Goal: Task Accomplishment & Management: Use online tool/utility

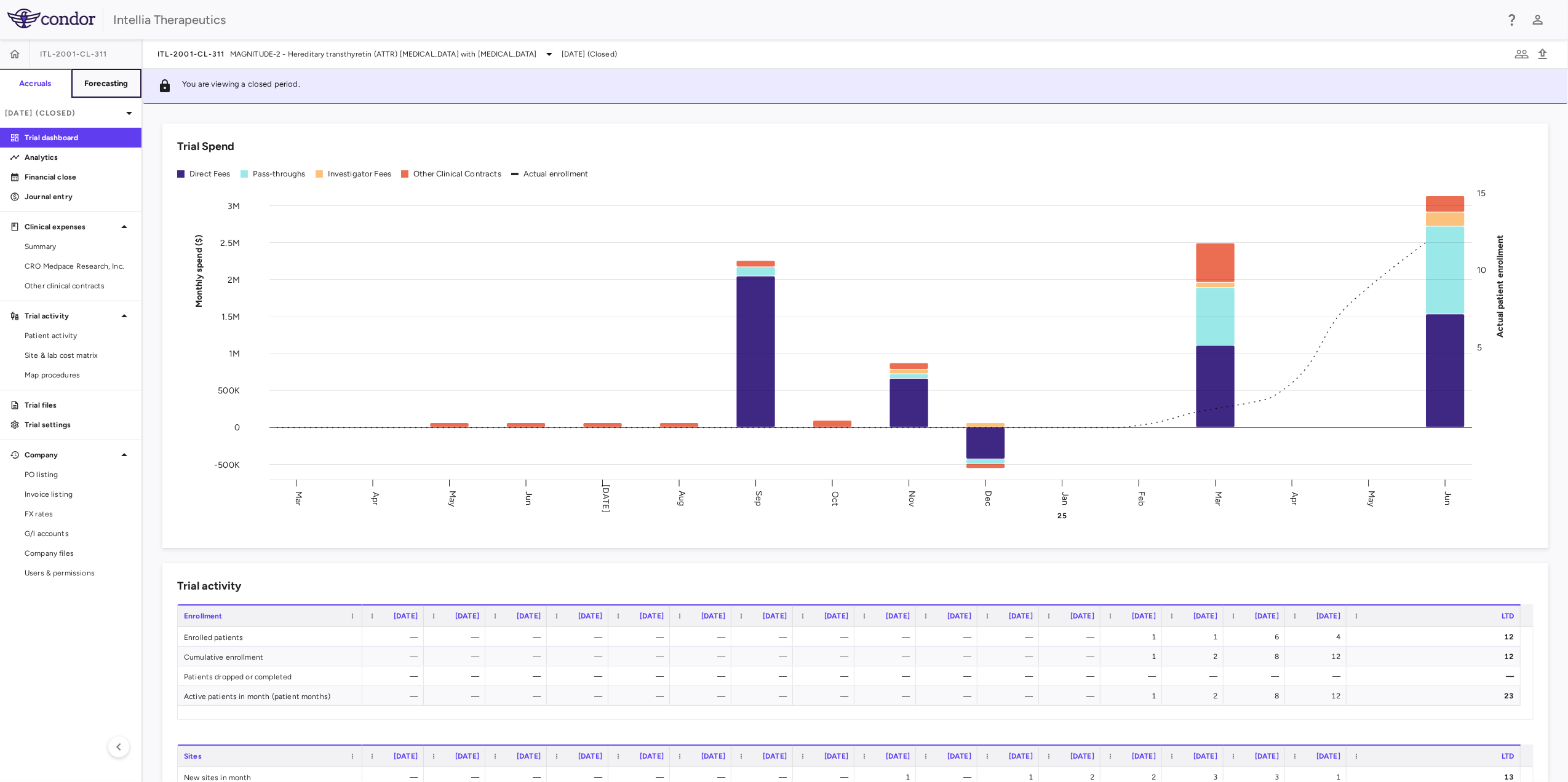
click at [126, 79] on h6 "Forecasting" at bounding box center [107, 84] width 45 height 11
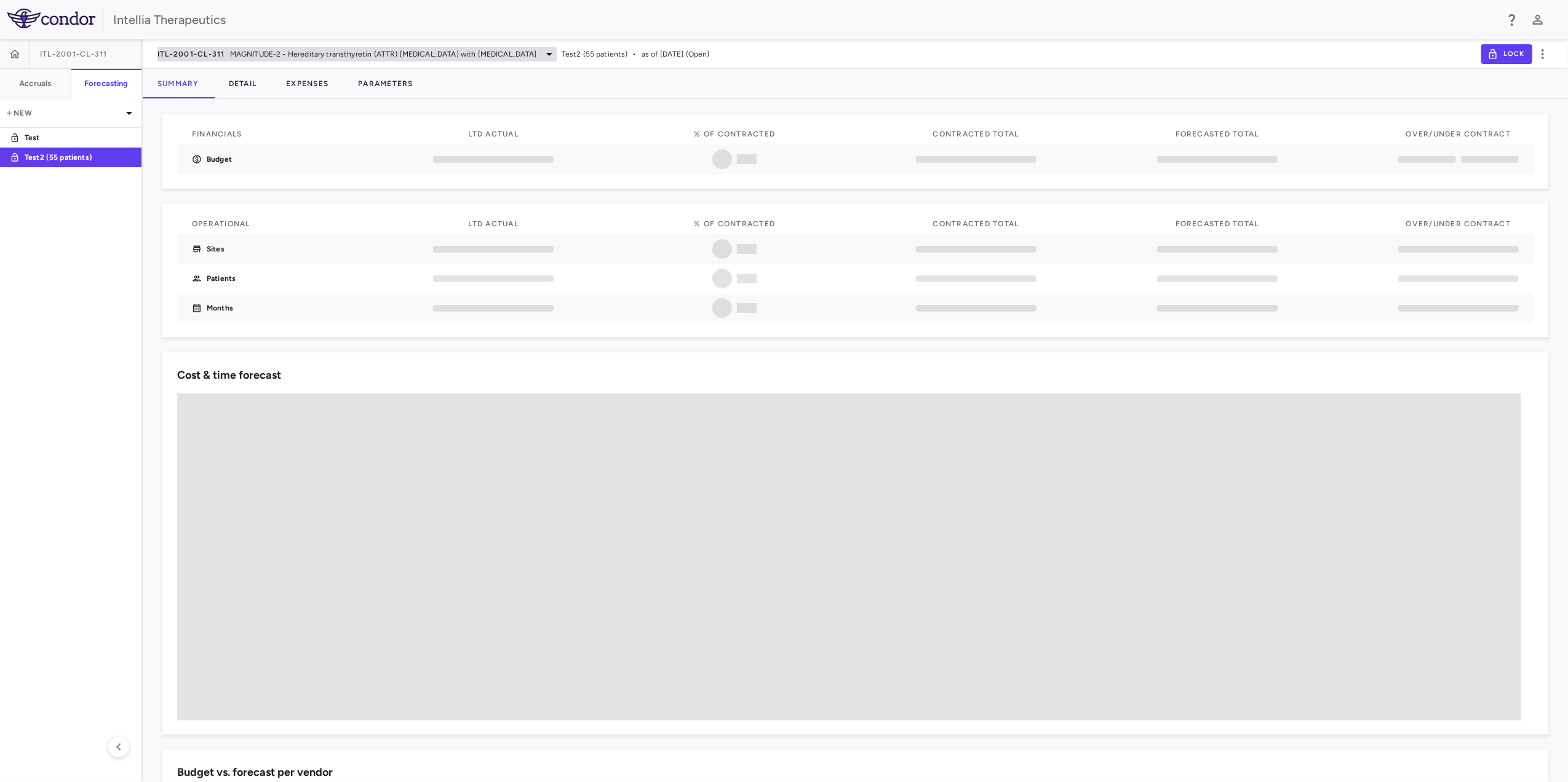
click at [306, 55] on span "MAGNITUDE-2 - Hereditary transthyretin (ATTR) amyloidosis with polyneuropathy" at bounding box center [383, 54] width 307 height 11
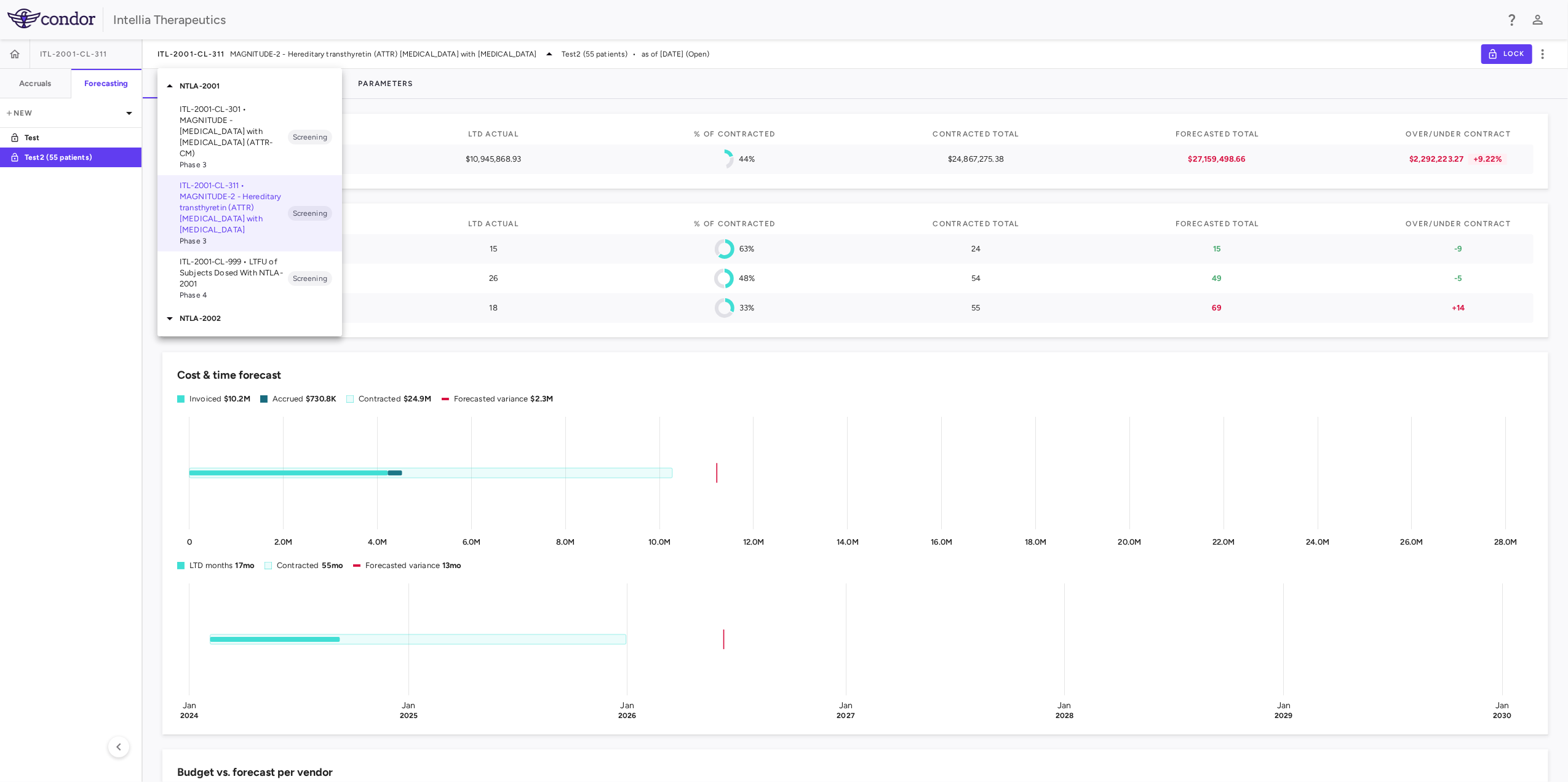
click at [171, 85] on icon at bounding box center [170, 86] width 15 height 15
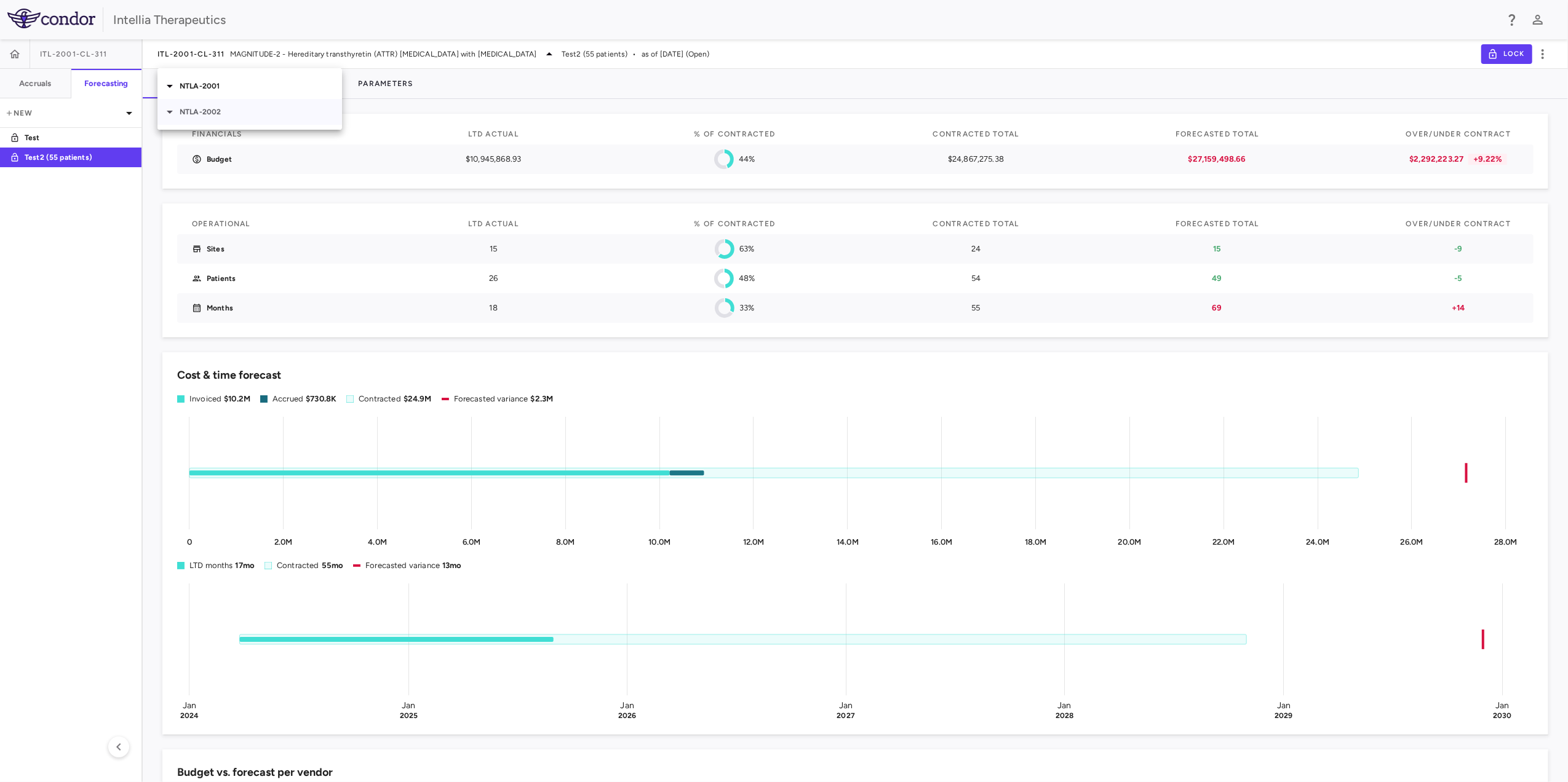
click at [199, 113] on p "NTLA-2002" at bounding box center [260, 112] width 163 height 11
click at [239, 206] on span "Phase 3" at bounding box center [233, 212] width 108 height 11
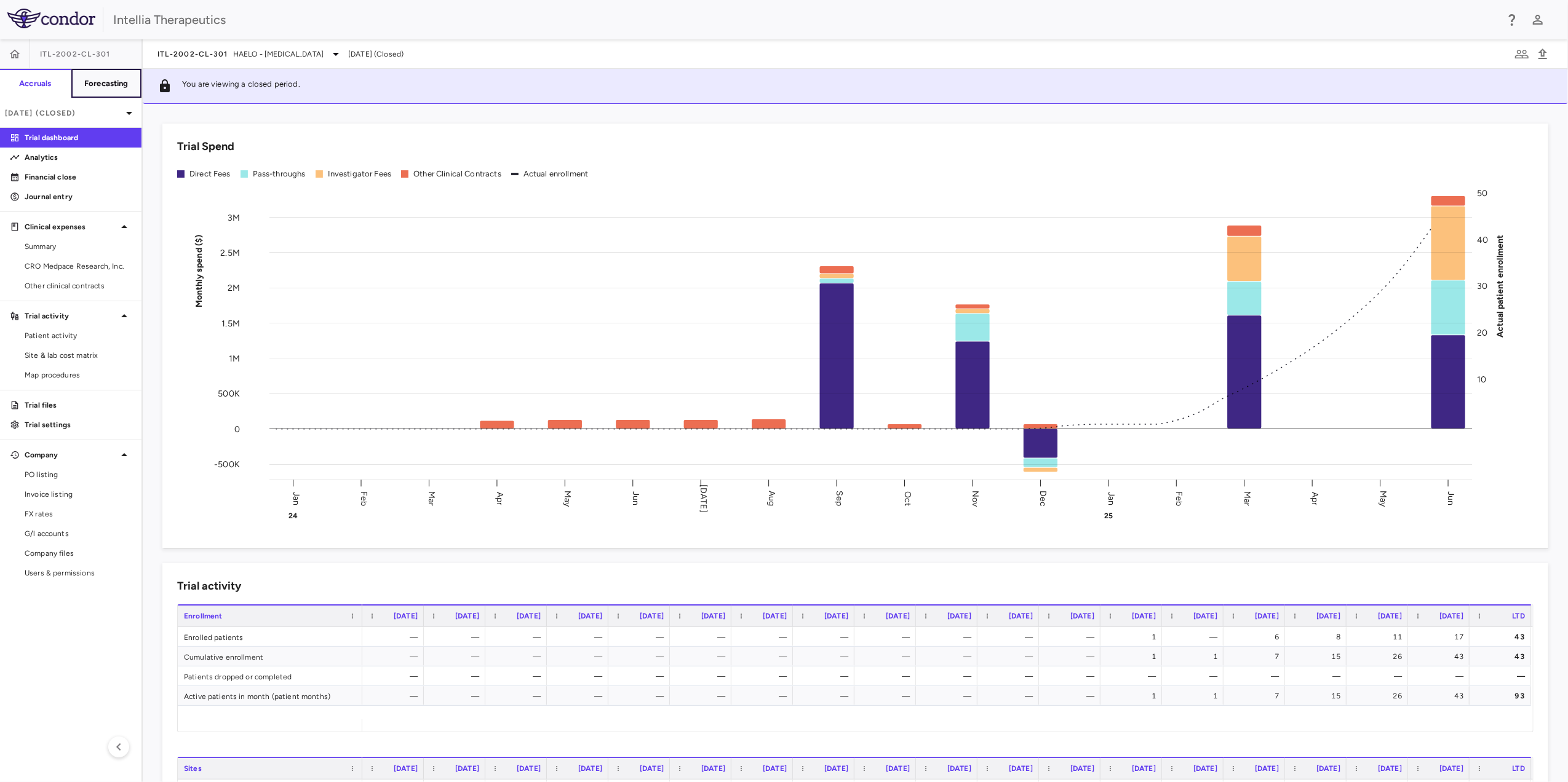
click at [121, 86] on h6 "Forecasting" at bounding box center [107, 84] width 45 height 11
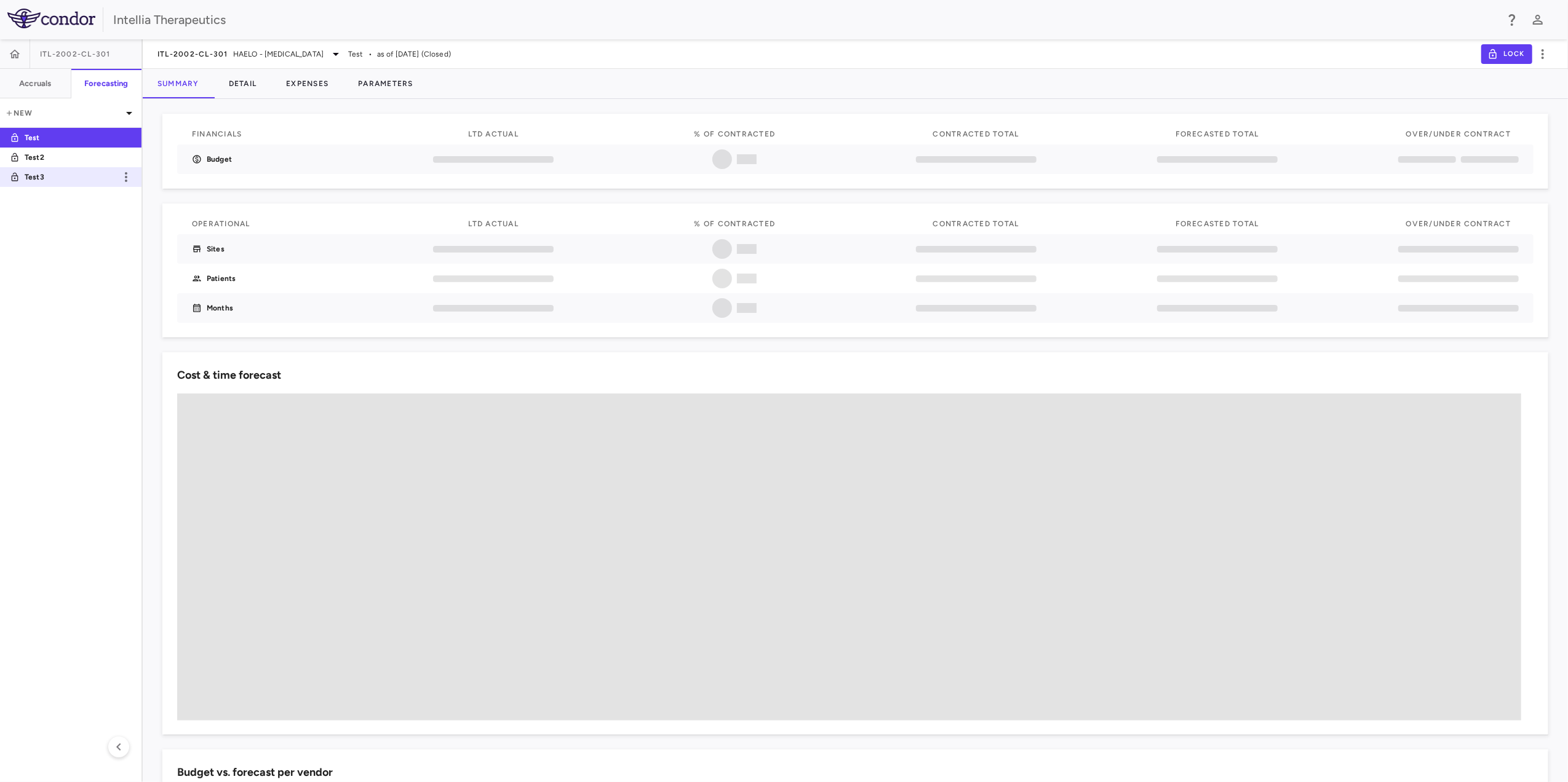
click at [38, 184] on link "Test3" at bounding box center [71, 177] width 141 height 28
click at [68, 150] on link "Test2" at bounding box center [71, 157] width 141 height 28
click at [399, 86] on button "Parameters" at bounding box center [385, 84] width 85 height 30
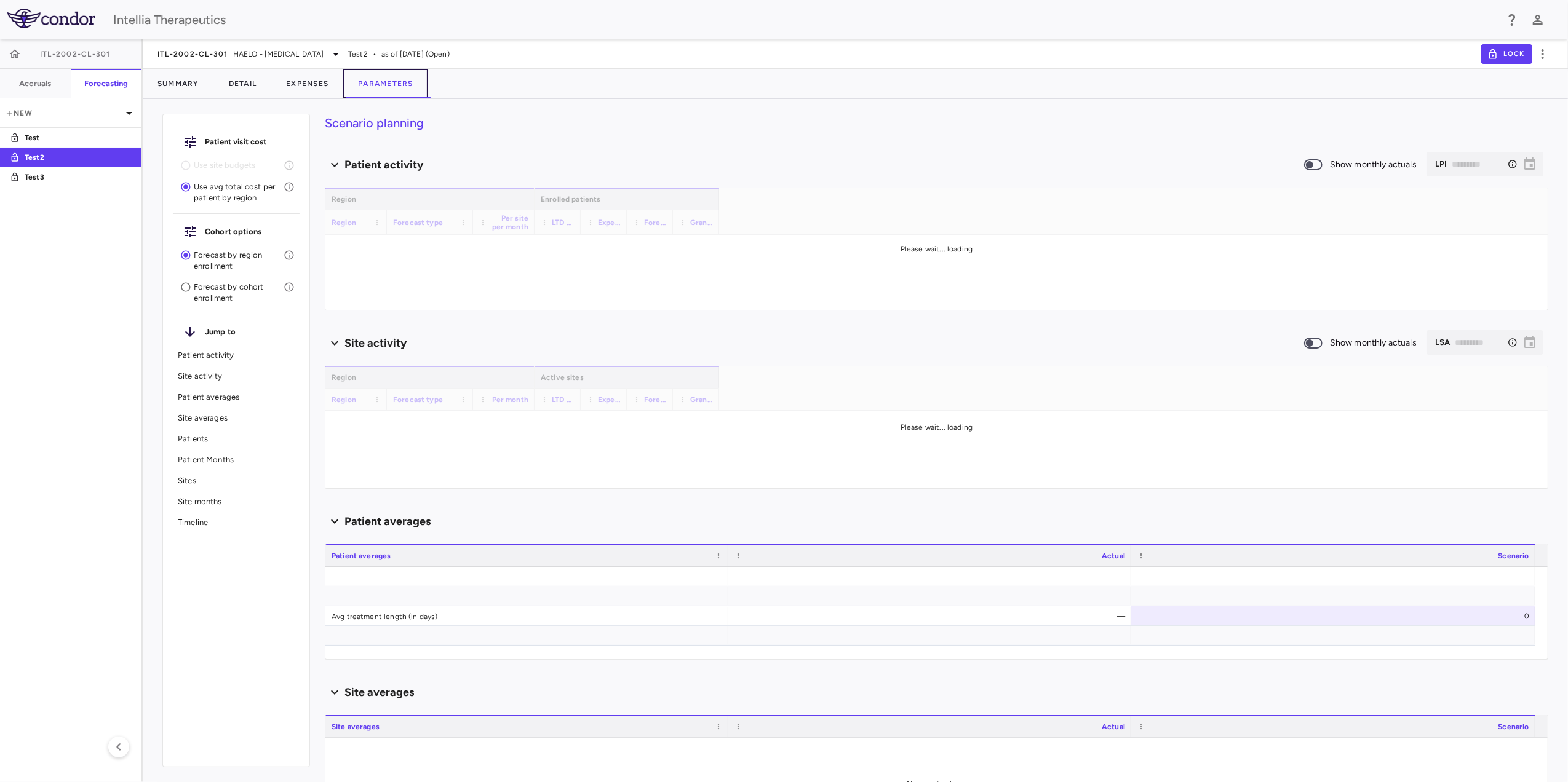
type input "********"
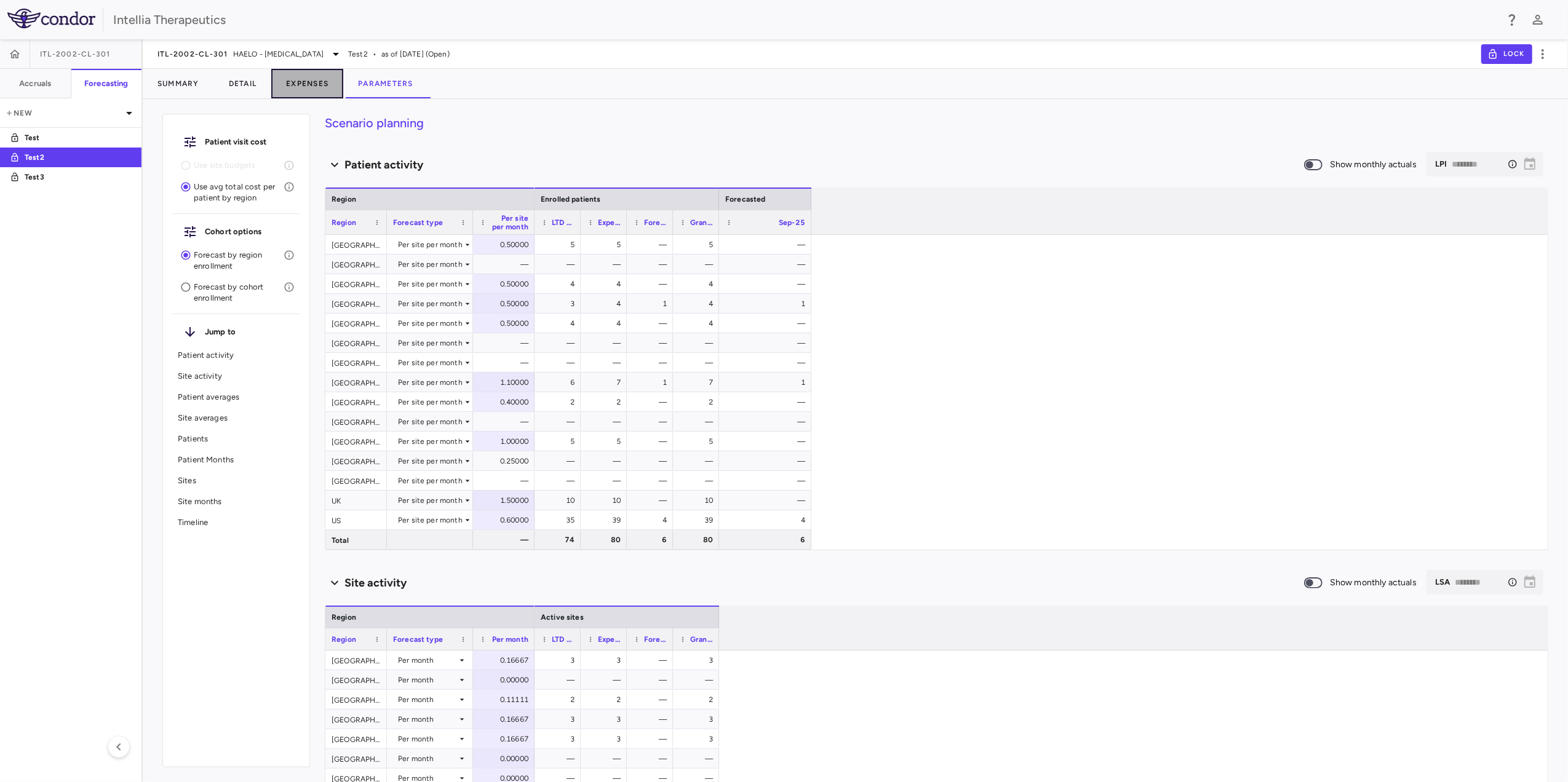
click at [297, 86] on button "Expenses" at bounding box center [307, 84] width 72 height 30
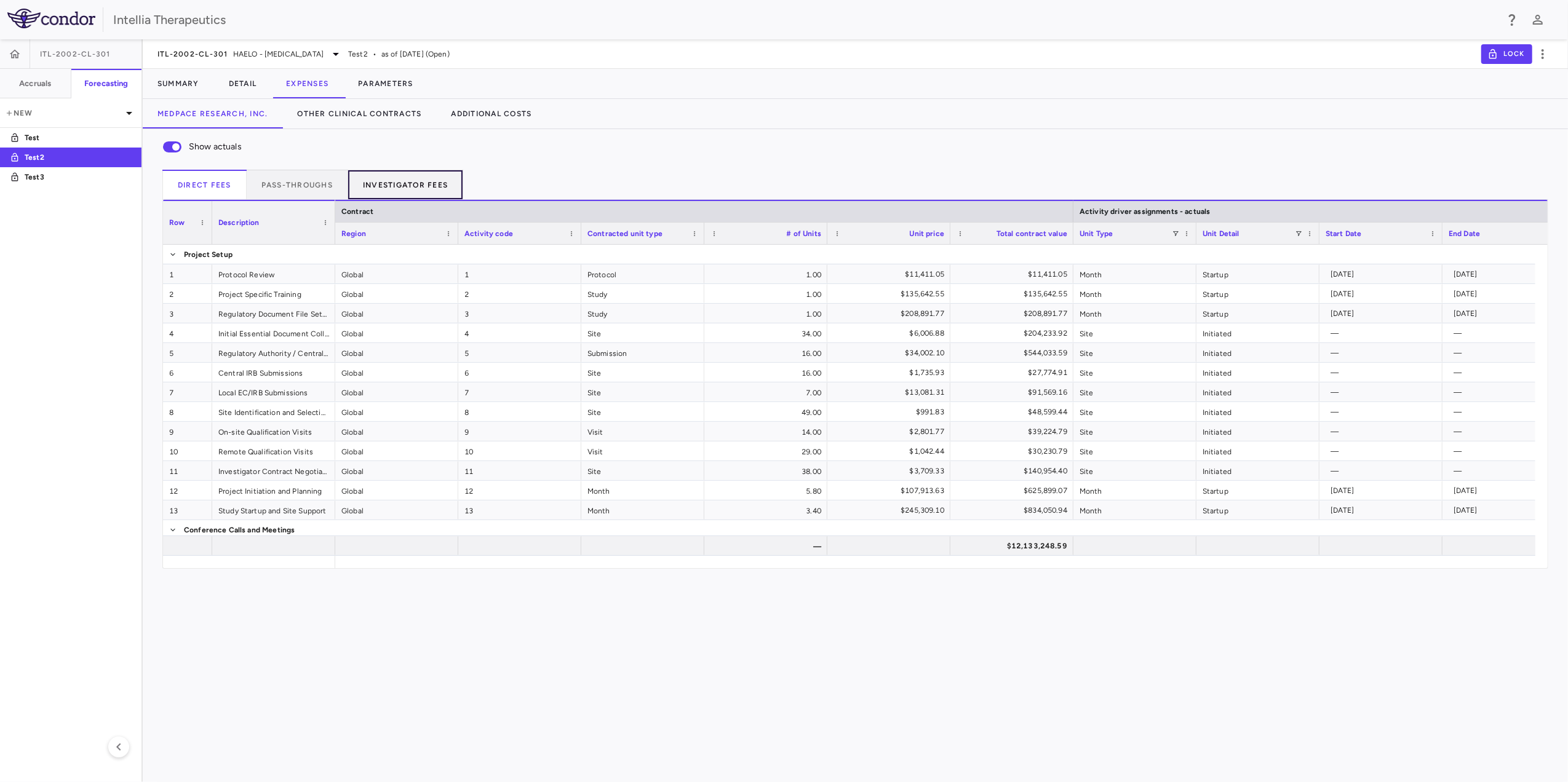
click at [397, 186] on button "Investigator Fees" at bounding box center [405, 185] width 115 height 30
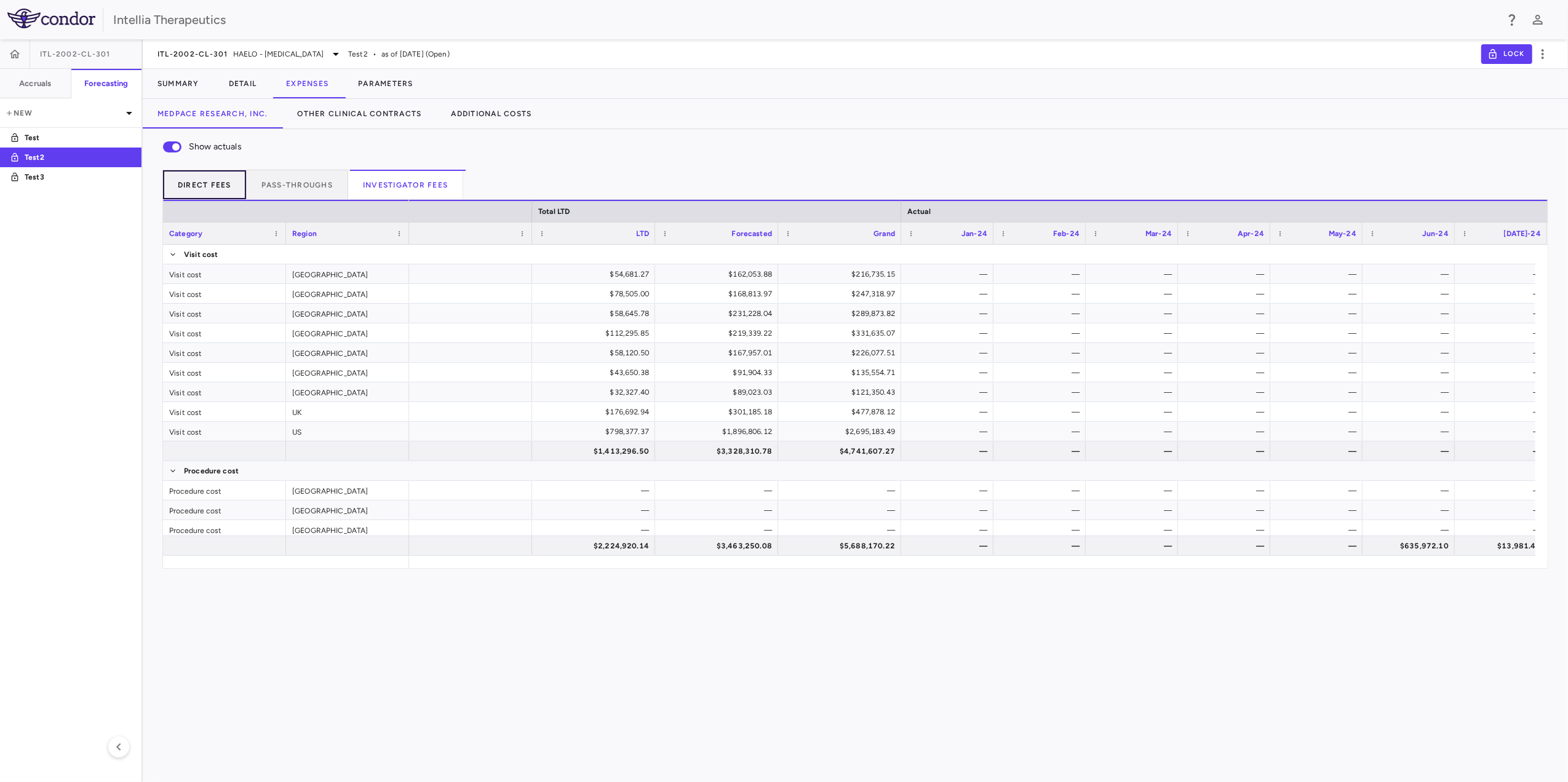
click at [211, 192] on button "Direct Fees" at bounding box center [205, 185] width 85 height 30
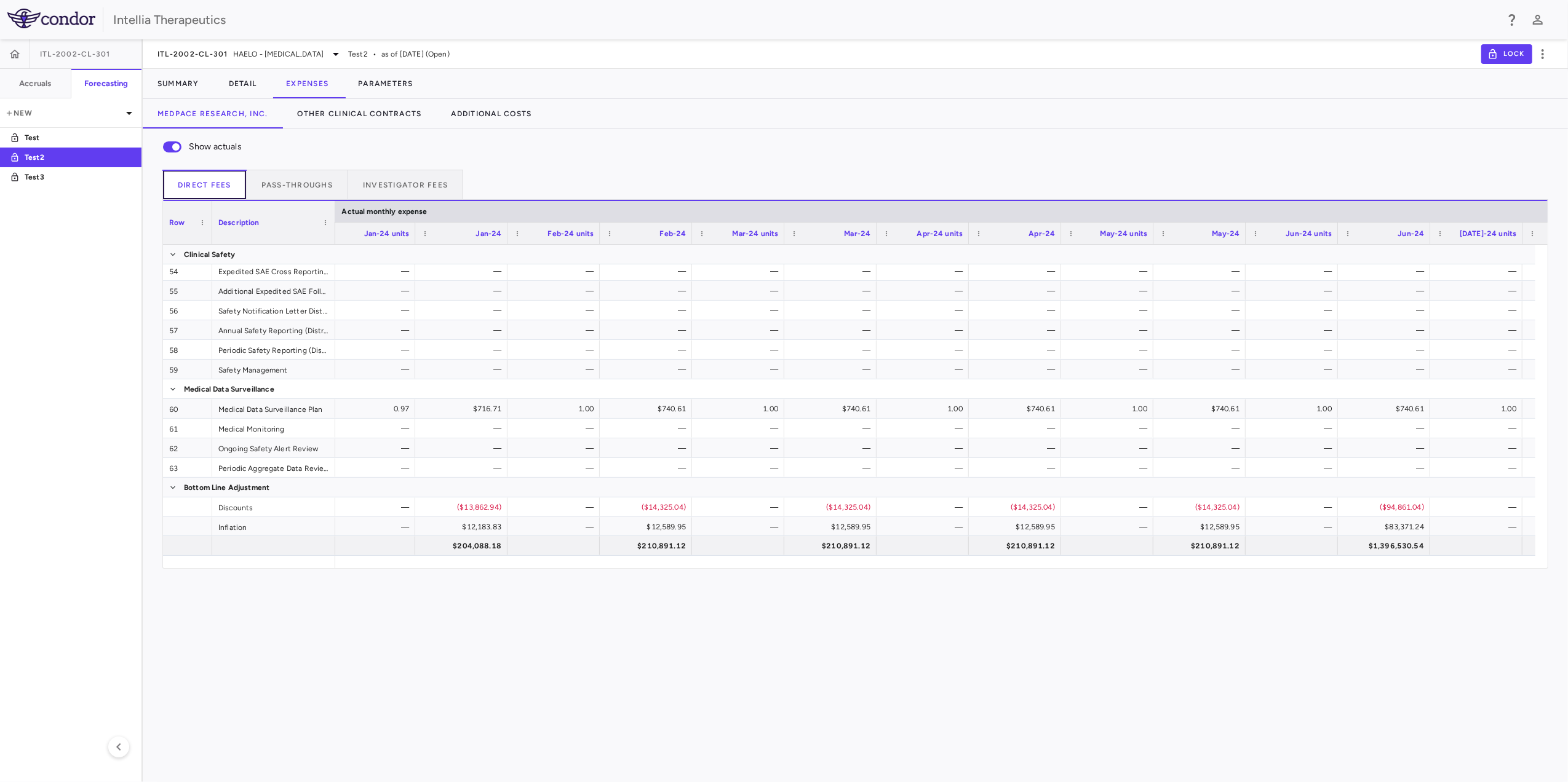
scroll to position [0, 3082]
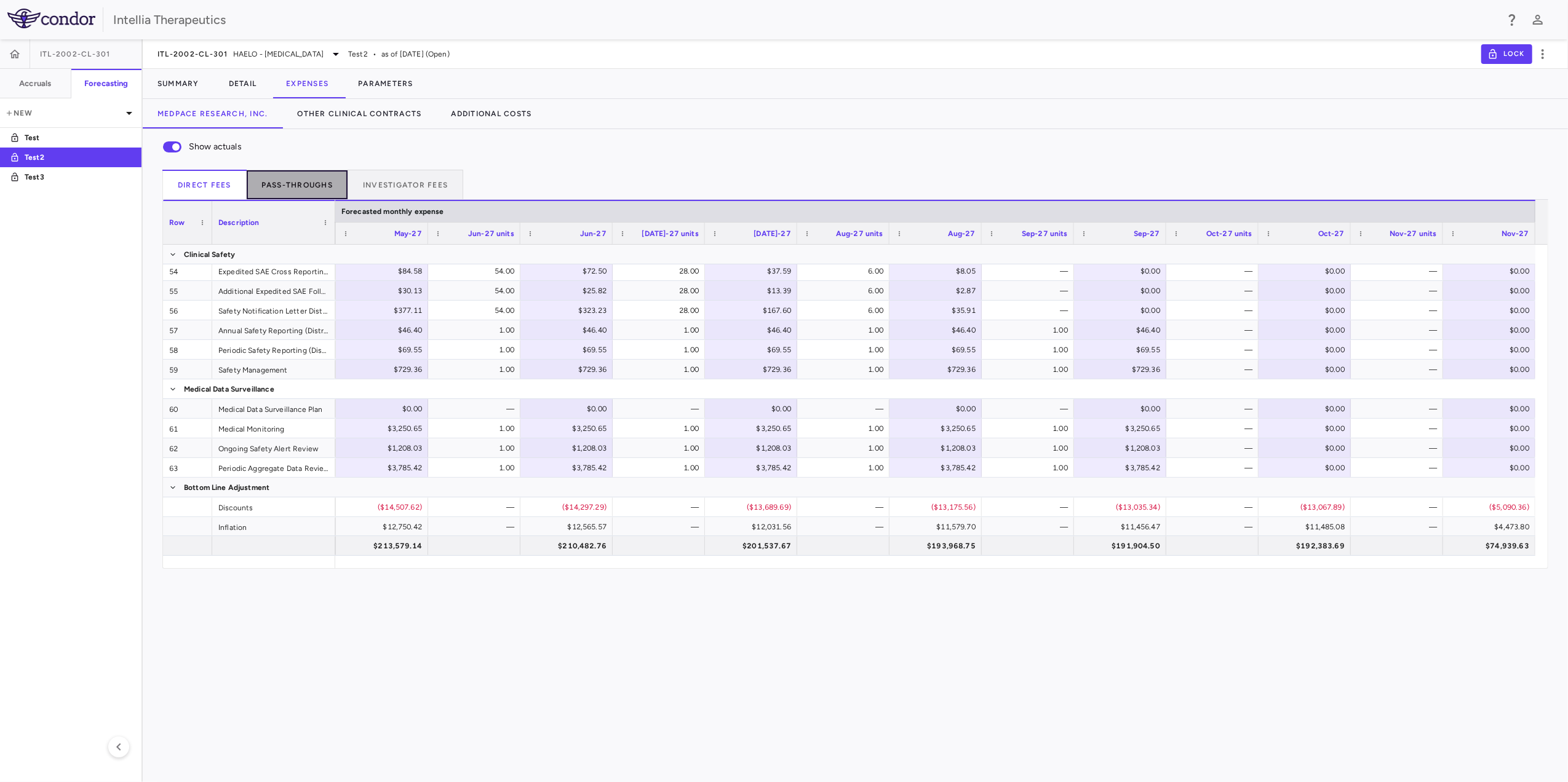
click at [259, 182] on button "Pass-throughs" at bounding box center [297, 185] width 101 height 30
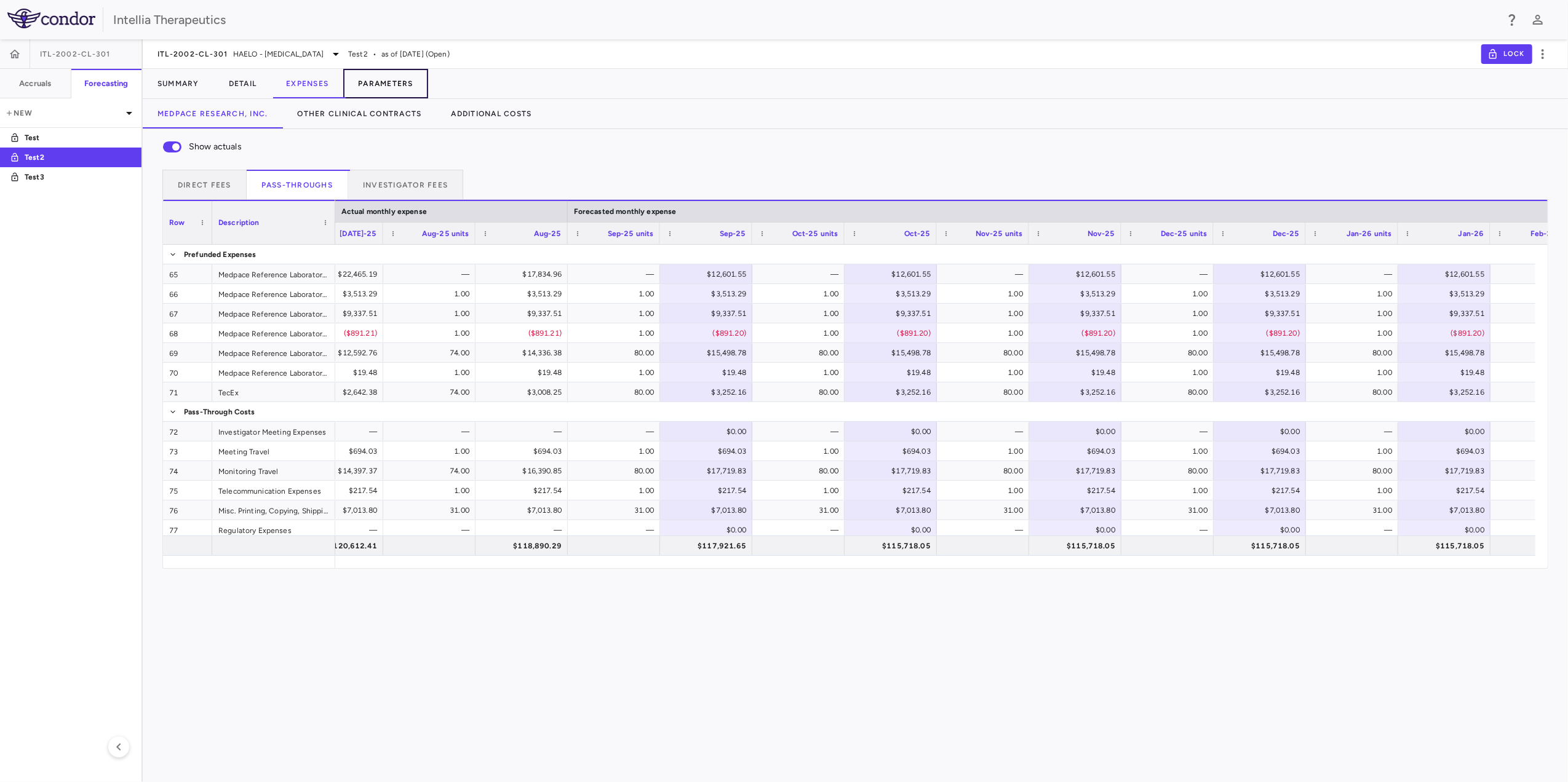
click at [401, 86] on button "Parameters" at bounding box center [385, 84] width 85 height 30
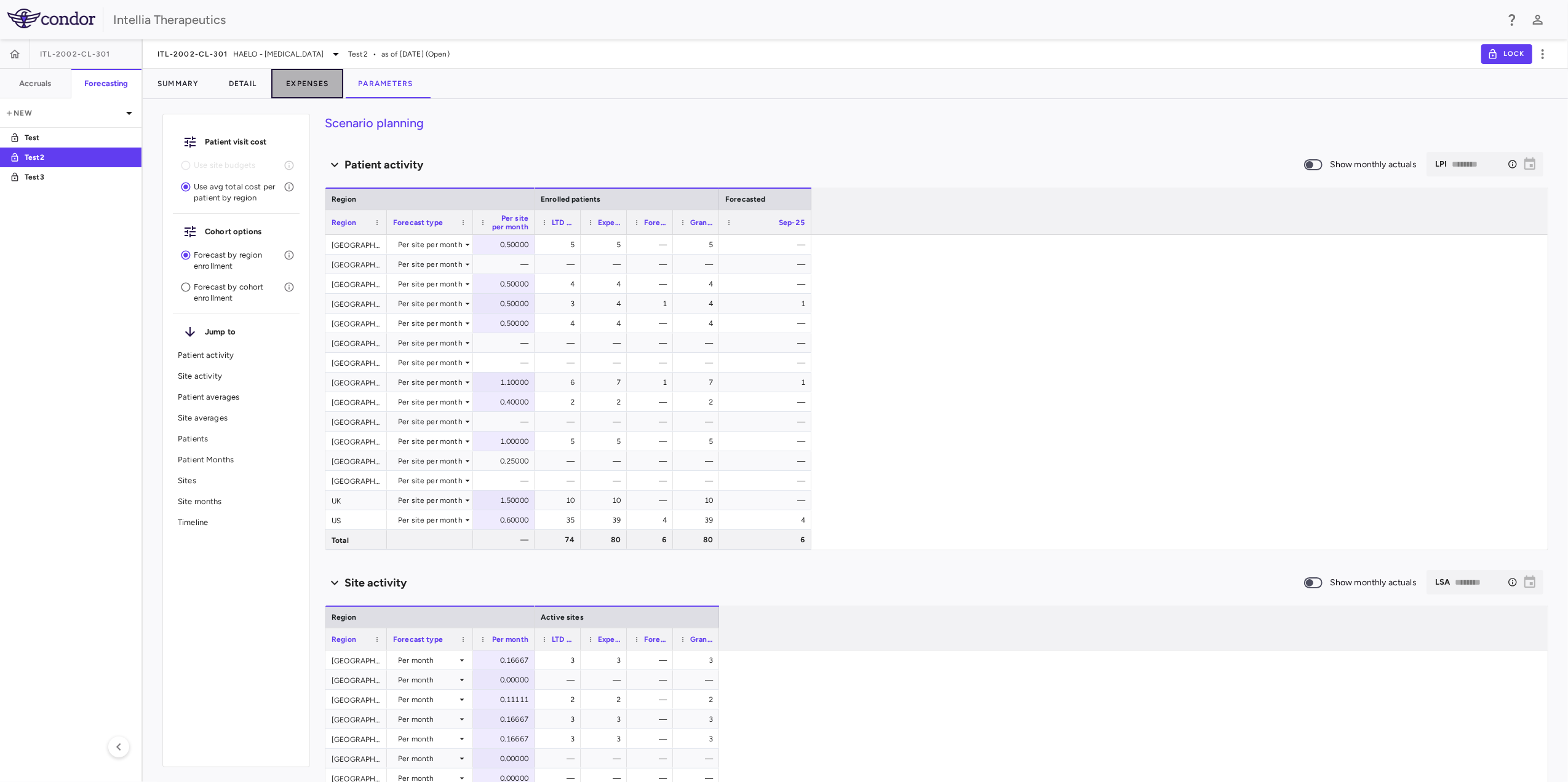
click at [313, 80] on button "Expenses" at bounding box center [307, 84] width 72 height 30
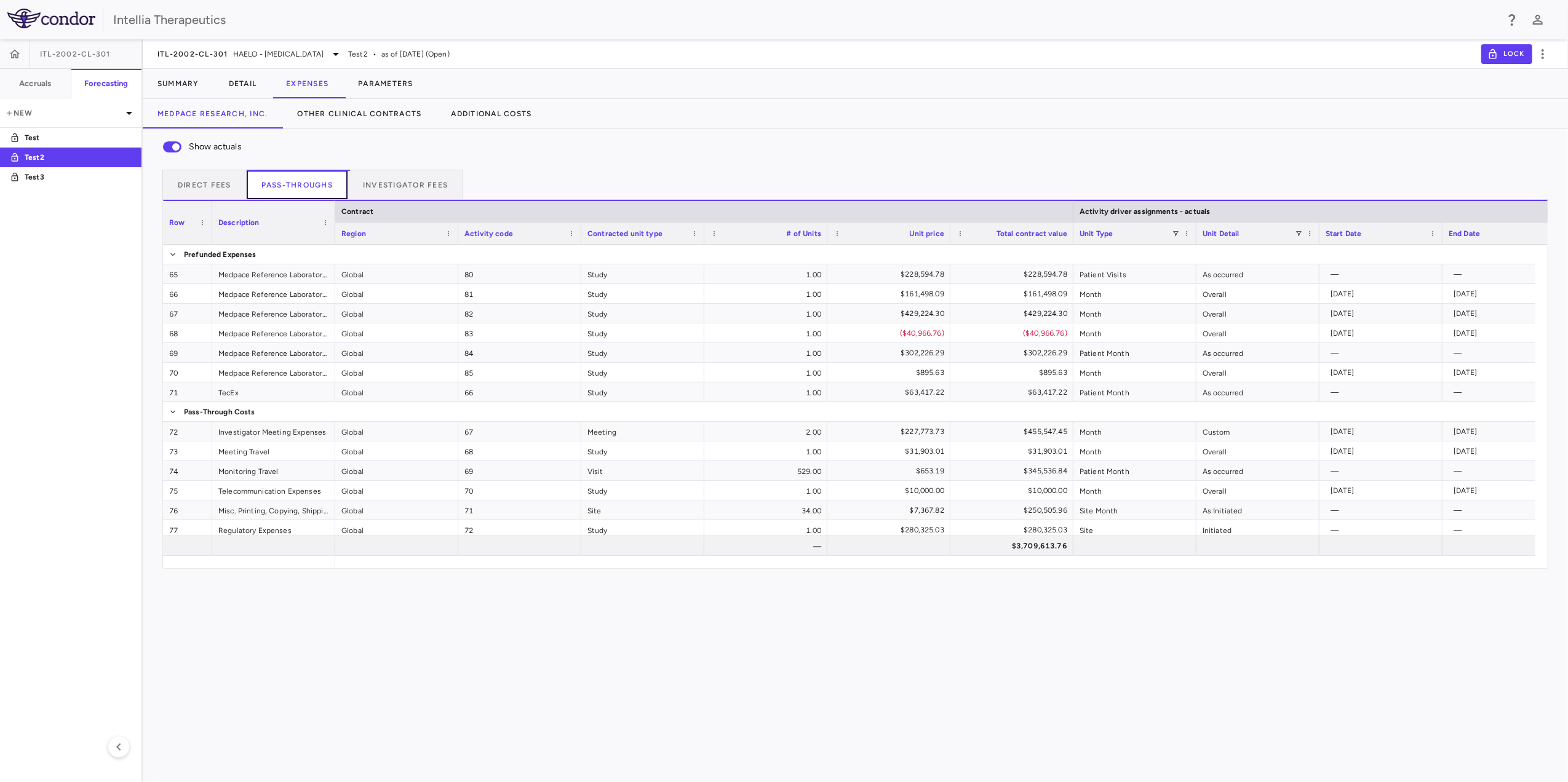
click at [326, 192] on button "Pass-throughs" at bounding box center [297, 185] width 101 height 30
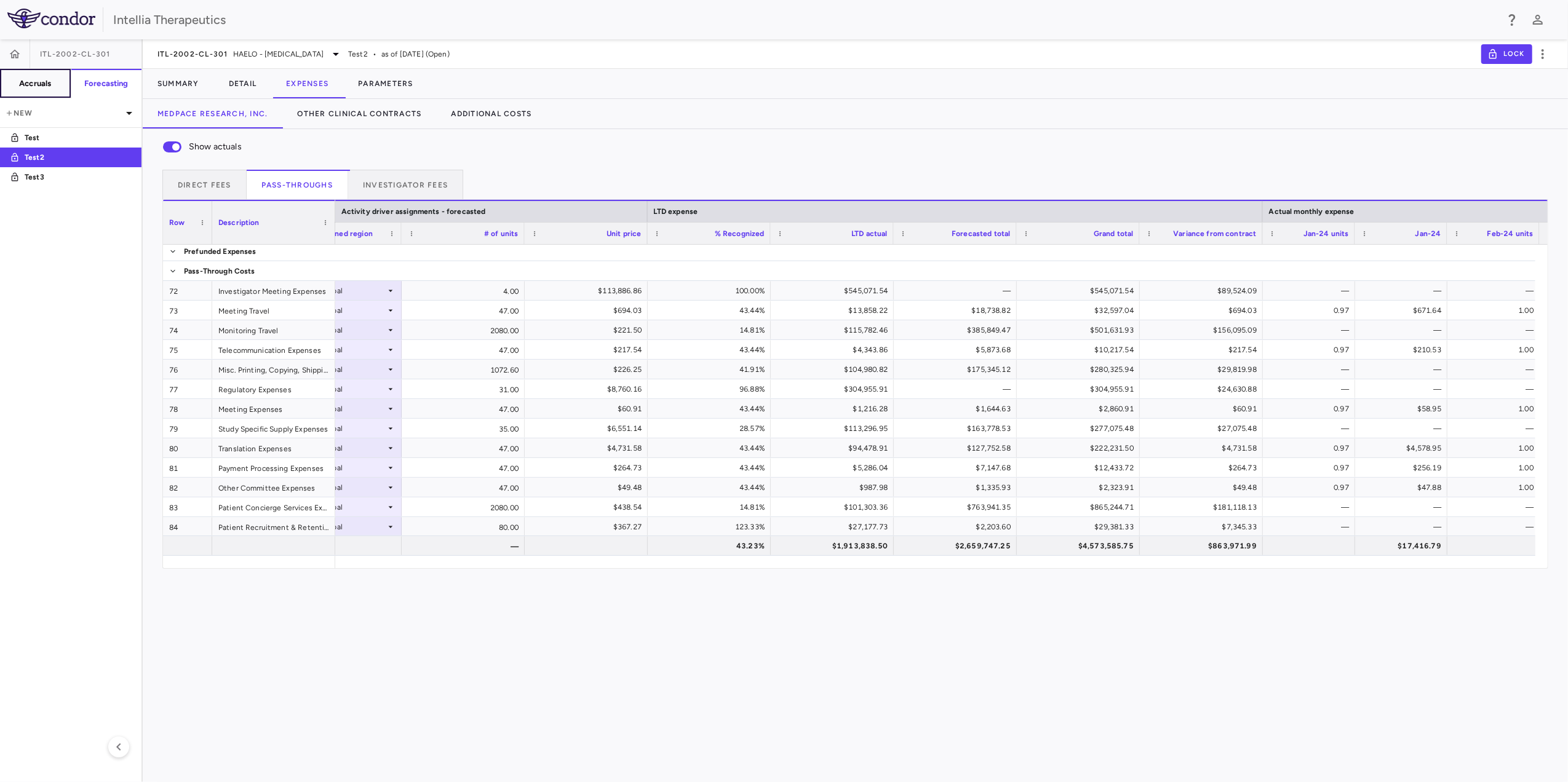
click at [61, 81] on button "Accruals" at bounding box center [35, 84] width 72 height 30
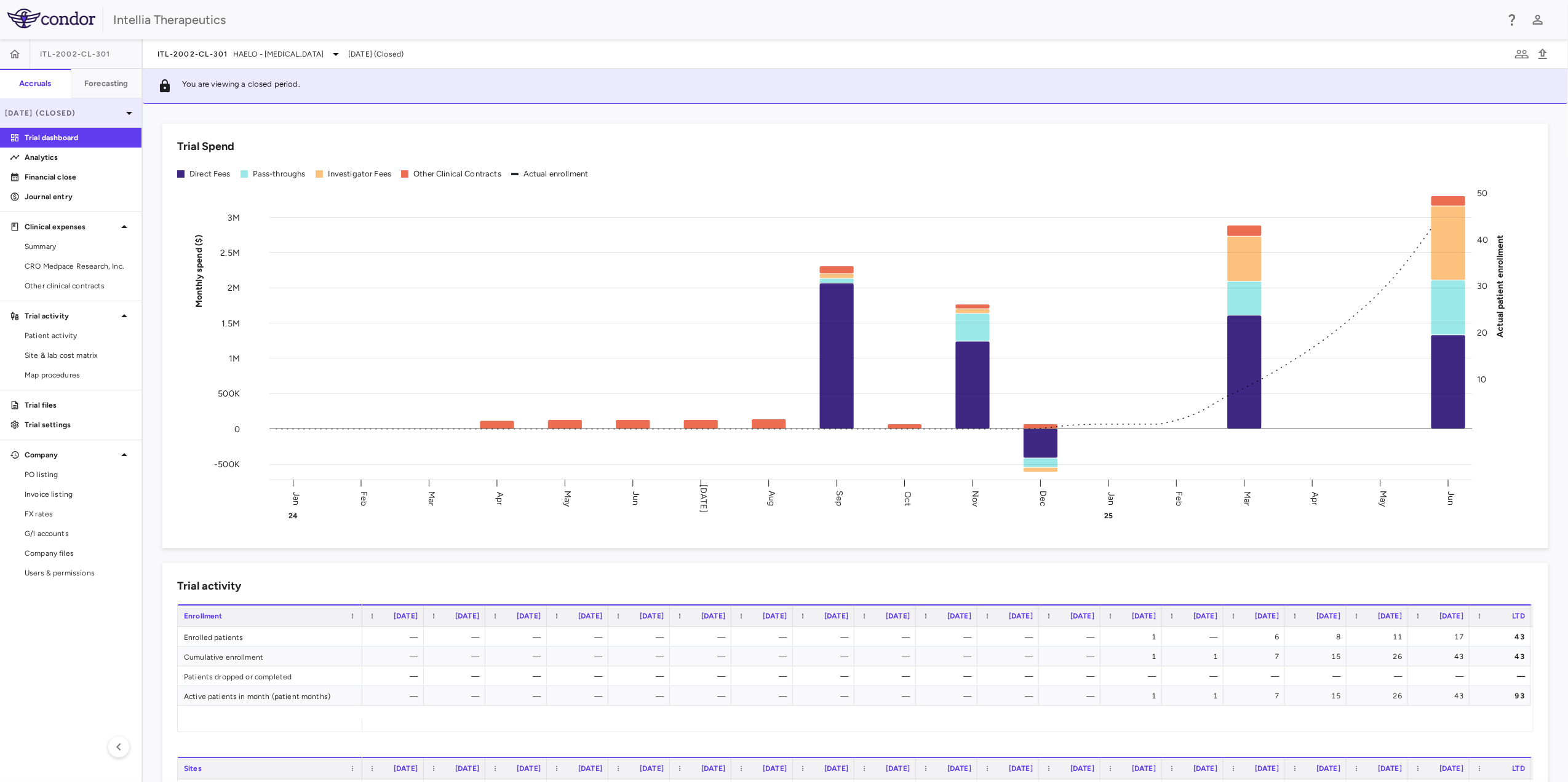
click at [60, 113] on p "Jun 2025 (Closed)" at bounding box center [63, 113] width 117 height 11
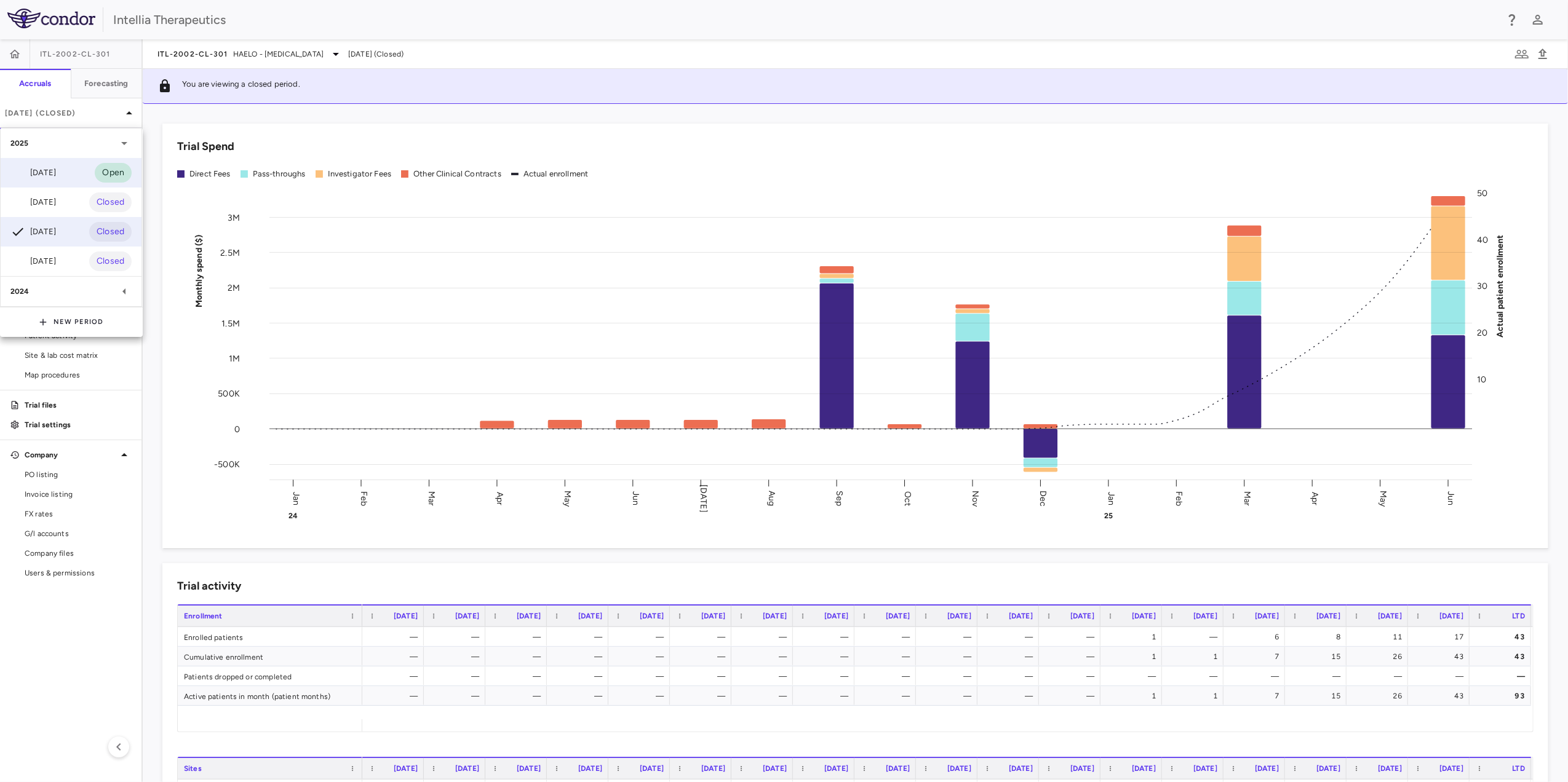
click at [58, 161] on div "Aug 2025 Open" at bounding box center [71, 173] width 140 height 30
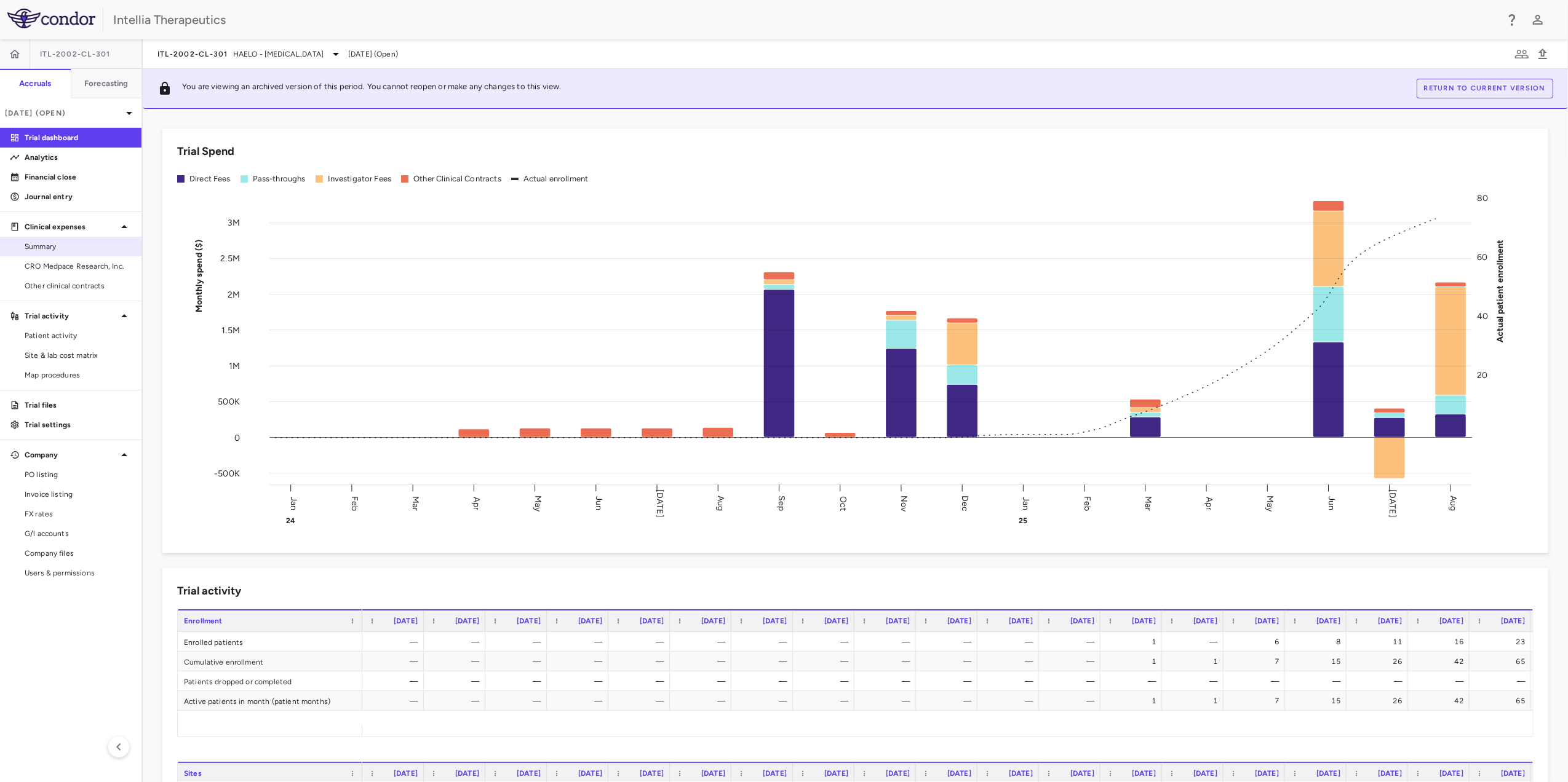
click at [60, 251] on span "Summary" at bounding box center [77, 246] width 107 height 11
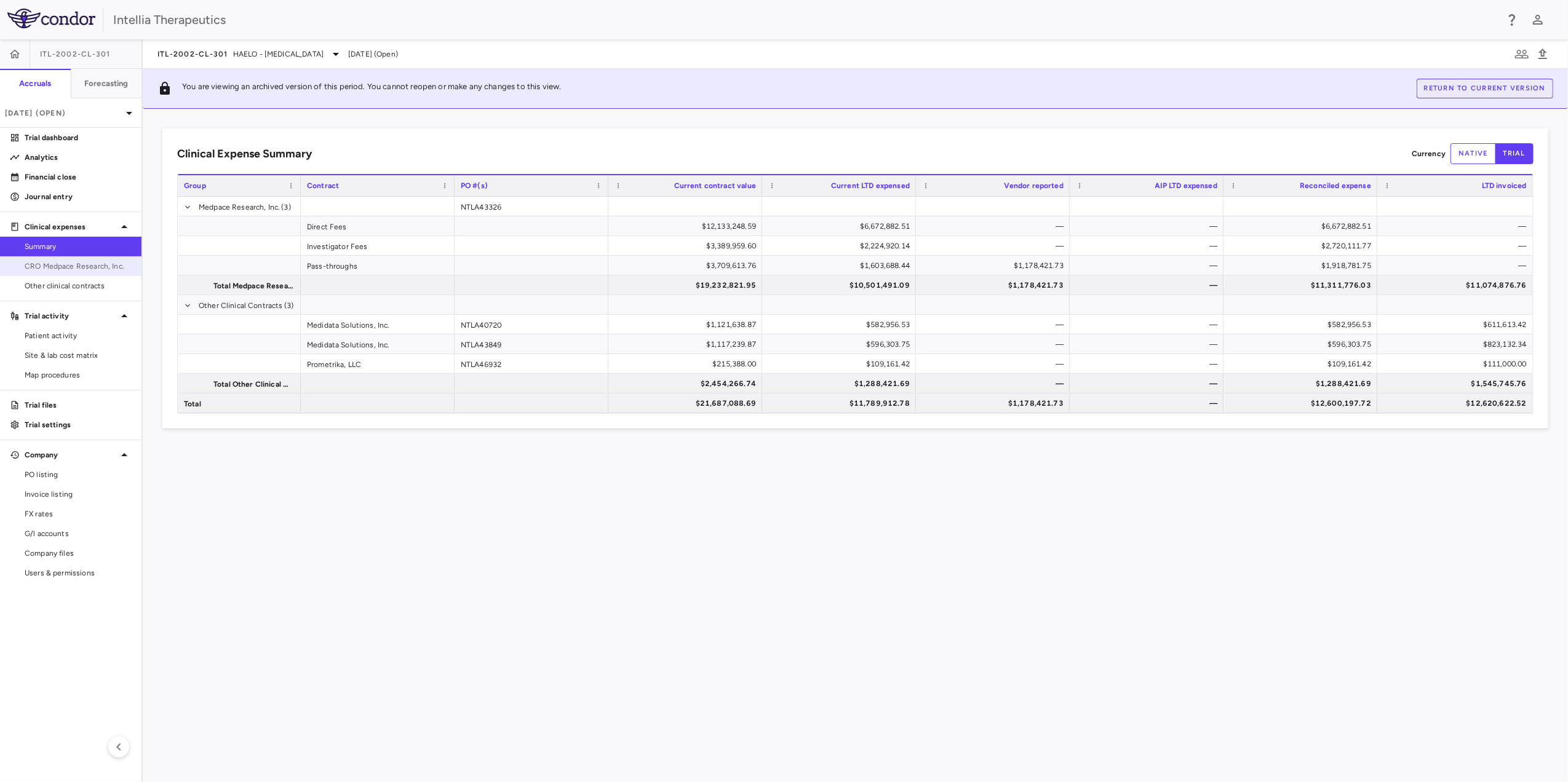
click at [61, 270] on span "CRO Medpace Research, Inc." at bounding box center [77, 266] width 107 height 11
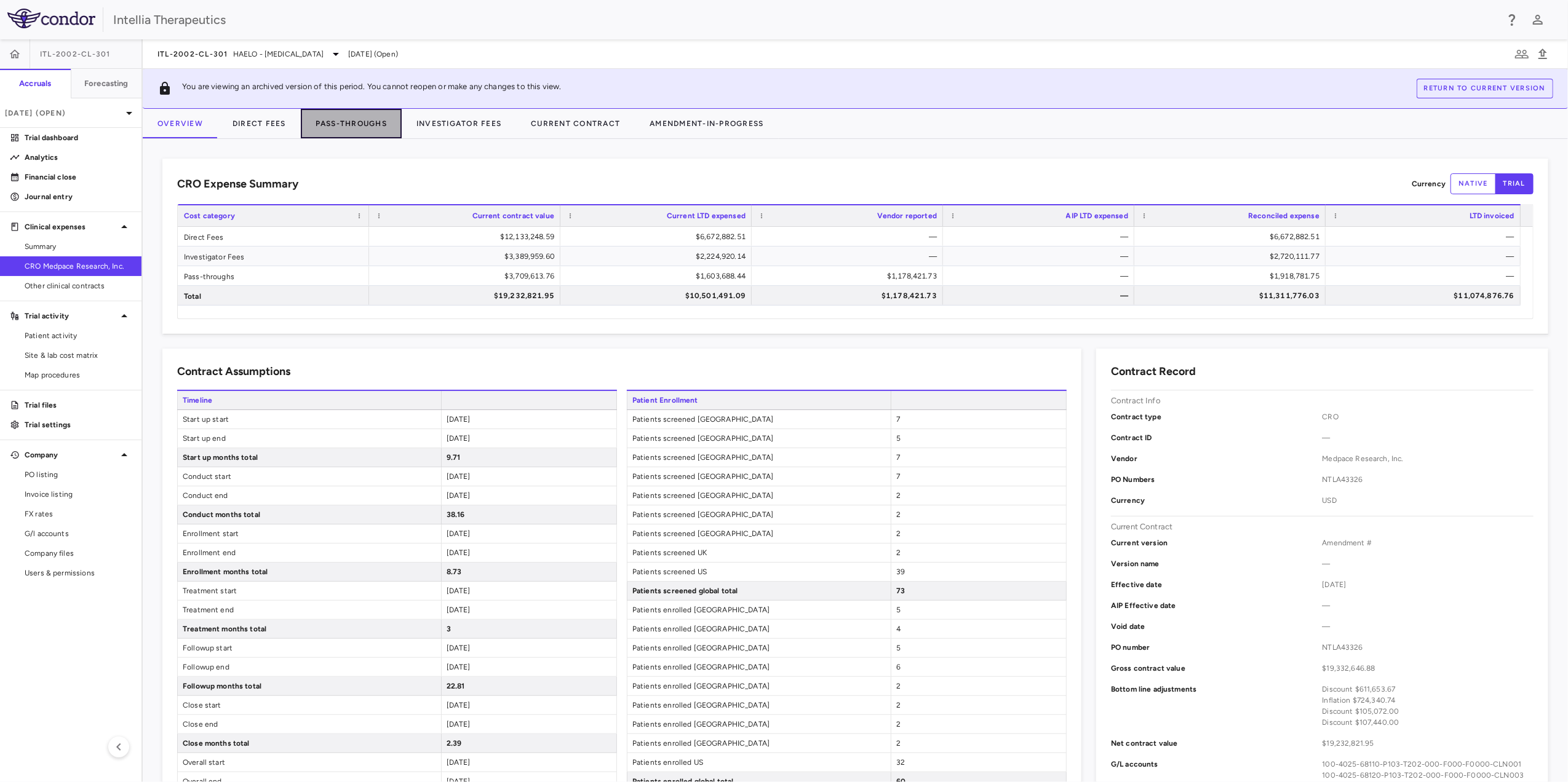
click at [357, 128] on button "Pass-Throughs" at bounding box center [351, 124] width 100 height 30
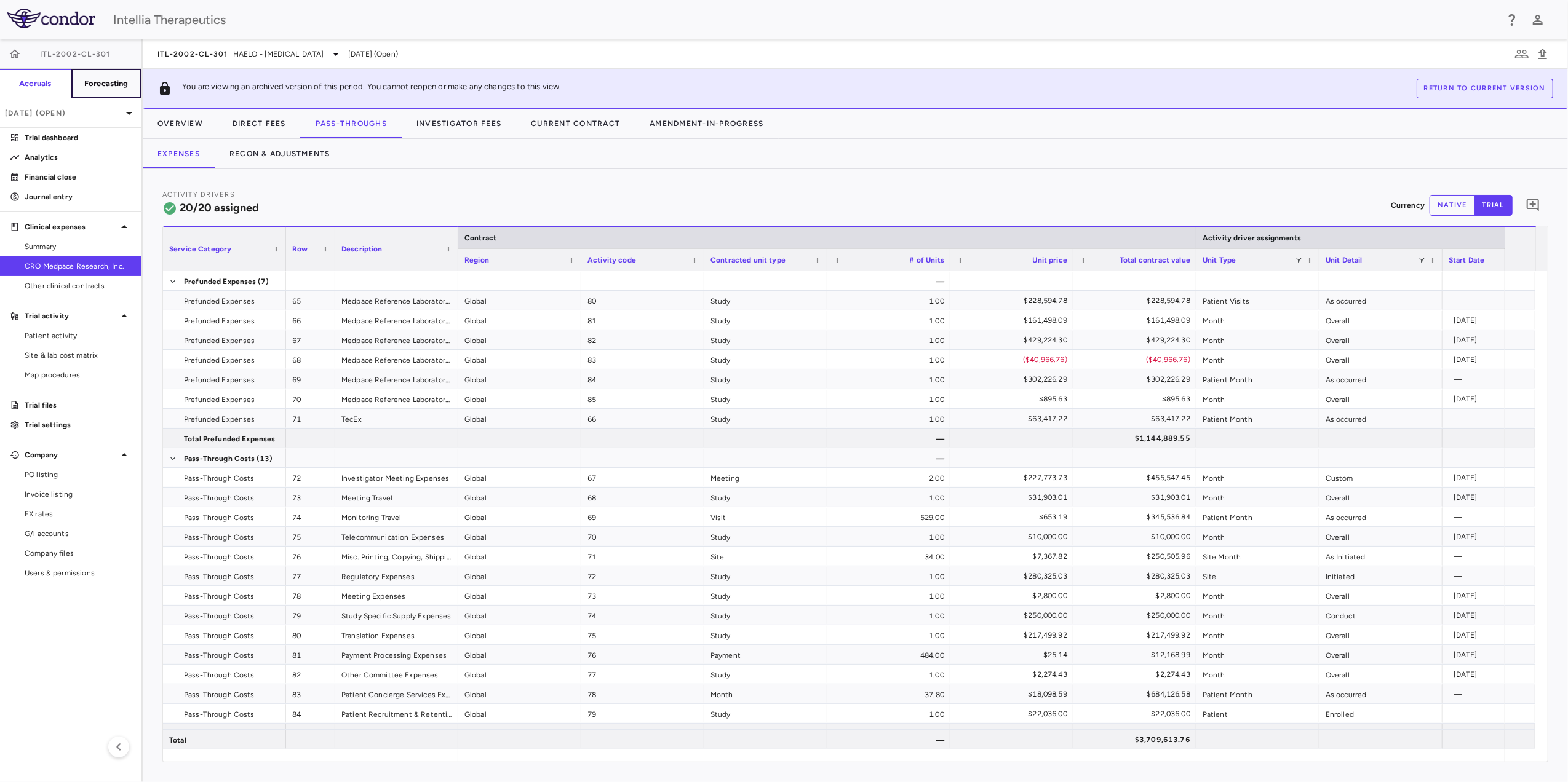
click at [97, 85] on h6 "Forecasting" at bounding box center [107, 84] width 45 height 11
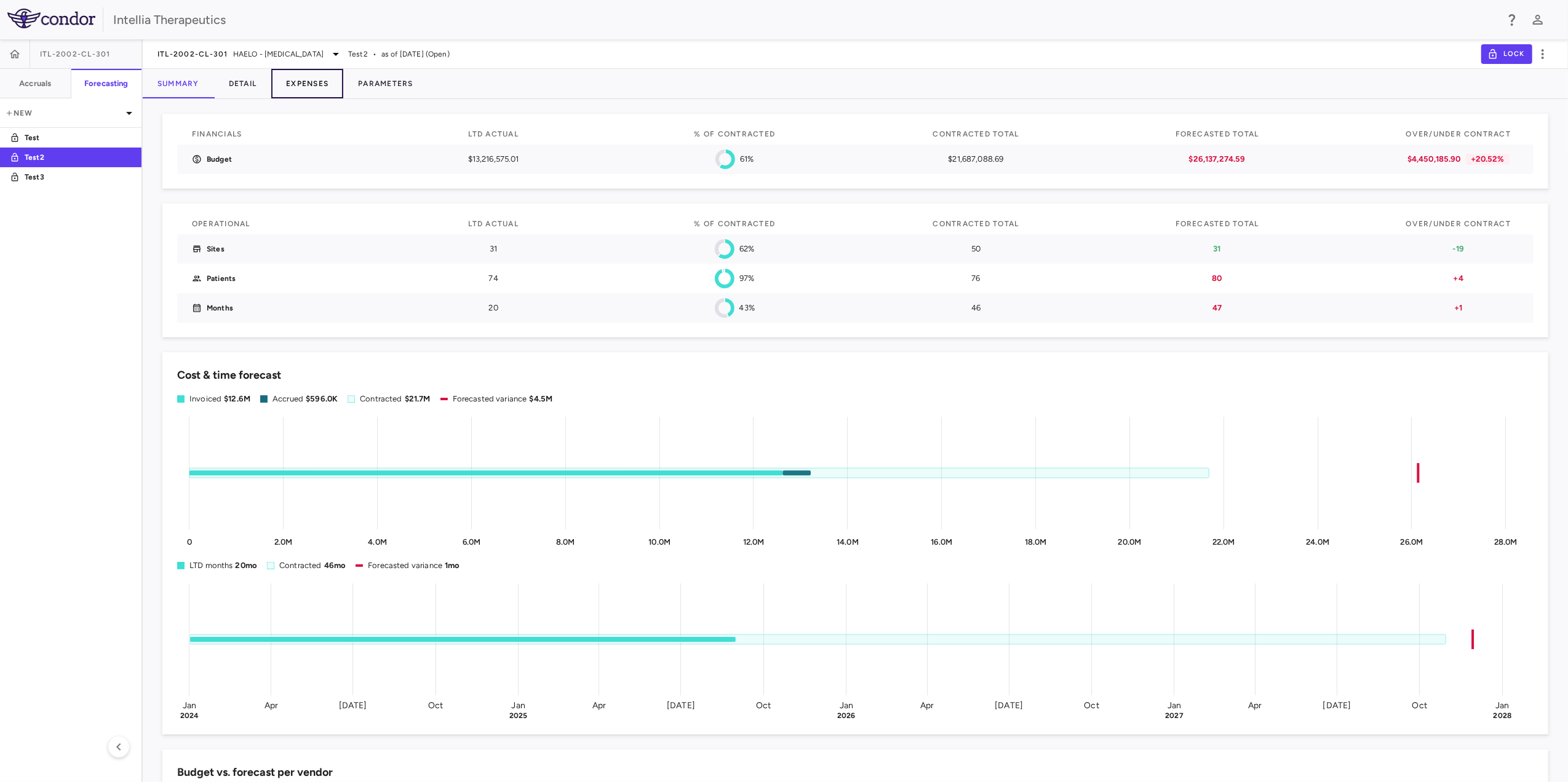
click at [315, 80] on button "Expenses" at bounding box center [307, 84] width 72 height 30
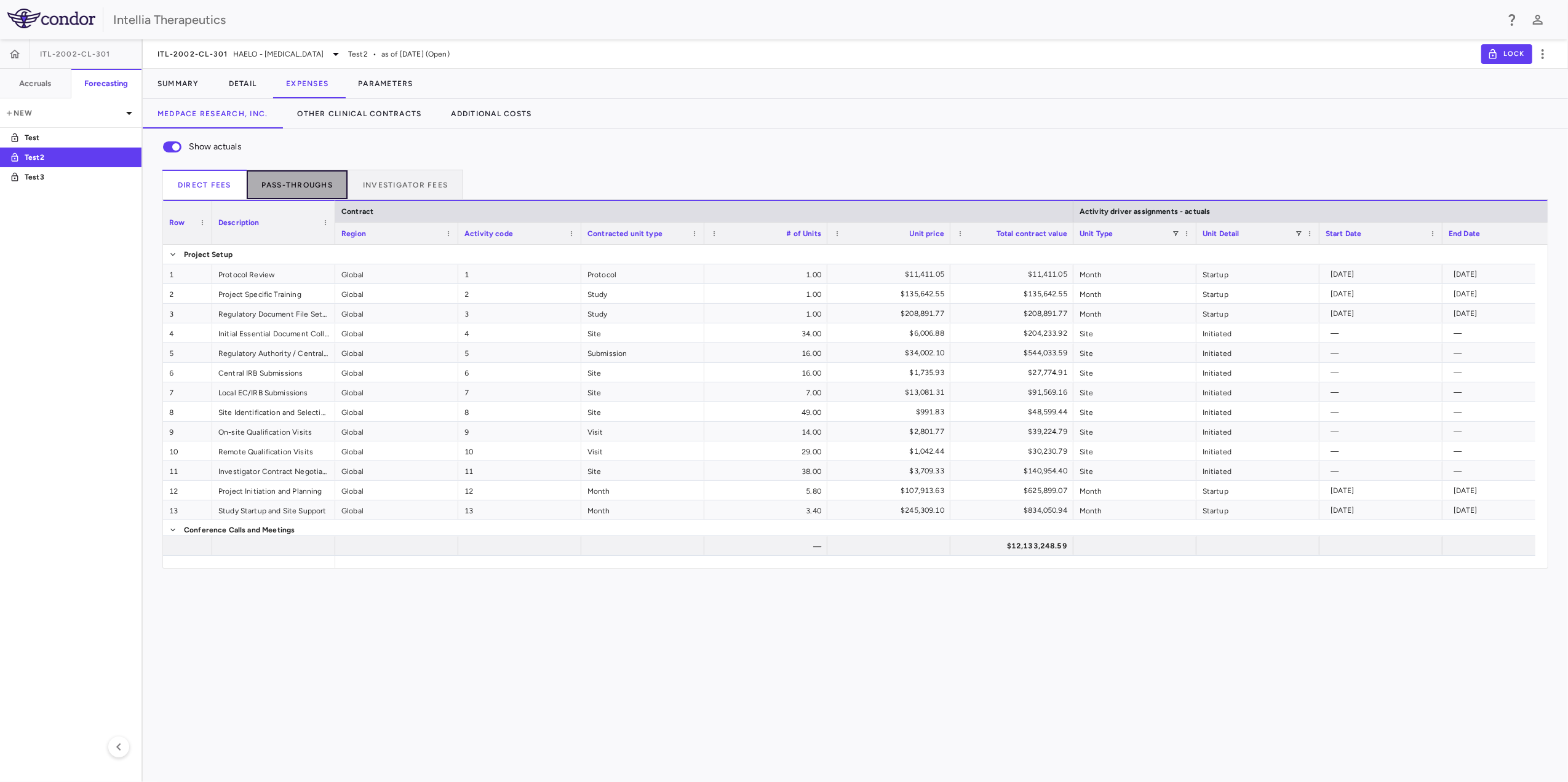
click at [320, 194] on button "Pass-throughs" at bounding box center [297, 185] width 101 height 30
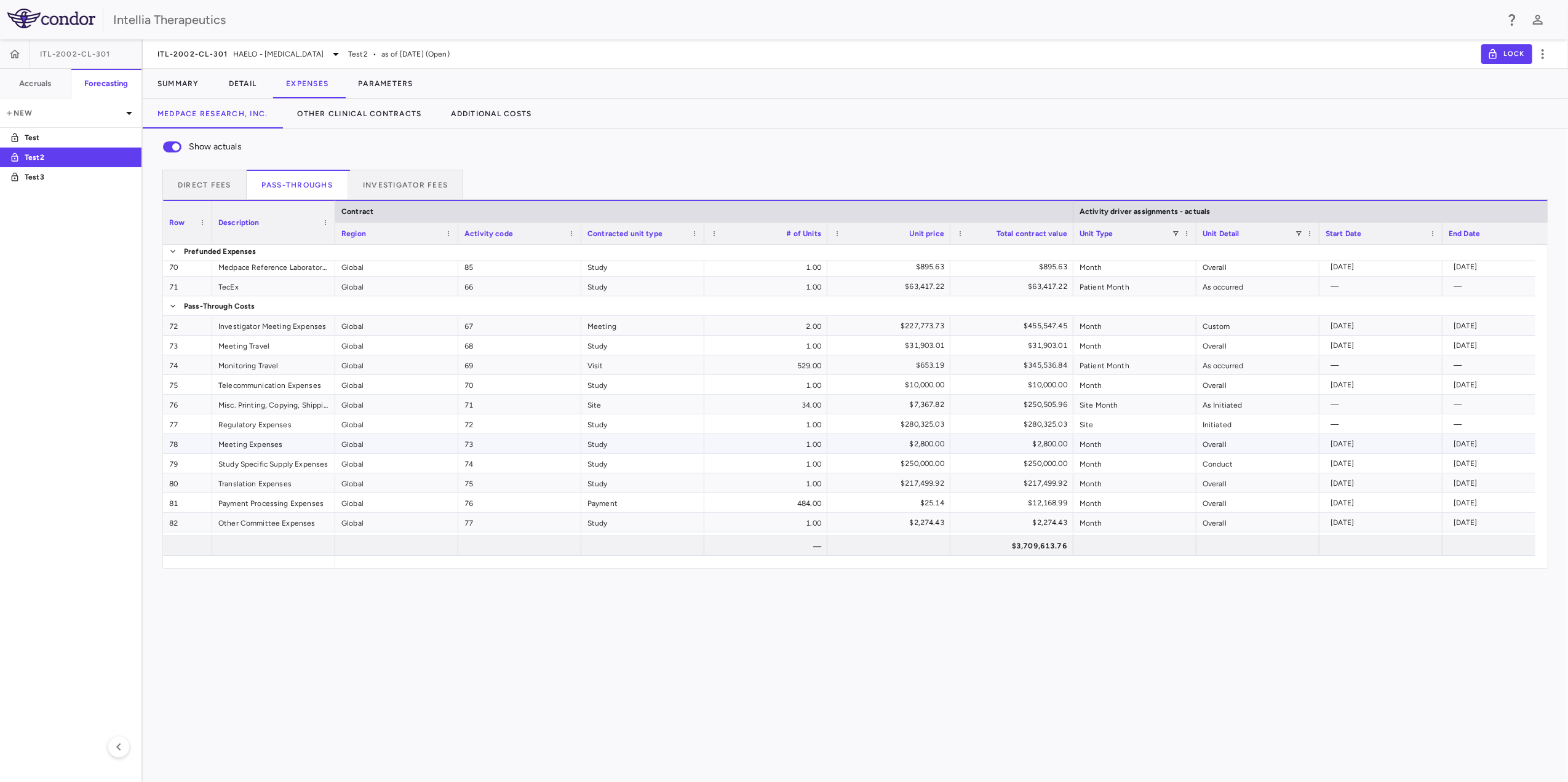
scroll to position [140, 0]
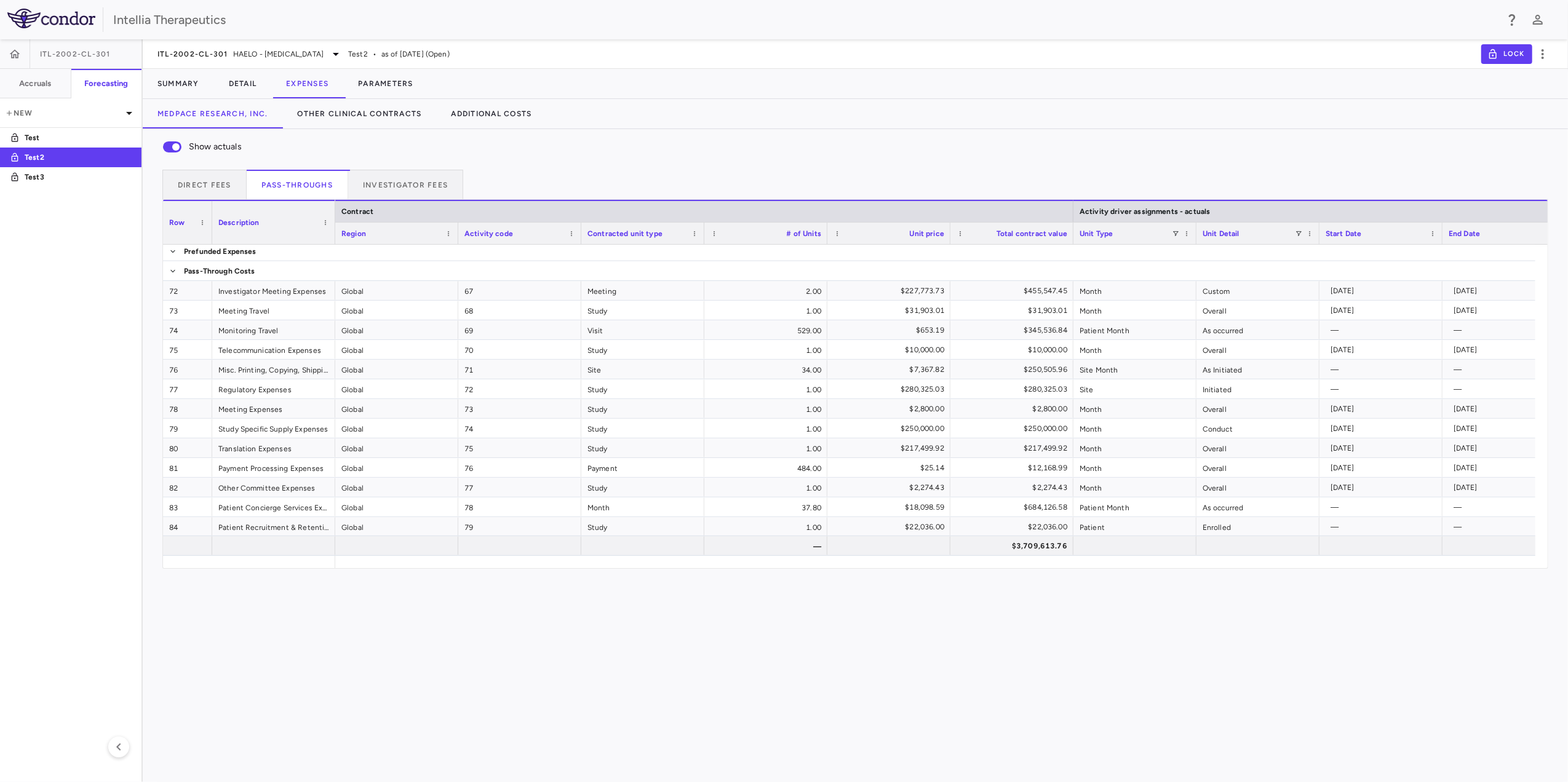
drag, startPoint x: 458, startPoint y: 568, endPoint x: 491, endPoint y: 569, distance: 33.0
click at [513, 552] on div "Show actuals Direct Fees Pass-throughs Investigator Fees Service Category Drag …" at bounding box center [855, 456] width 1425 height 653
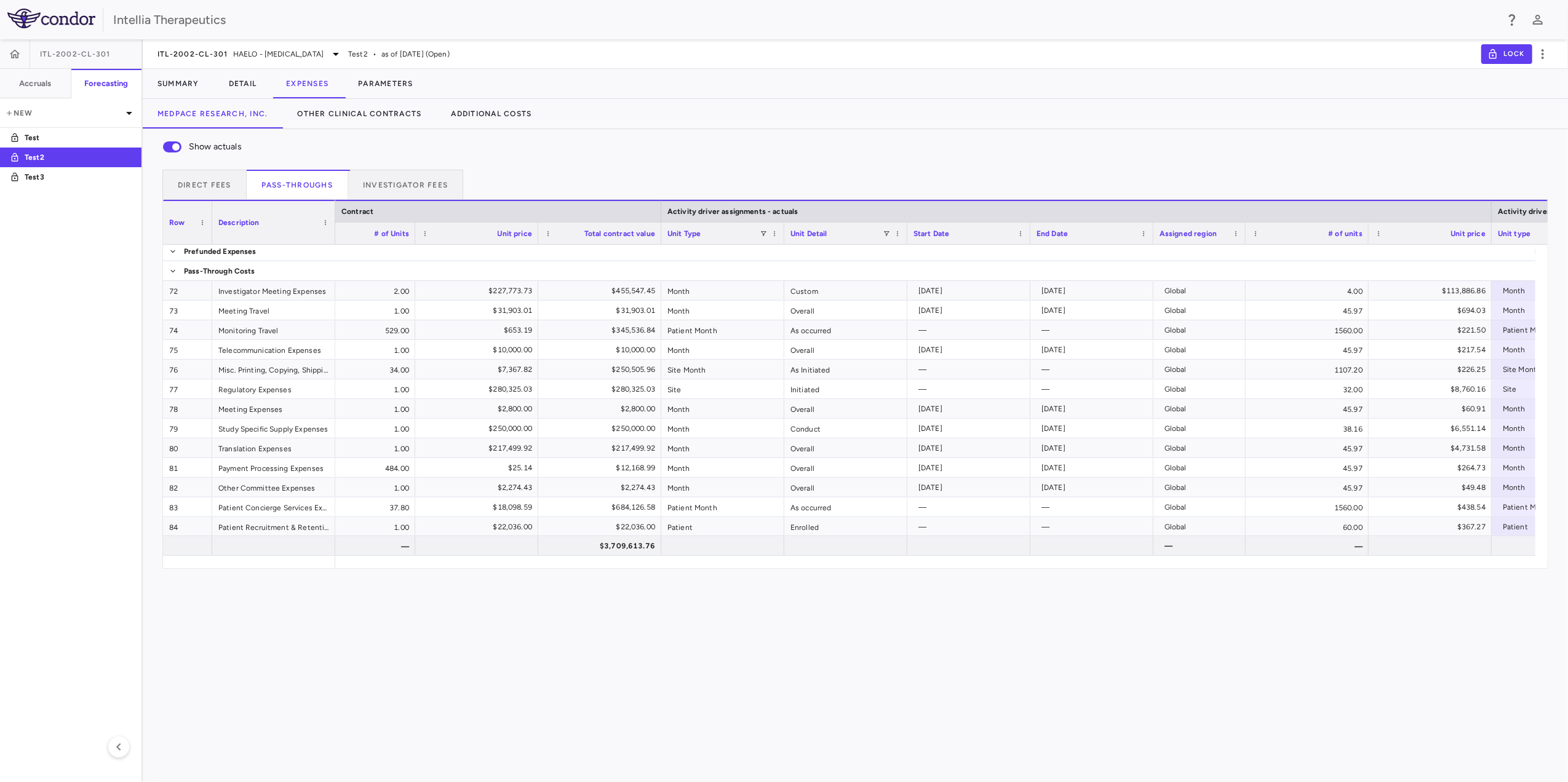
scroll to position [0, 584]
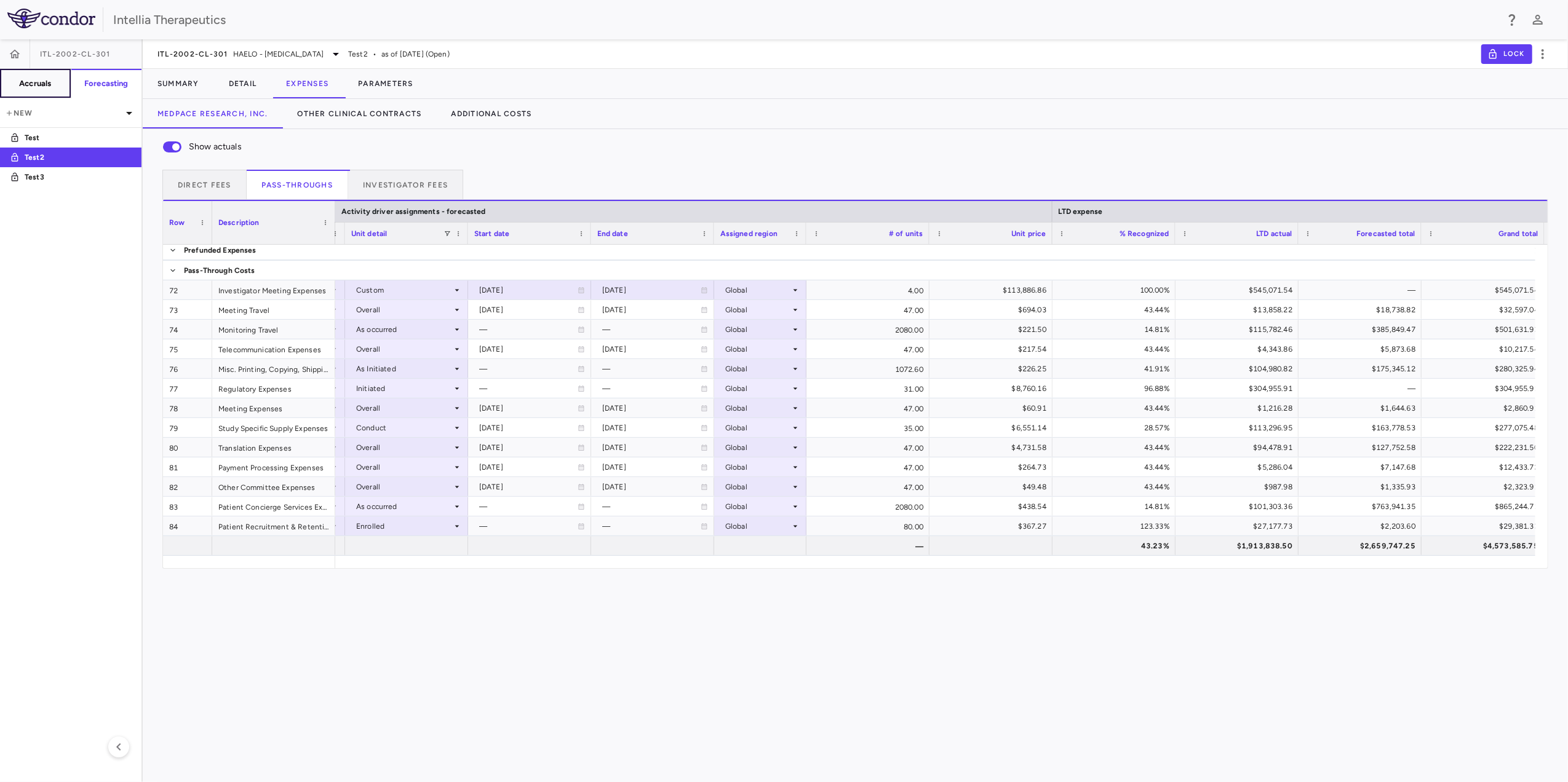
click at [54, 85] on button "Accruals" at bounding box center [35, 84] width 72 height 30
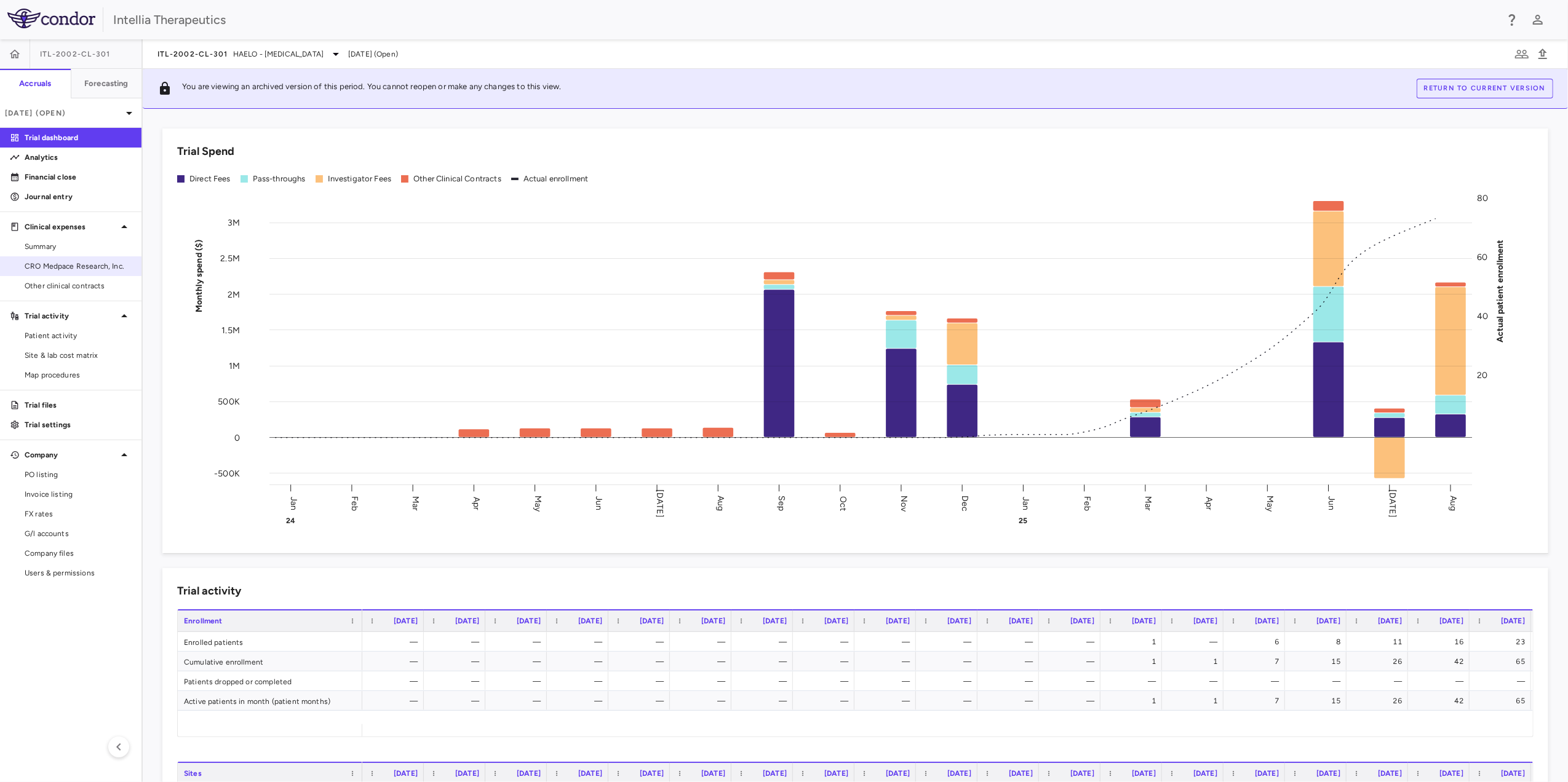
click at [73, 259] on link "CRO Medpace Research, Inc." at bounding box center [71, 266] width 141 height 19
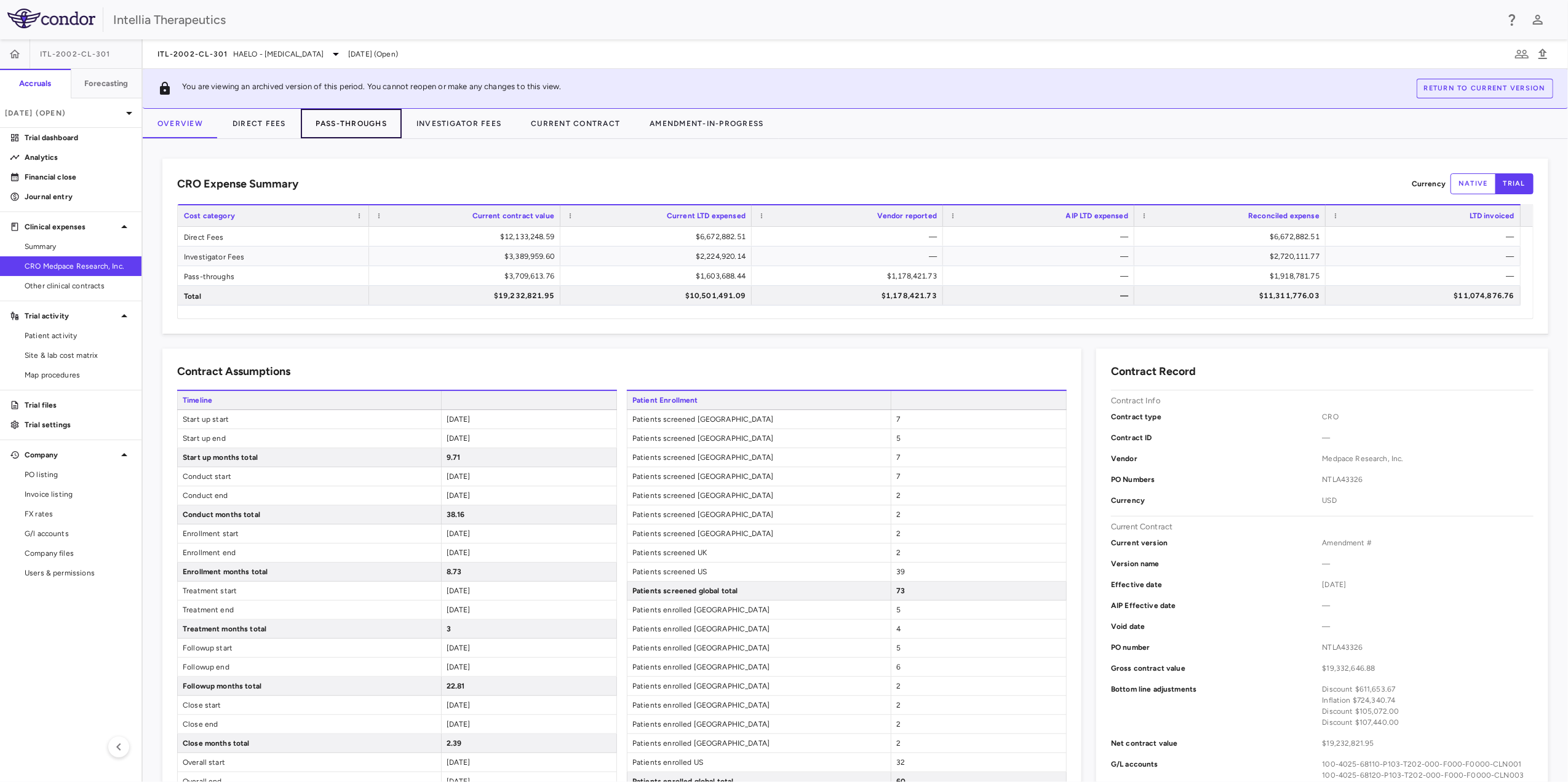
click at [323, 122] on button "Pass-Throughs" at bounding box center [351, 124] width 100 height 30
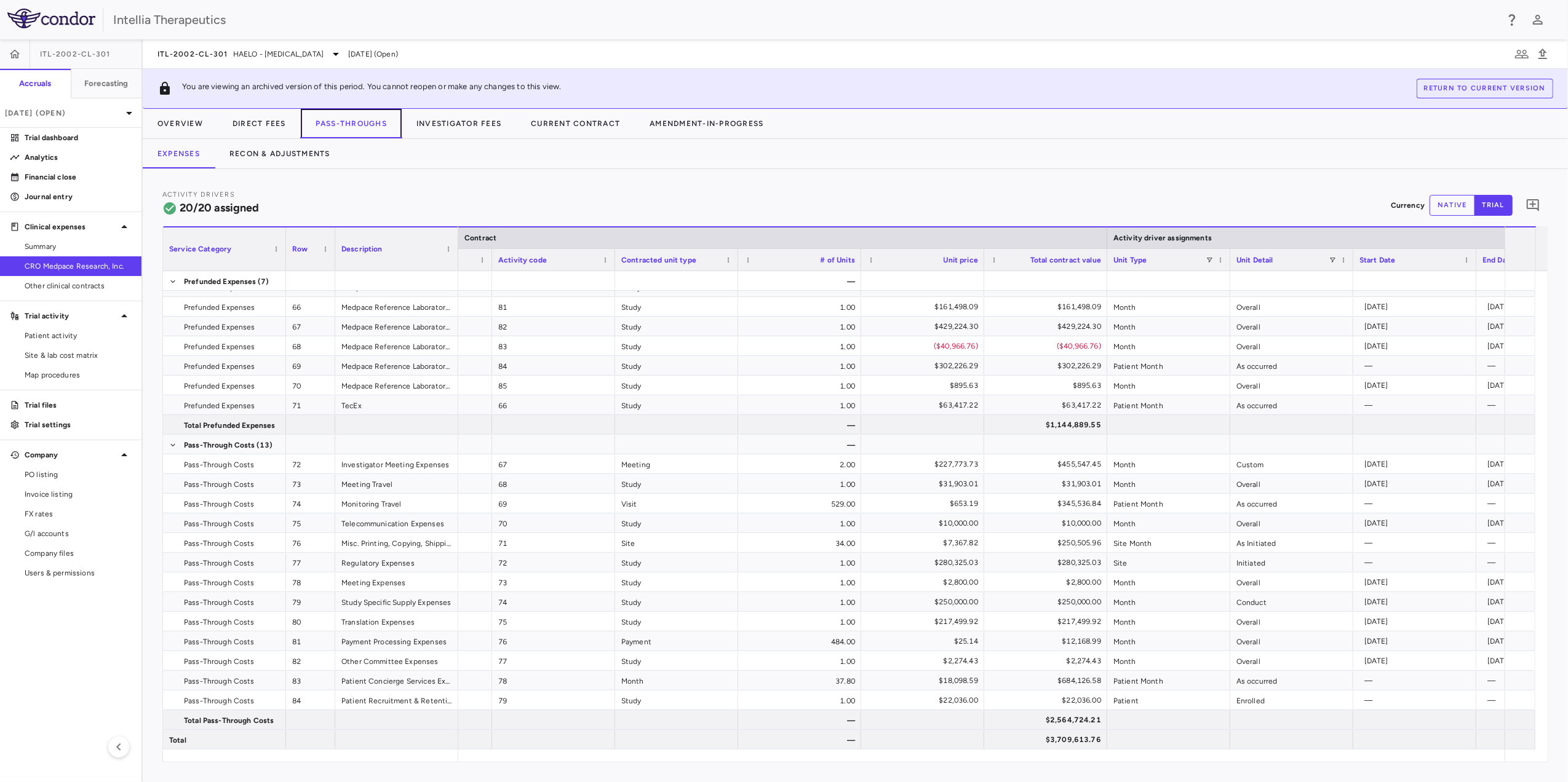
scroll to position [0, 148]
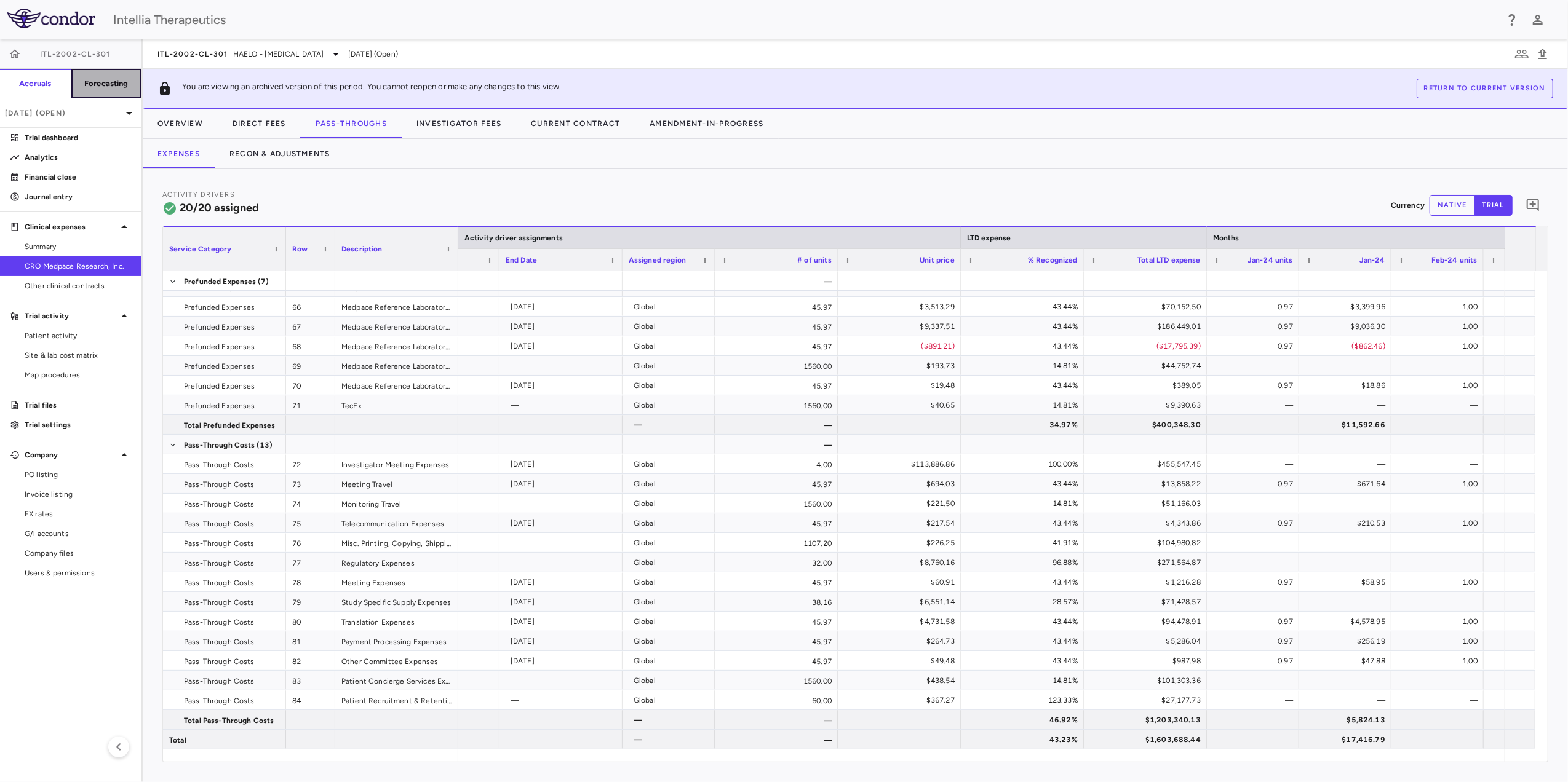
click at [101, 86] on h6 "Forecasting" at bounding box center [107, 84] width 45 height 11
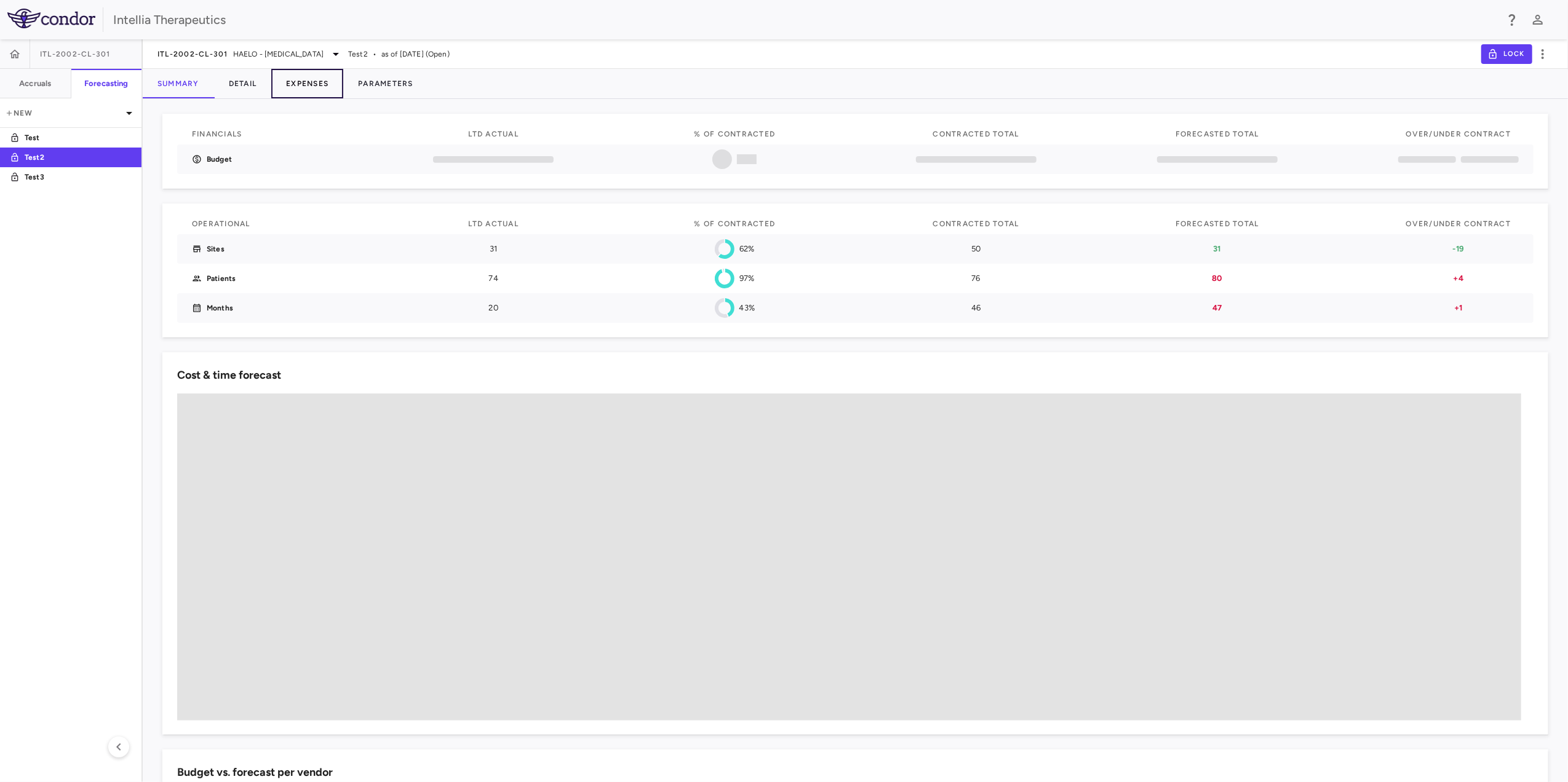
click at [289, 77] on button "Expenses" at bounding box center [307, 84] width 72 height 30
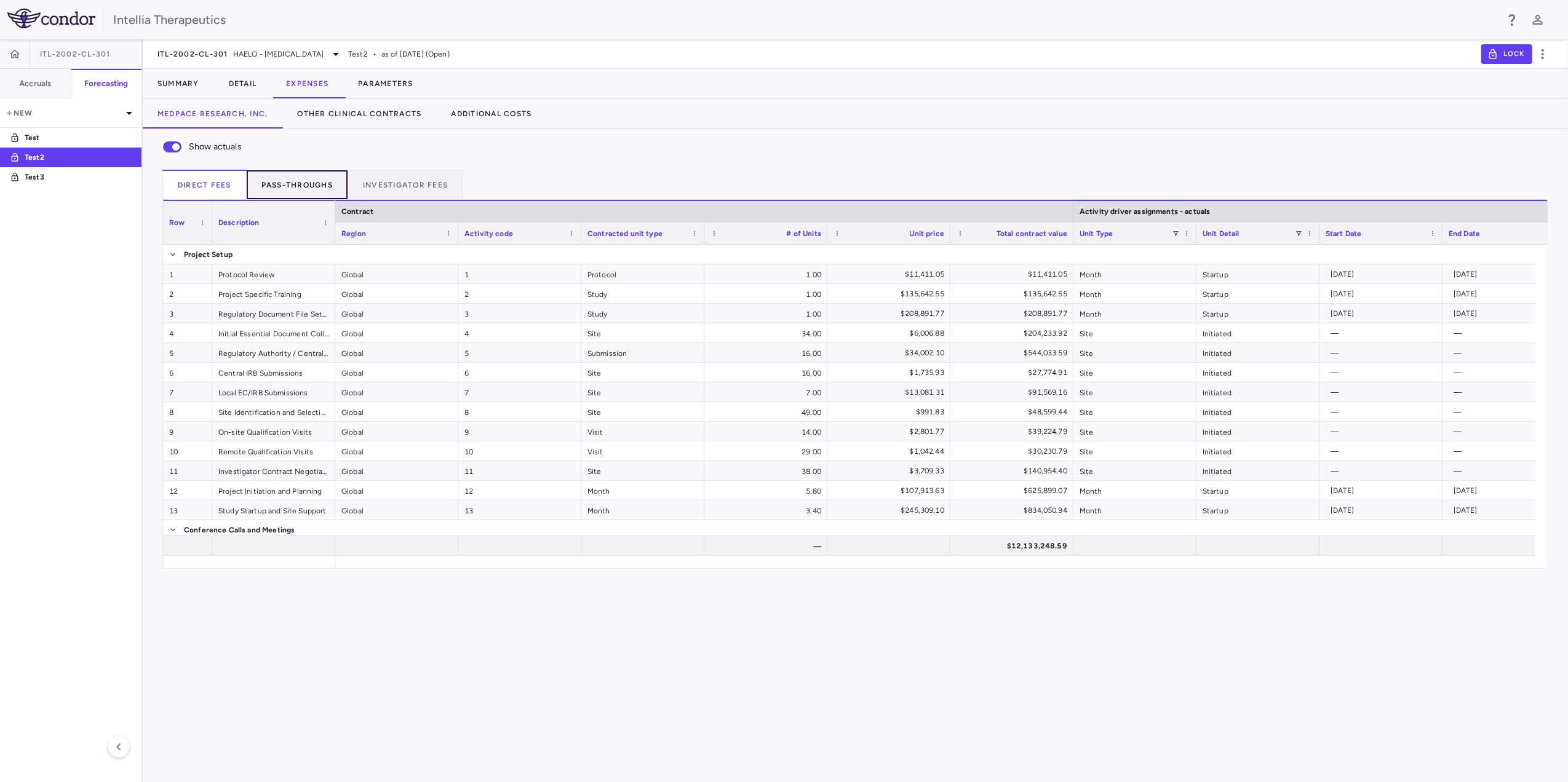
click at [303, 183] on button "Pass-throughs" at bounding box center [297, 185] width 101 height 30
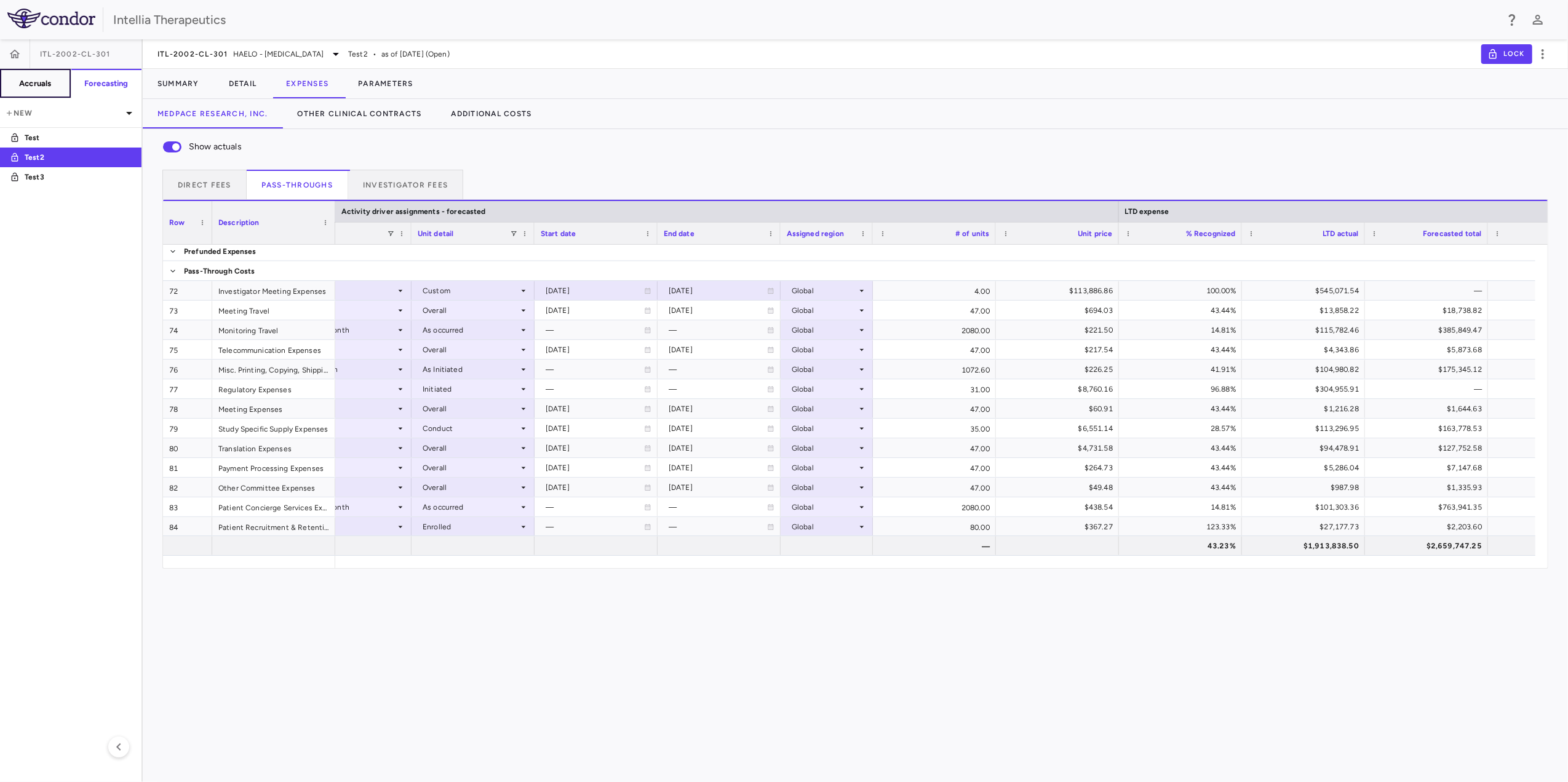
click at [34, 72] on button "Accruals" at bounding box center [35, 84] width 72 height 30
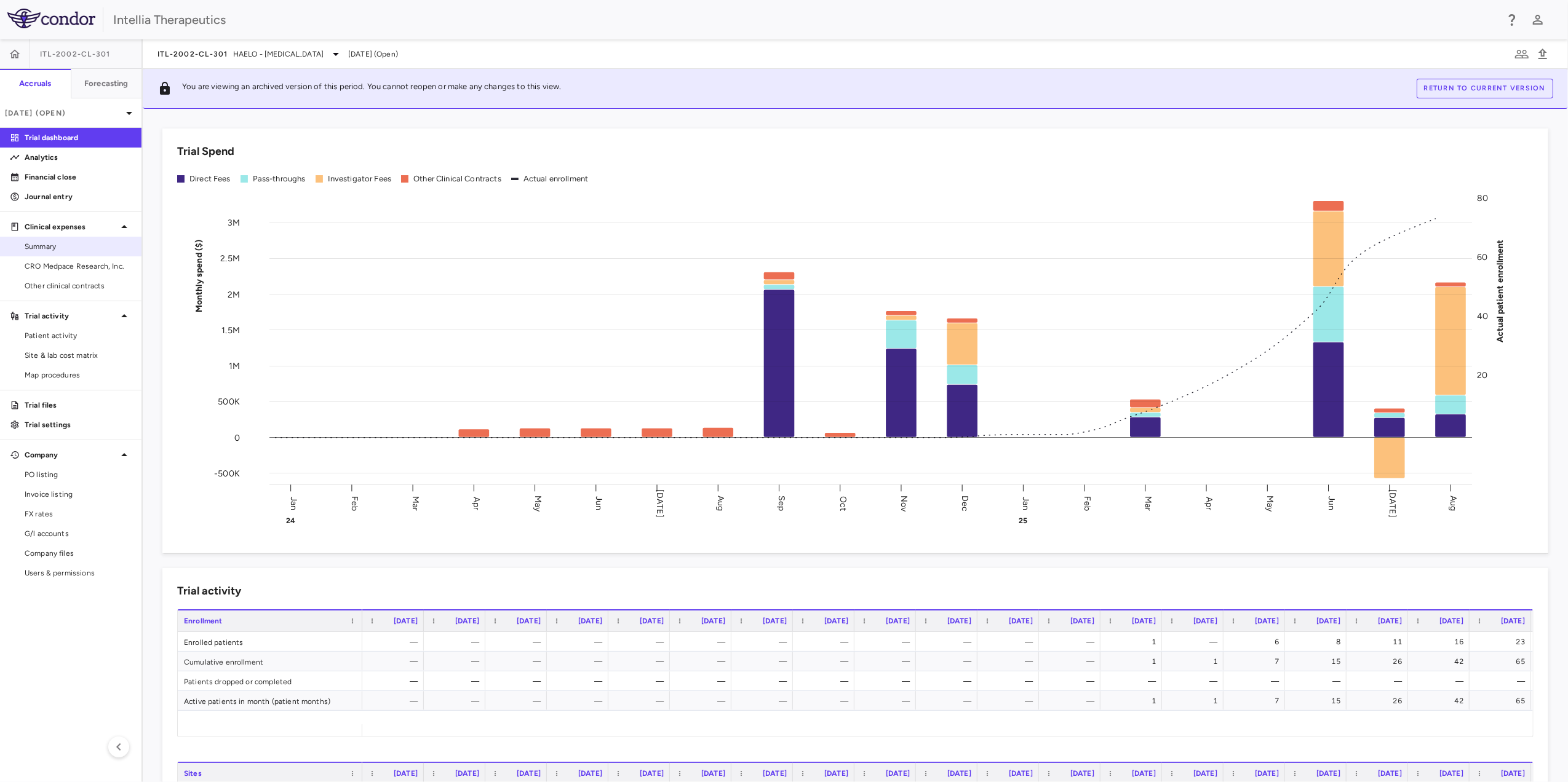
click at [89, 251] on span "Summary" at bounding box center [77, 246] width 107 height 11
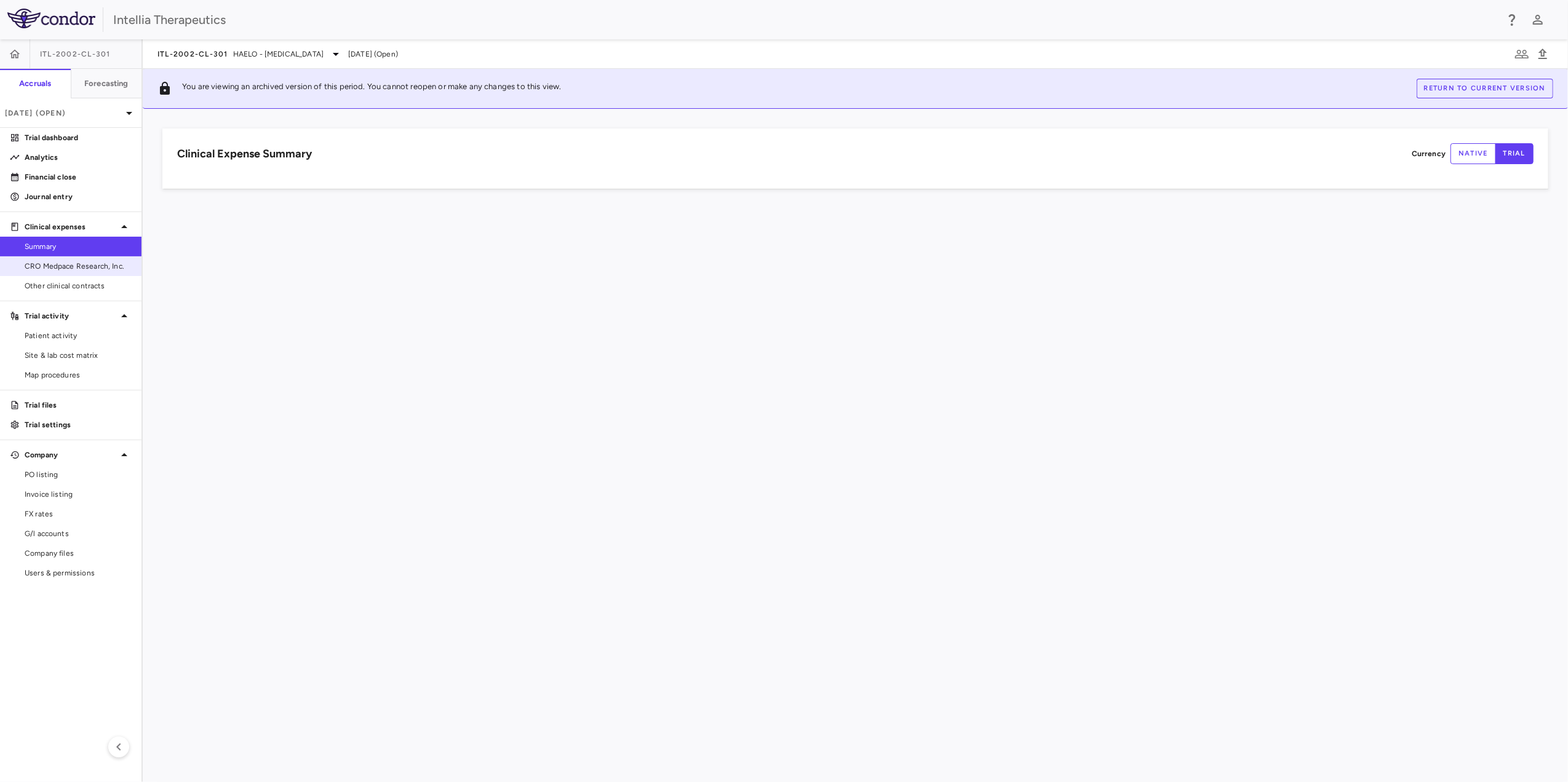
click at [86, 266] on span "CRO Medpace Research, Inc." at bounding box center [77, 266] width 107 height 11
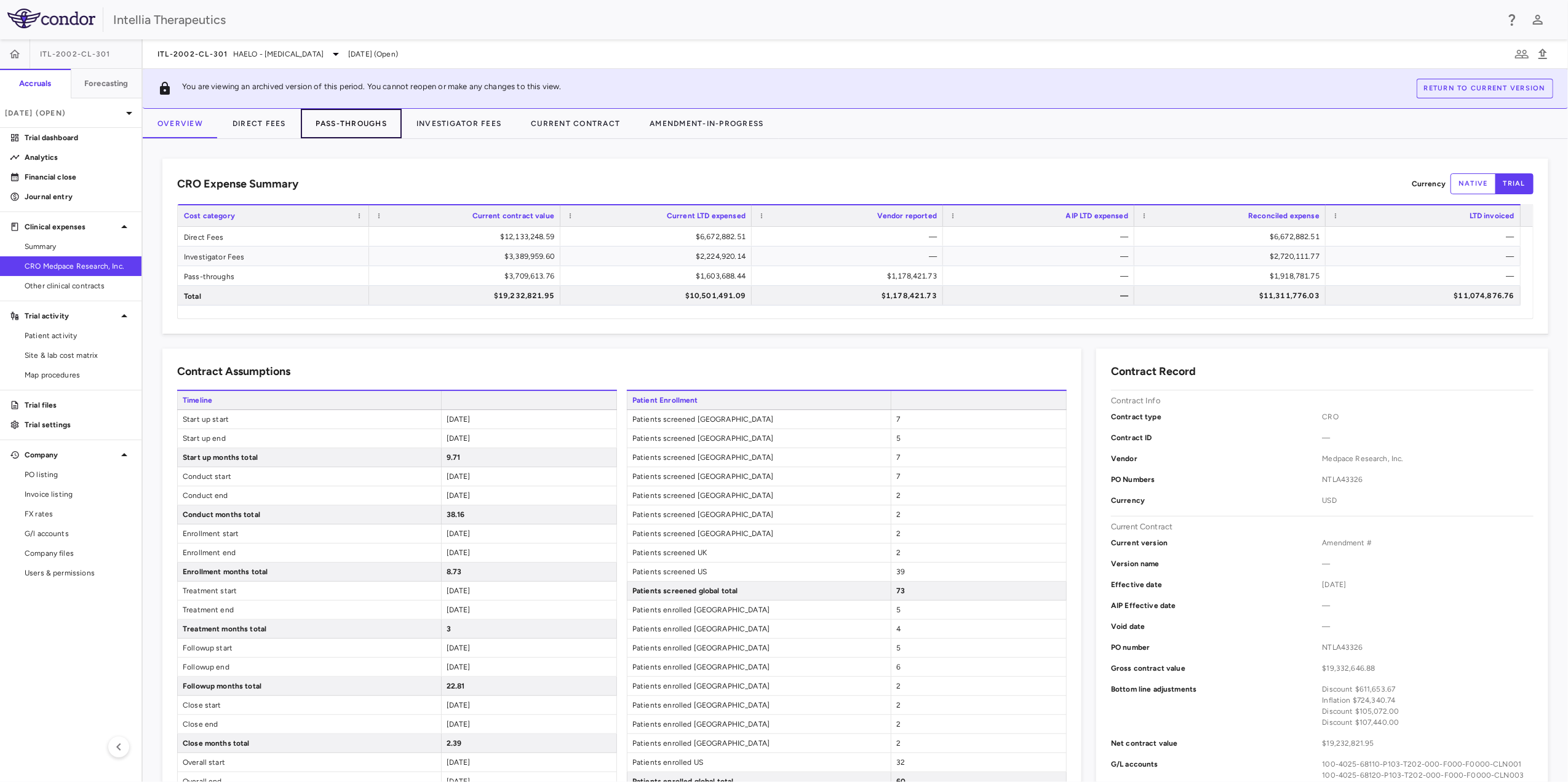
click at [382, 116] on button "Pass-Throughs" at bounding box center [351, 124] width 100 height 30
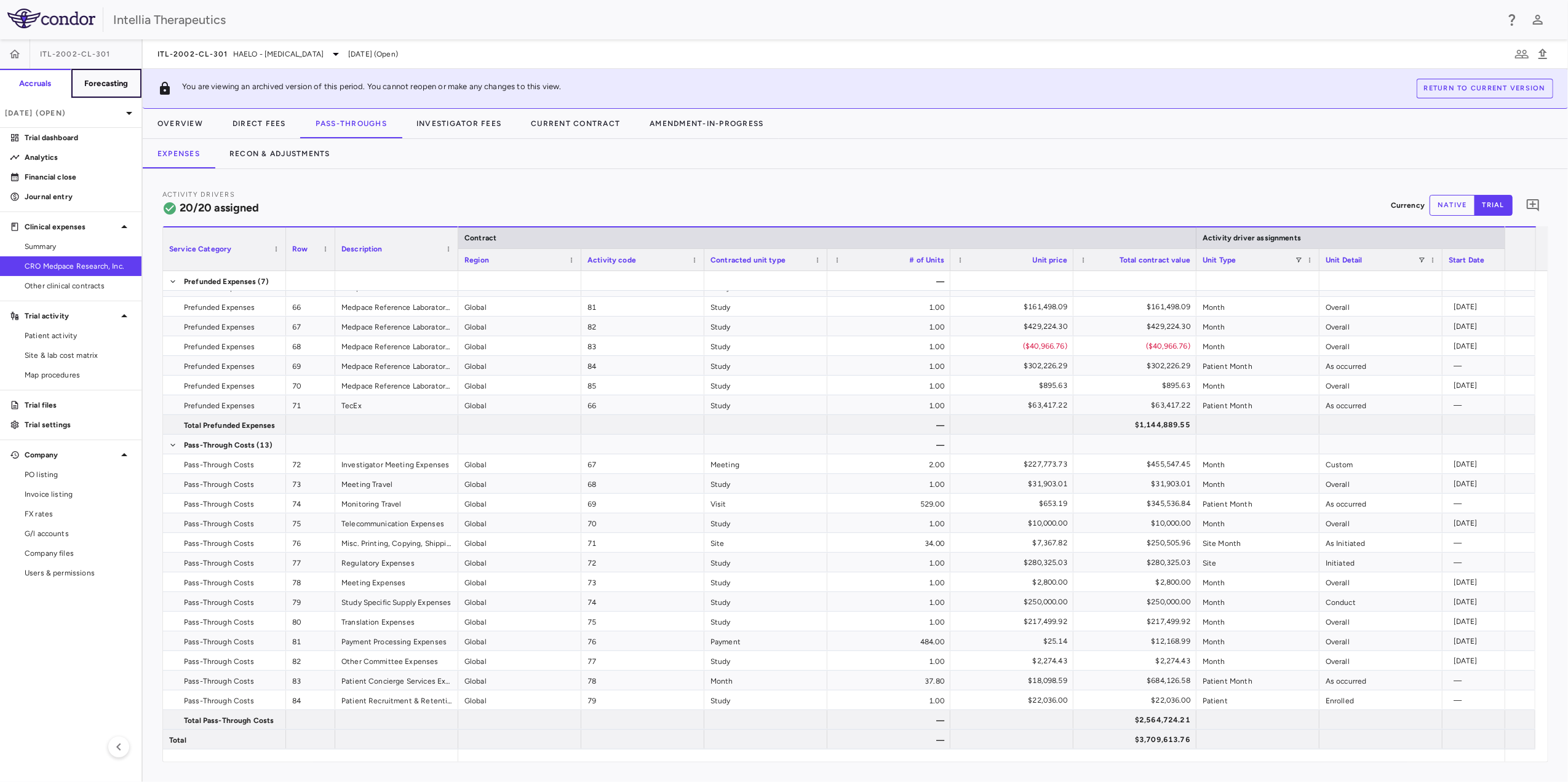
click at [128, 81] on h6 "Forecasting" at bounding box center [107, 84] width 45 height 11
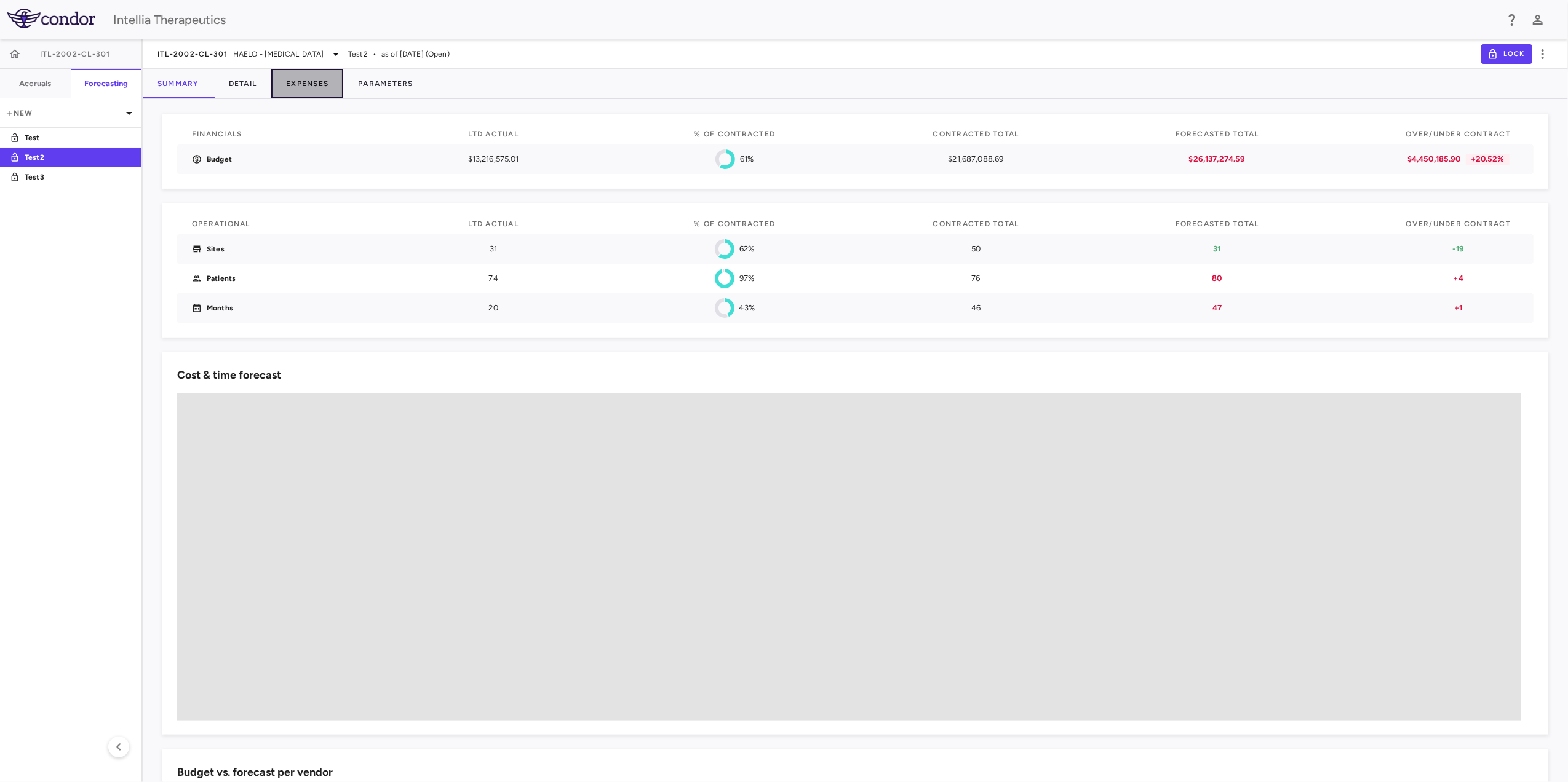
click at [327, 88] on button "Expenses" at bounding box center [307, 84] width 72 height 30
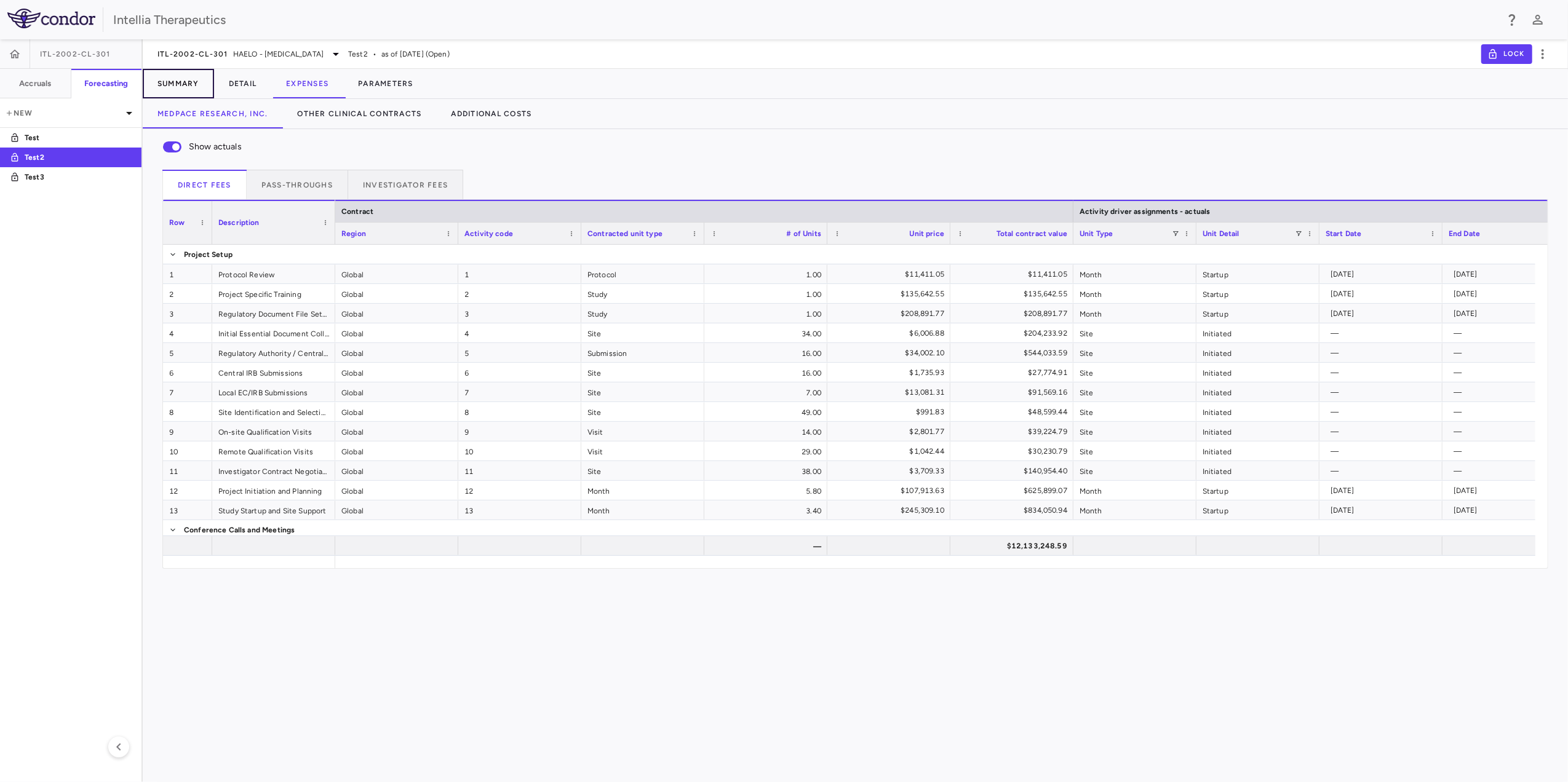
click at [179, 86] on button "Summary" at bounding box center [178, 84] width 72 height 30
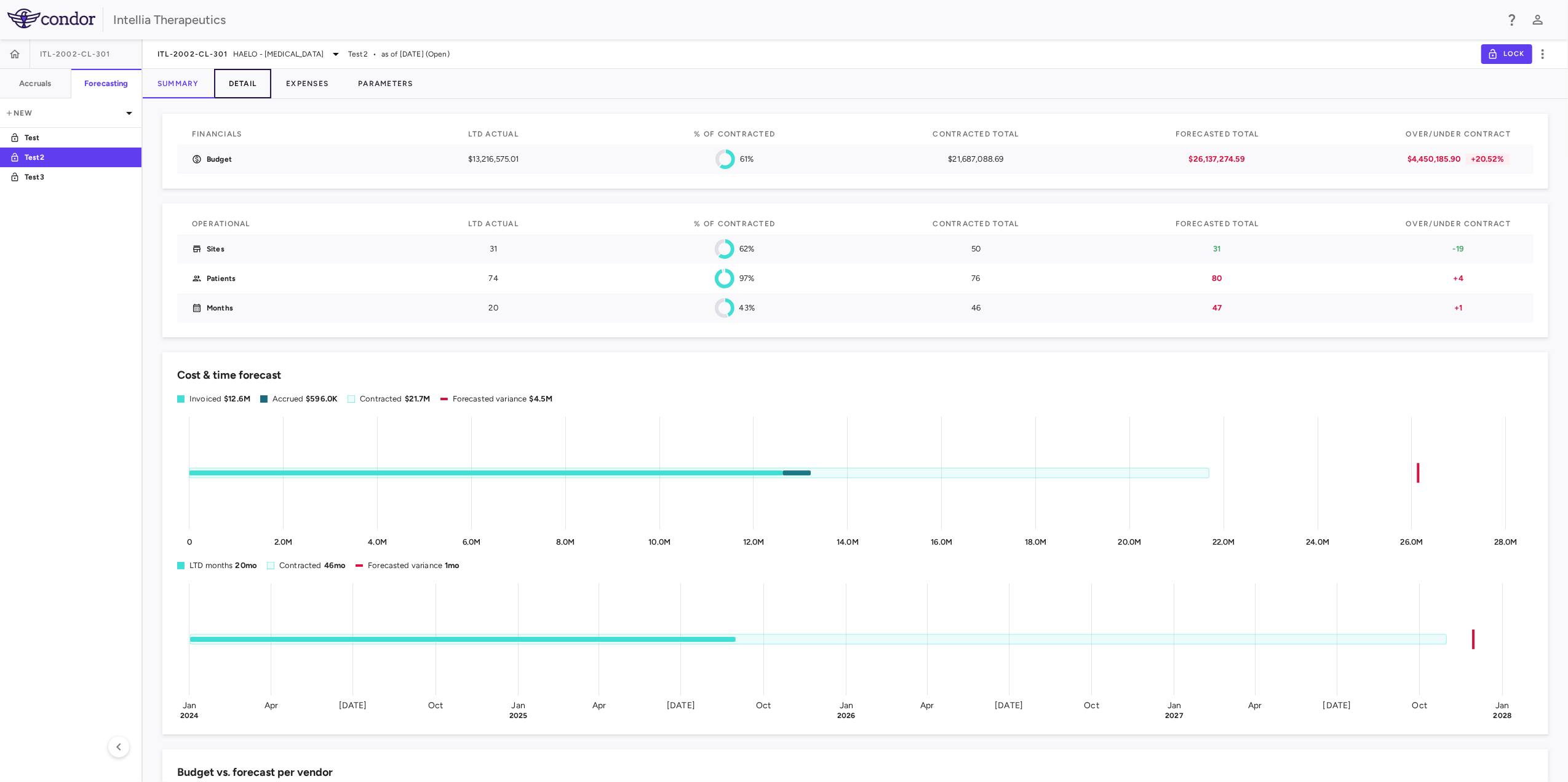
click at [245, 94] on button "Detail" at bounding box center [243, 84] width 58 height 30
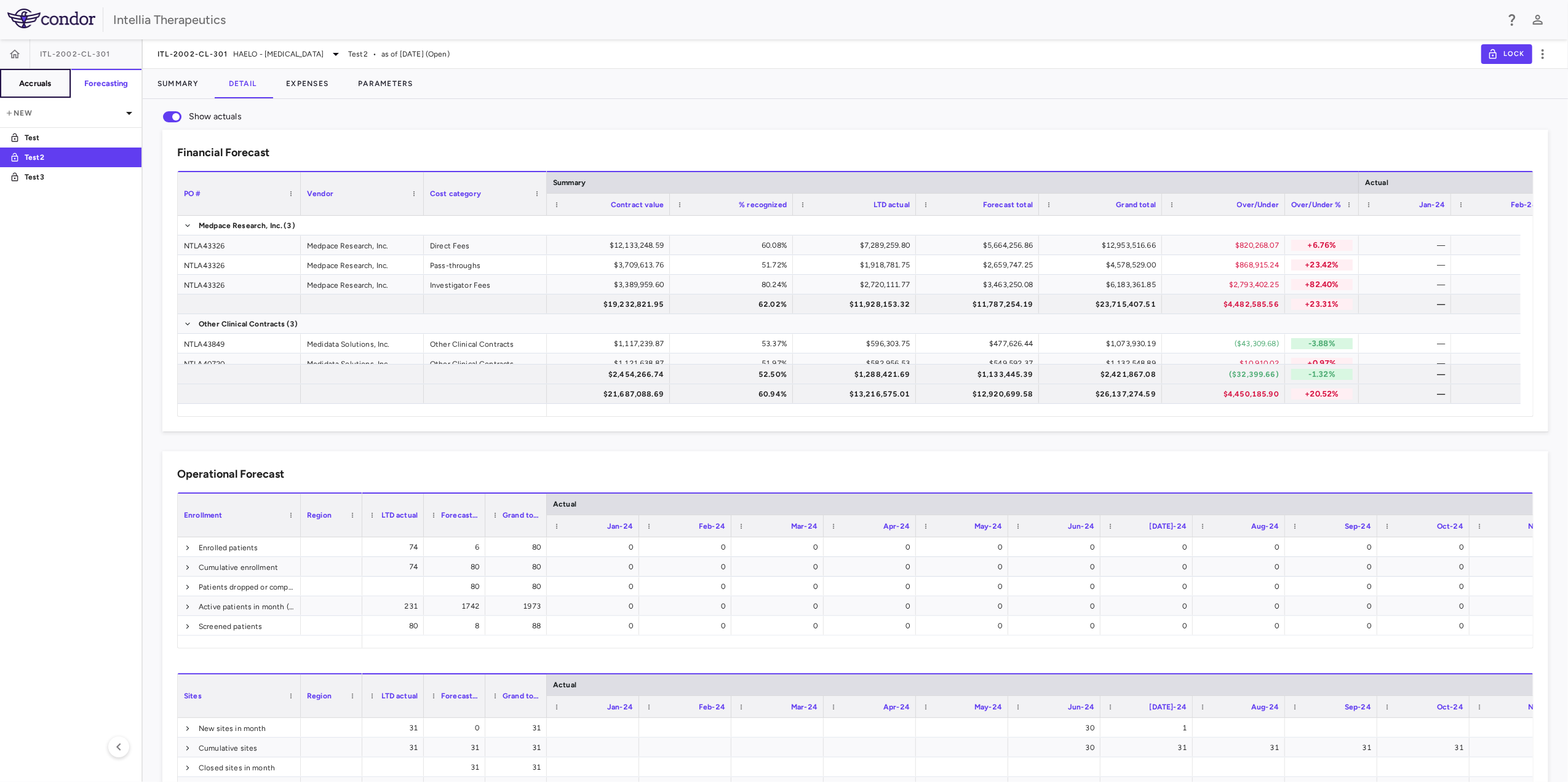
click at [34, 88] on h6 "Accruals" at bounding box center [35, 84] width 32 height 11
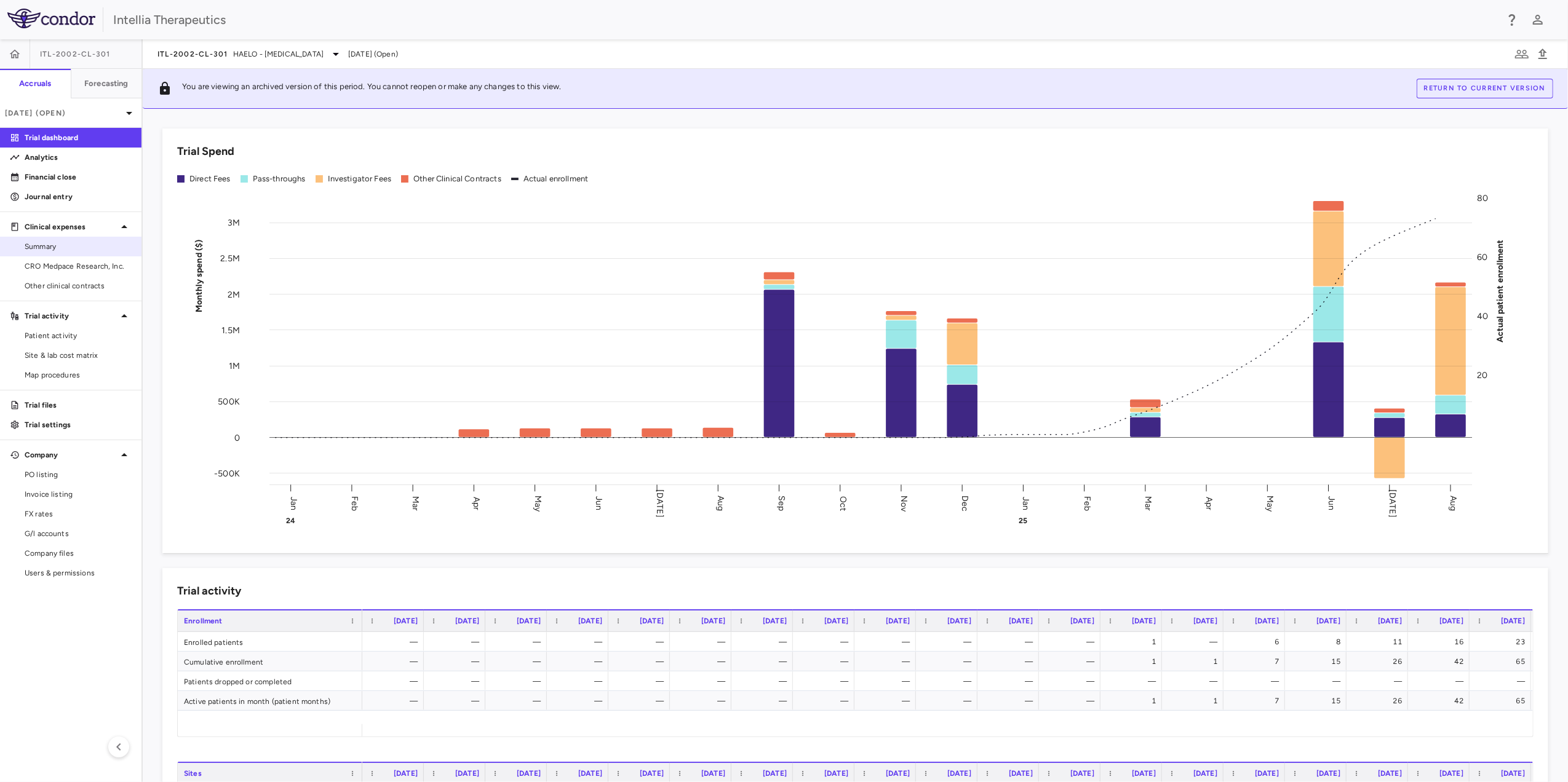
click at [68, 245] on span "Summary" at bounding box center [77, 246] width 107 height 11
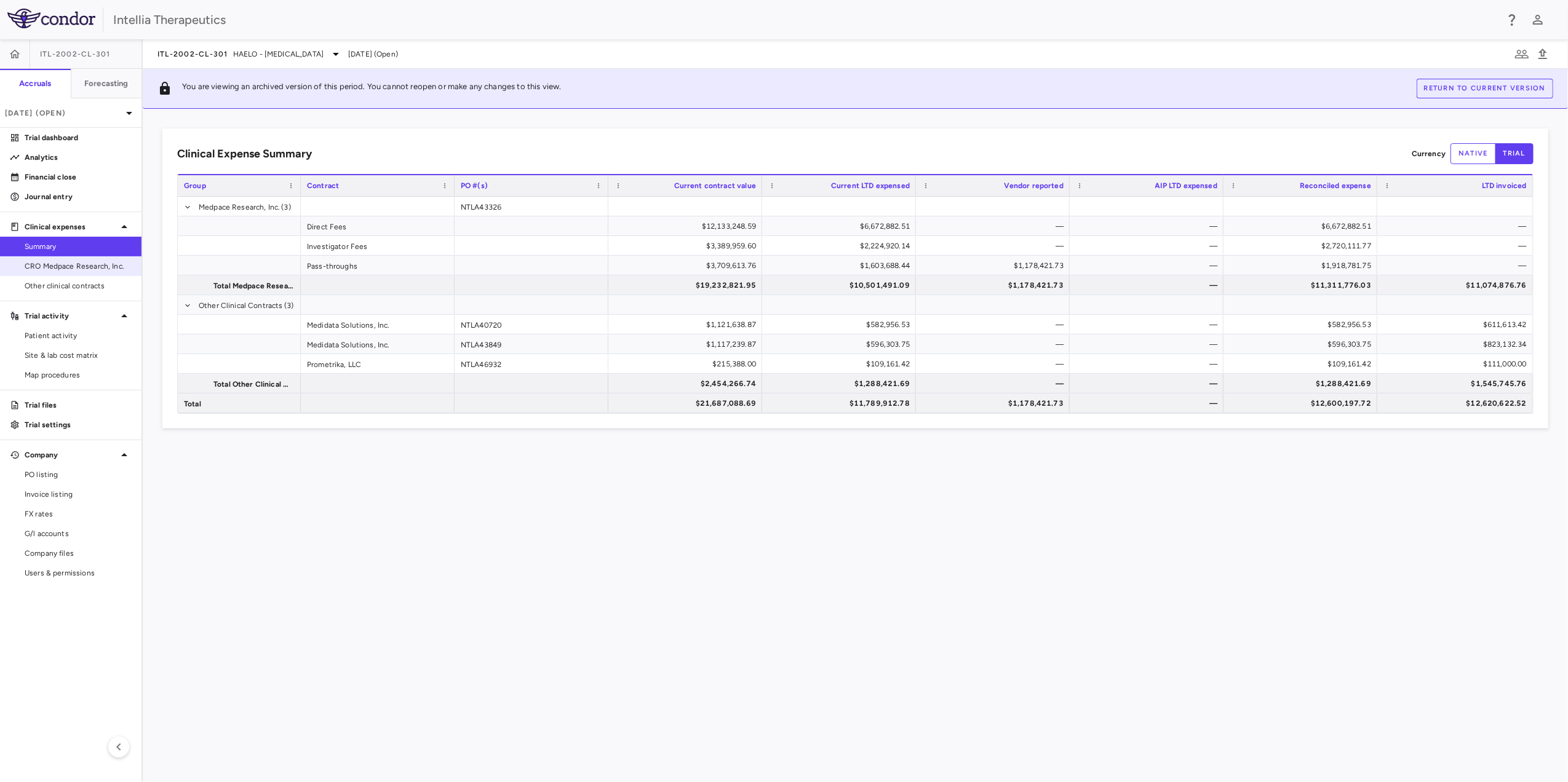
click at [68, 268] on span "CRO Medpace Research, Inc." at bounding box center [77, 266] width 107 height 11
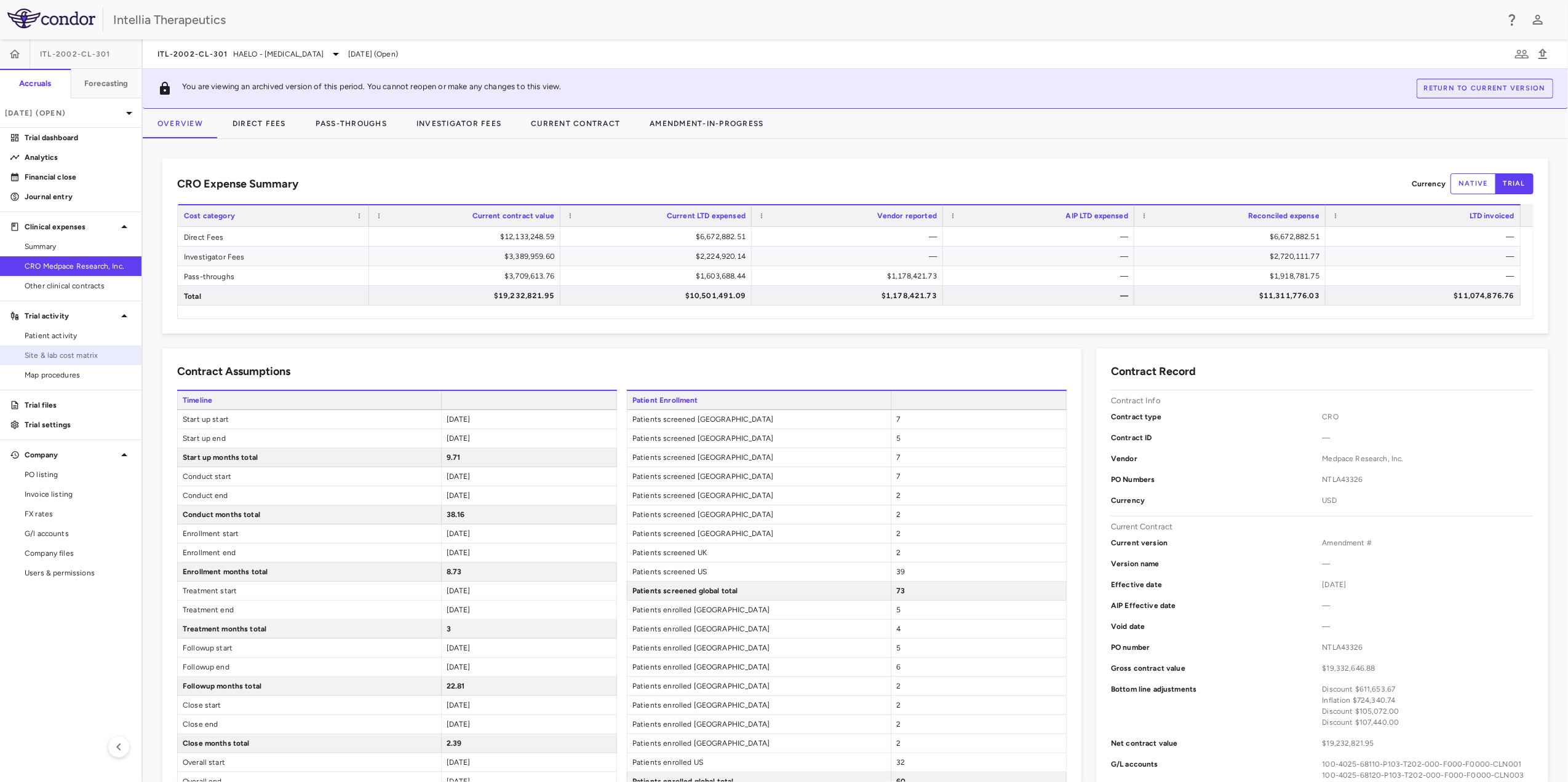
click at [72, 358] on span "Site & lab cost matrix" at bounding box center [77, 355] width 107 height 11
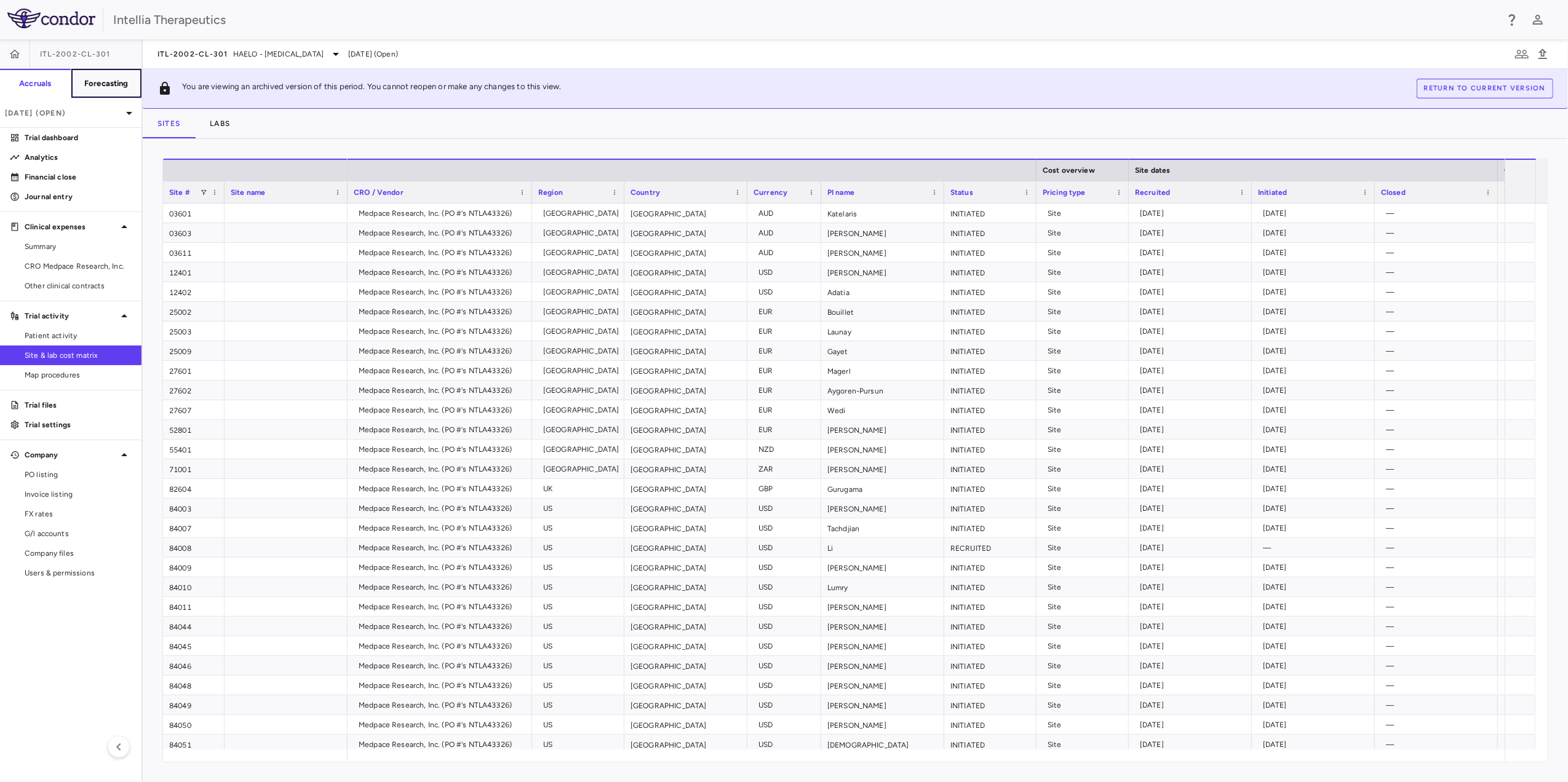
click at [118, 74] on button "Forecasting" at bounding box center [106, 84] width 72 height 30
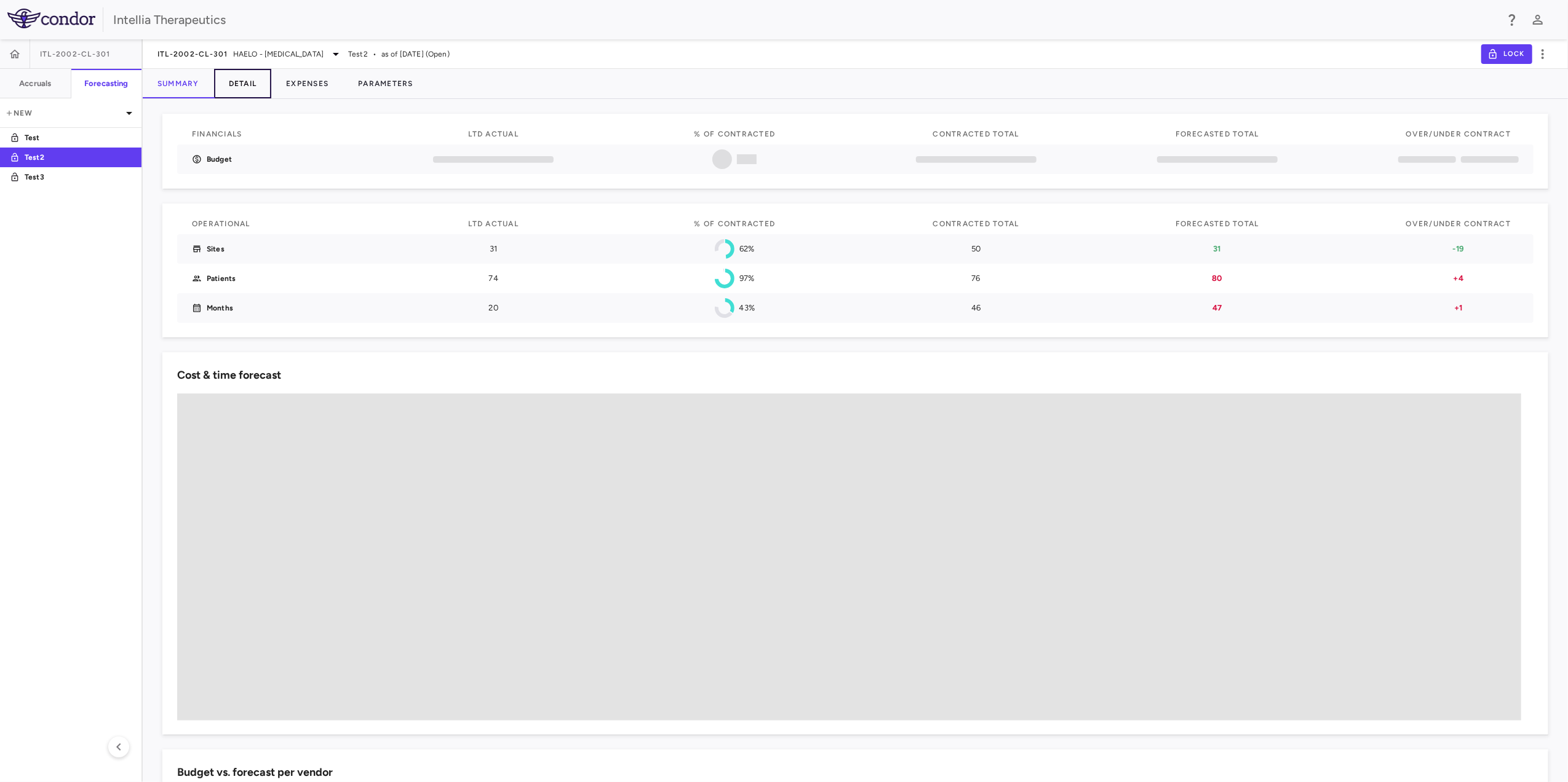
click at [253, 86] on button "Detail" at bounding box center [243, 84] width 58 height 30
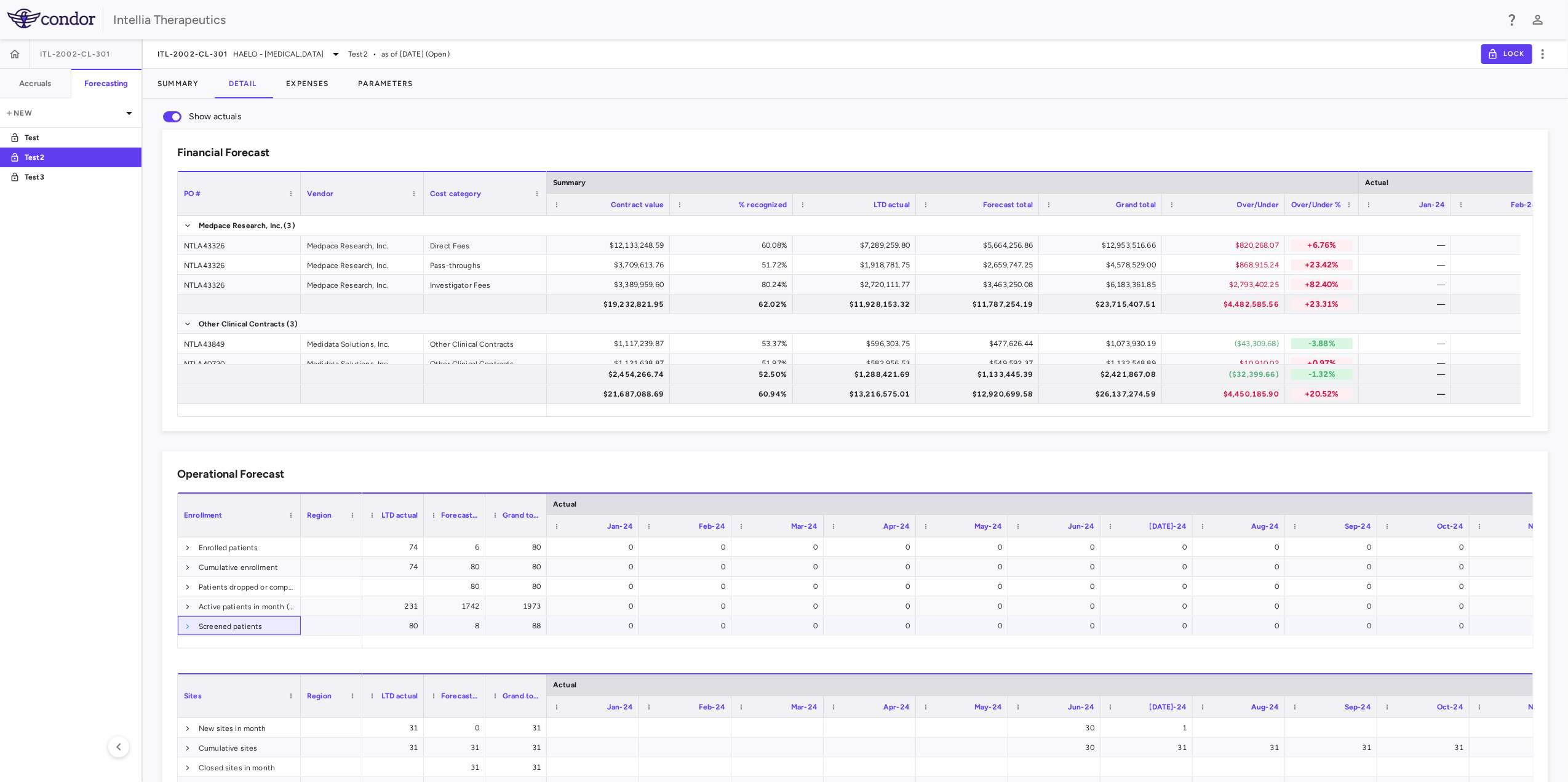
click at [187, 552] on span at bounding box center [188, 627] width 7 height 7
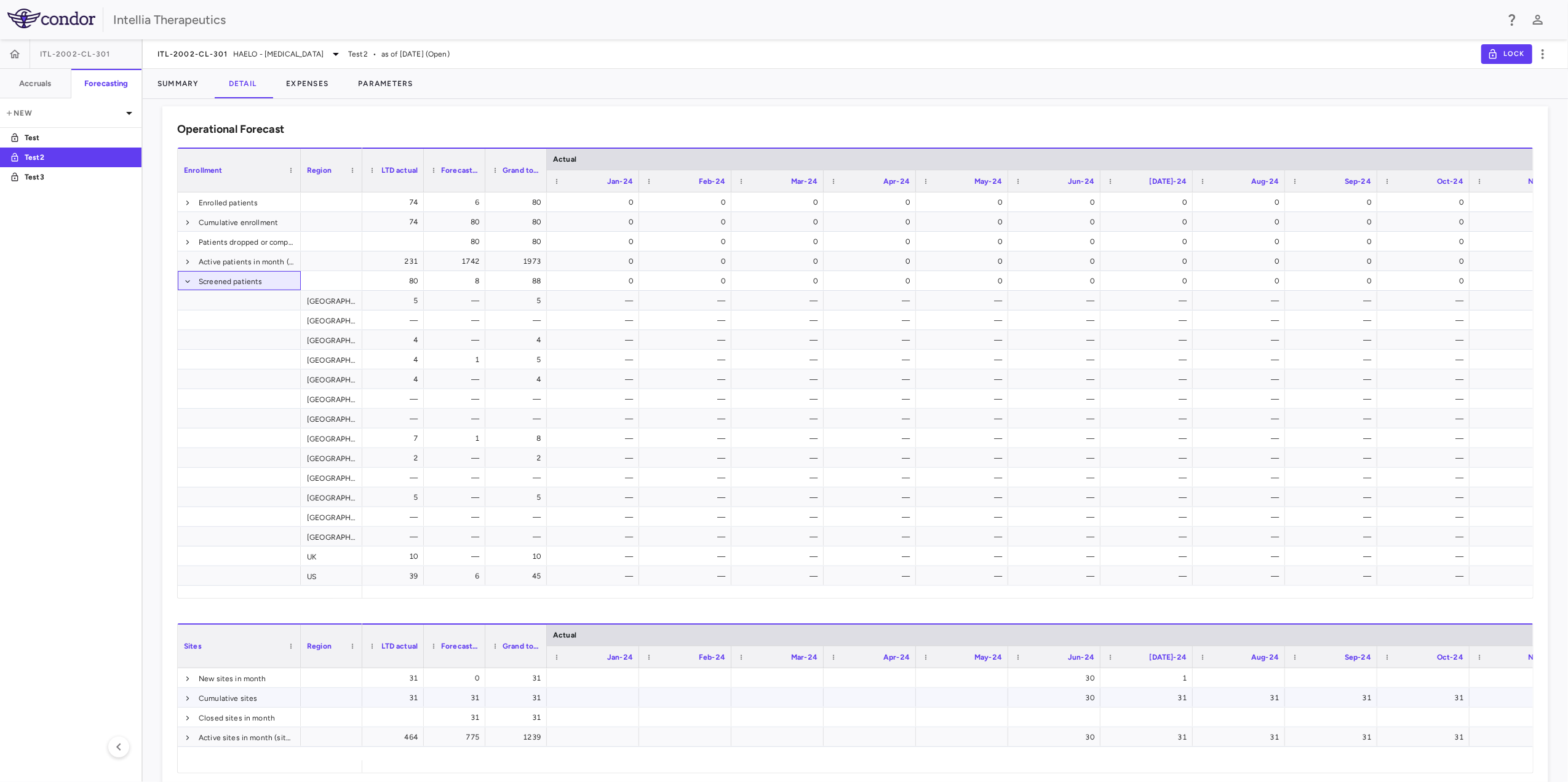
scroll to position [327, 0]
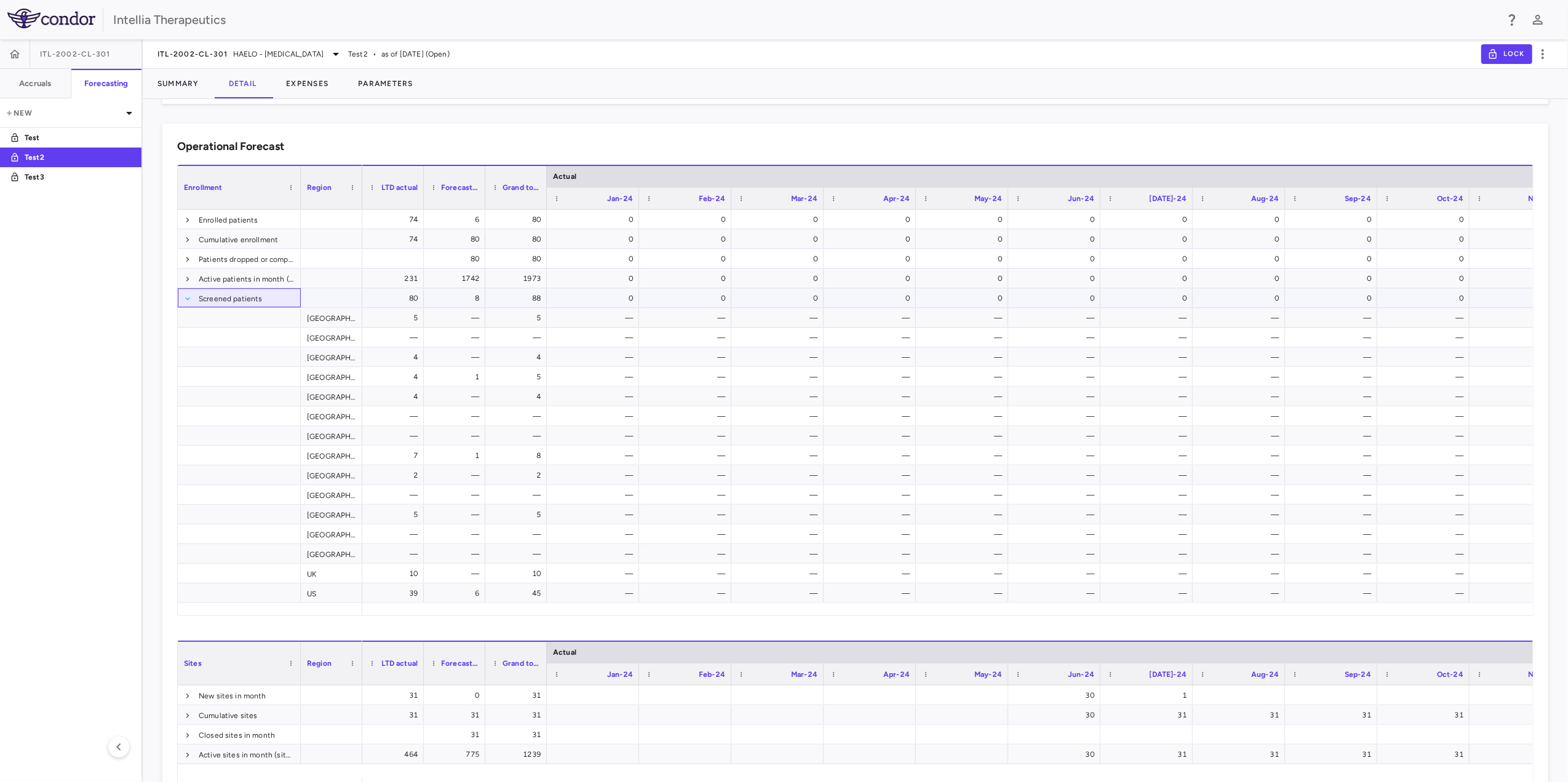
click at [184, 298] on span at bounding box center [188, 298] width 7 height 7
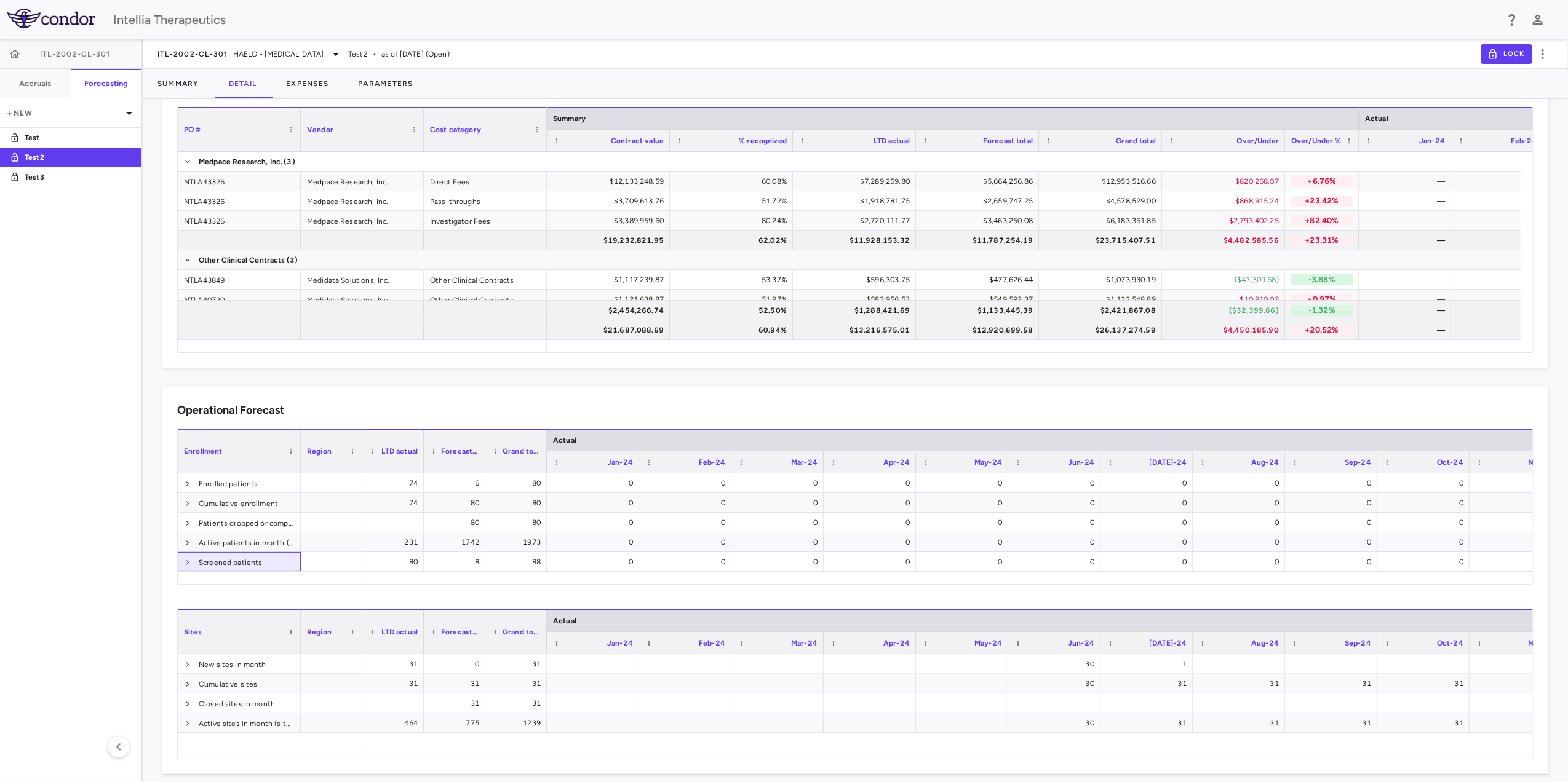
scroll to position [0, 0]
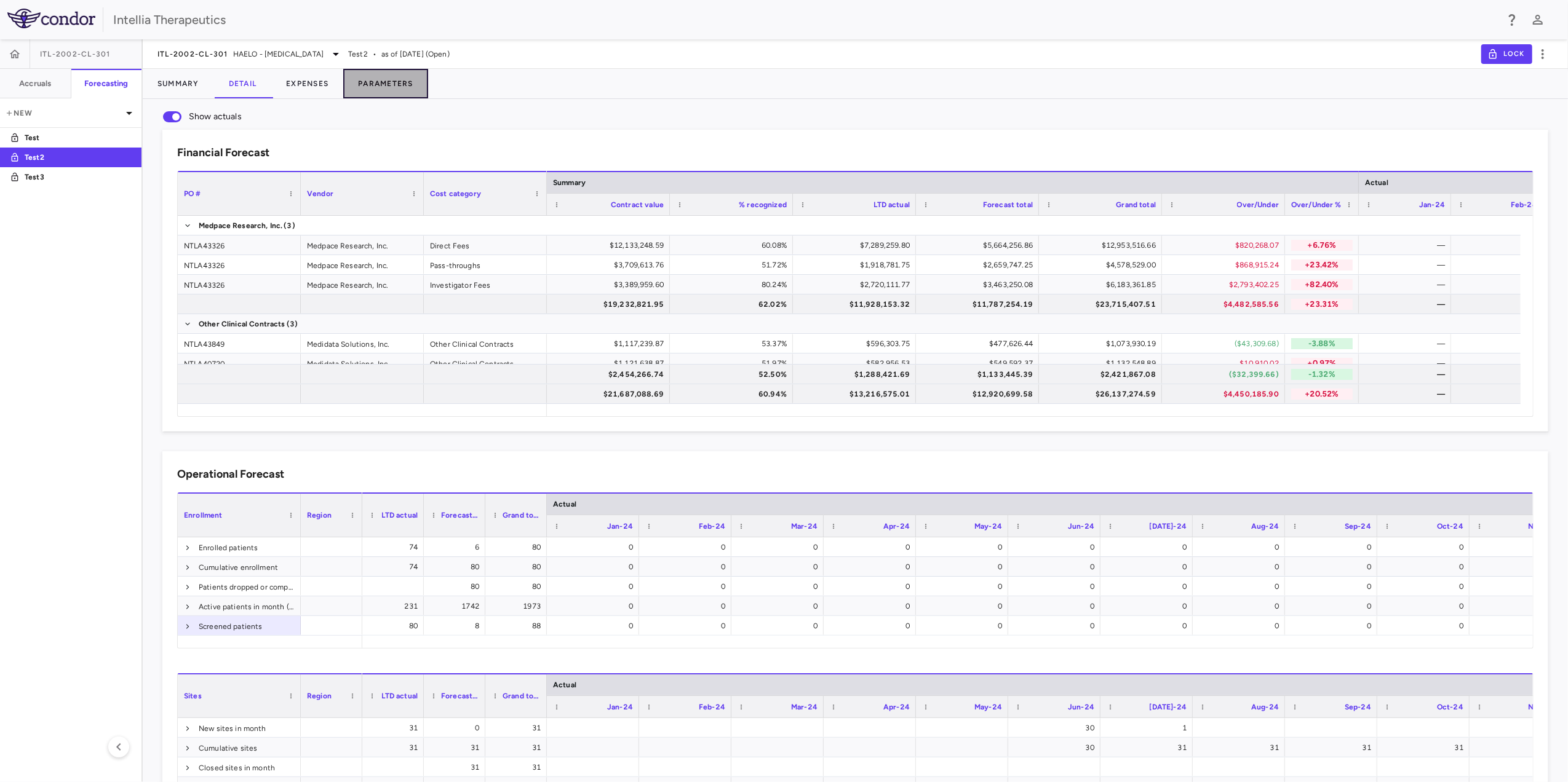
click at [397, 79] on button "Parameters" at bounding box center [385, 84] width 85 height 30
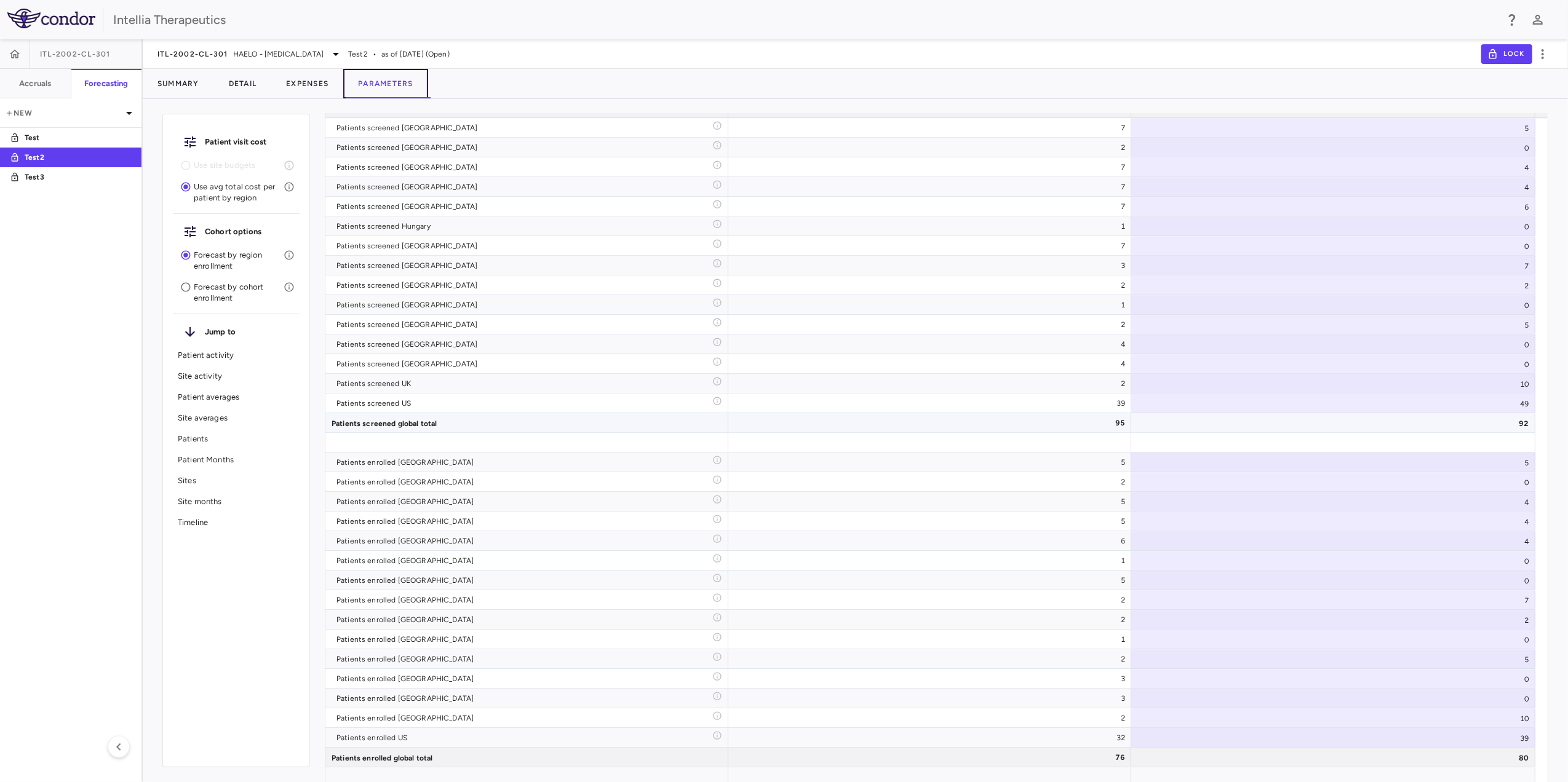
scroll to position [3342, 0]
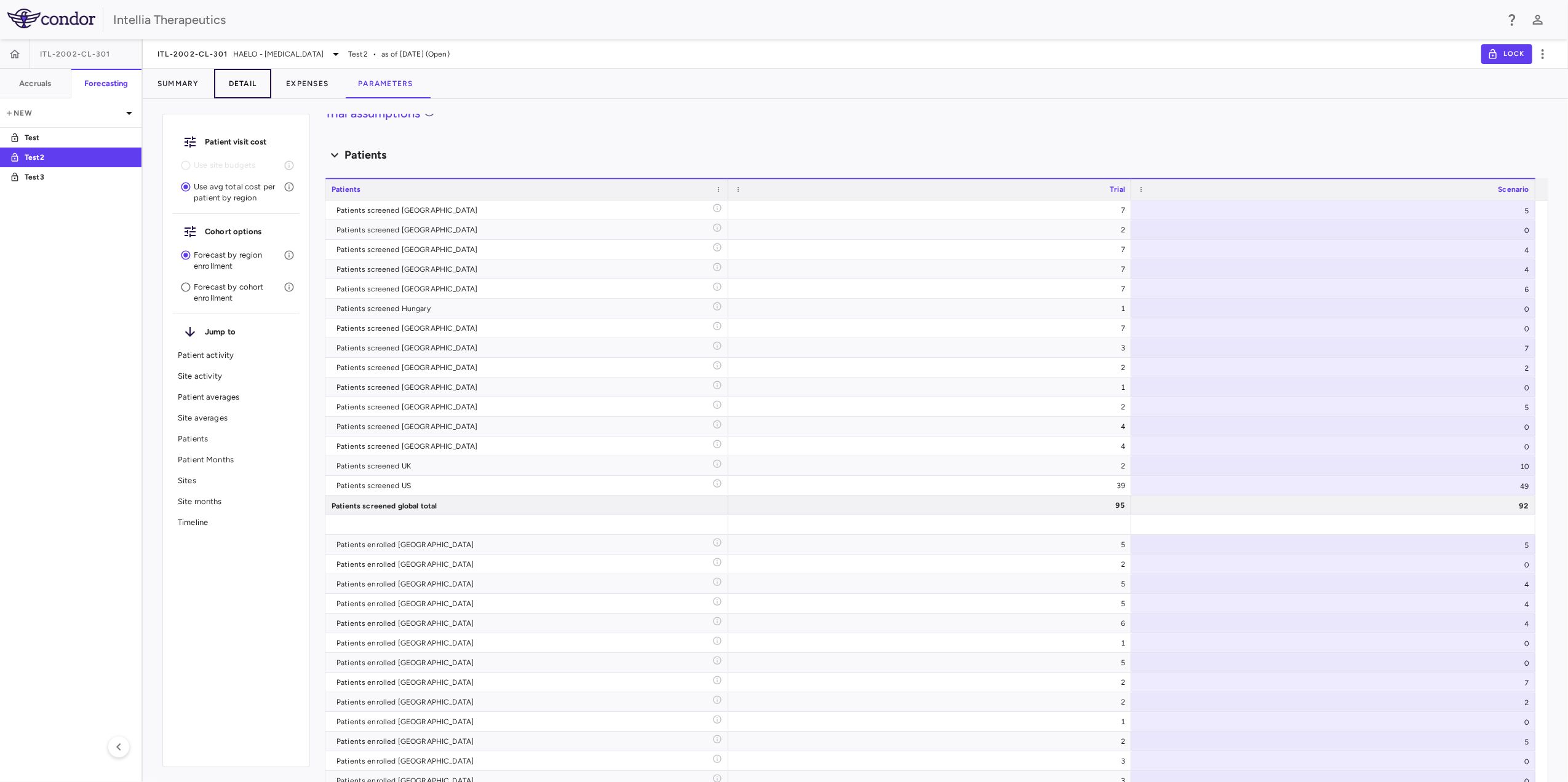
click at [226, 86] on button "Detail" at bounding box center [243, 84] width 58 height 30
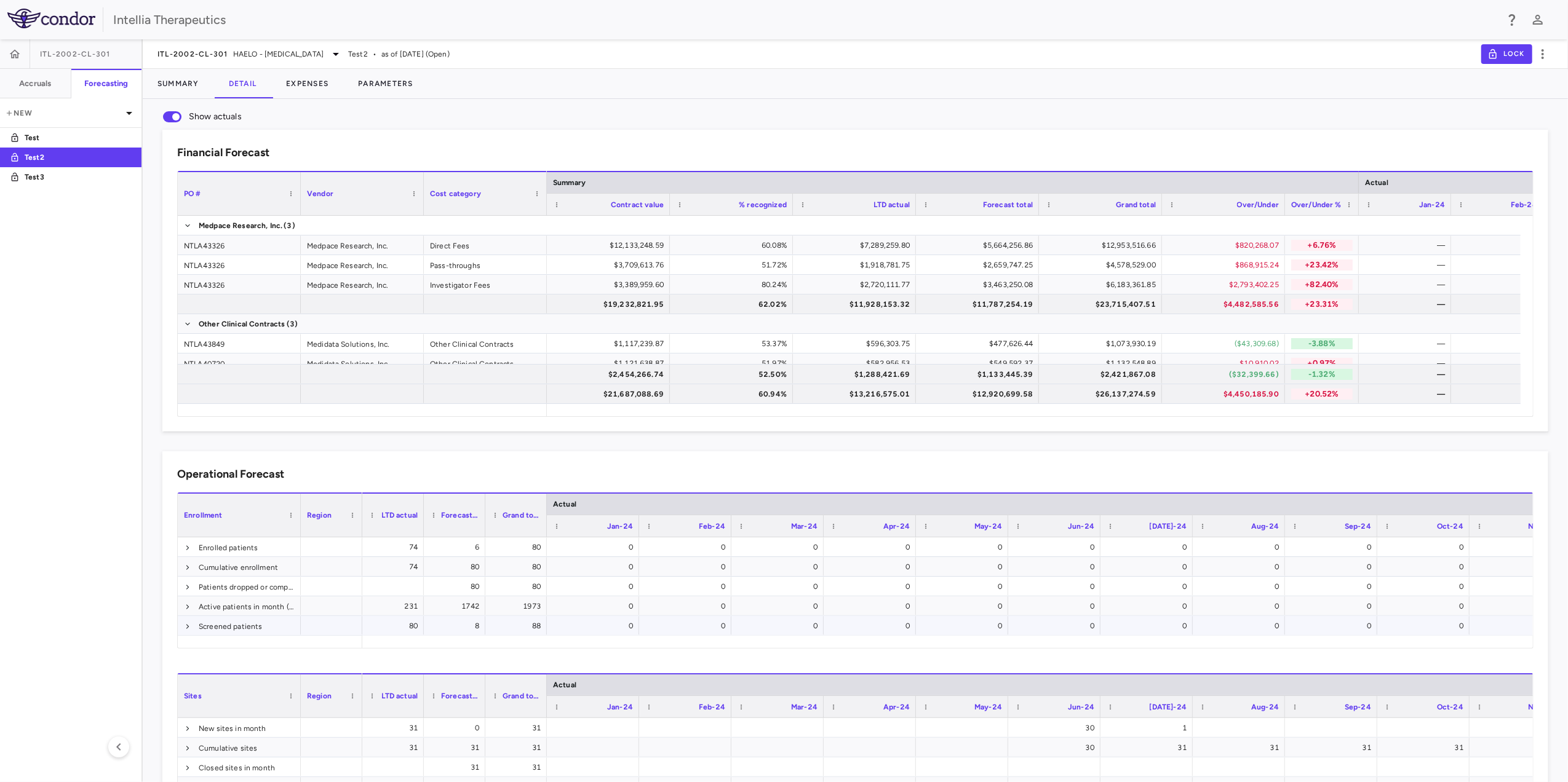
click at [187, 552] on span at bounding box center [188, 626] width 7 height 20
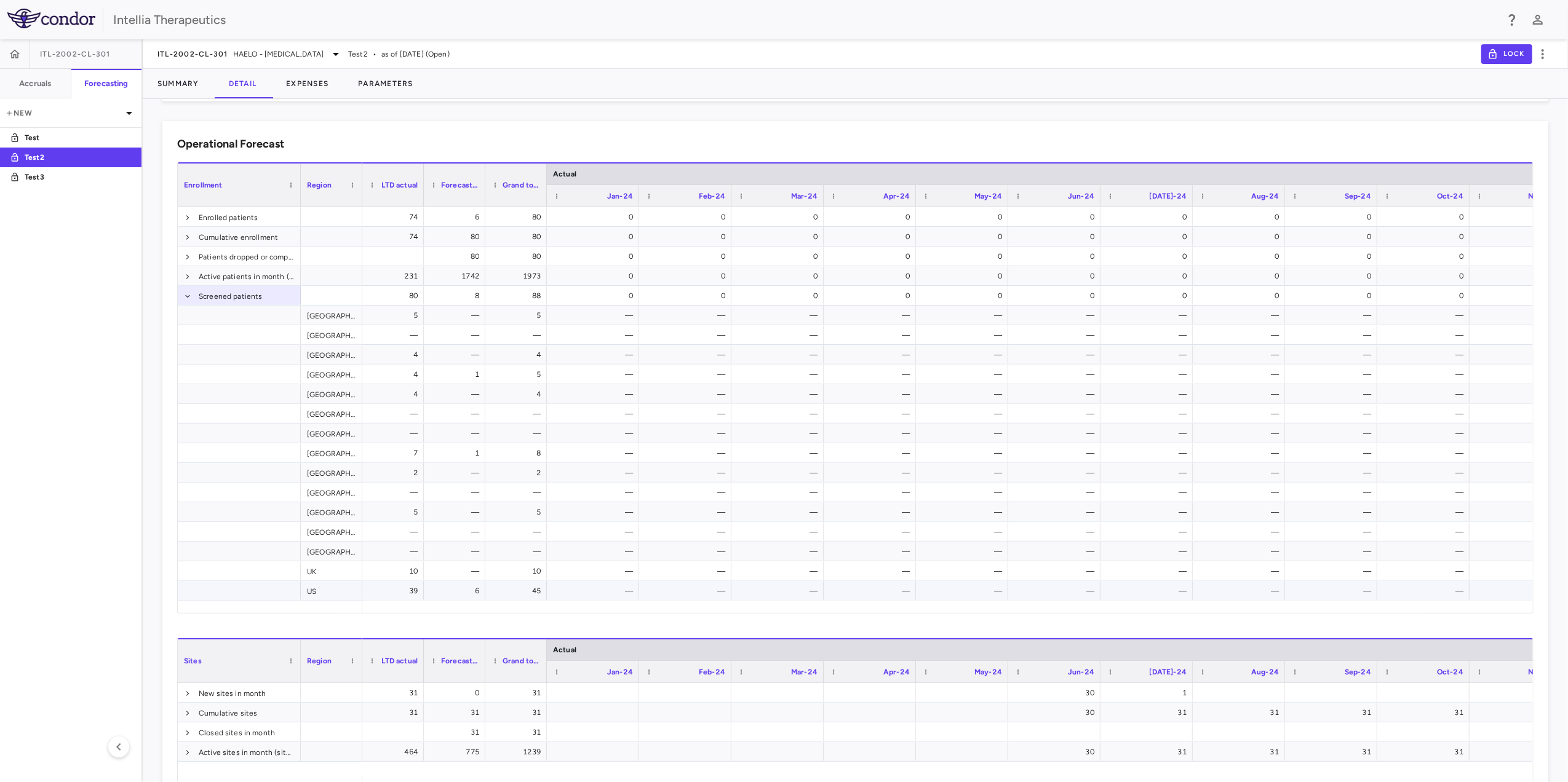
scroll to position [164, 0]
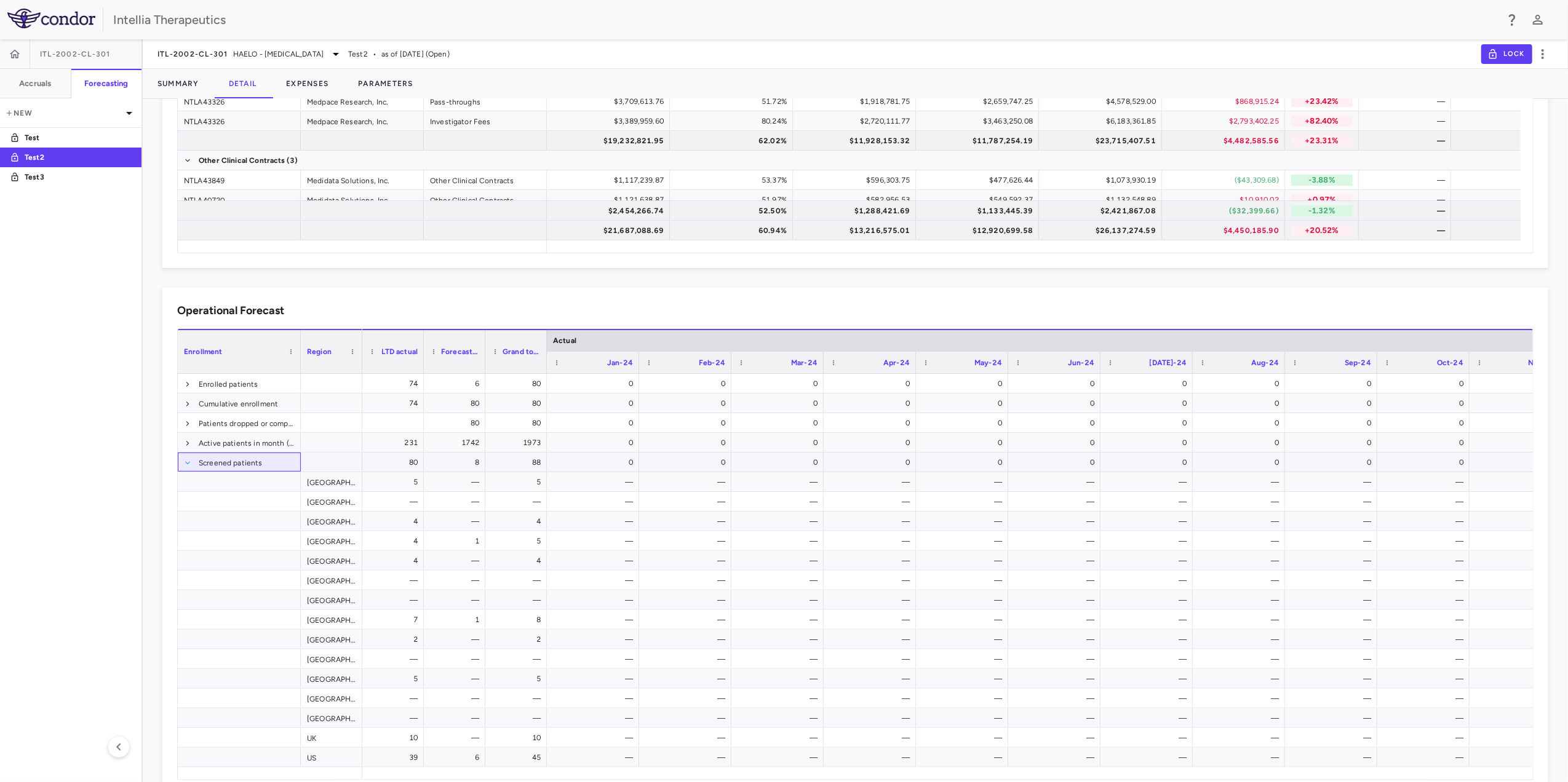
click at [186, 464] on span at bounding box center [188, 463] width 7 height 7
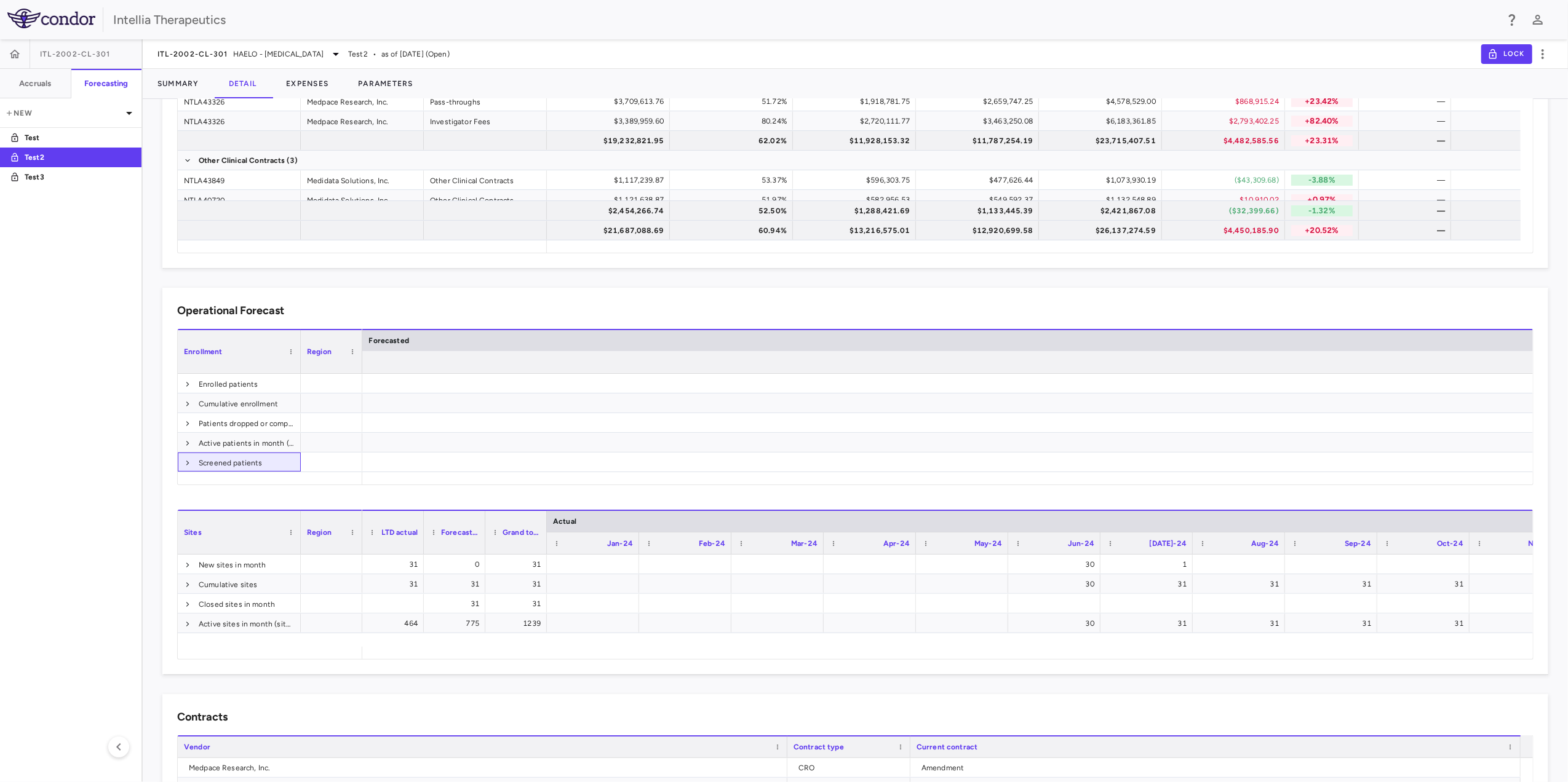
scroll to position [0, 24307]
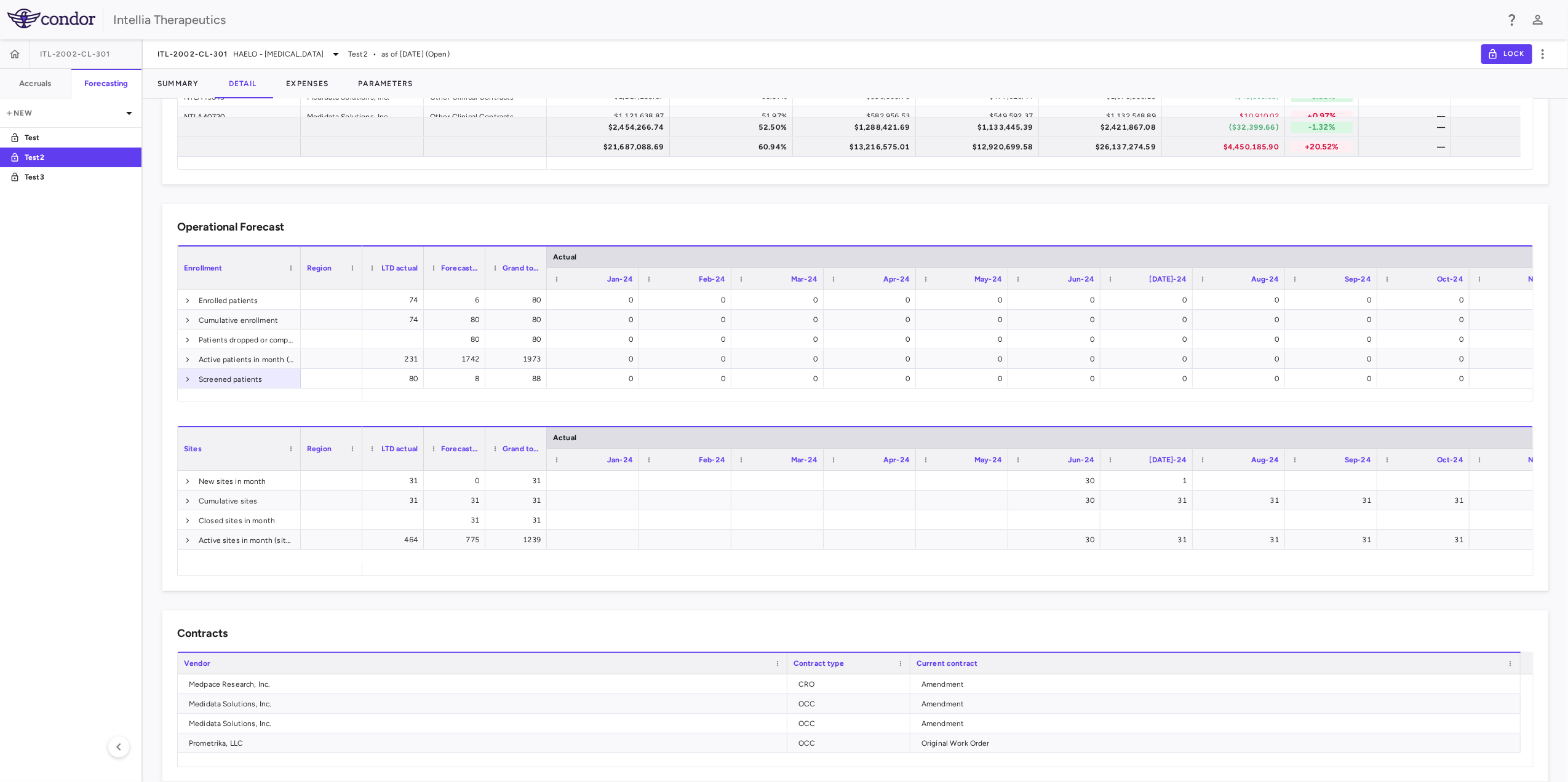
click at [1043, 25] on html "Skip to sidebar Skip to main content Intellia Therapeutics ITL-2002-CL-301 Accr…" at bounding box center [784, 391] width 1568 height 782
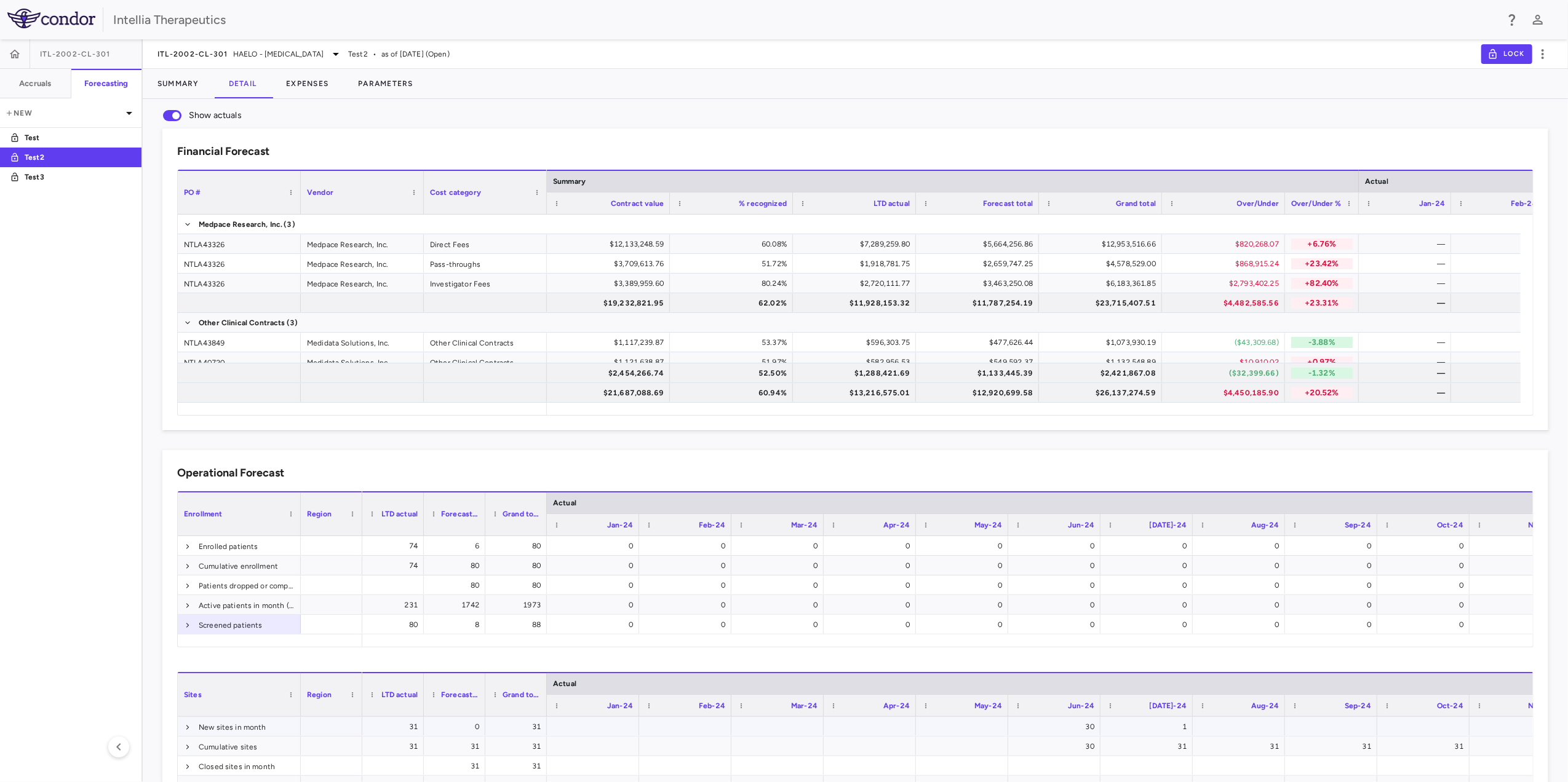
scroll to position [0, 0]
click at [329, 85] on button "Expenses" at bounding box center [307, 84] width 72 height 30
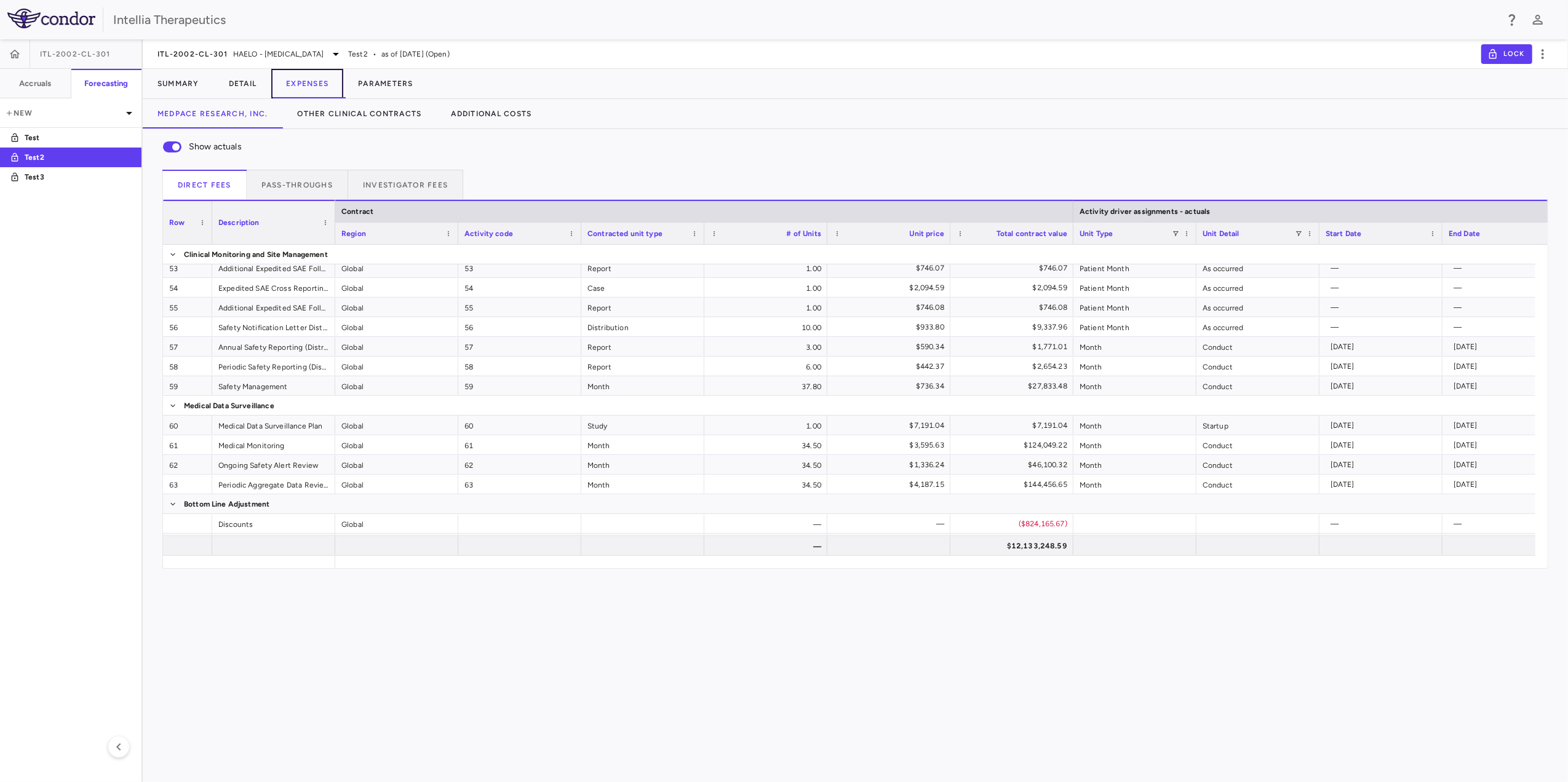
scroll to position [1125, 0]
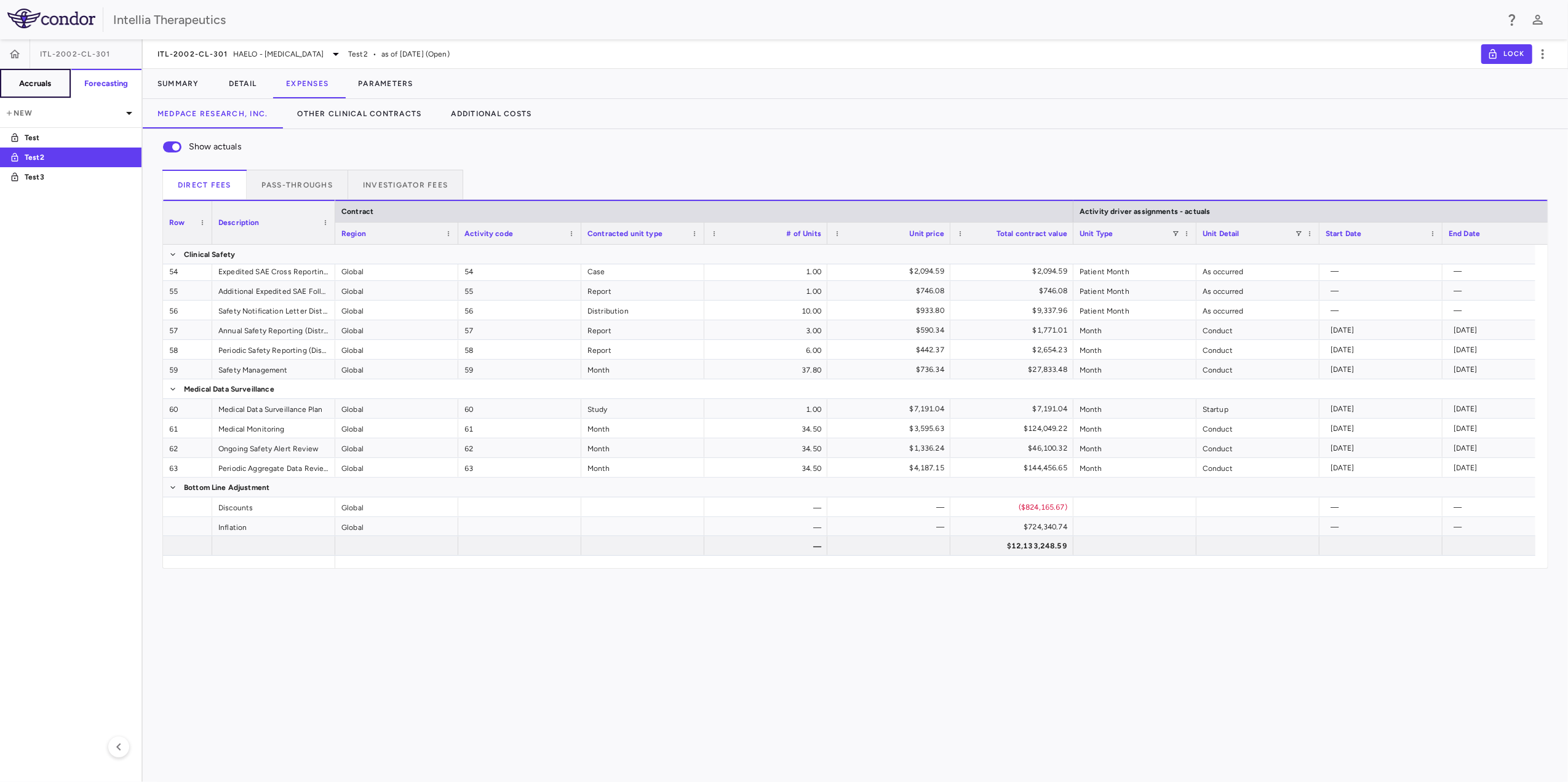
click at [43, 75] on button "Accruals" at bounding box center [35, 84] width 72 height 30
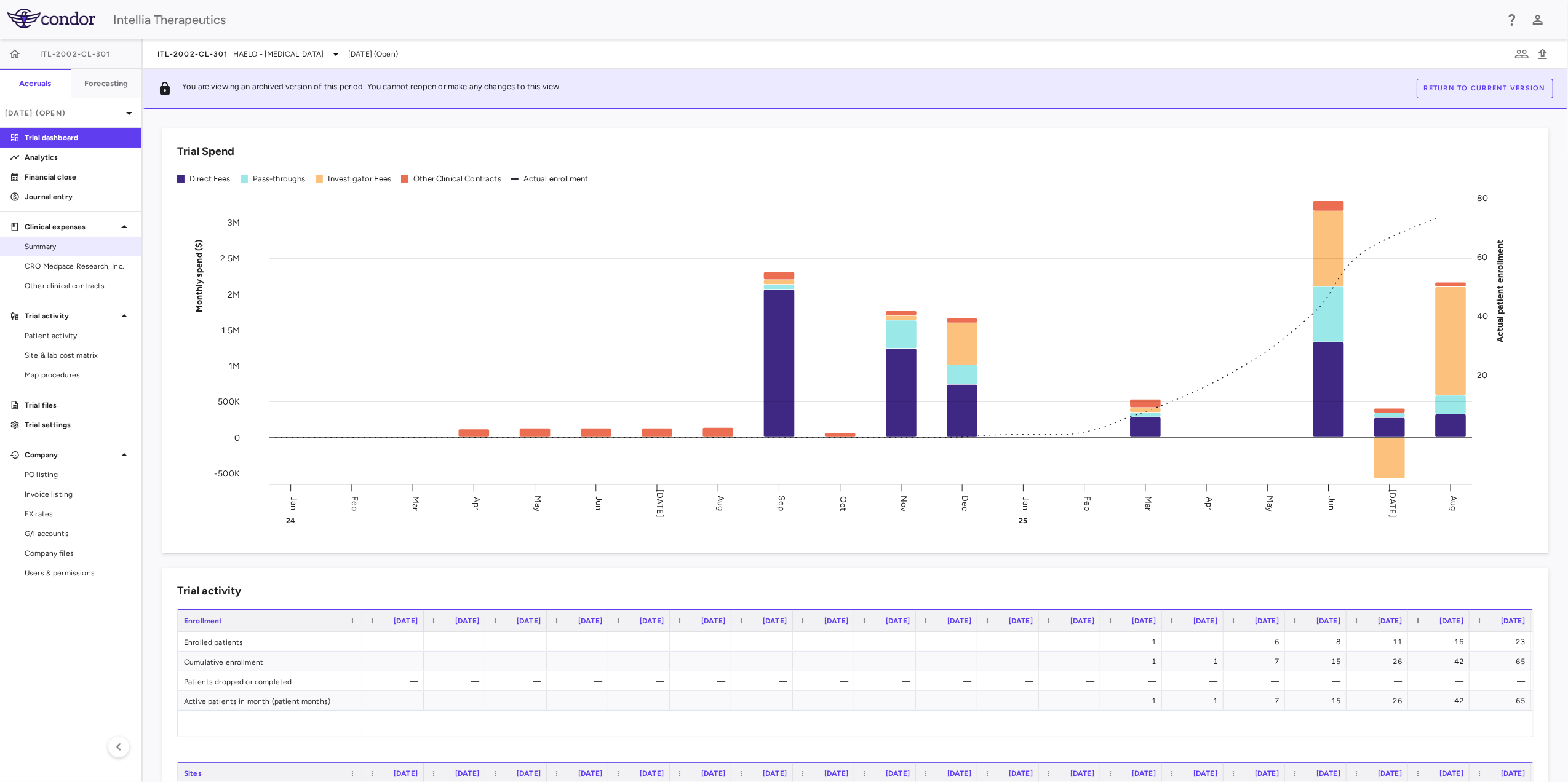
click at [86, 252] on link "Summary" at bounding box center [71, 246] width 141 height 19
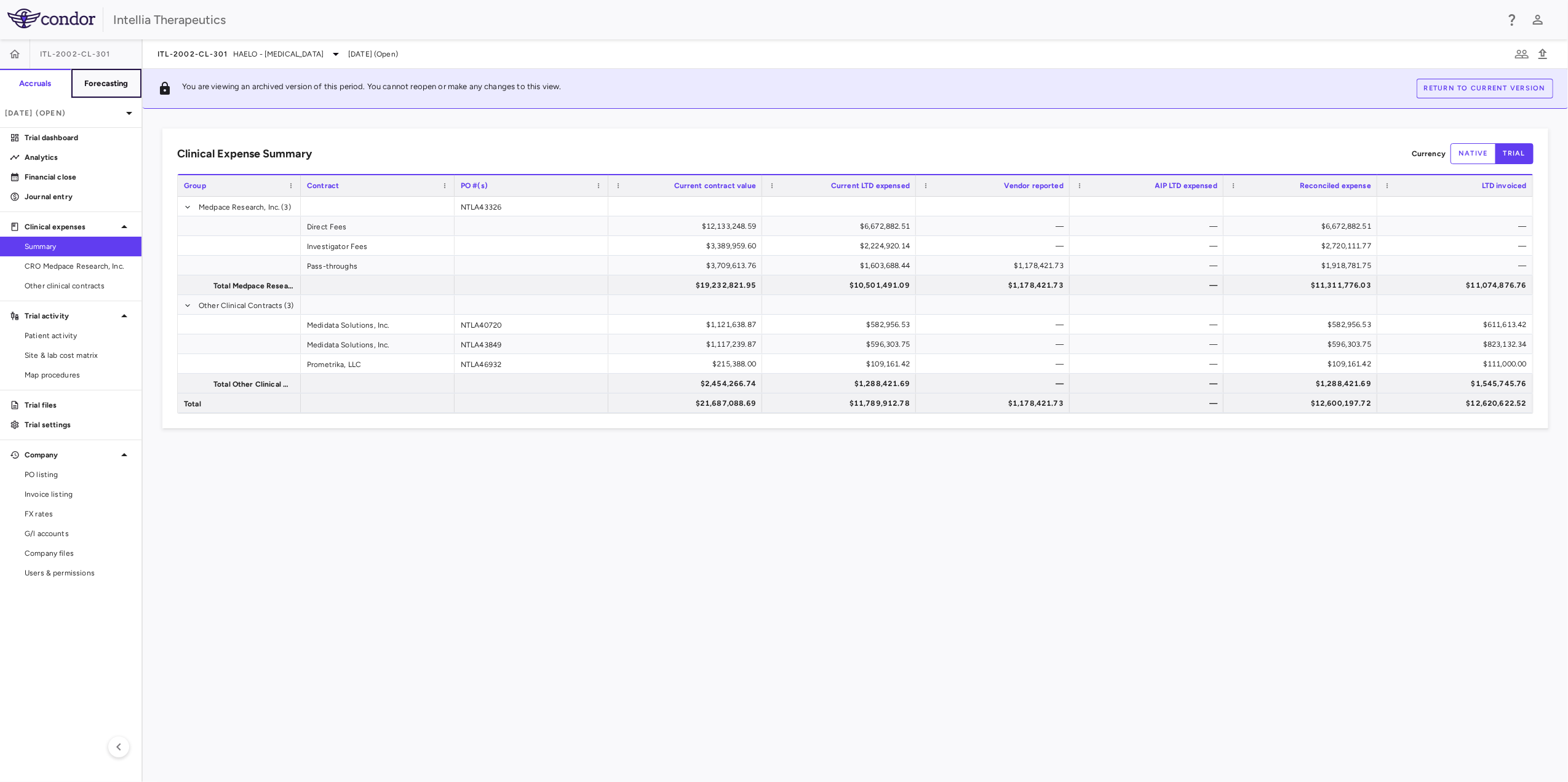
click at [92, 83] on h6 "Forecasting" at bounding box center [107, 84] width 45 height 11
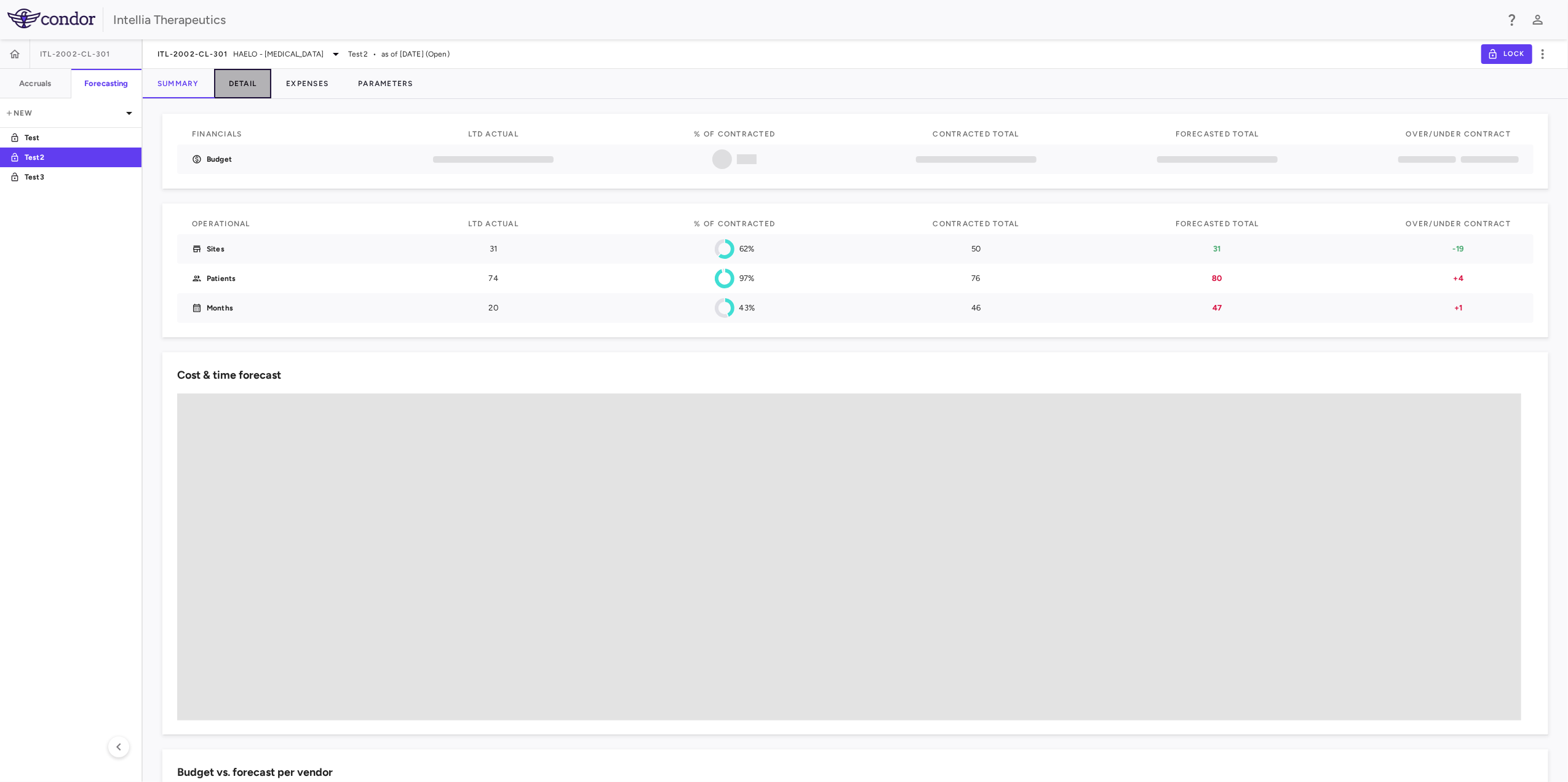
click at [259, 87] on button "Detail" at bounding box center [243, 84] width 58 height 30
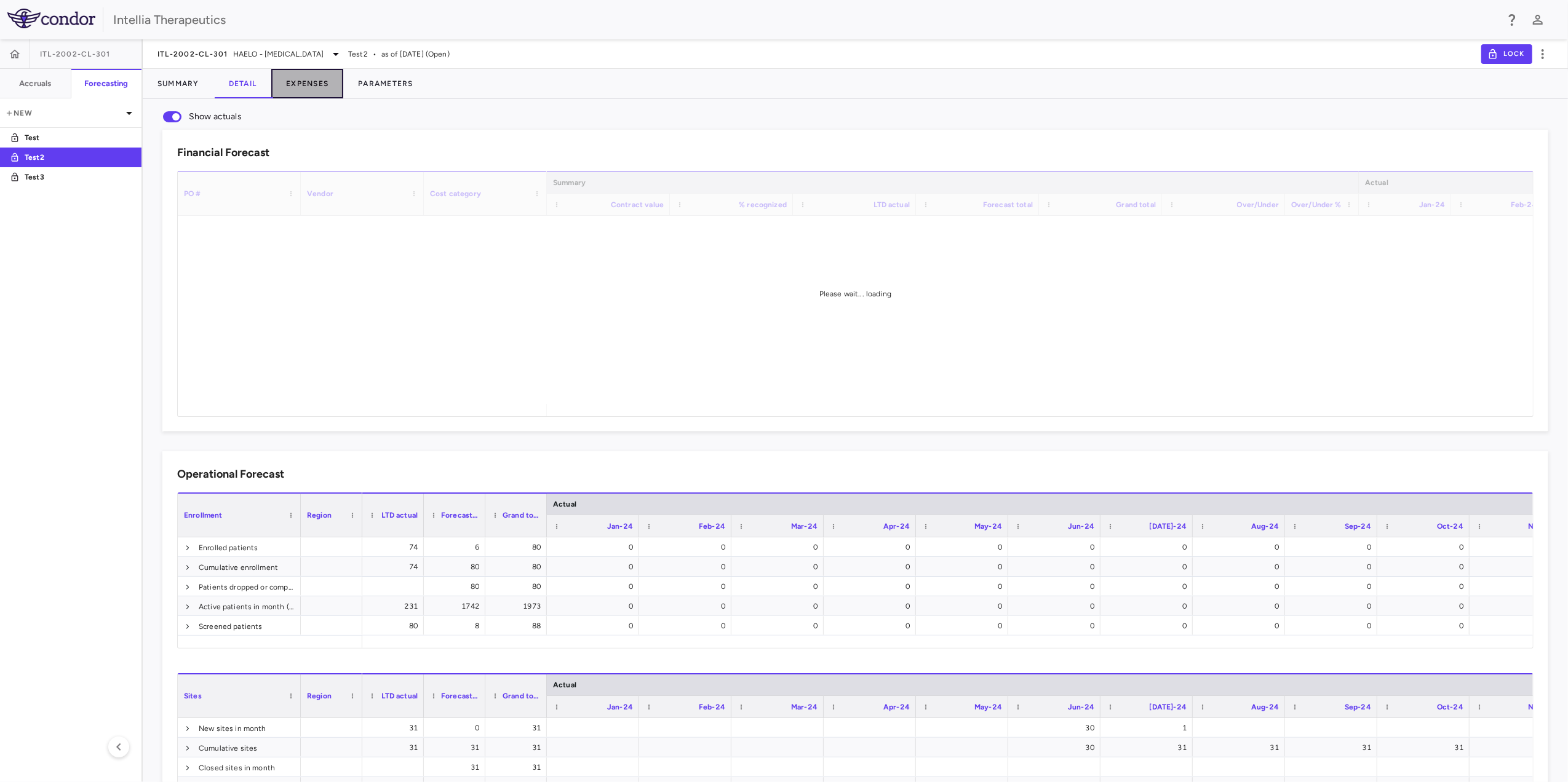
click at [316, 86] on button "Expenses" at bounding box center [307, 84] width 72 height 30
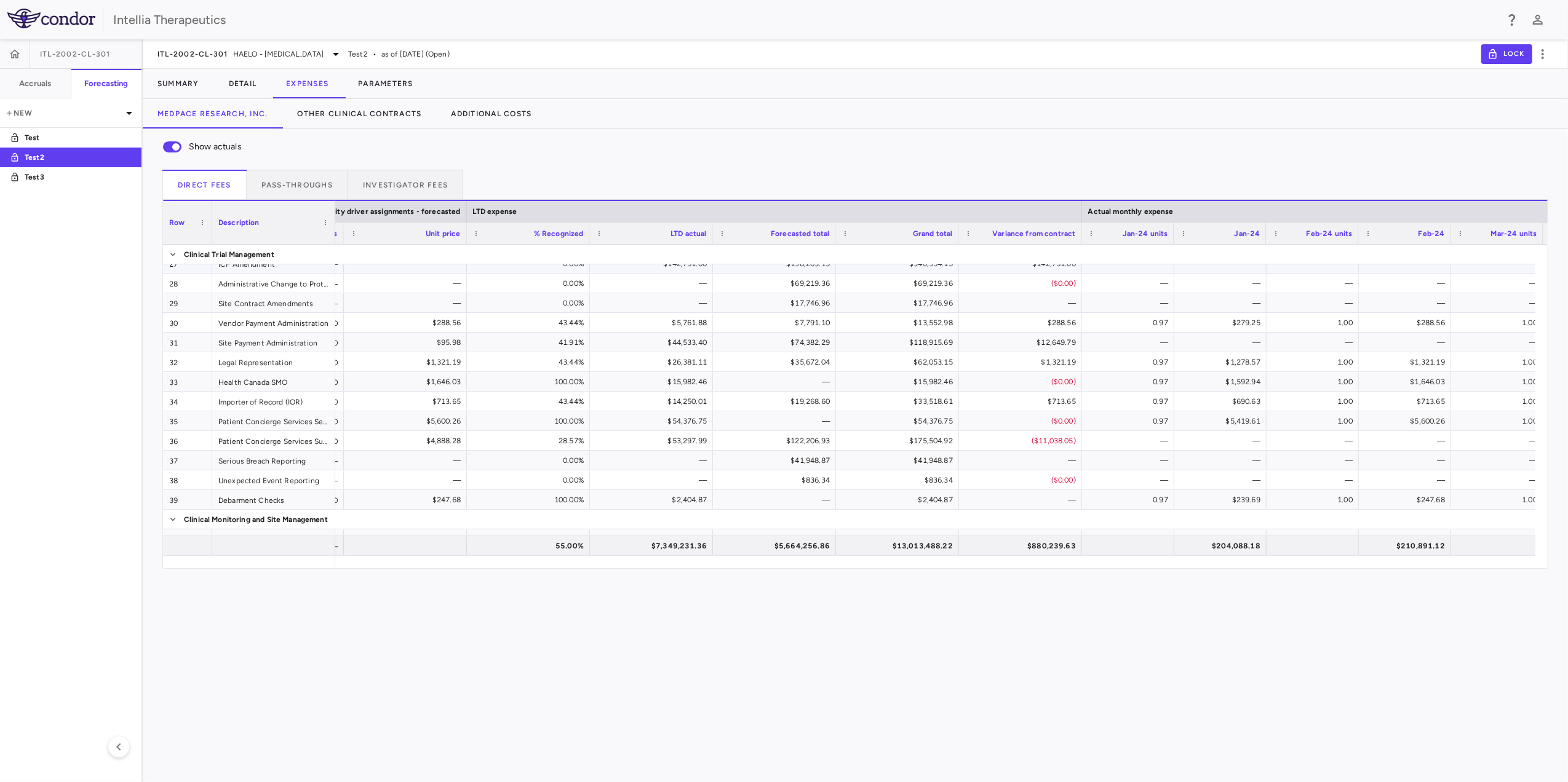
scroll to position [562, 0]
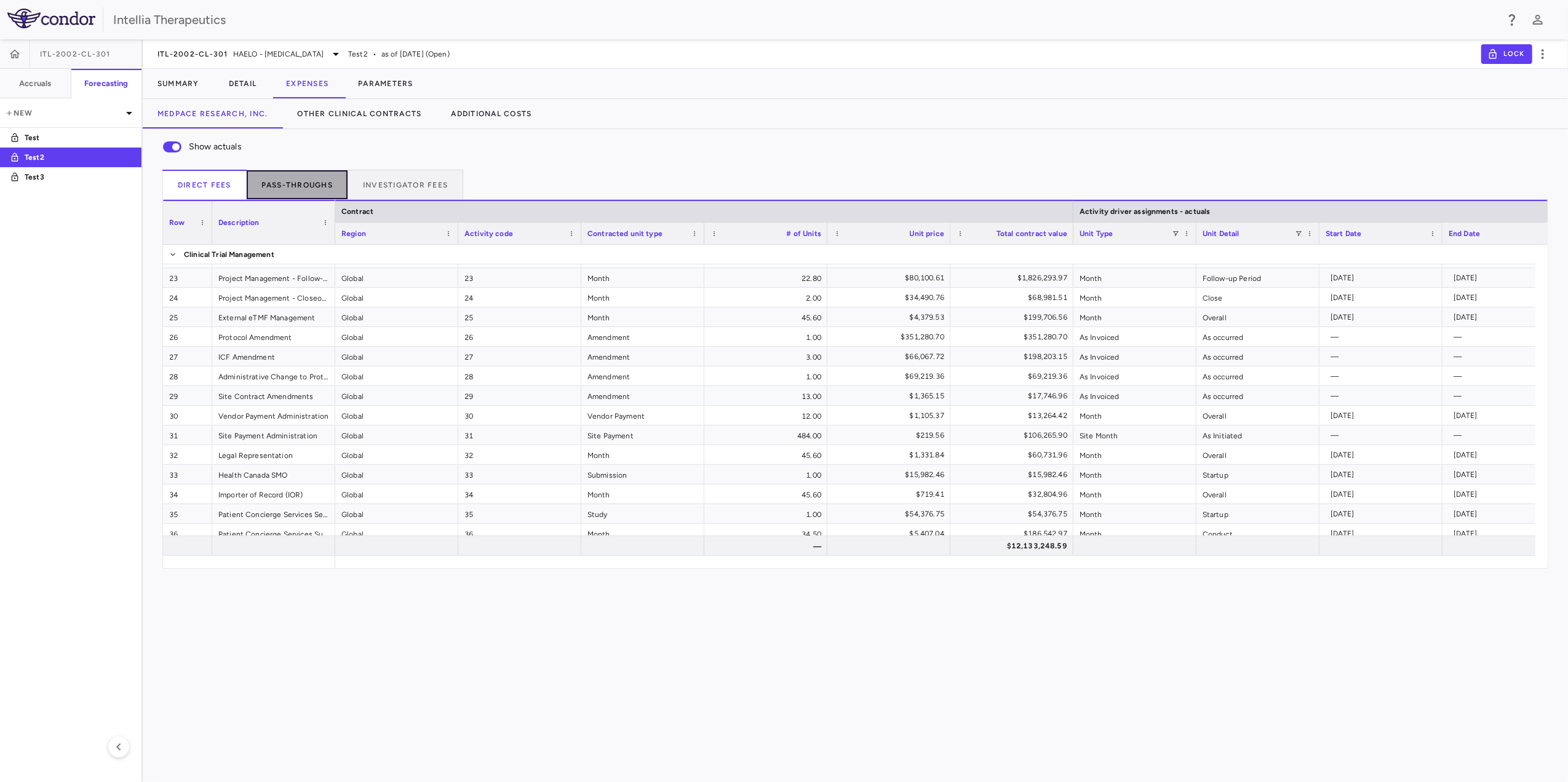
click at [323, 194] on button "Pass-throughs" at bounding box center [297, 185] width 101 height 30
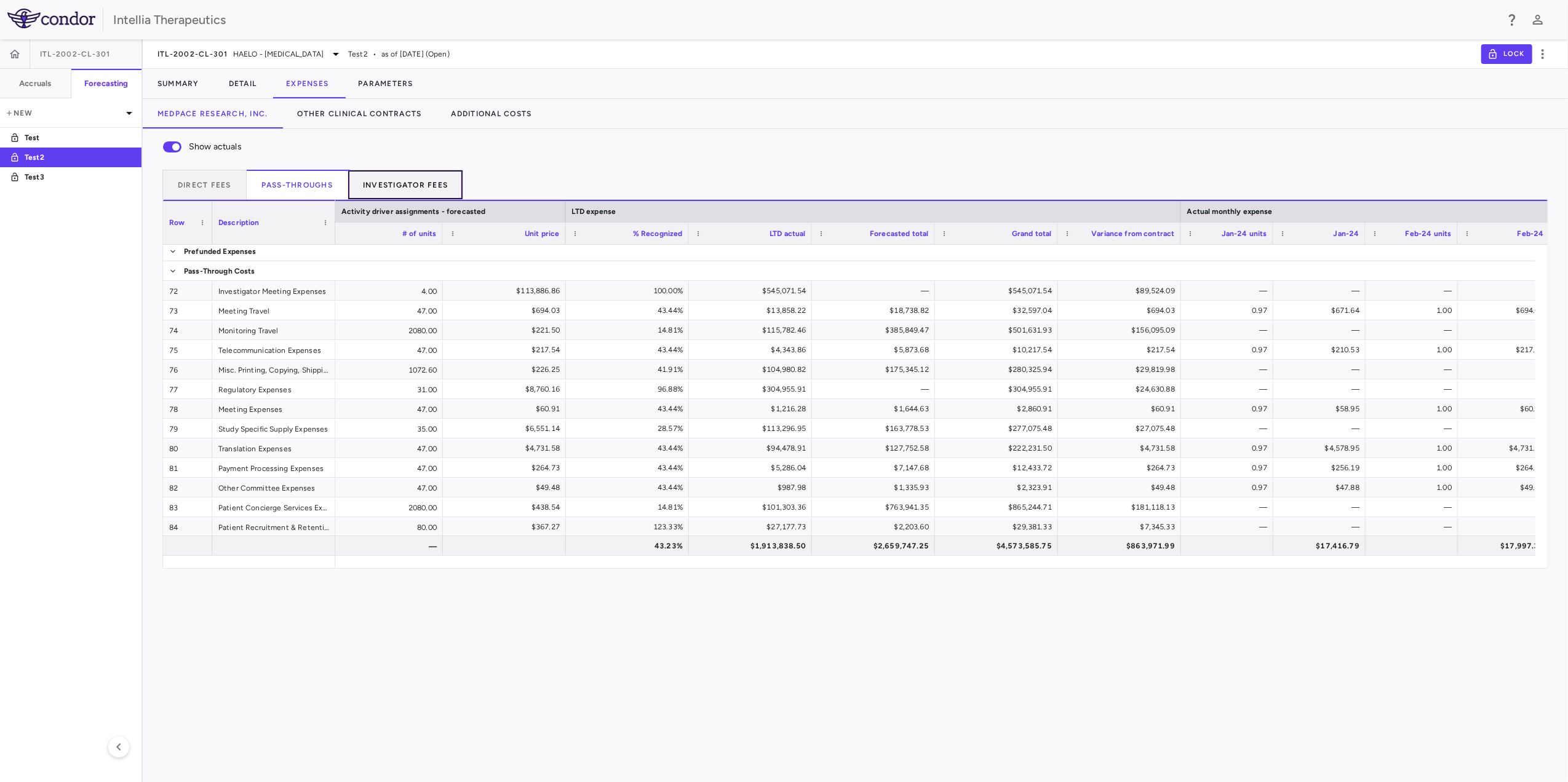
click at [370, 184] on button "Investigator Fees" at bounding box center [405, 185] width 115 height 30
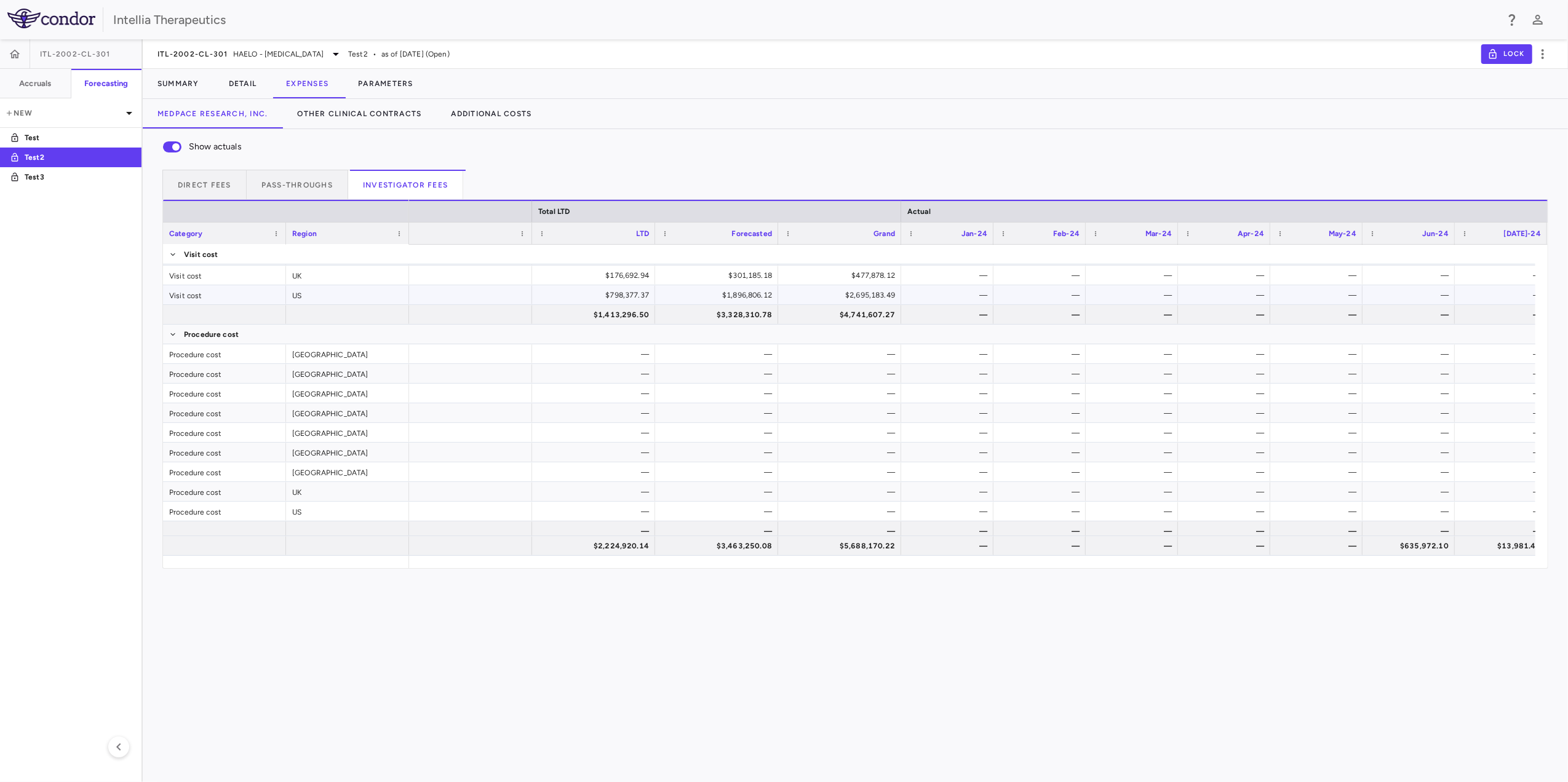
scroll to position [338, 0]
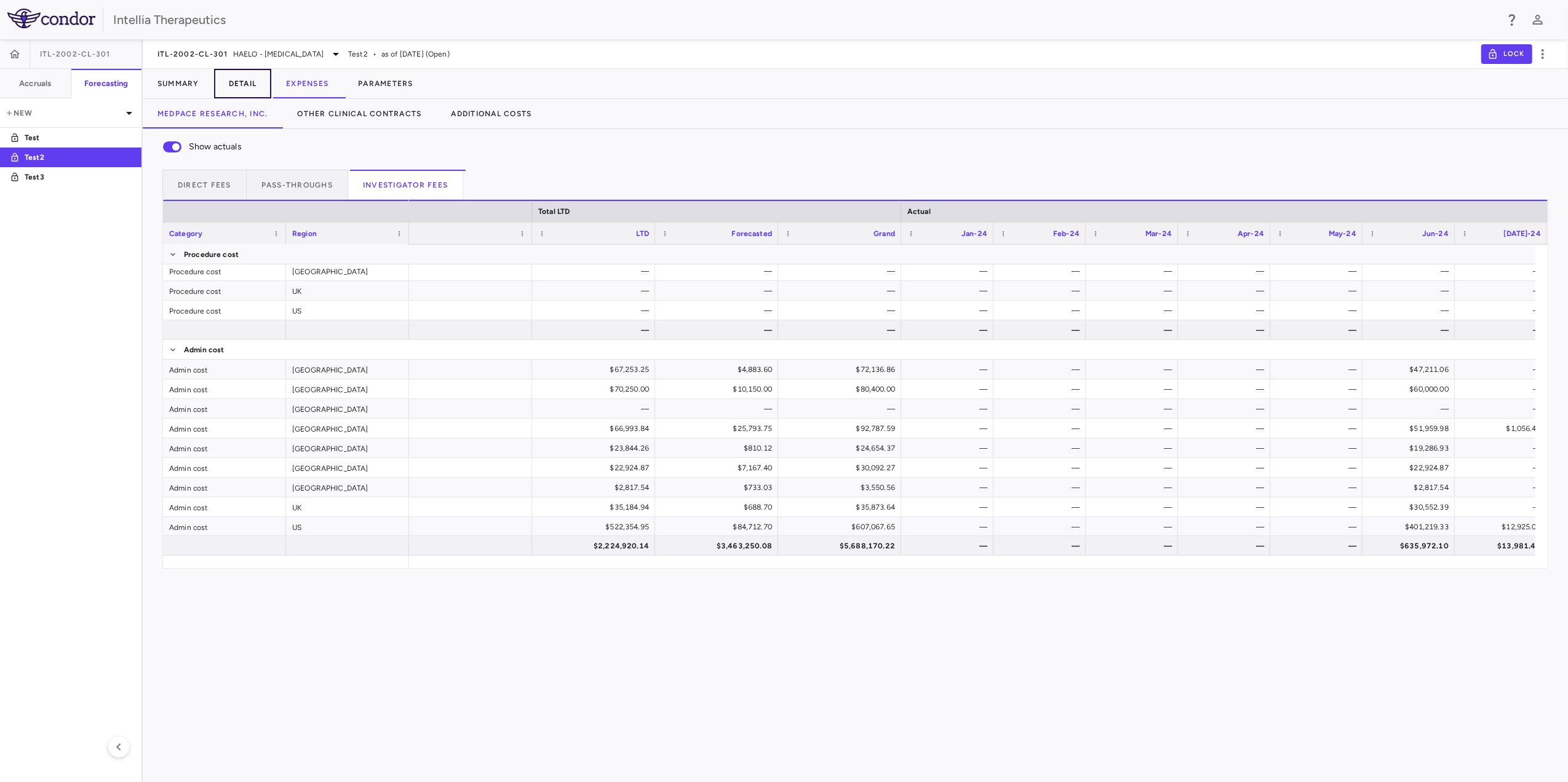
click at [249, 75] on button "Detail" at bounding box center [243, 84] width 58 height 30
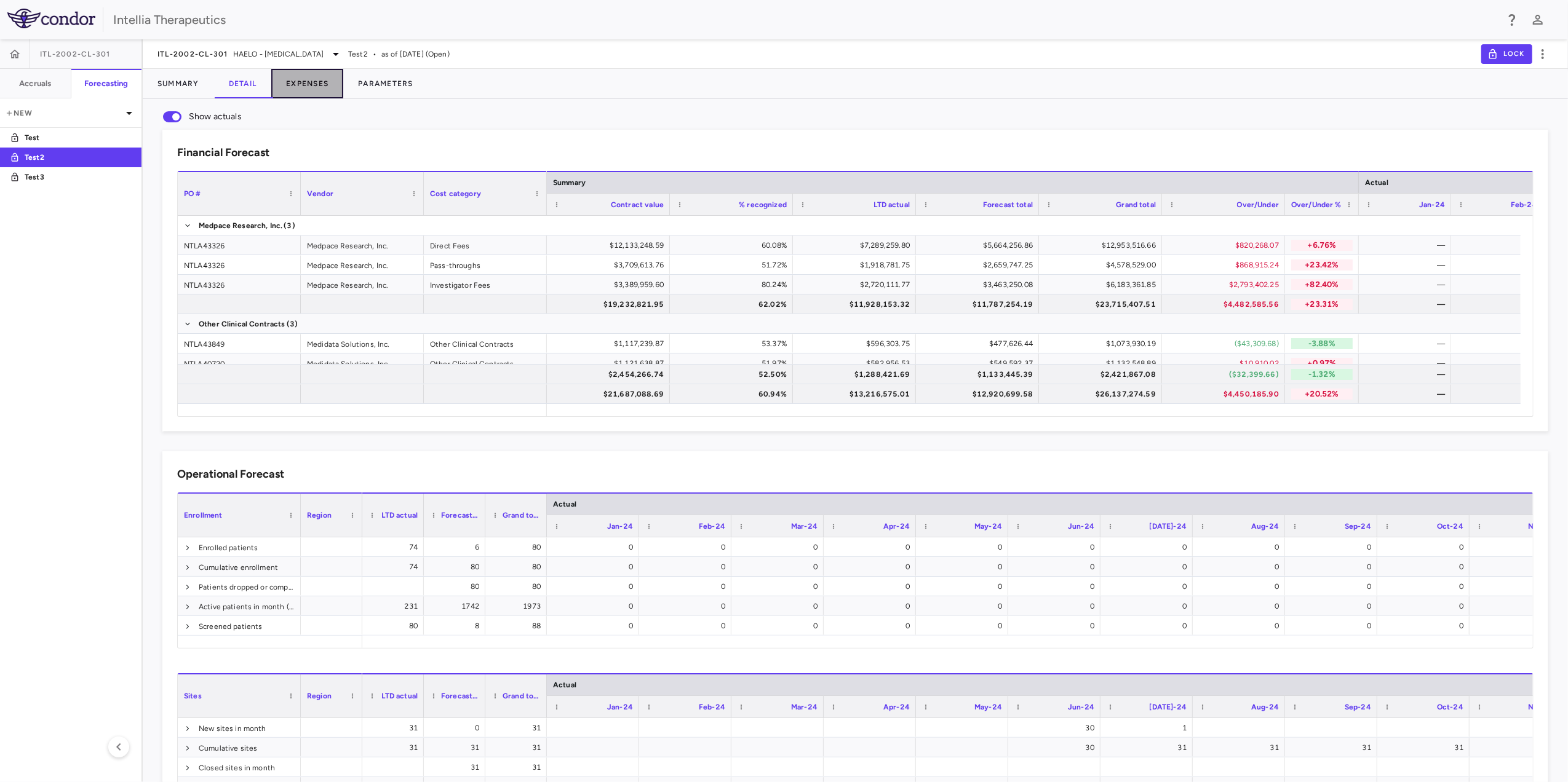
click at [304, 88] on button "Expenses" at bounding box center [307, 84] width 72 height 30
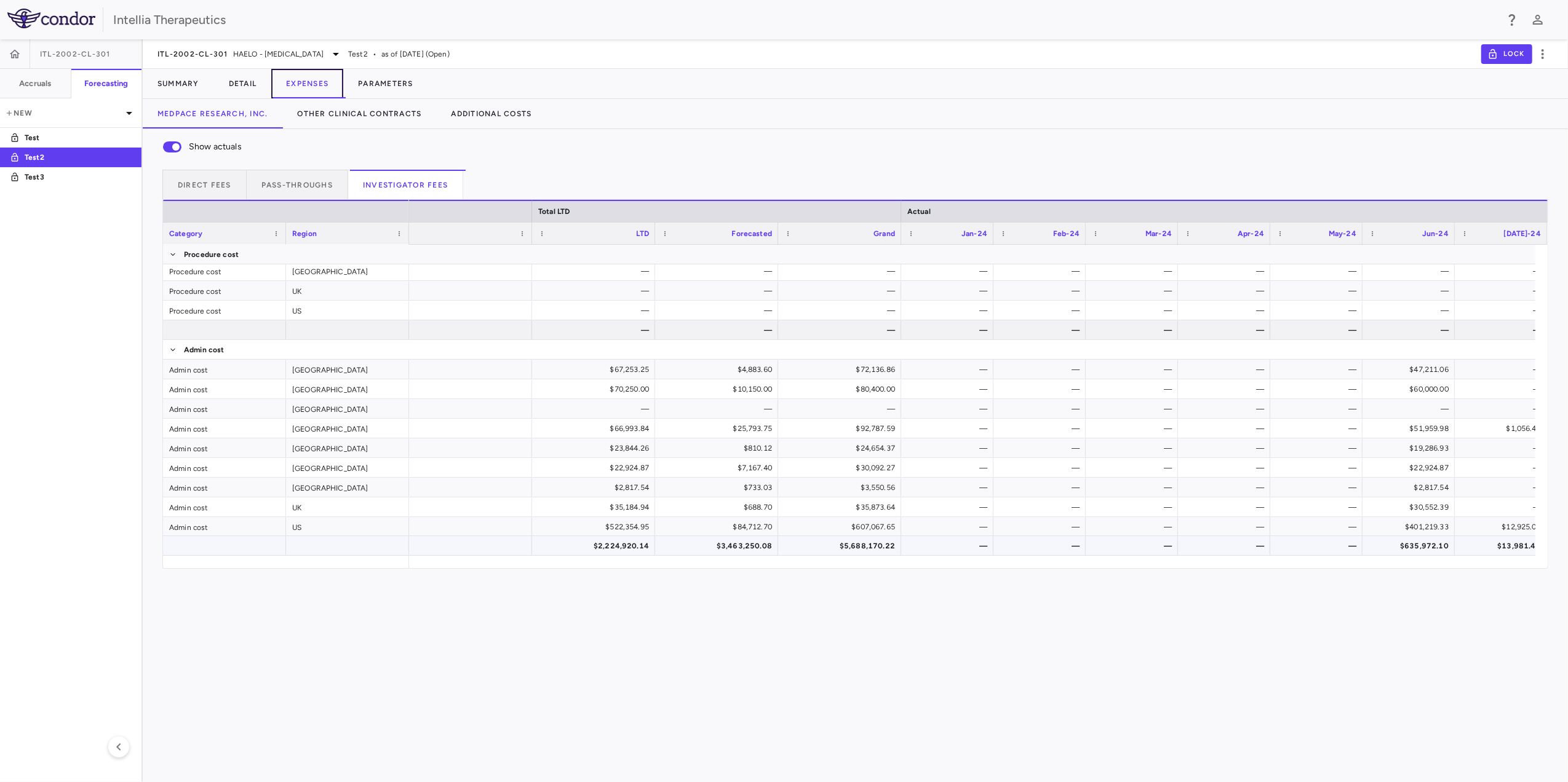
scroll to position [338, 0]
click at [321, 185] on button "Pass-throughs" at bounding box center [297, 185] width 101 height 30
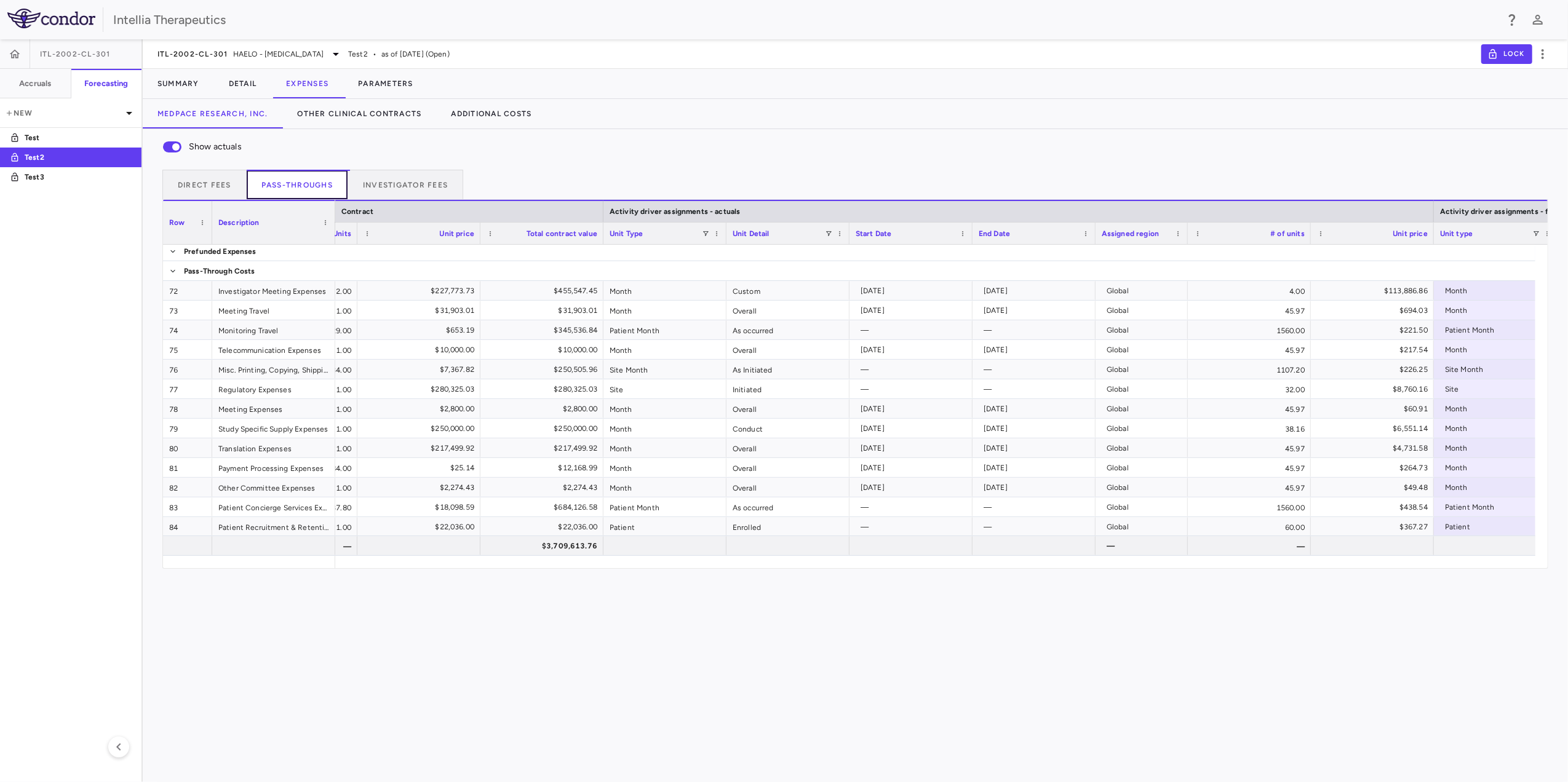
scroll to position [0, 478]
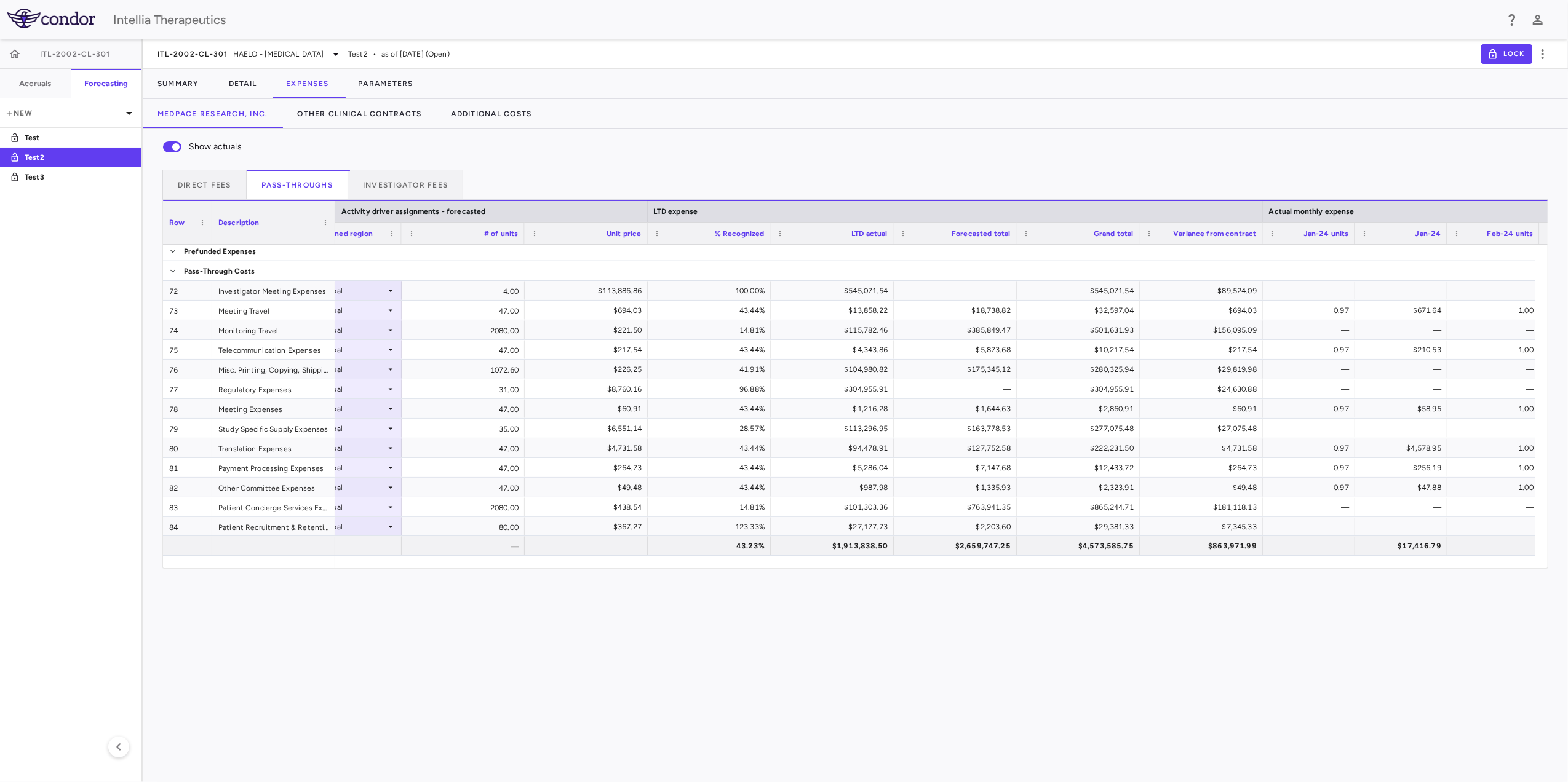
click at [274, 170] on span at bounding box center [298, 170] width 102 height 1
click at [215, 182] on button "Direct Fees" at bounding box center [205, 185] width 85 height 30
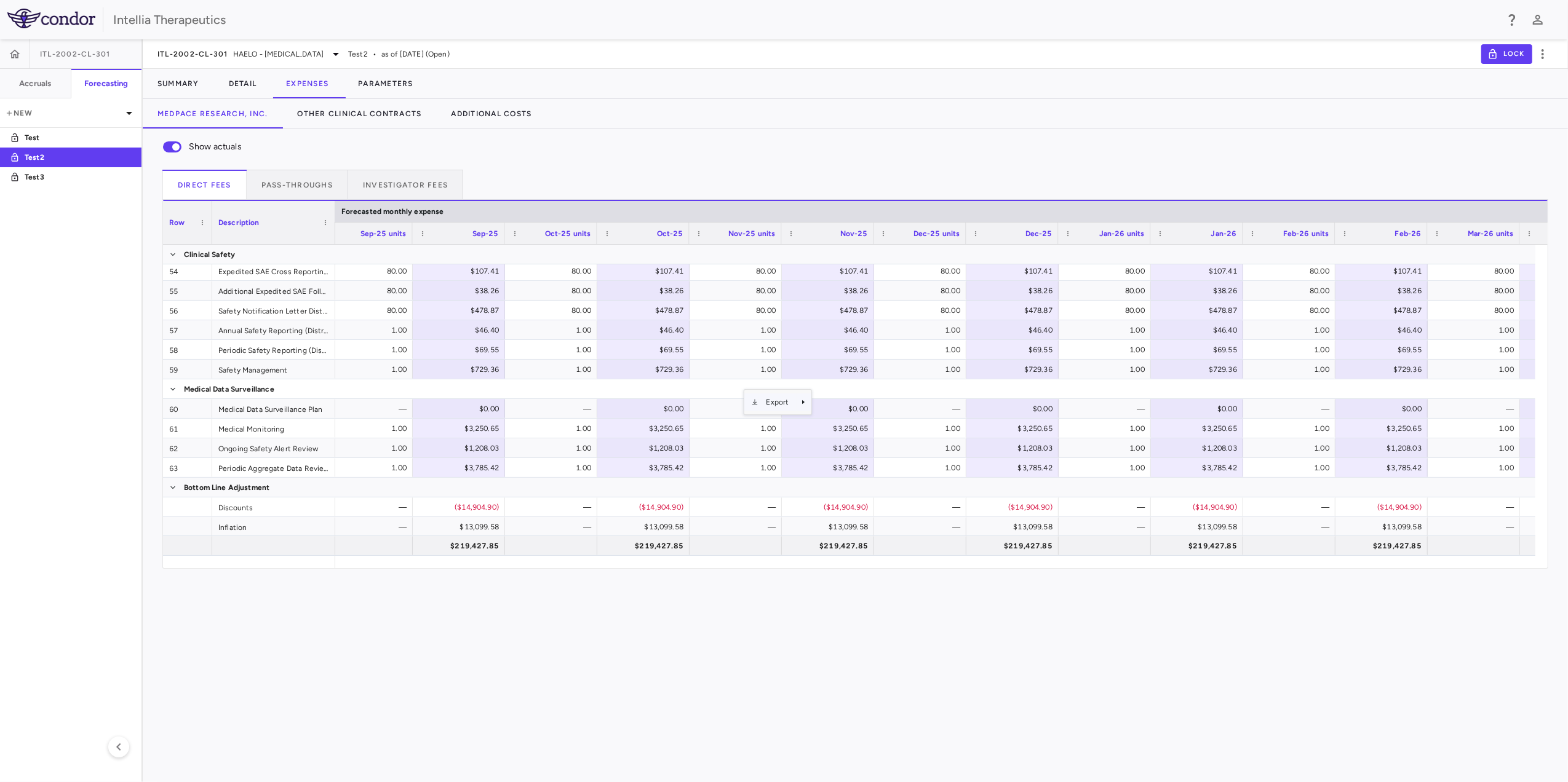
click at [771, 402] on span "Export" at bounding box center [777, 402] width 37 height 18
click at [861, 424] on span "Excel Export" at bounding box center [854, 423] width 58 height 18
click at [1036, 325] on div "$46.40" at bounding box center [1015, 330] width 75 height 20
click at [1002, 552] on div "Show actuals Direct Fees Pass-throughs Investigator Fees Service Category Drag …" at bounding box center [855, 456] width 1425 height 653
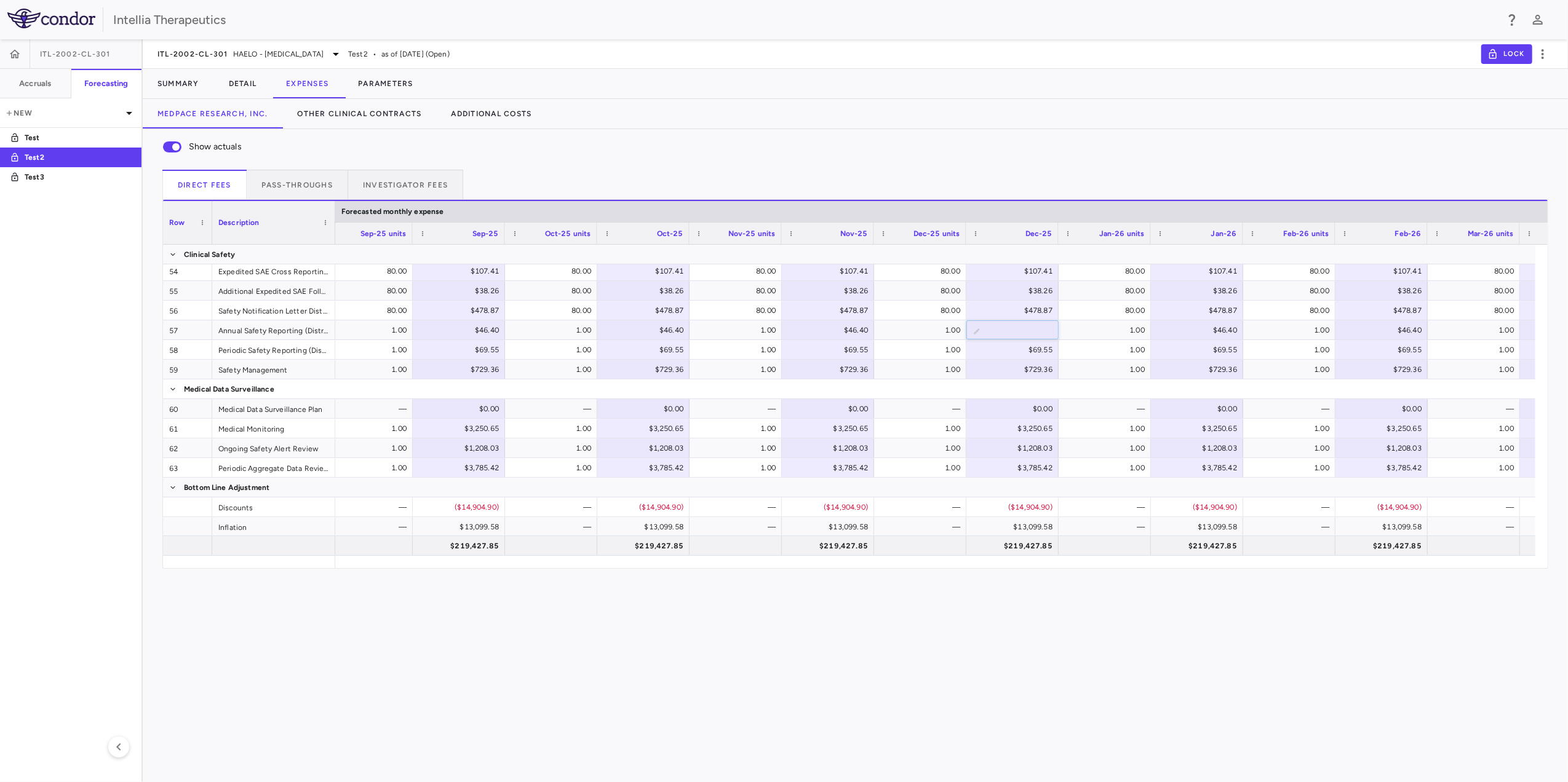
scroll to position [0, 0]
click at [668, 552] on div "Show actuals Direct Fees Pass-throughs Investigator Fees Service Category Drag …" at bounding box center [855, 456] width 1425 height 653
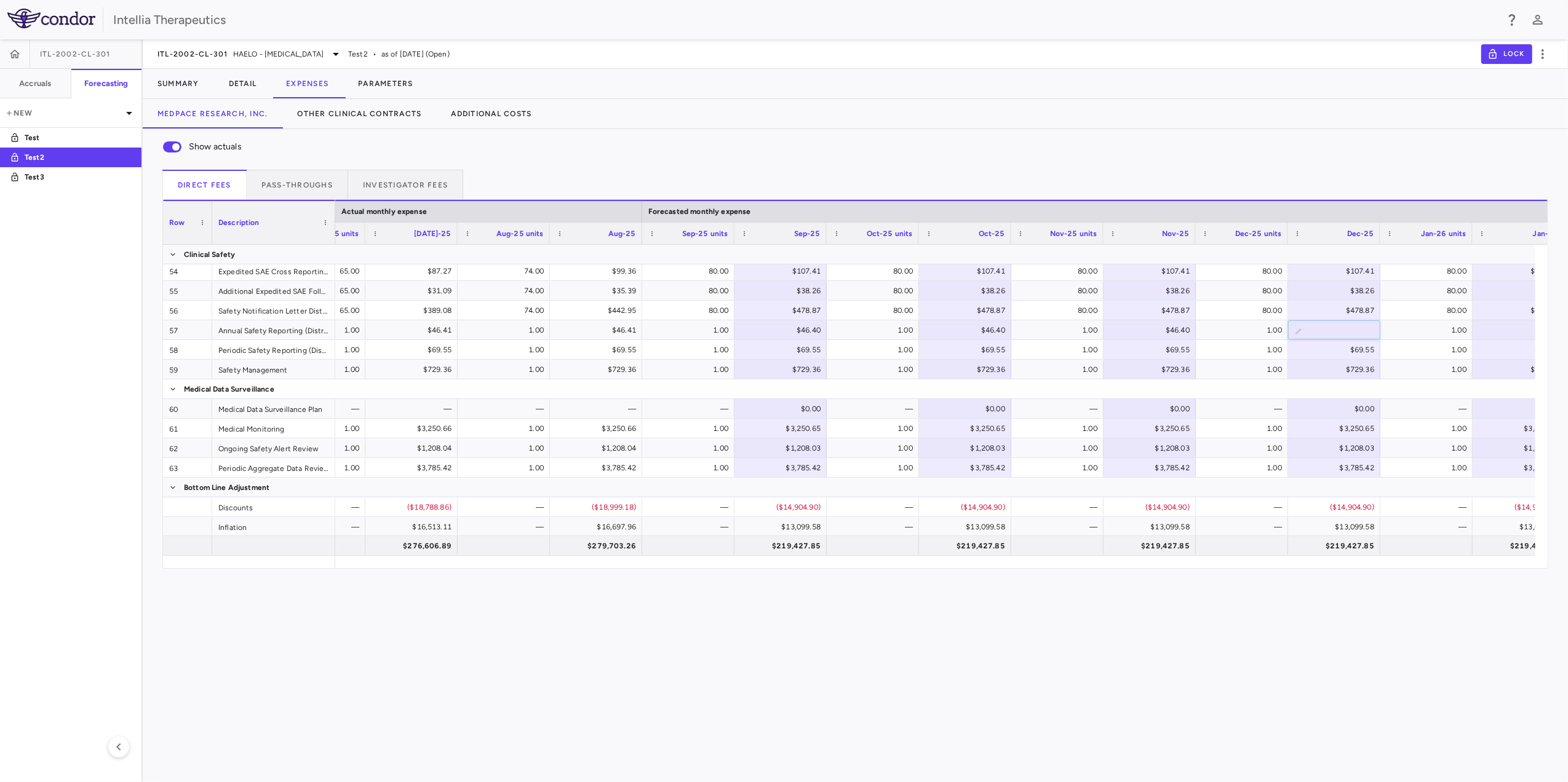
scroll to position [0, 6488]
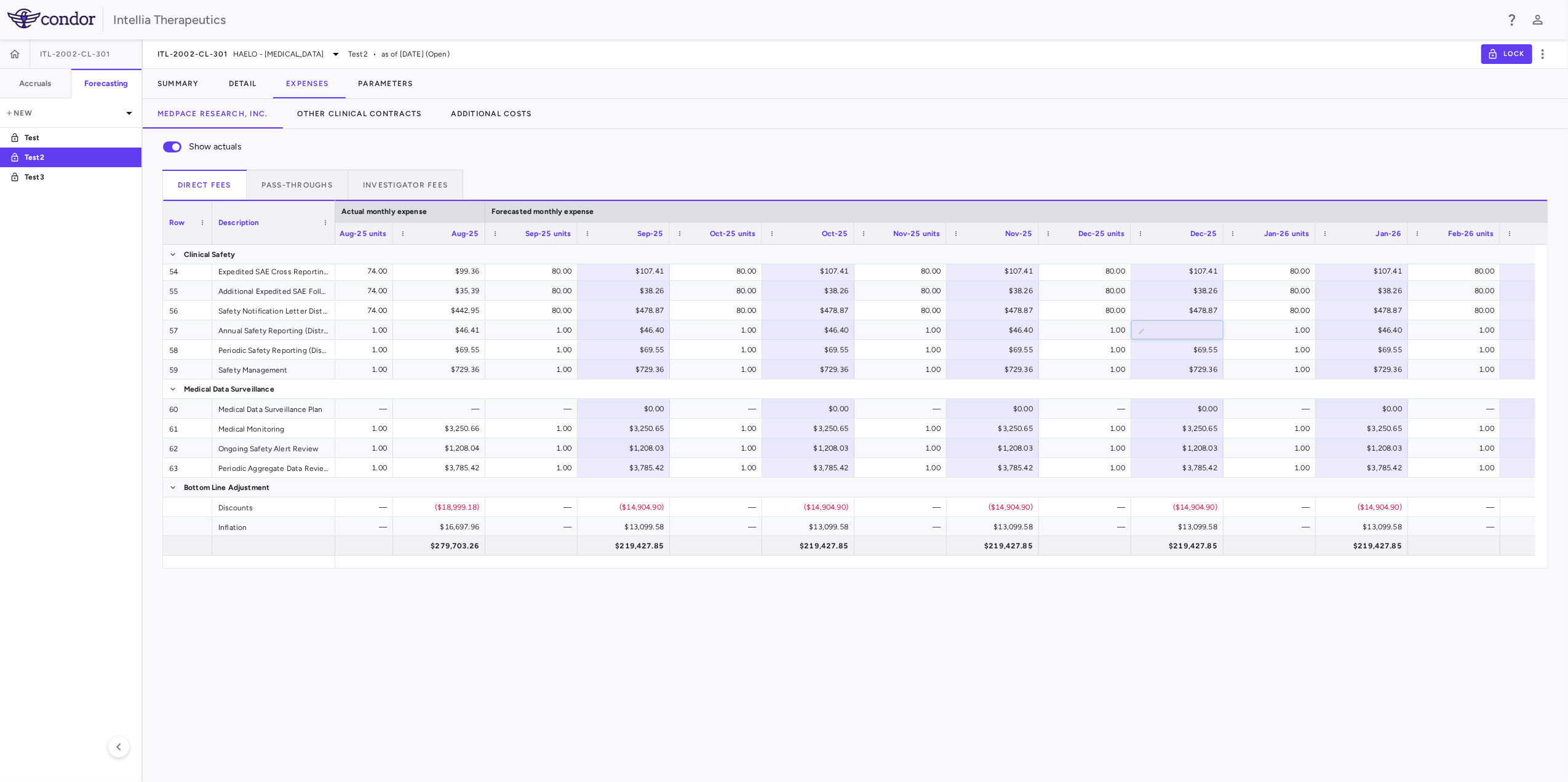
click at [1043, 552] on div "Show actuals Direct Fees Pass-throughs Investigator Fees Service Category Drag …" at bounding box center [855, 456] width 1425 height 653
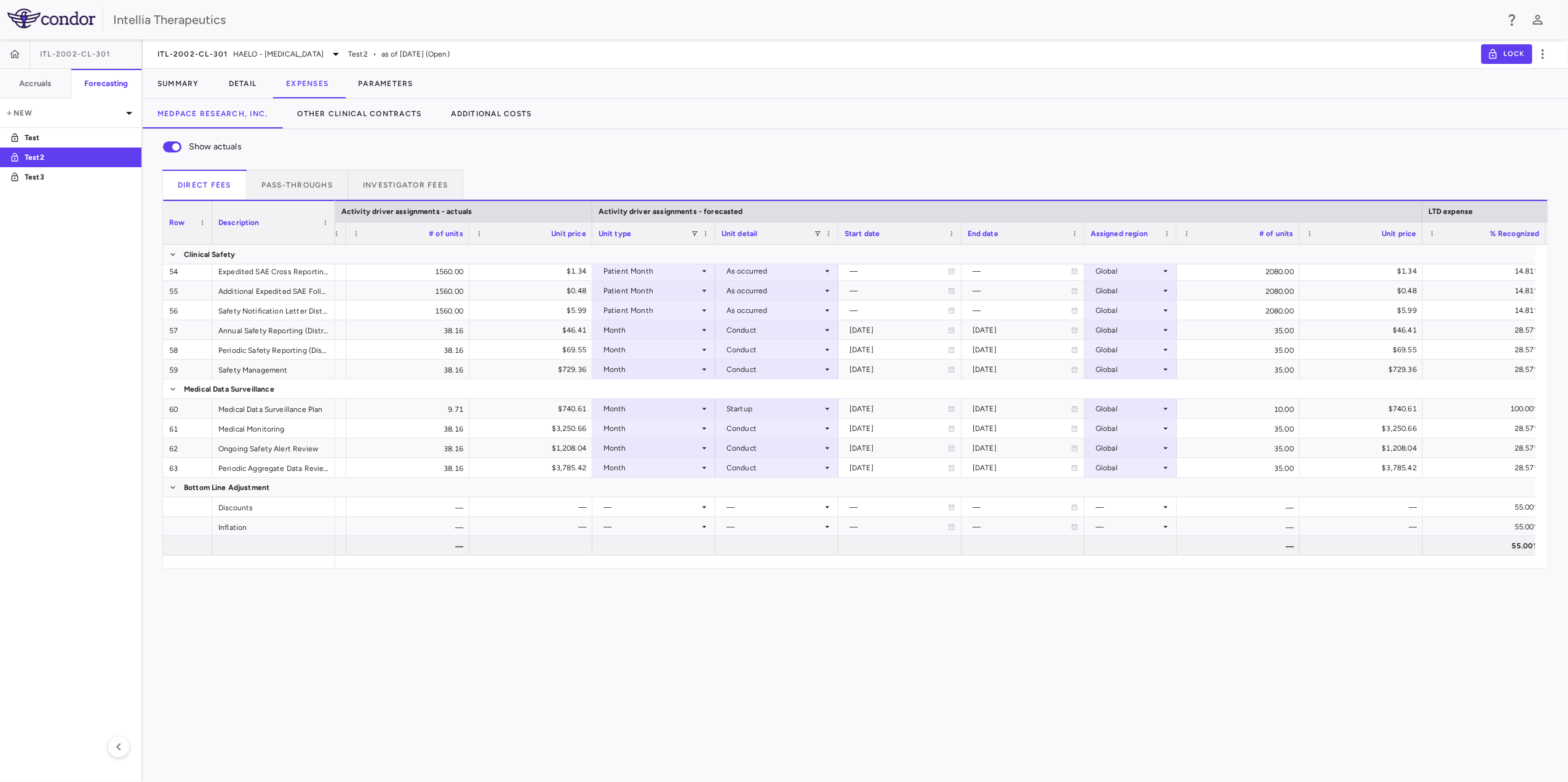
scroll to position [0, 1839]
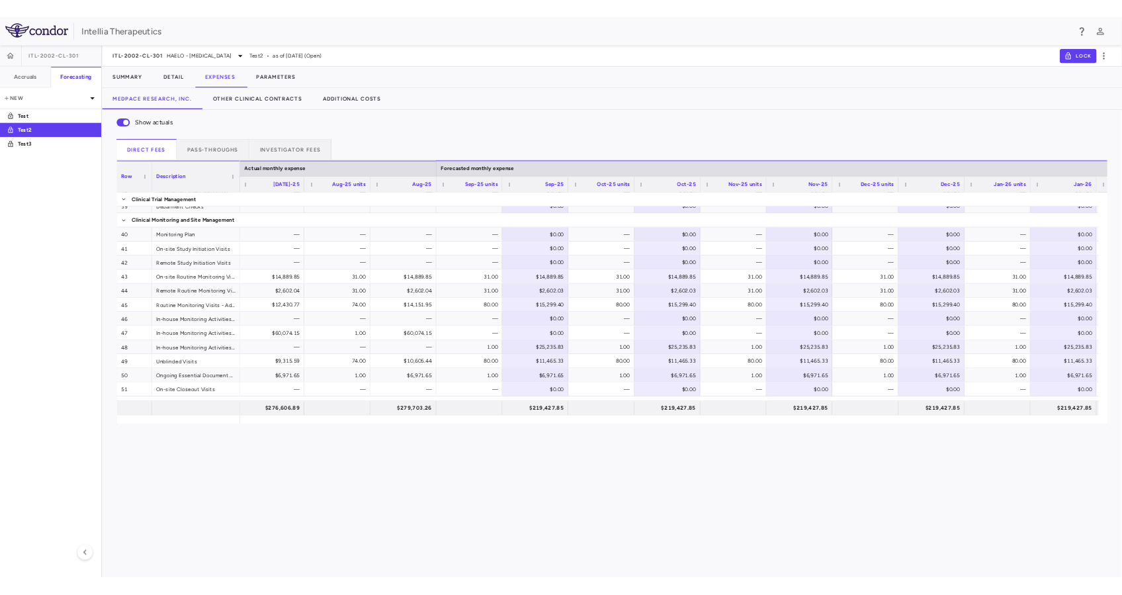
scroll to position [593, 0]
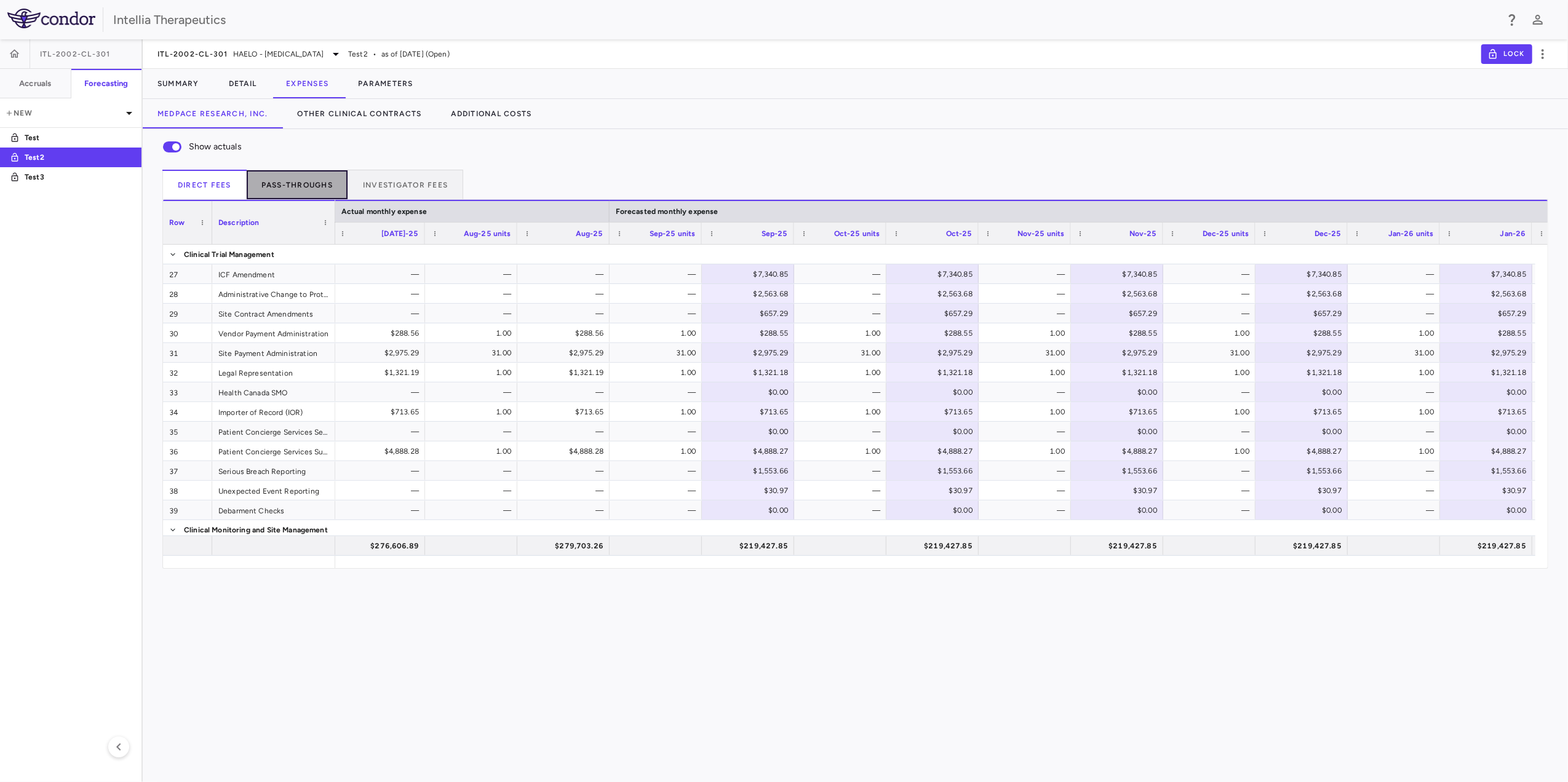
click at [316, 183] on button "Pass-throughs" at bounding box center [297, 185] width 101 height 30
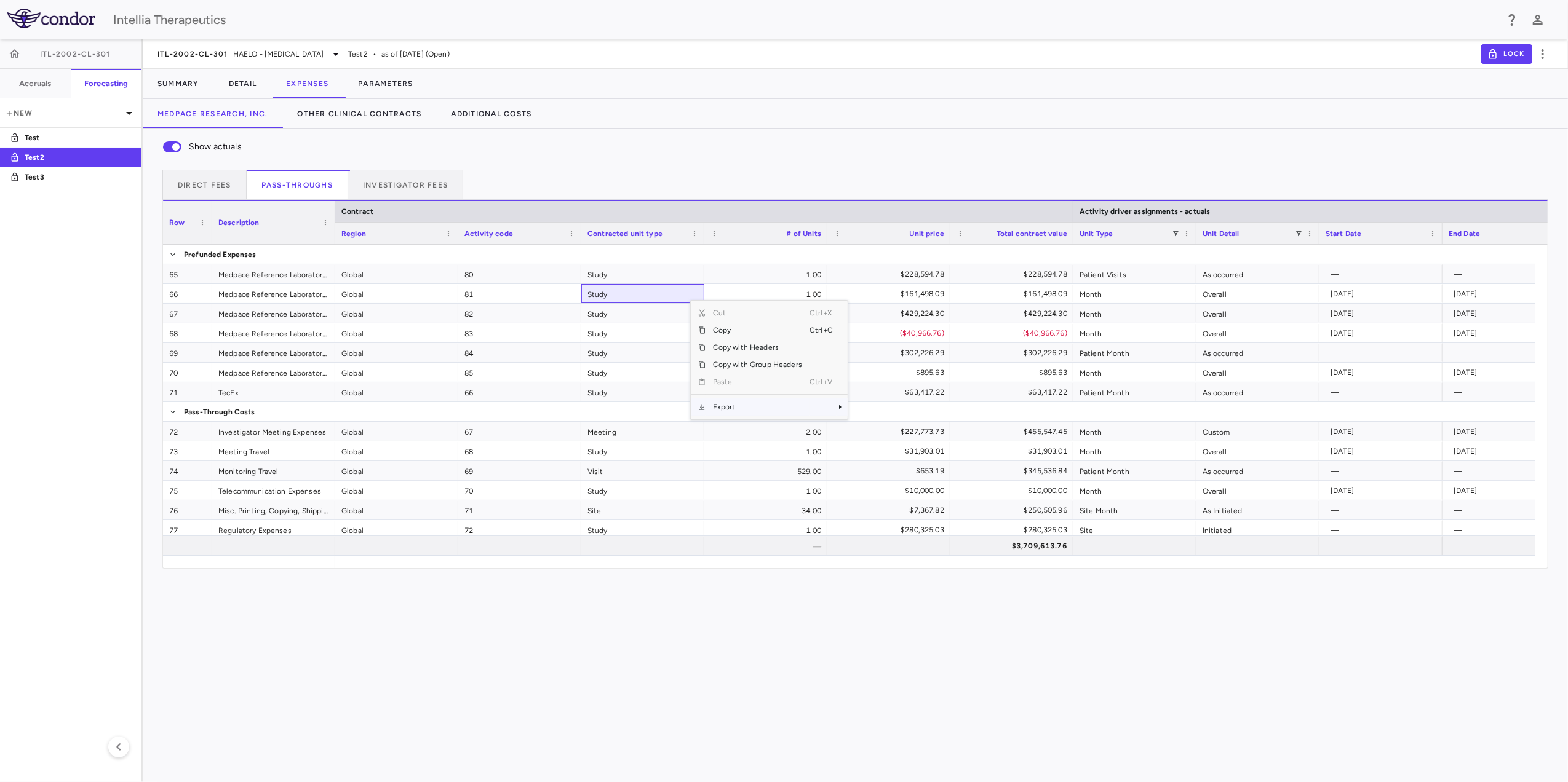
click at [745, 402] on span "Export" at bounding box center [758, 407] width 104 height 18
click at [901, 433] on span "Excel Export" at bounding box center [888, 429] width 58 height 18
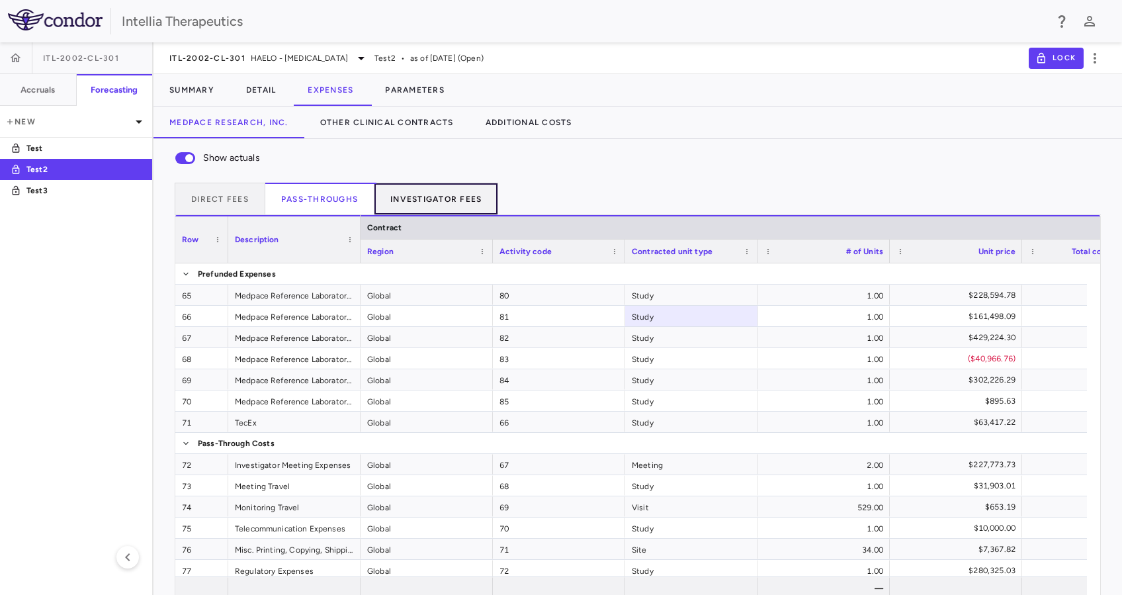
click at [425, 200] on button "Investigator Fees" at bounding box center [436, 199] width 124 height 32
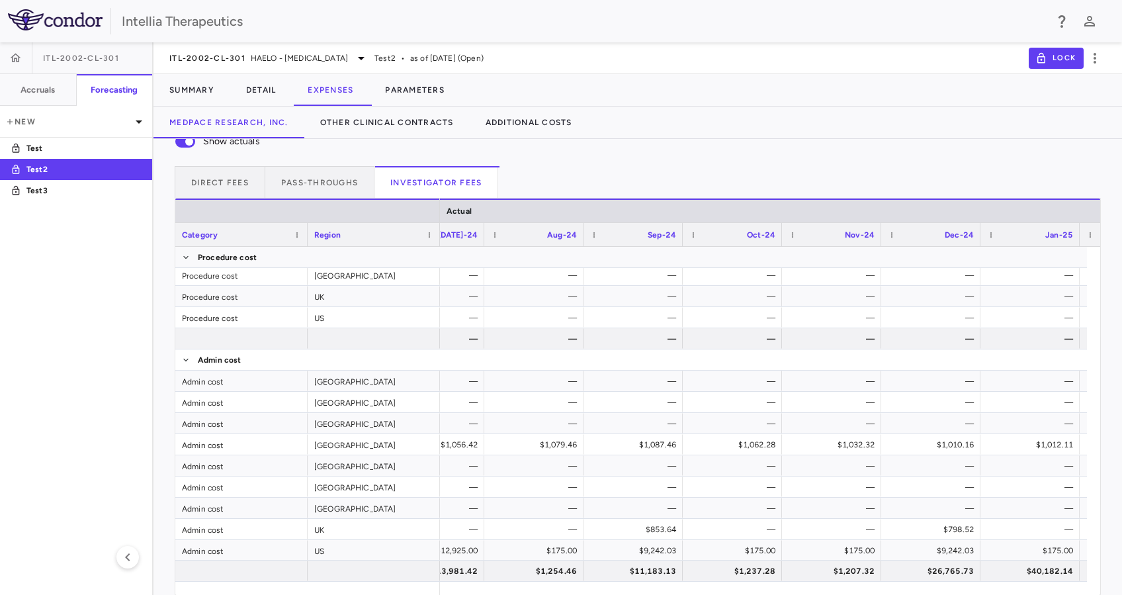
scroll to position [0, 1771]
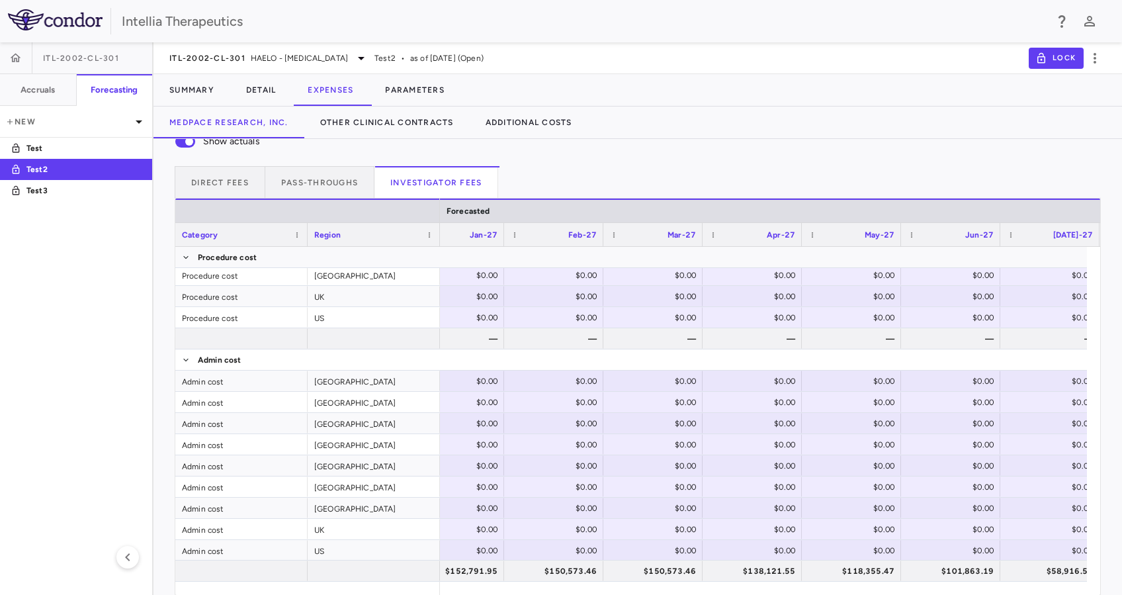
click at [432, 27] on div "Intellia Therapeutics" at bounding box center [583, 21] width 923 height 20
click at [348, 61] on span "HAELO - Hereditary Angioedema" at bounding box center [299, 58] width 97 height 12
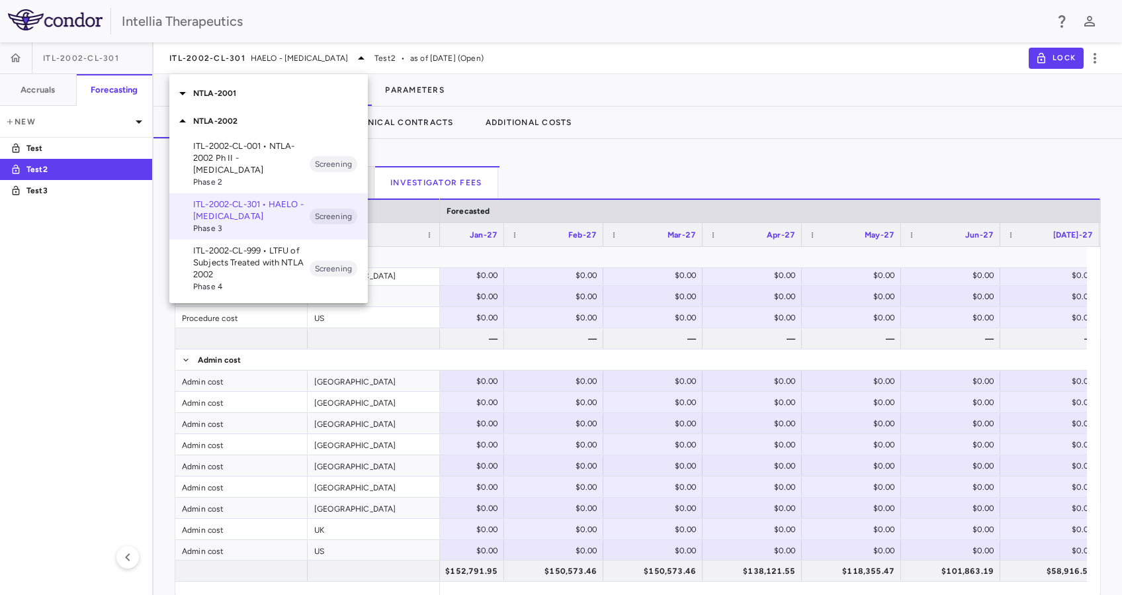
click at [187, 126] on icon at bounding box center [183, 121] width 16 height 16
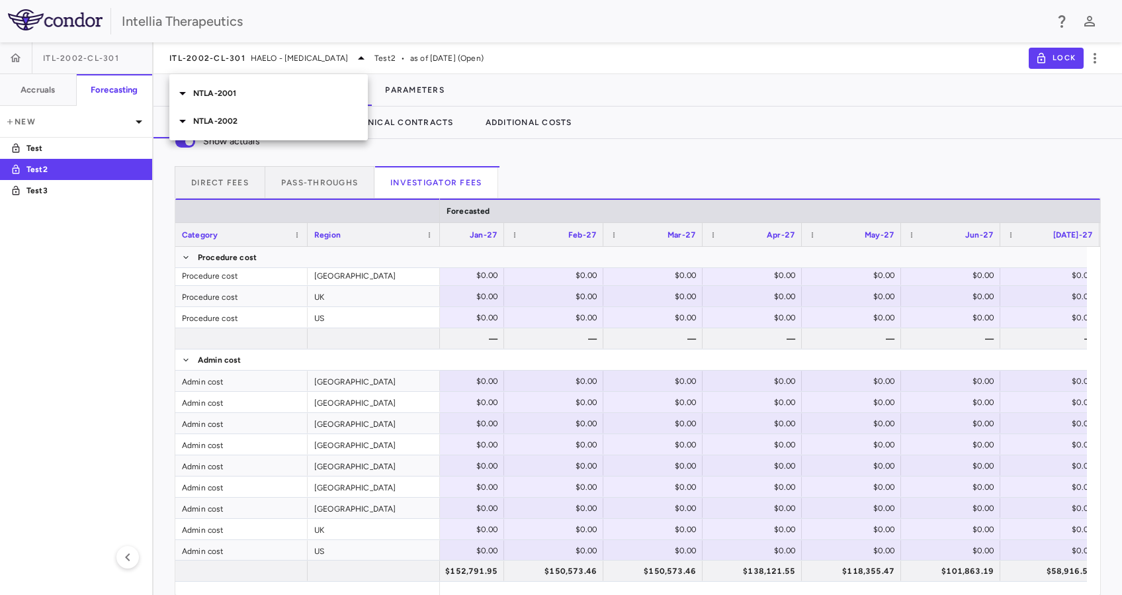
click at [185, 100] on icon at bounding box center [183, 93] width 16 height 16
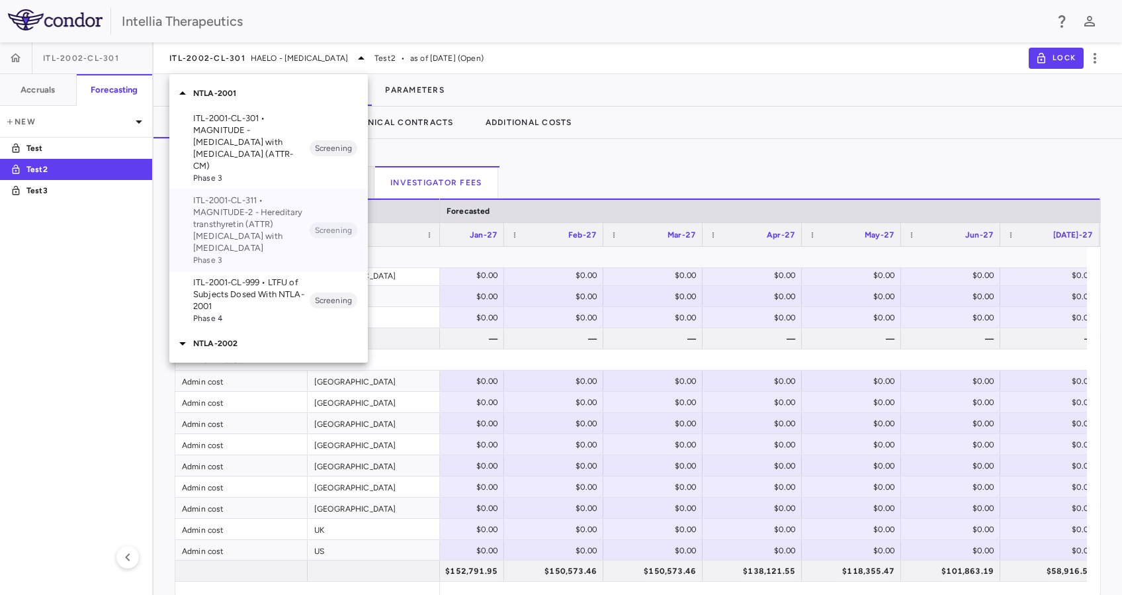
click at [227, 207] on p "ITL-2001-CL-311 • MAGNITUDE-2 - Hereditary transthyretin (ATTR) amyloidosis wit…" at bounding box center [251, 224] width 116 height 60
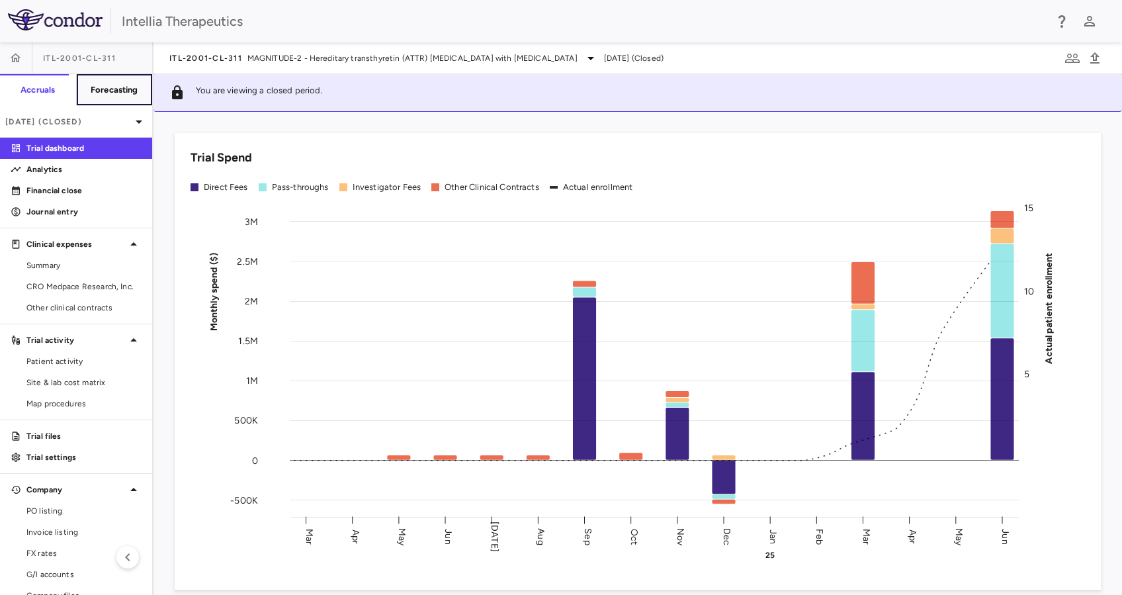
click at [120, 93] on h6 "Forecasting" at bounding box center [115, 90] width 48 height 12
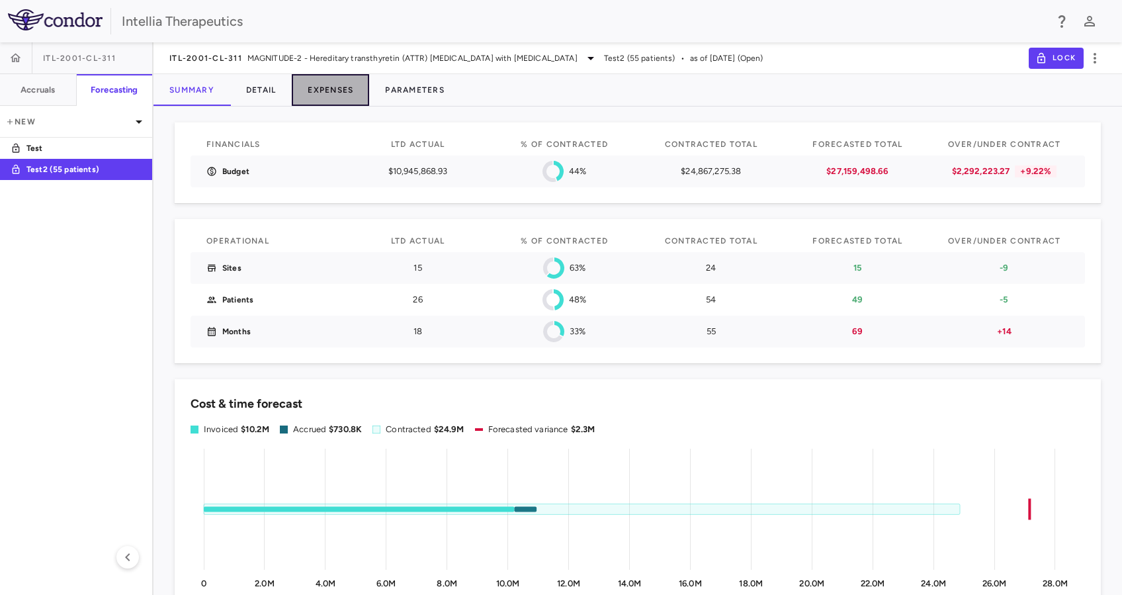
click at [344, 91] on button "Expenses" at bounding box center [330, 90] width 77 height 32
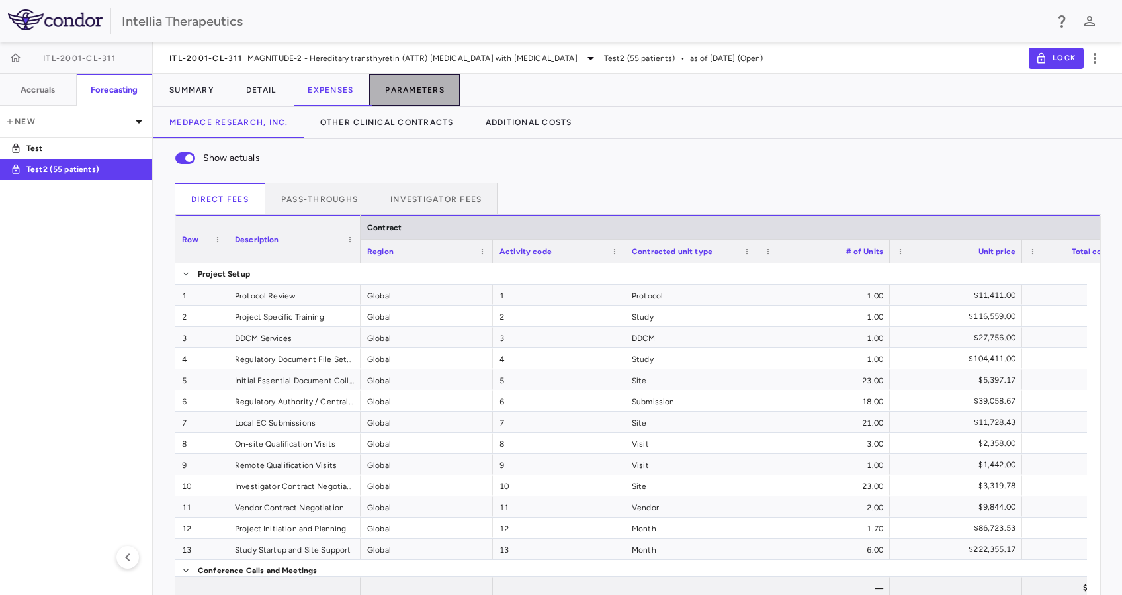
click at [427, 87] on button "Parameters" at bounding box center [414, 90] width 91 height 32
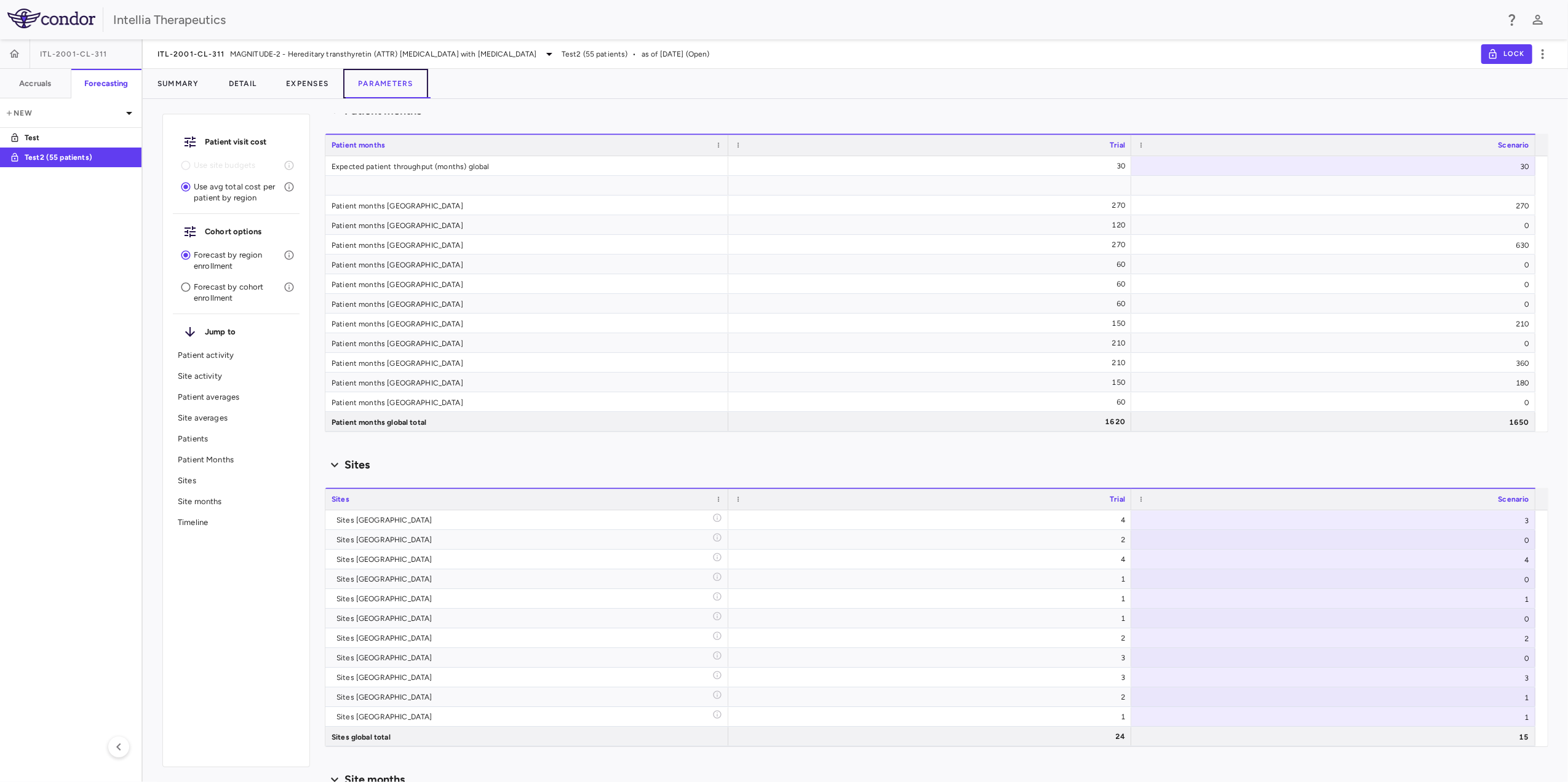
scroll to position [3782, 0]
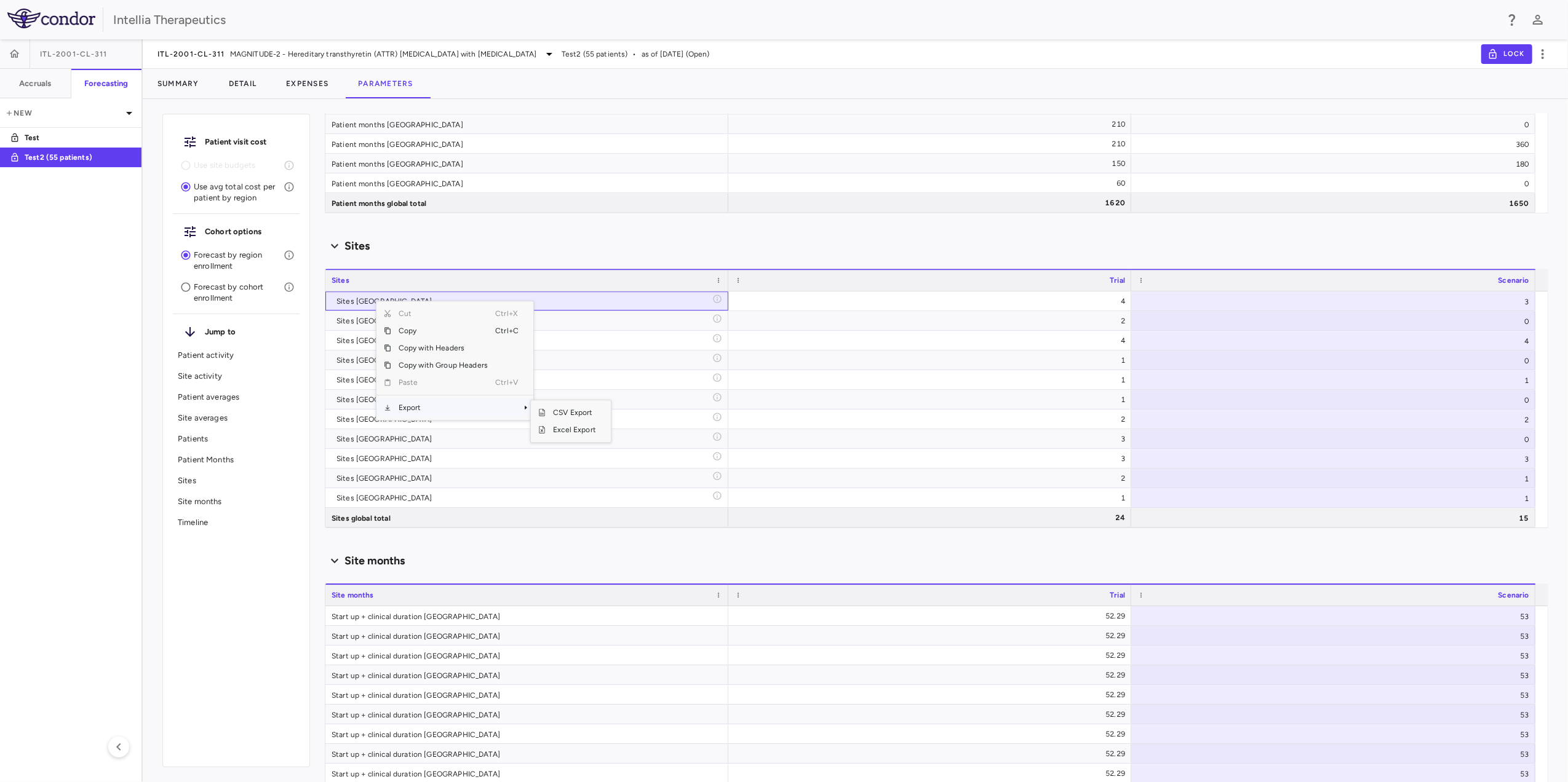
click at [451, 409] on span "Export" at bounding box center [444, 407] width 104 height 18
click at [586, 431] on span "Excel Export" at bounding box center [575, 430] width 58 height 18
click at [1528, 301] on div "3" at bounding box center [1333, 300] width 404 height 20
type input "*"
click at [1521, 300] on input "*" at bounding box center [1342, 302] width 384 height 20
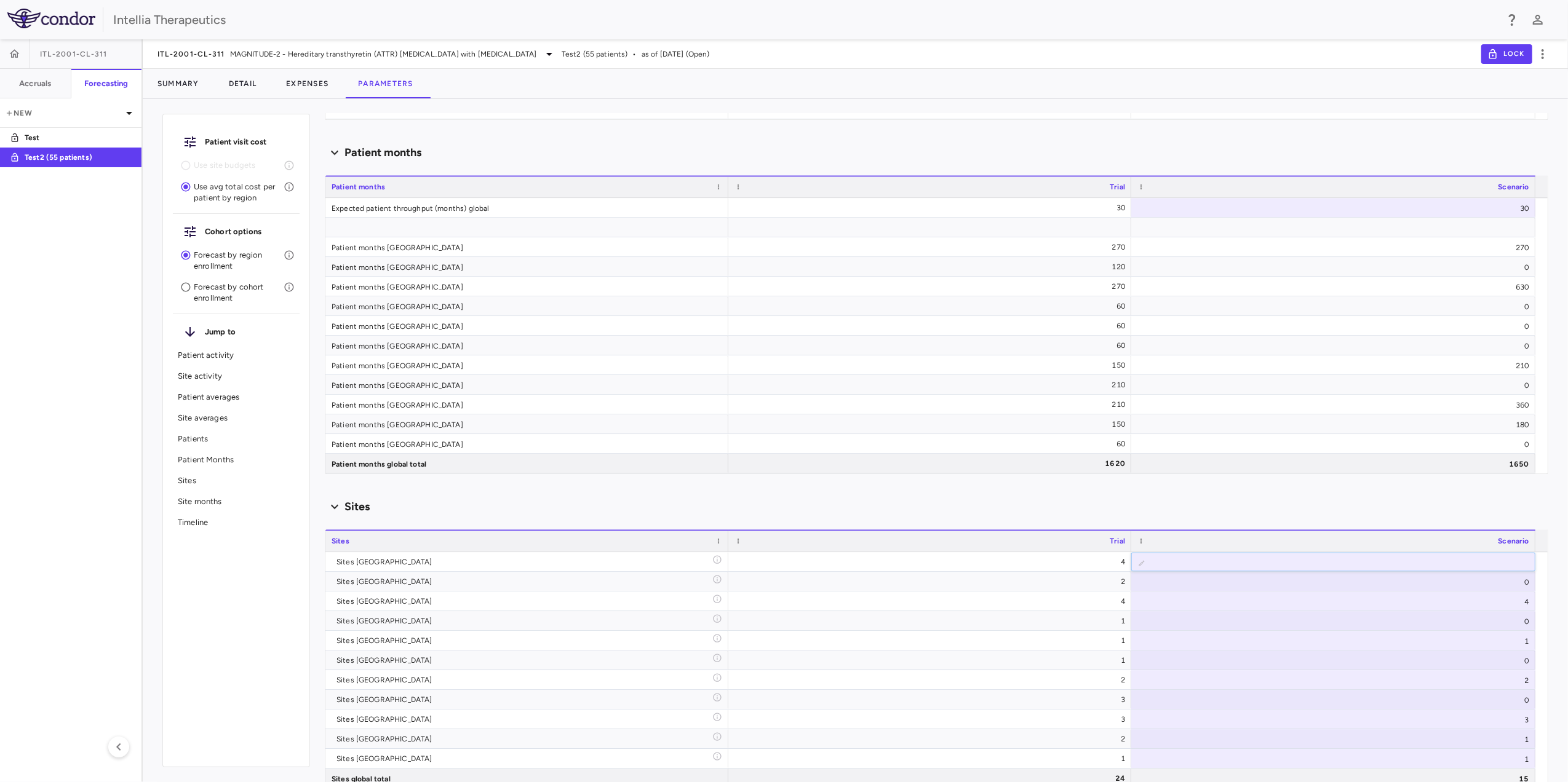
scroll to position [3850, 0]
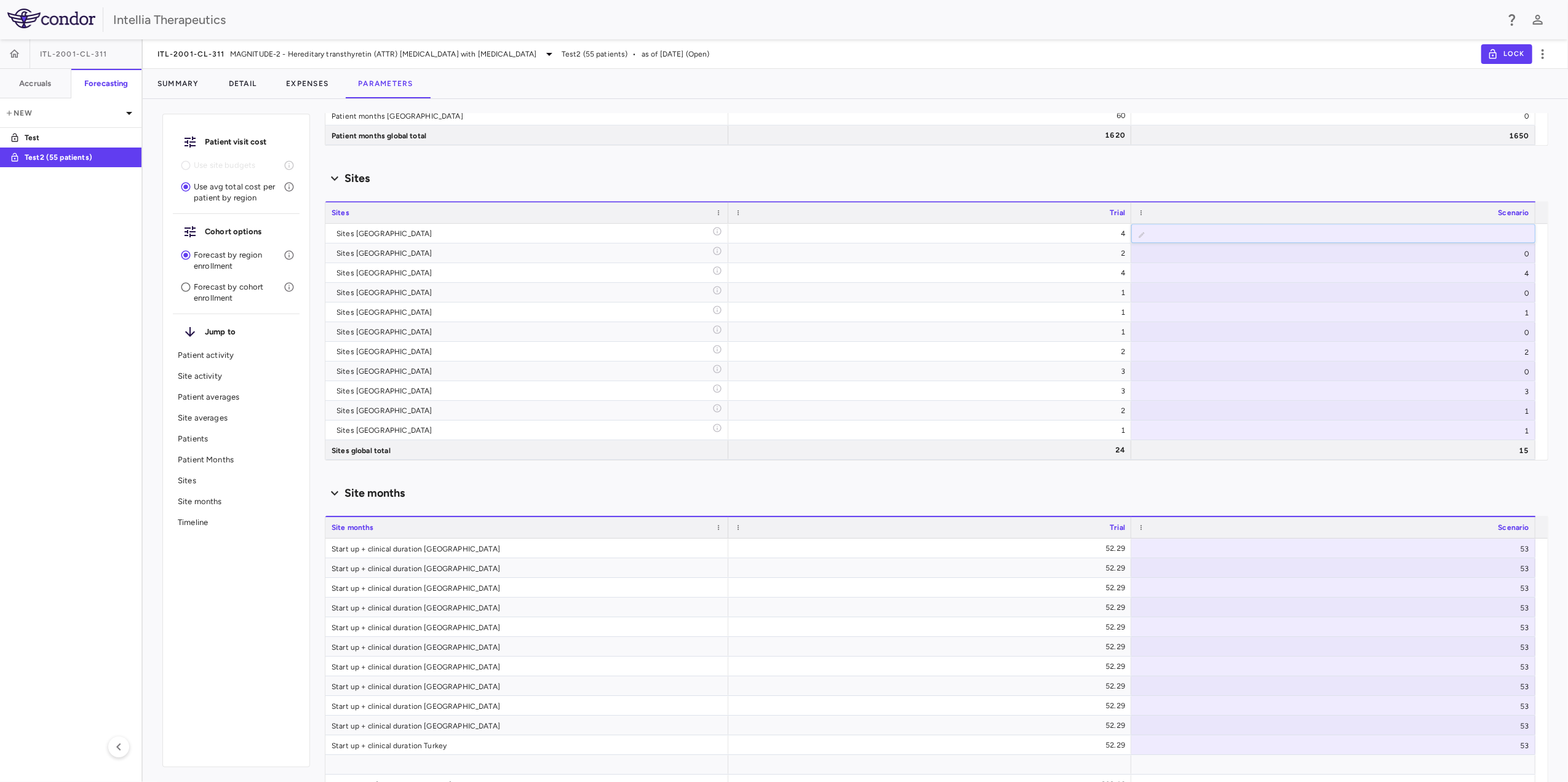
click at [1395, 475] on div "Scenario planning Patient activity Show monthly actuals ​ LPI ******** ​ Drag h…" at bounding box center [936, 447] width 1223 height 669
click at [1368, 424] on div "1" at bounding box center [1333, 430] width 404 height 20
click at [1375, 475] on div "Scenario planning Patient activity Show monthly actuals ​ LPI ******** ​ Drag h…" at bounding box center [936, 447] width 1223 height 669
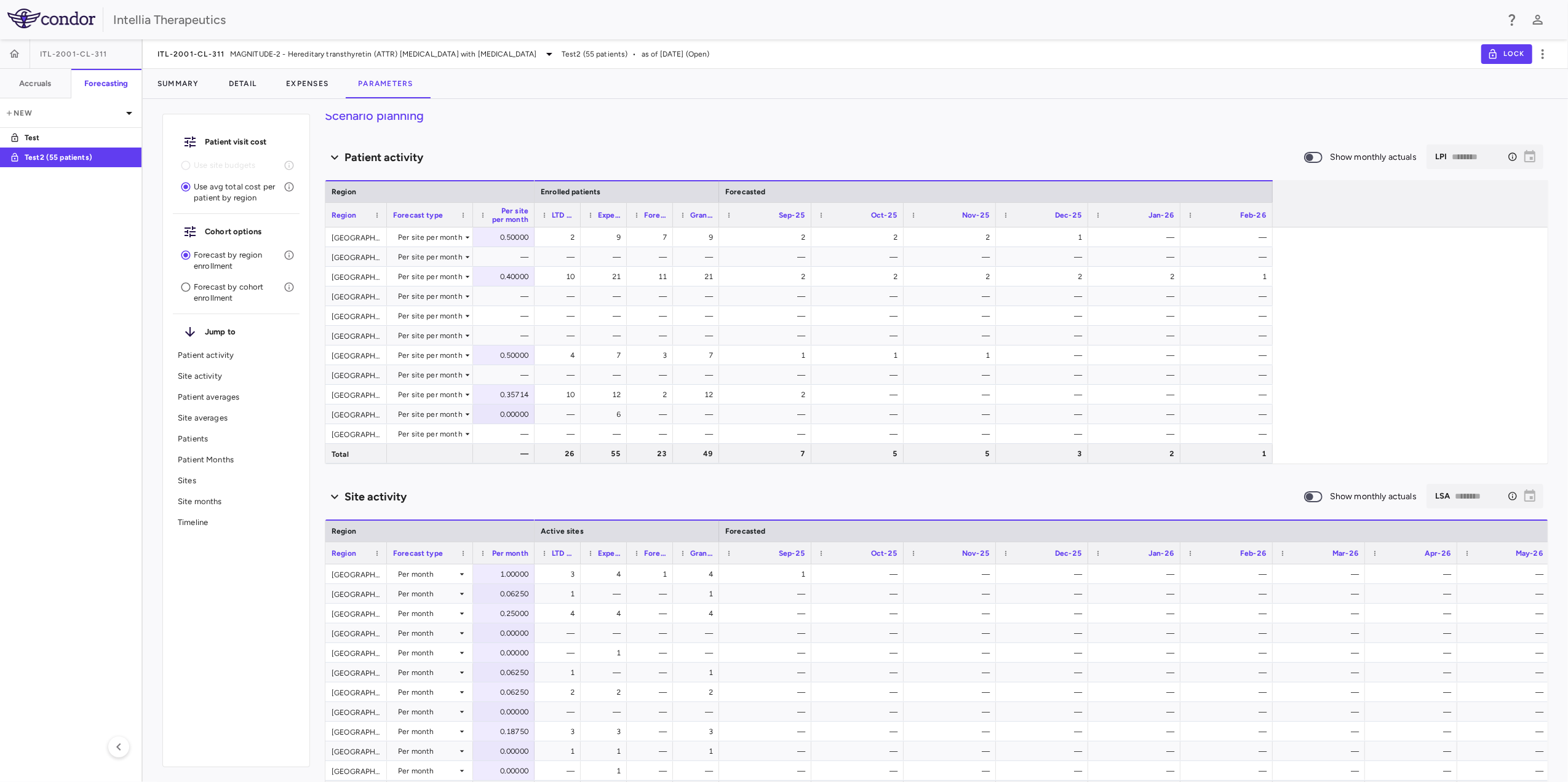
scroll to position [0, 0]
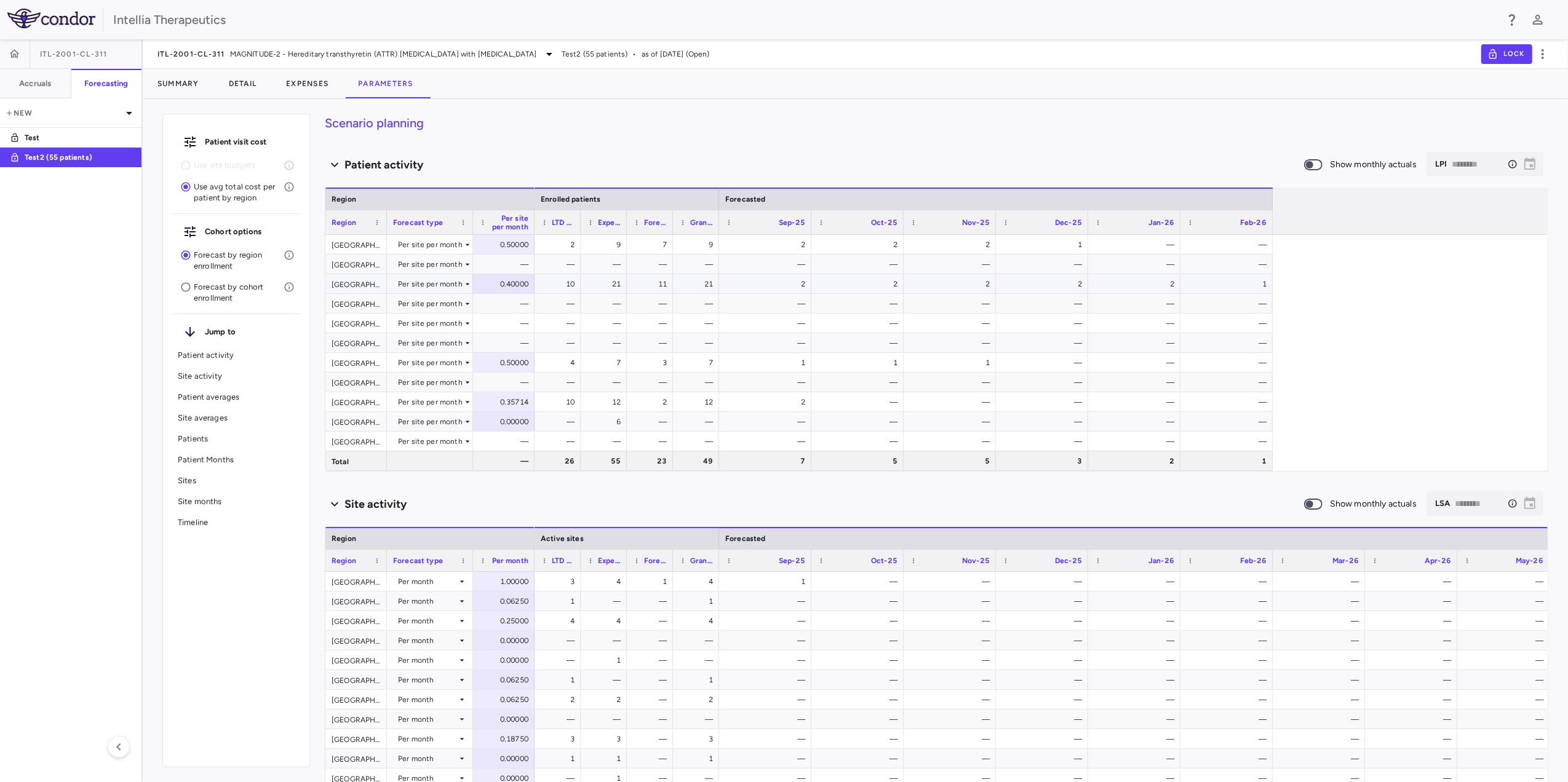
click at [508, 286] on div "0.40000" at bounding box center [506, 284] width 45 height 20
click at [508, 285] on input "***" at bounding box center [512, 285] width 42 height 20
type input "**"
click at [519, 311] on div "—" at bounding box center [506, 303] width 45 height 20
click at [510, 284] on div "0.40000" at bounding box center [506, 284] width 45 height 20
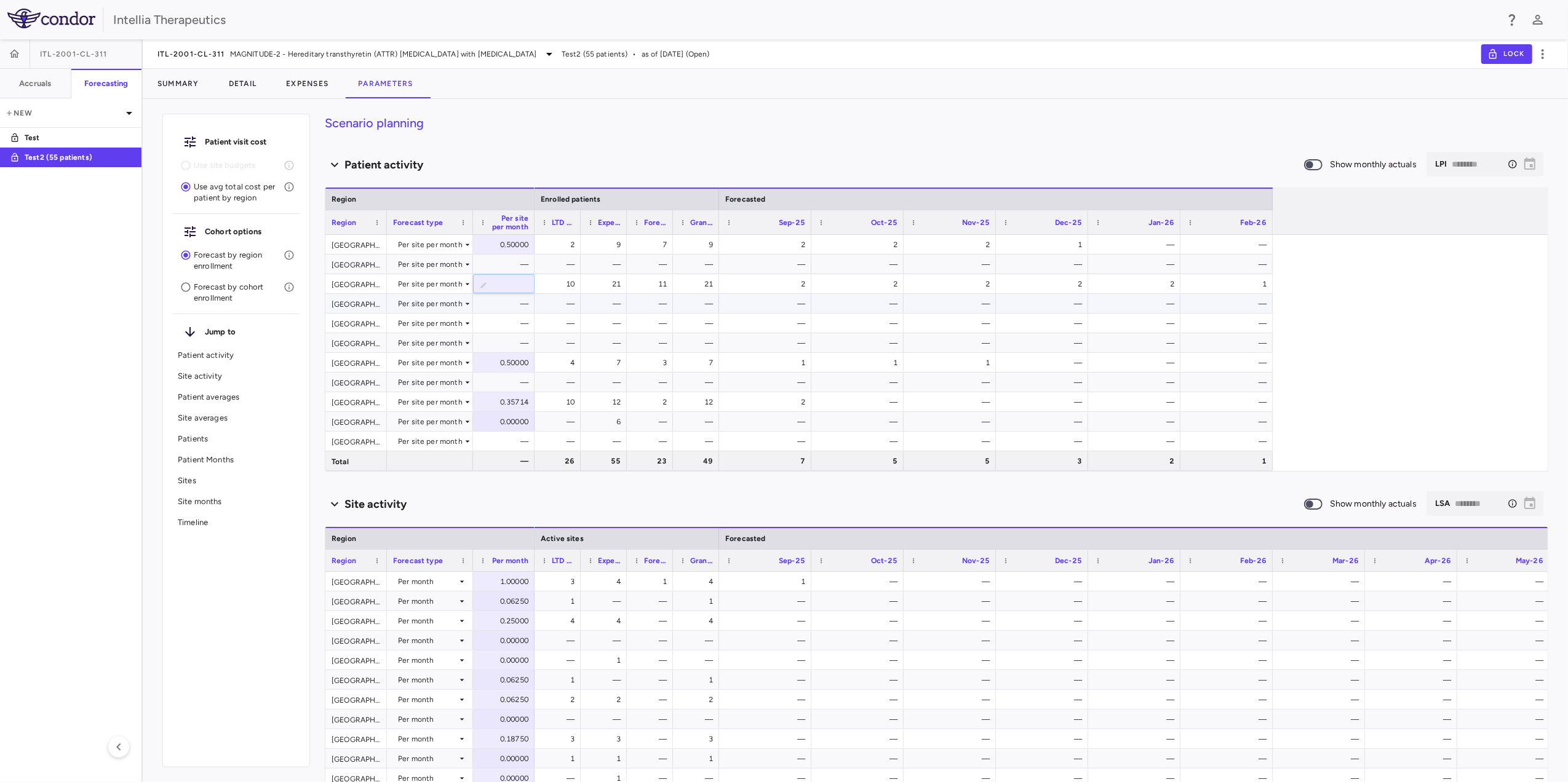
type input "********"
type input "***"
click at [520, 312] on div "—" at bounding box center [504, 303] width 61 height 20
click at [495, 285] on div "5.00000" at bounding box center [506, 284] width 45 height 20
drag, startPoint x: 507, startPoint y: 284, endPoint x: 520, endPoint y: 285, distance: 13.0
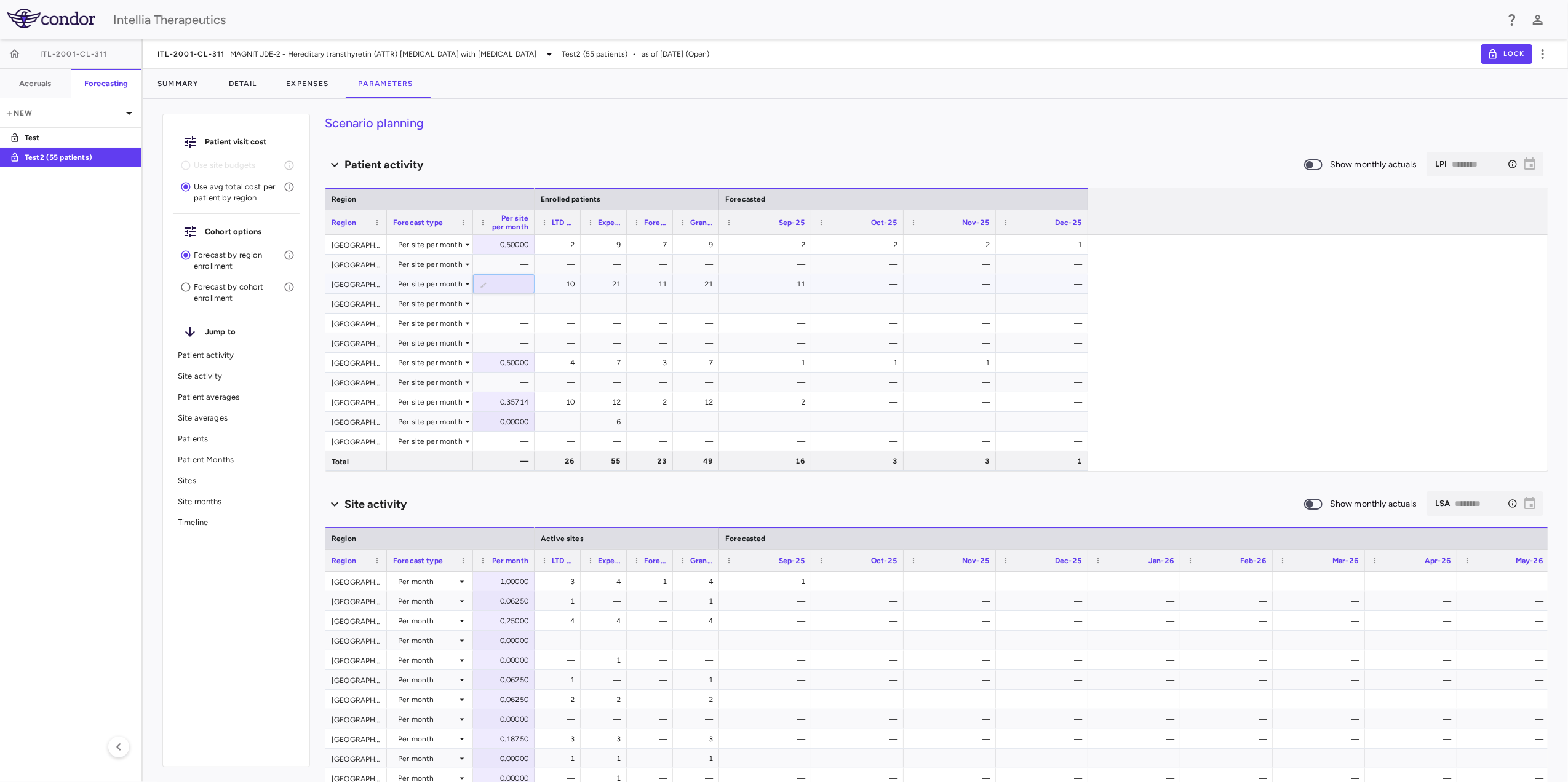
click at [520, 285] on input "*" at bounding box center [512, 285] width 42 height 20
type input "*"
type input "********"
type input "***"
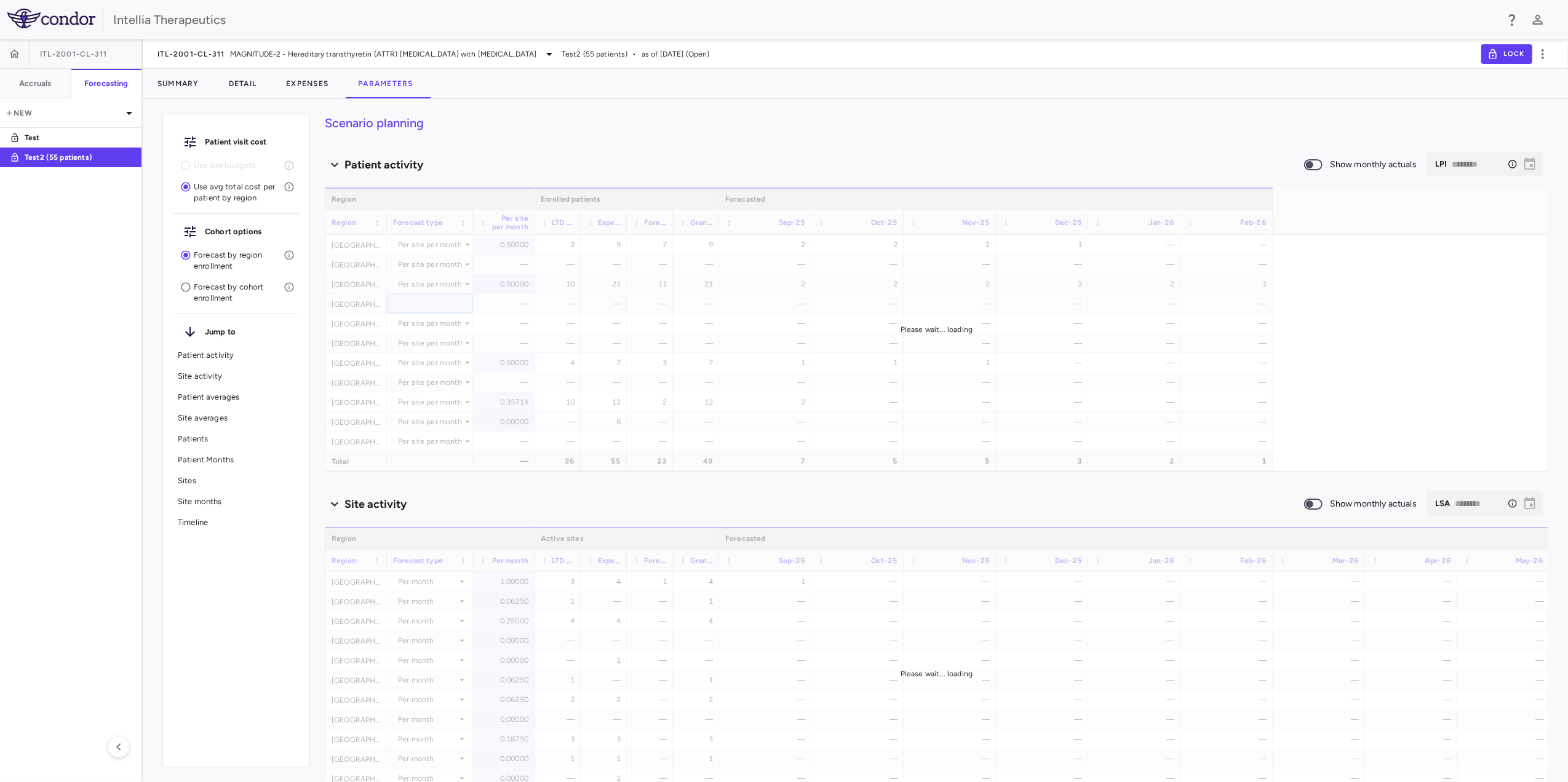
click at [505, 295] on div at bounding box center [784, 391] width 1568 height 782
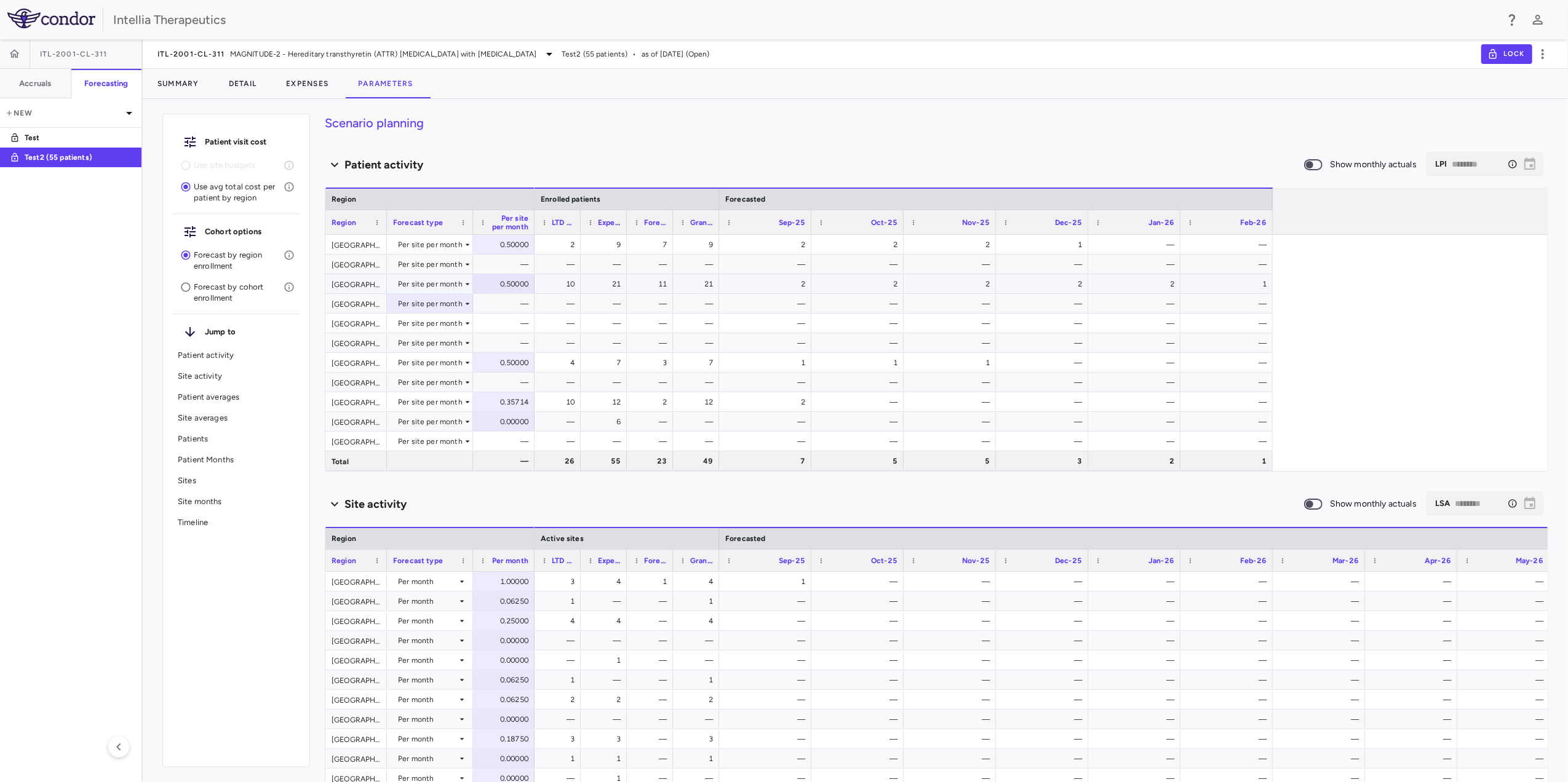
click at [514, 285] on div "0.50000" at bounding box center [506, 284] width 45 height 20
click at [510, 286] on input "***" at bounding box center [512, 285] width 42 height 20
drag, startPoint x: 500, startPoint y: 287, endPoint x: 537, endPoint y: 287, distance: 37.0
click at [537, 287] on div "Argentina Per site per month 0.50000 Australia Per site per month — Brazil Per …" at bounding box center [937, 353] width 1222 height 236
type input "***"
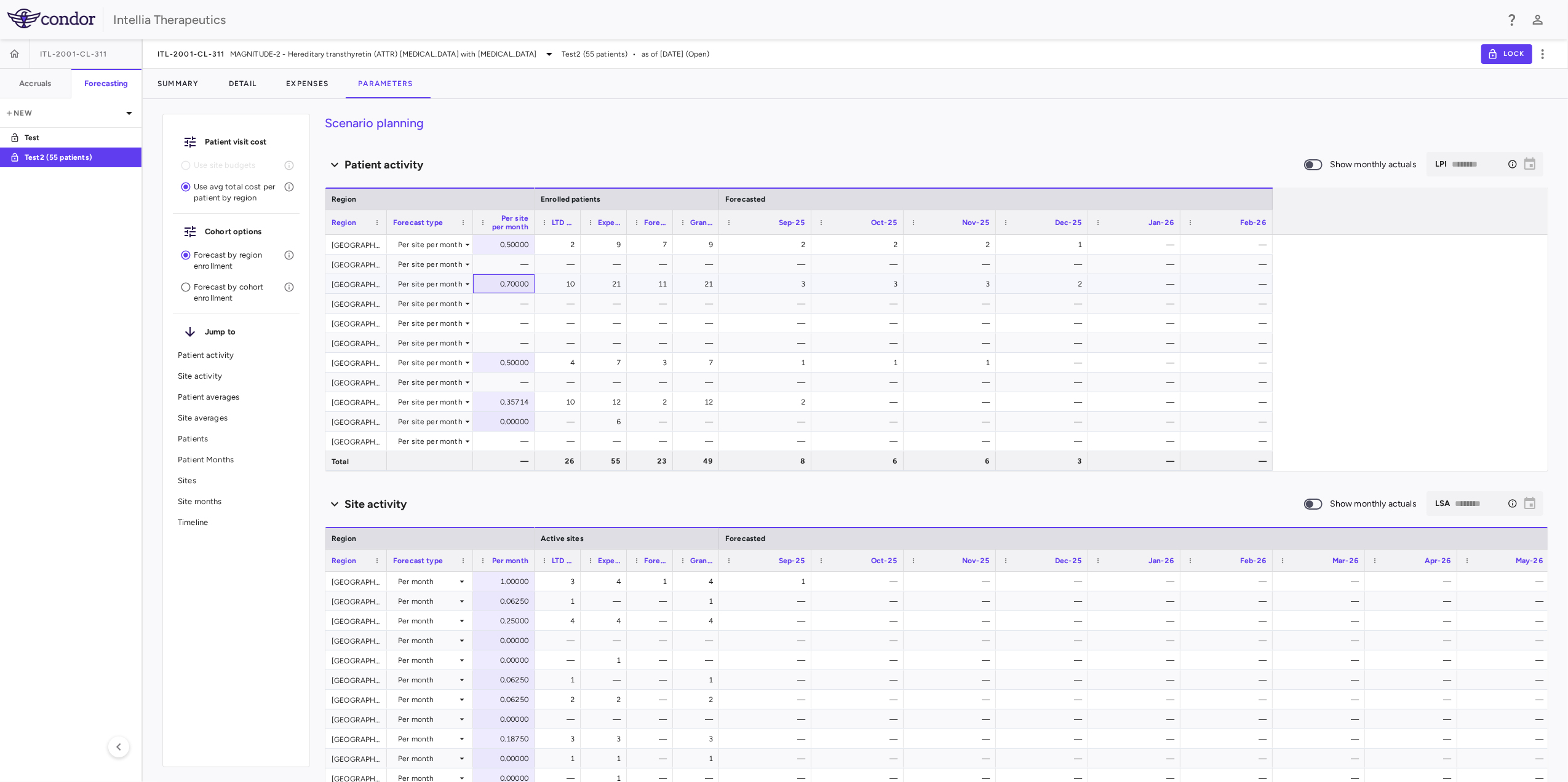
click at [510, 285] on div "0.70000" at bounding box center [506, 284] width 45 height 20
click at [506, 287] on input "***" at bounding box center [512, 285] width 42 height 20
click at [500, 285] on input "***" at bounding box center [512, 285] width 42 height 20
drag, startPoint x: 505, startPoint y: 283, endPoint x: 520, endPoint y: 283, distance: 15.0
click at [520, 283] on input "***" at bounding box center [512, 285] width 42 height 20
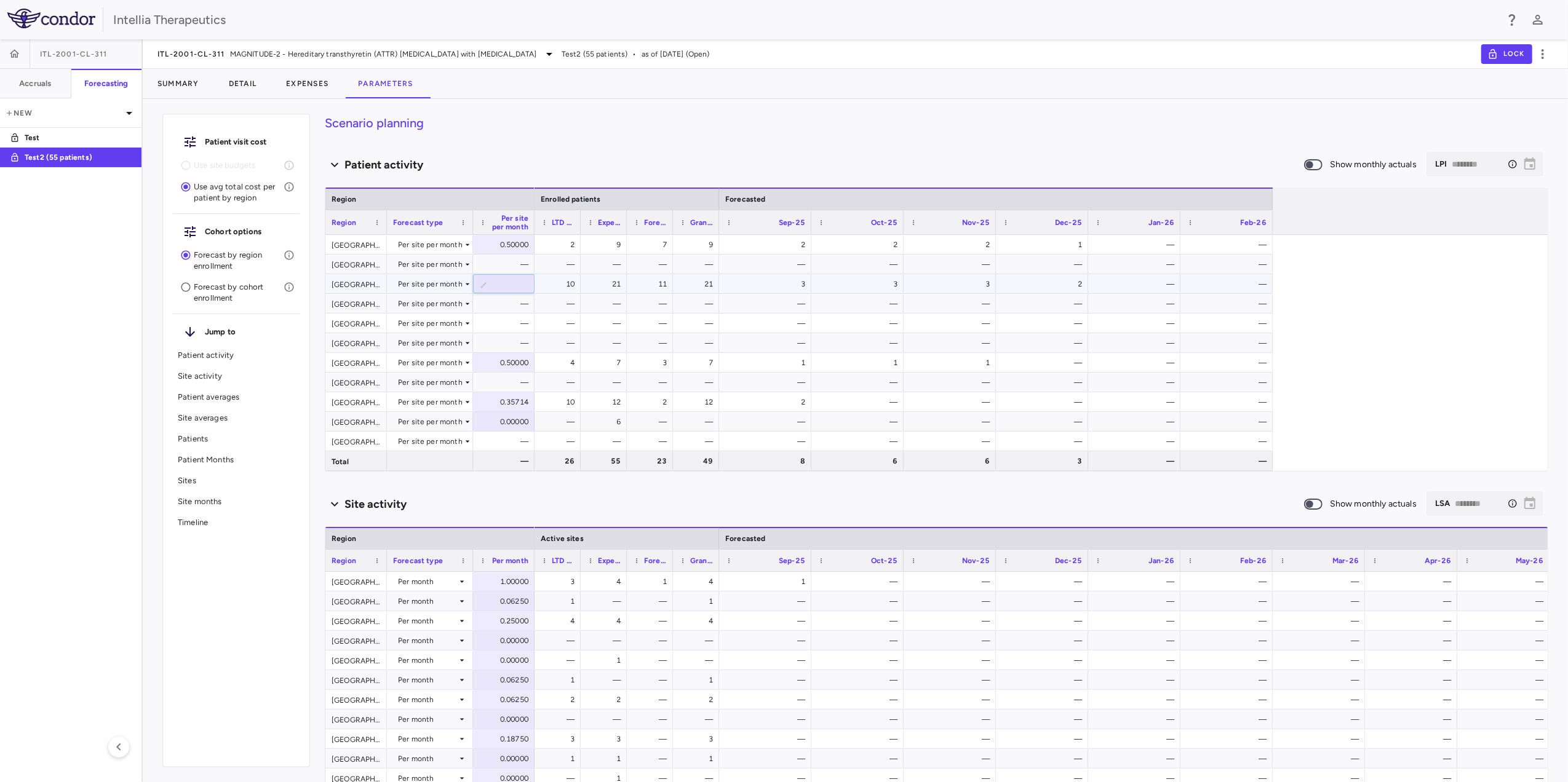
type input "***"
click at [510, 288] on div at bounding box center [784, 391] width 1568 height 782
click at [507, 284] on div "0.60000" at bounding box center [506, 284] width 45 height 20
type input "****"
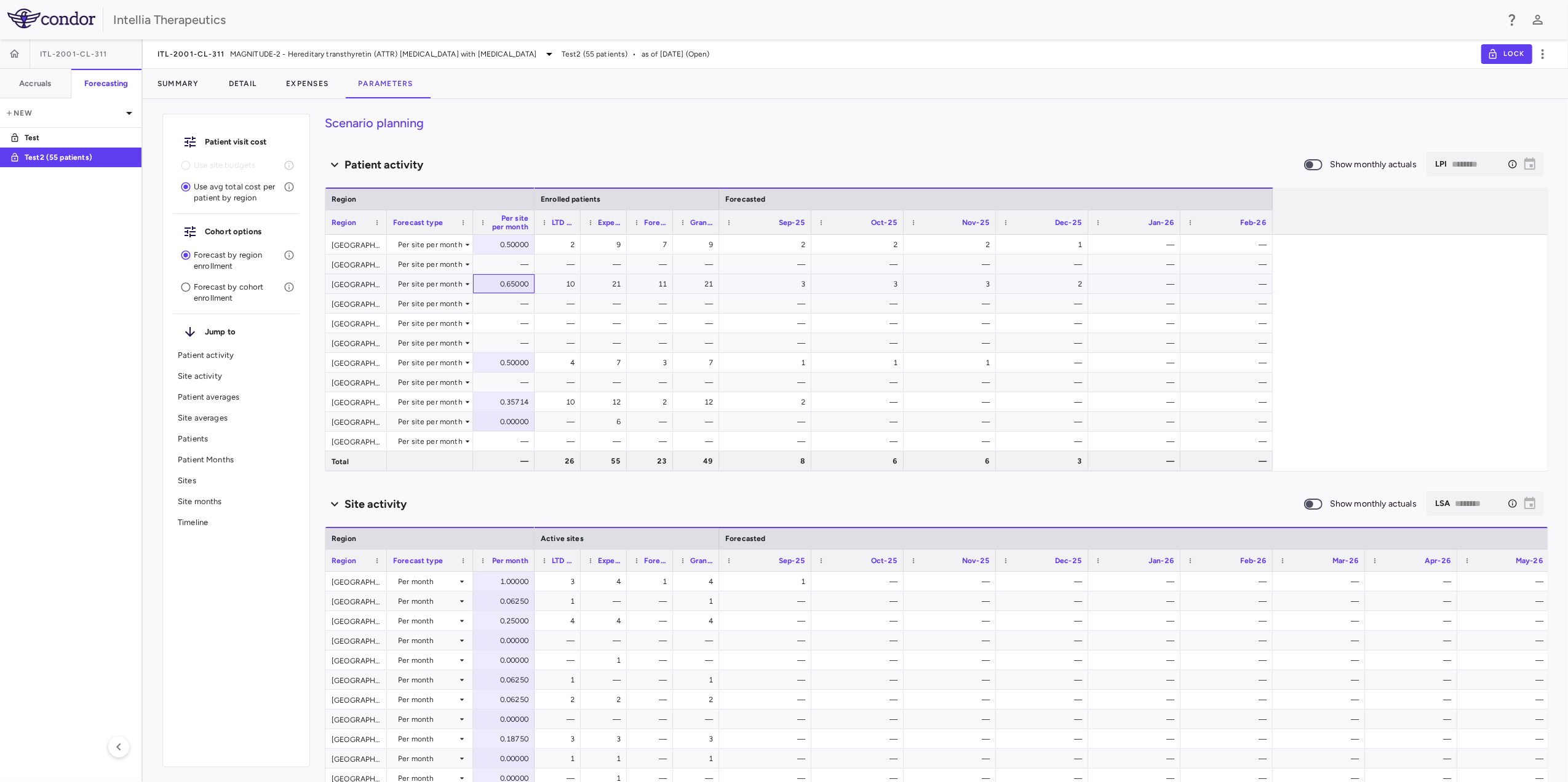
click at [508, 290] on div "0.65000" at bounding box center [506, 284] width 45 height 20
click at [517, 287] on input "*****" at bounding box center [512, 285] width 41 height 20
drag, startPoint x: 500, startPoint y: 286, endPoint x: 578, endPoint y: 289, distance: 78.1
click at [578, 289] on div "Argentina Per site per month 0.50000 Australia Per site per month — Brazil Per …" at bounding box center [937, 353] width 1222 height 236
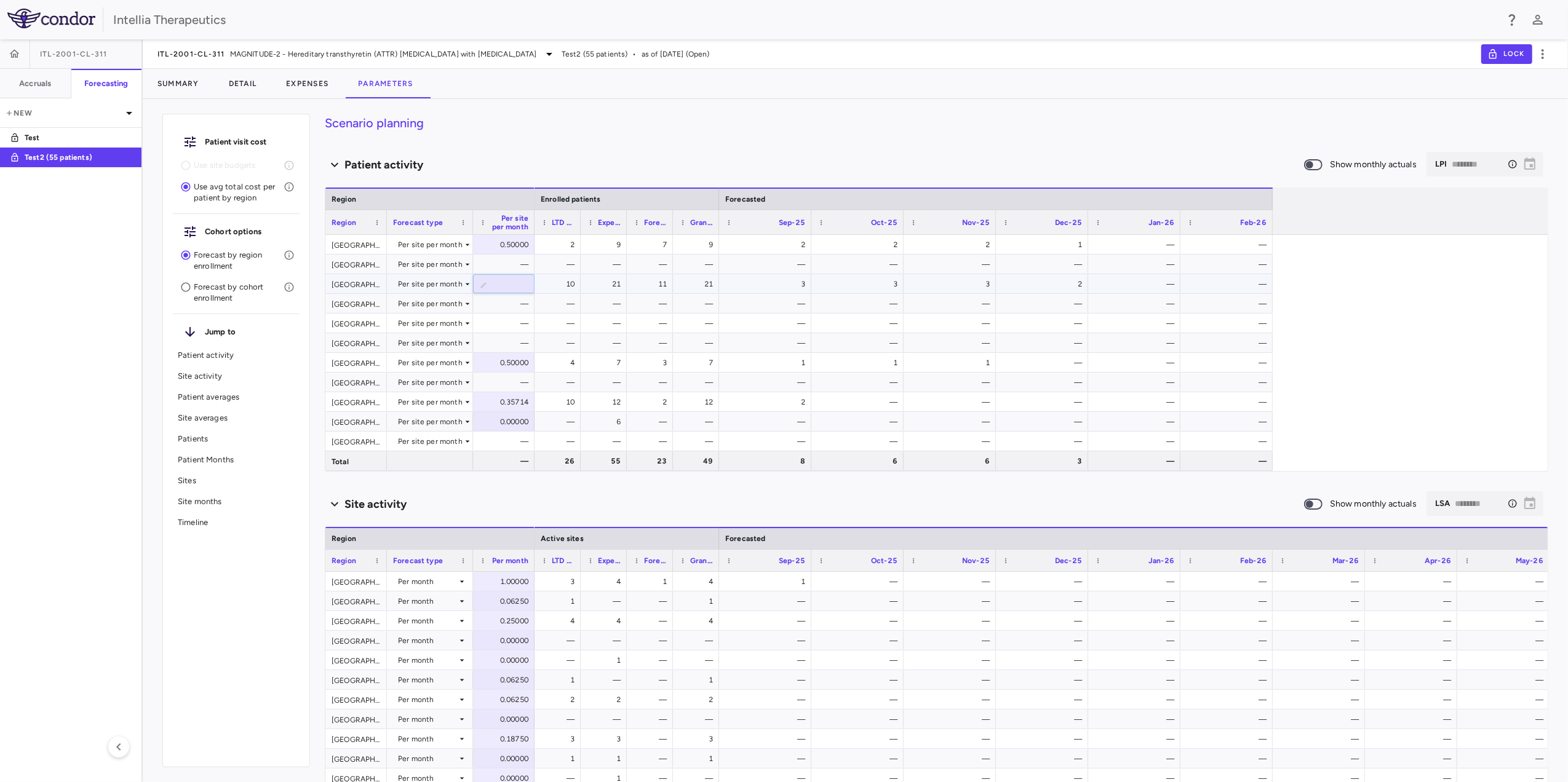
scroll to position [0, 0]
type input "***"
click at [510, 286] on div "0.60000" at bounding box center [506, 284] width 45 height 20
type input "***"
click at [510, 239] on div "0.50000" at bounding box center [506, 245] width 45 height 20
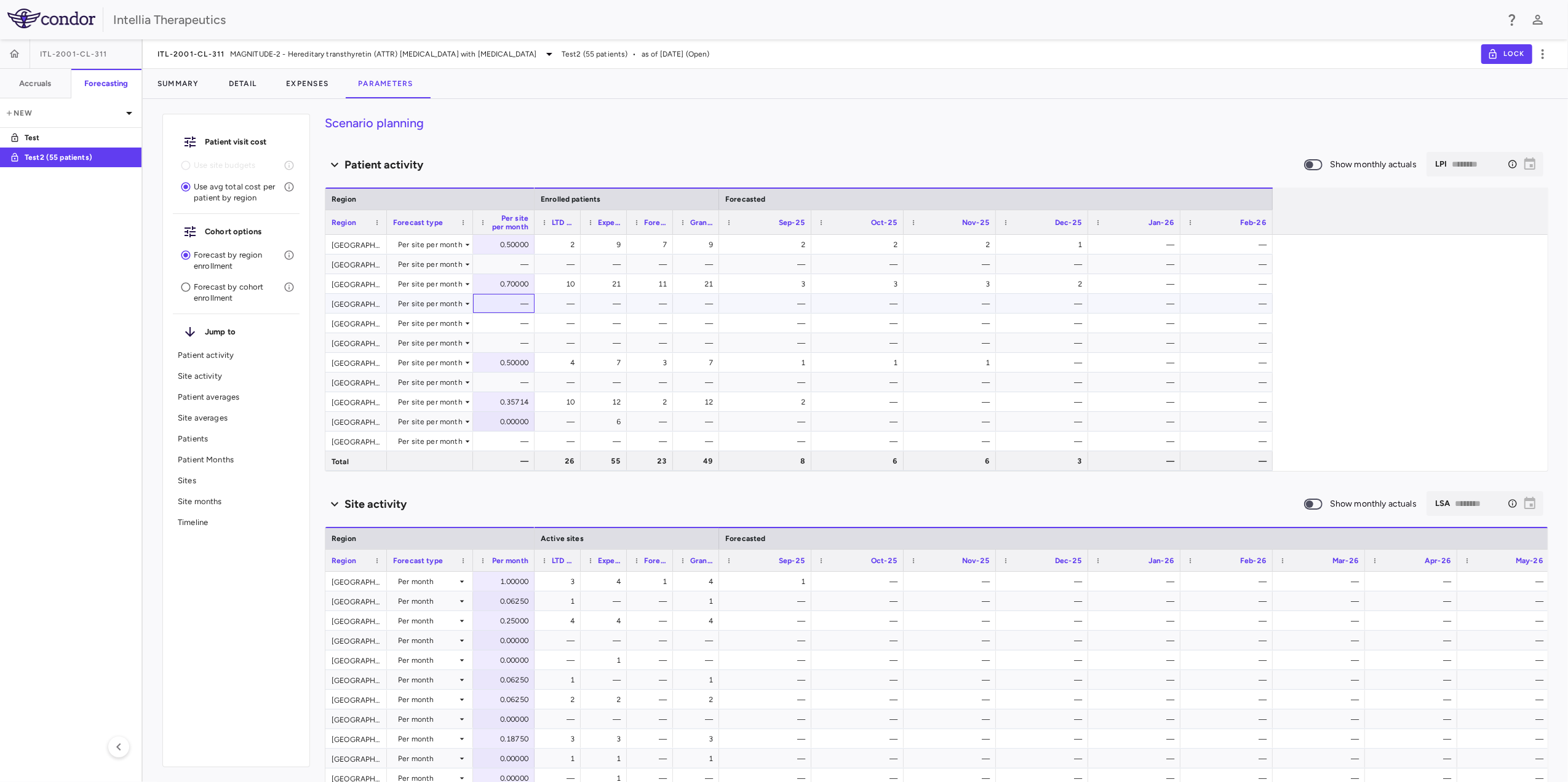
click at [514, 294] on div "—" at bounding box center [506, 303] width 45 height 20
click at [508, 285] on div "0.70000" at bounding box center [506, 284] width 45 height 20
type input "***"
click at [504, 285] on div "0.80000" at bounding box center [506, 284] width 45 height 20
type input "***"
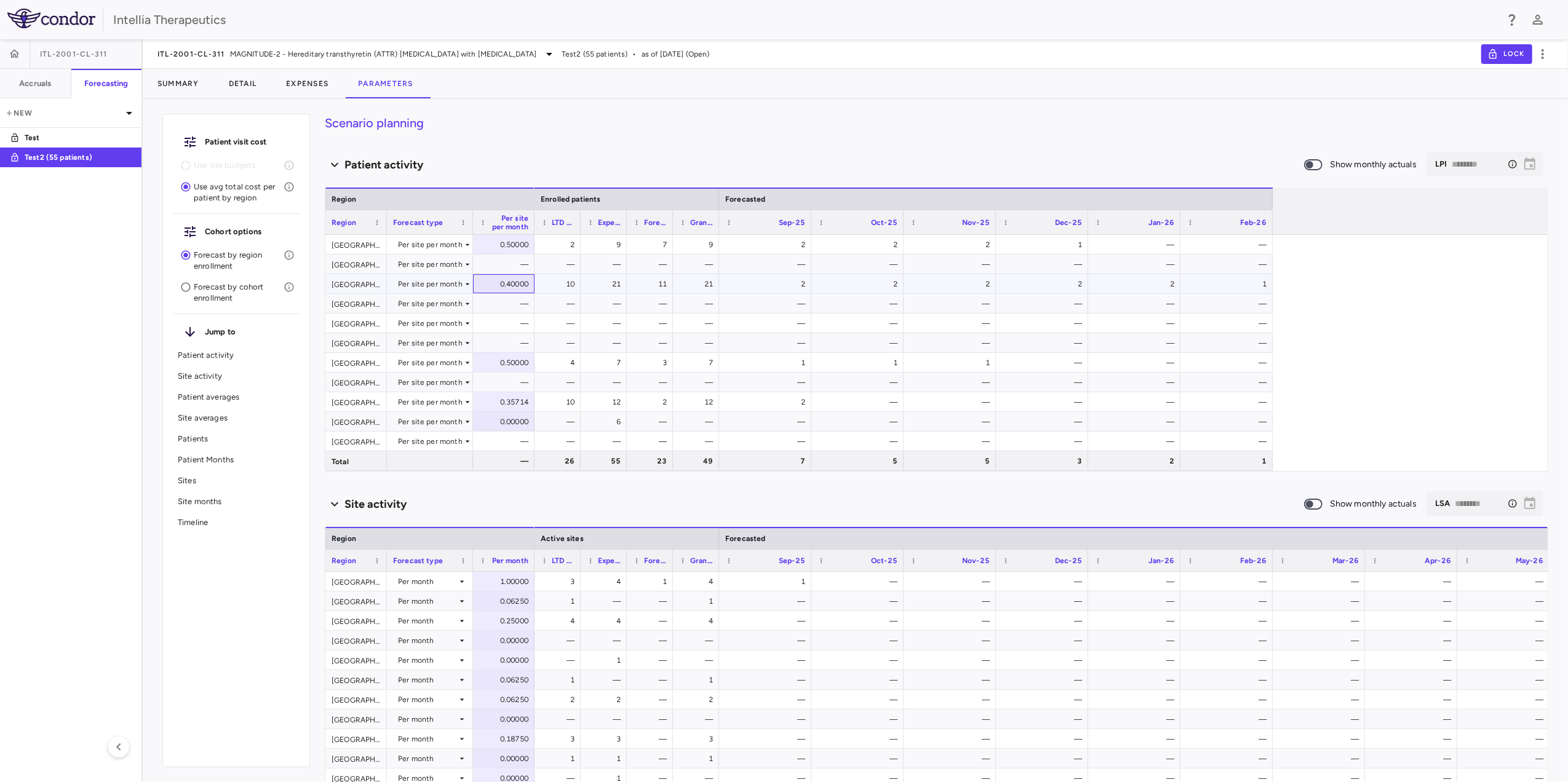
click at [504, 283] on div "0.40000" at bounding box center [506, 284] width 45 height 20
type input "***"
click at [508, 290] on div "0.50000" at bounding box center [506, 284] width 45 height 20
type input "****"
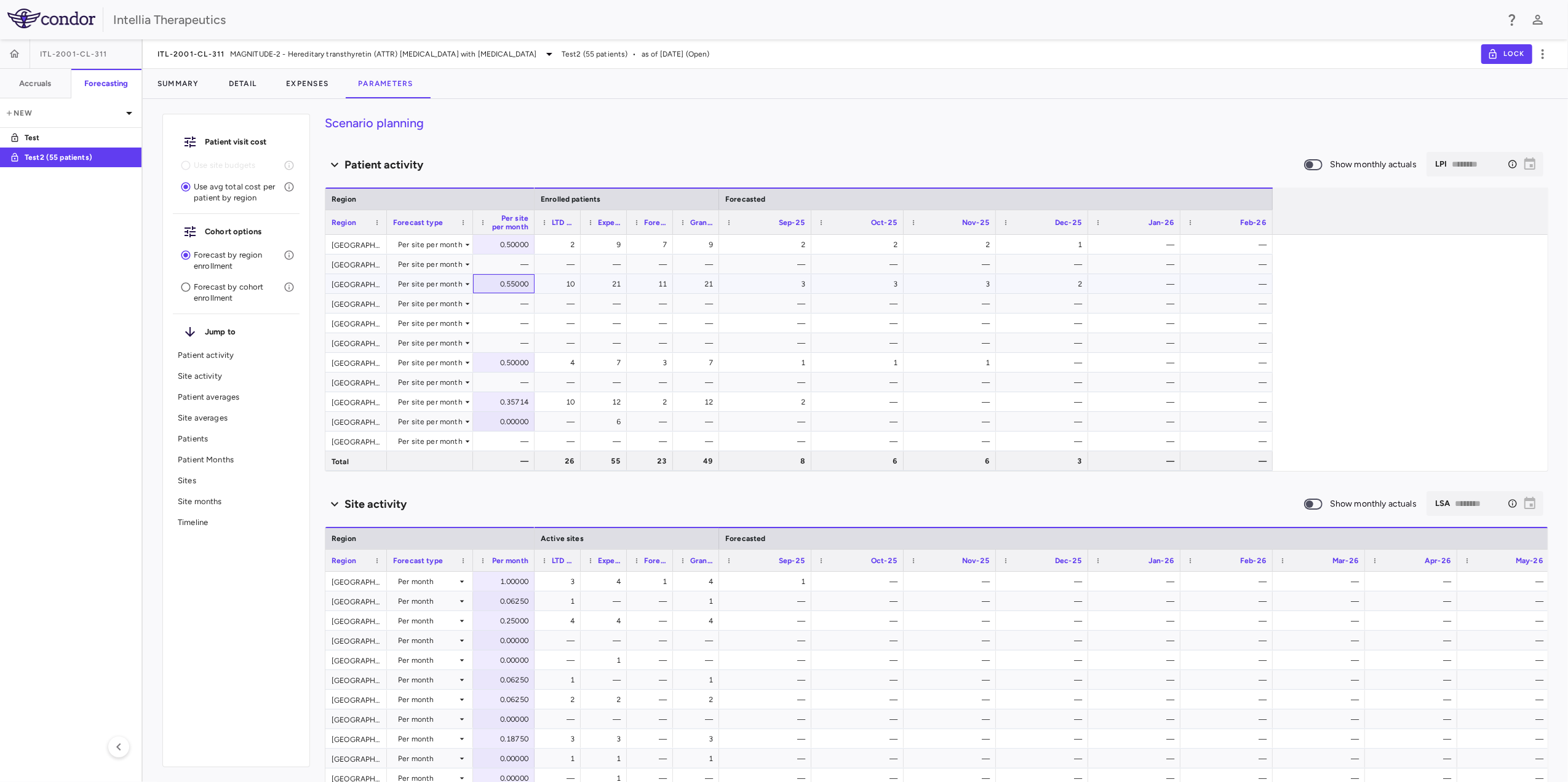
click at [510, 287] on div "0.55000" at bounding box center [506, 284] width 45 height 20
type input "****"
click at [513, 285] on div "0.53000" at bounding box center [506, 284] width 45 height 20
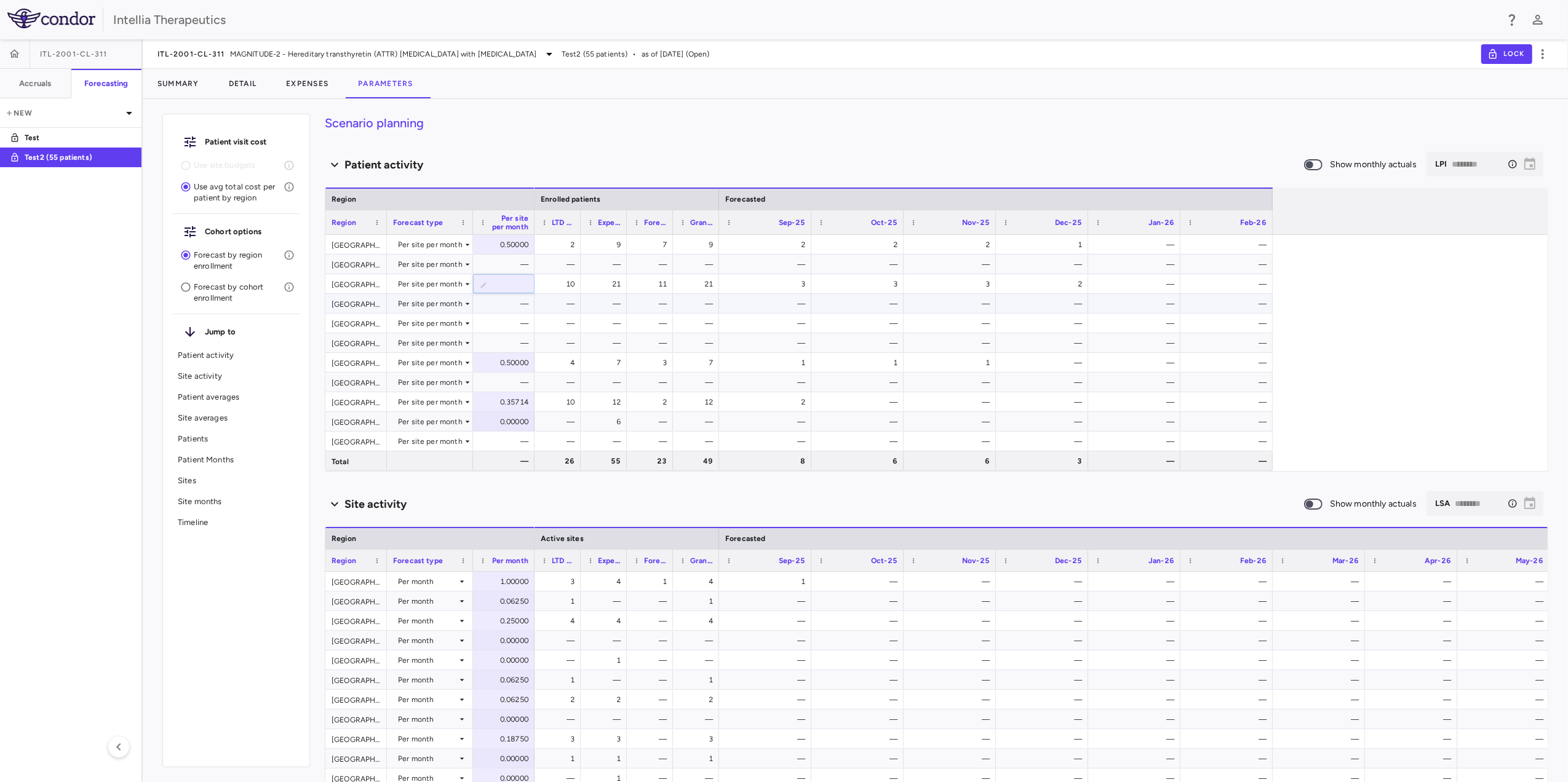
scroll to position [0, 0]
type input "****"
click at [510, 283] on div "0.51000" at bounding box center [506, 284] width 45 height 20
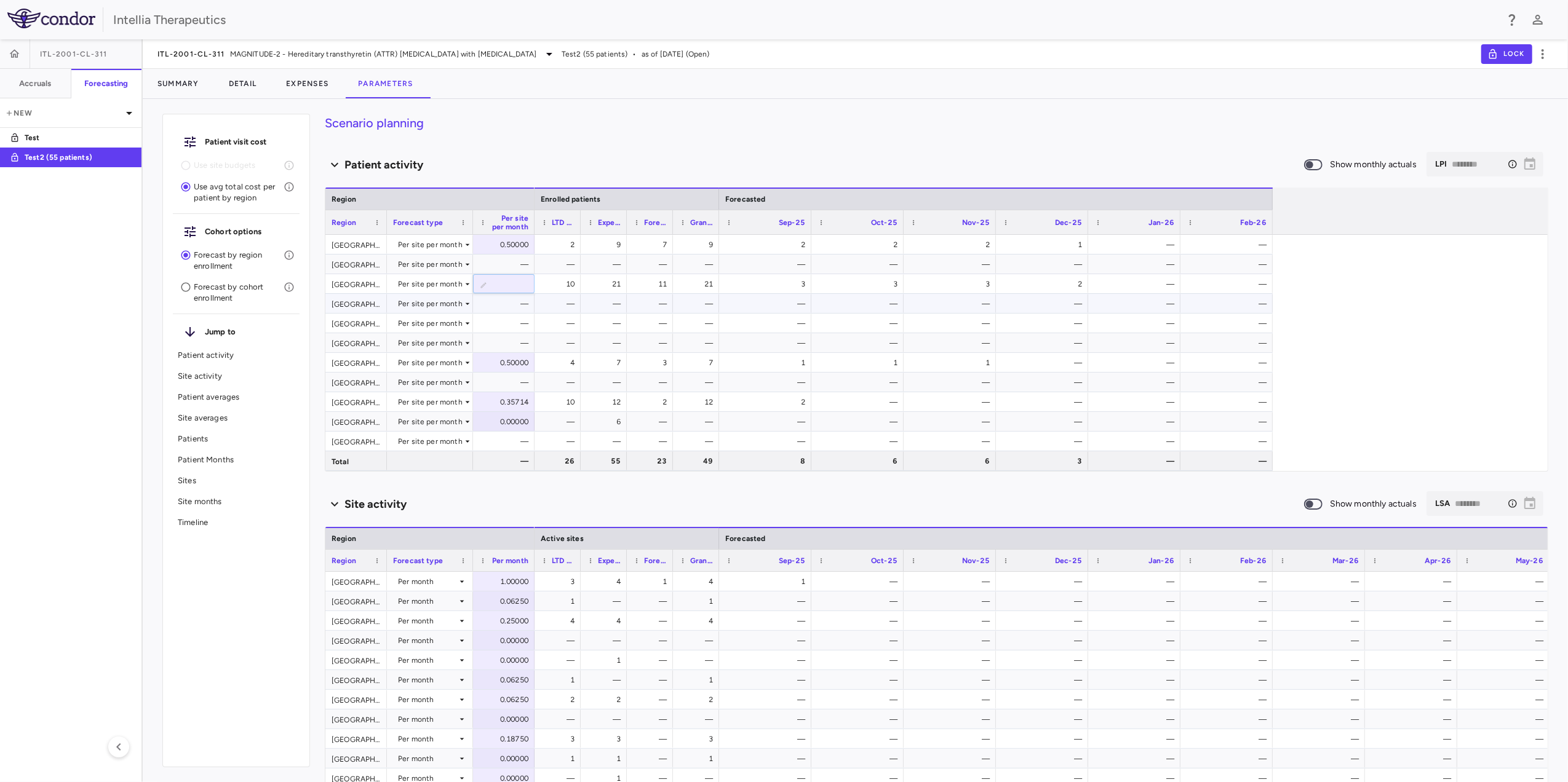
type input "****"
click at [510, 282] on div "0.50000" at bounding box center [506, 284] width 45 height 20
type input "****"
click at [515, 281] on div "0.51000" at bounding box center [506, 284] width 45 height 20
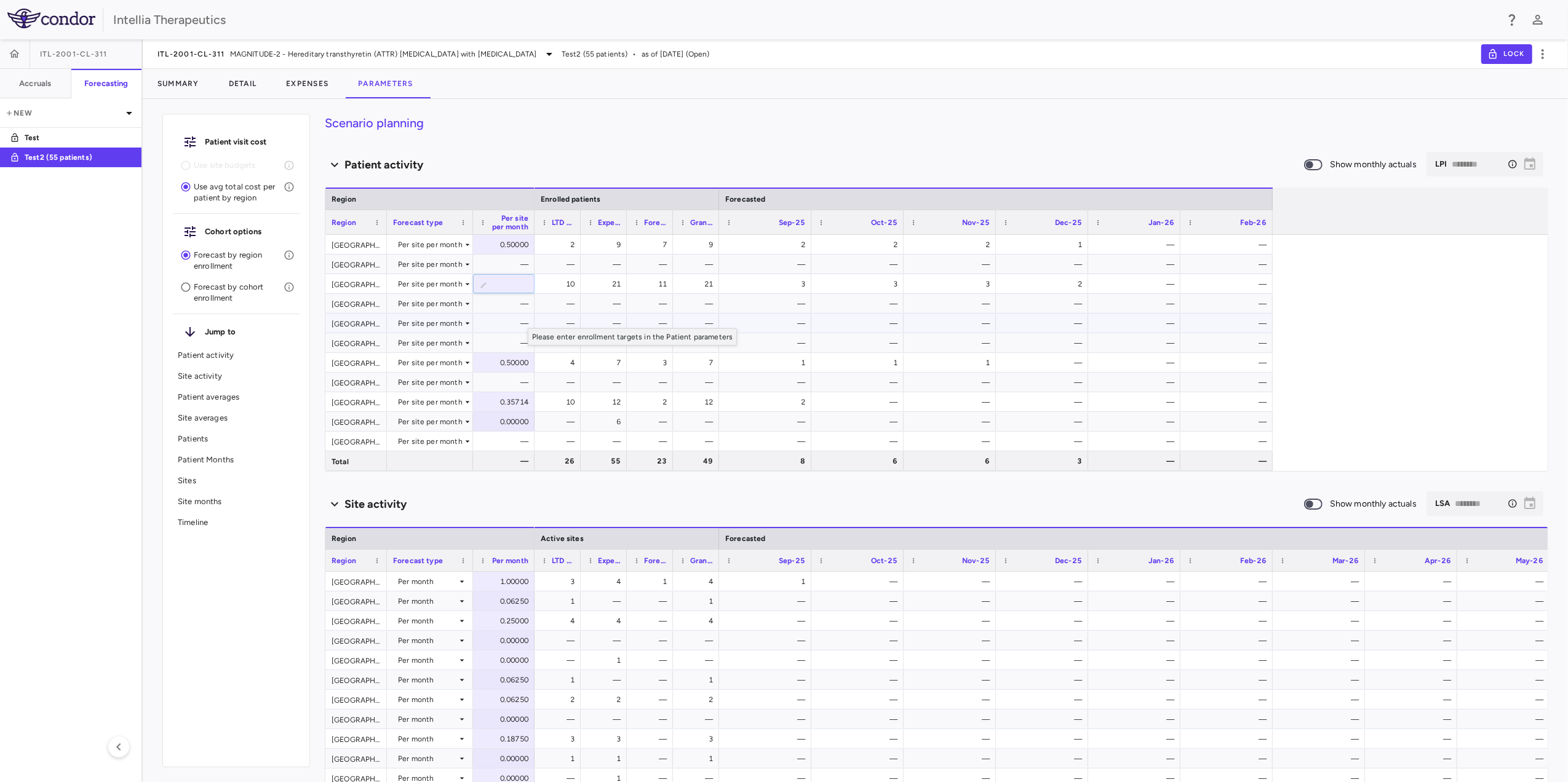
scroll to position [0, 0]
type input "****"
click at [524, 286] on div "0.50000" at bounding box center [506, 284] width 45 height 20
click at [499, 288] on input "***" at bounding box center [512, 285] width 42 height 20
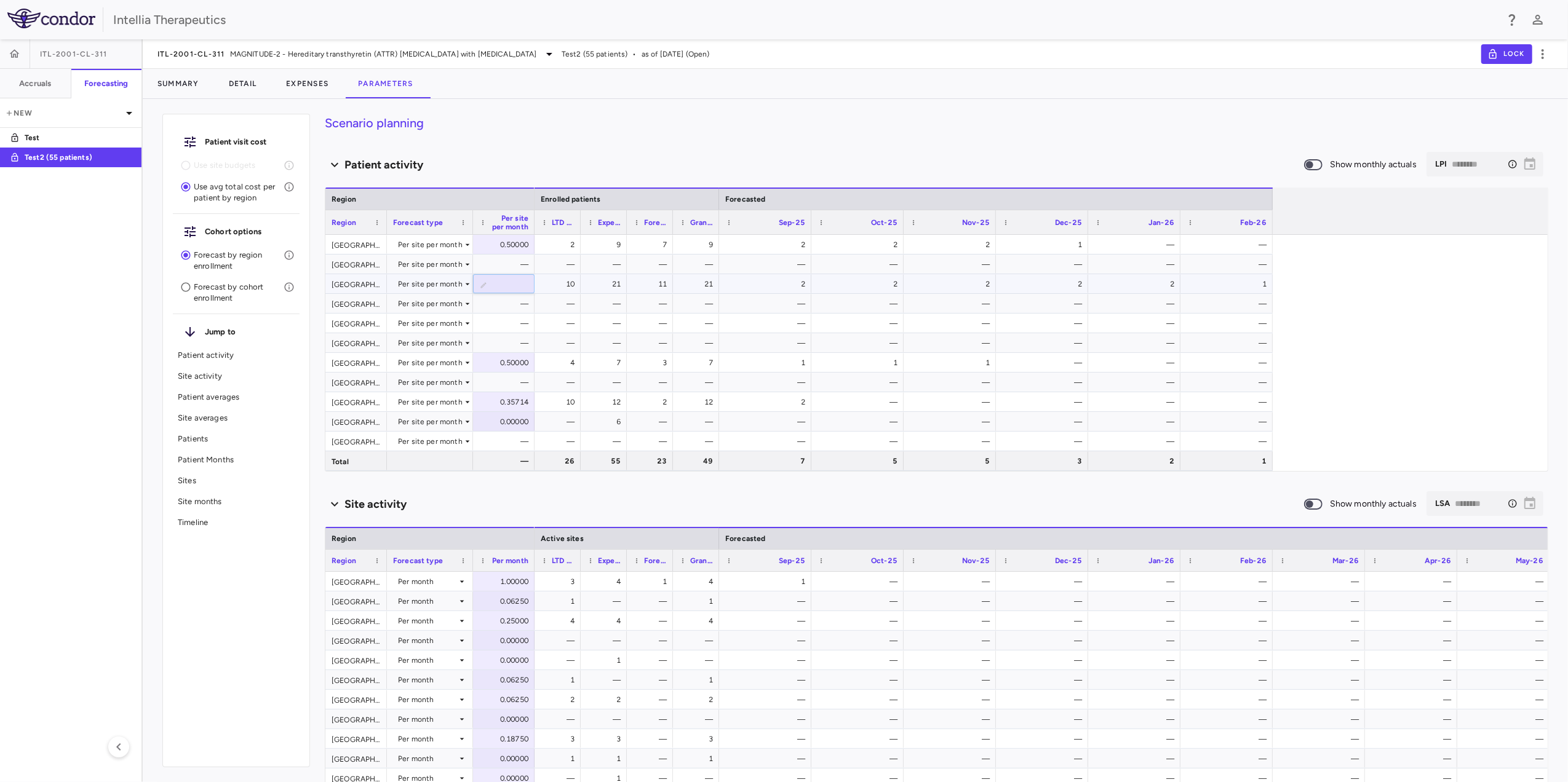
click at [499, 288] on input "***" at bounding box center [512, 285] width 42 height 20
click at [507, 287] on input "***" at bounding box center [512, 285] width 42 height 20
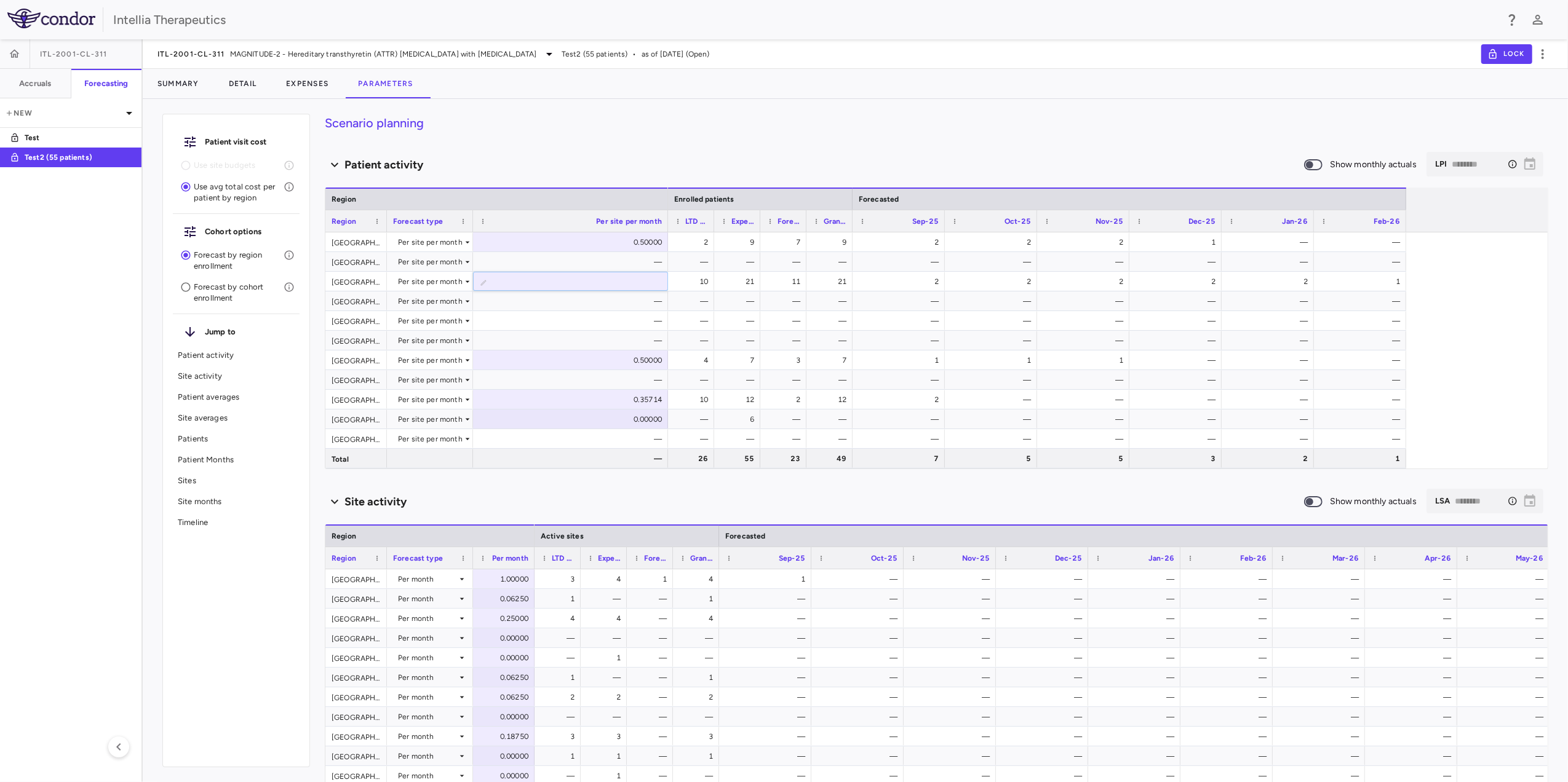
drag, startPoint x: 532, startPoint y: 225, endPoint x: 671, endPoint y: 225, distance: 139.0
click at [670, 225] on div at bounding box center [667, 220] width 5 height 21
click at [610, 360] on div "0.50000" at bounding box center [575, 360] width 182 height 20
click at [647, 285] on div "0.50000" at bounding box center [575, 281] width 182 height 20
type input "*******"
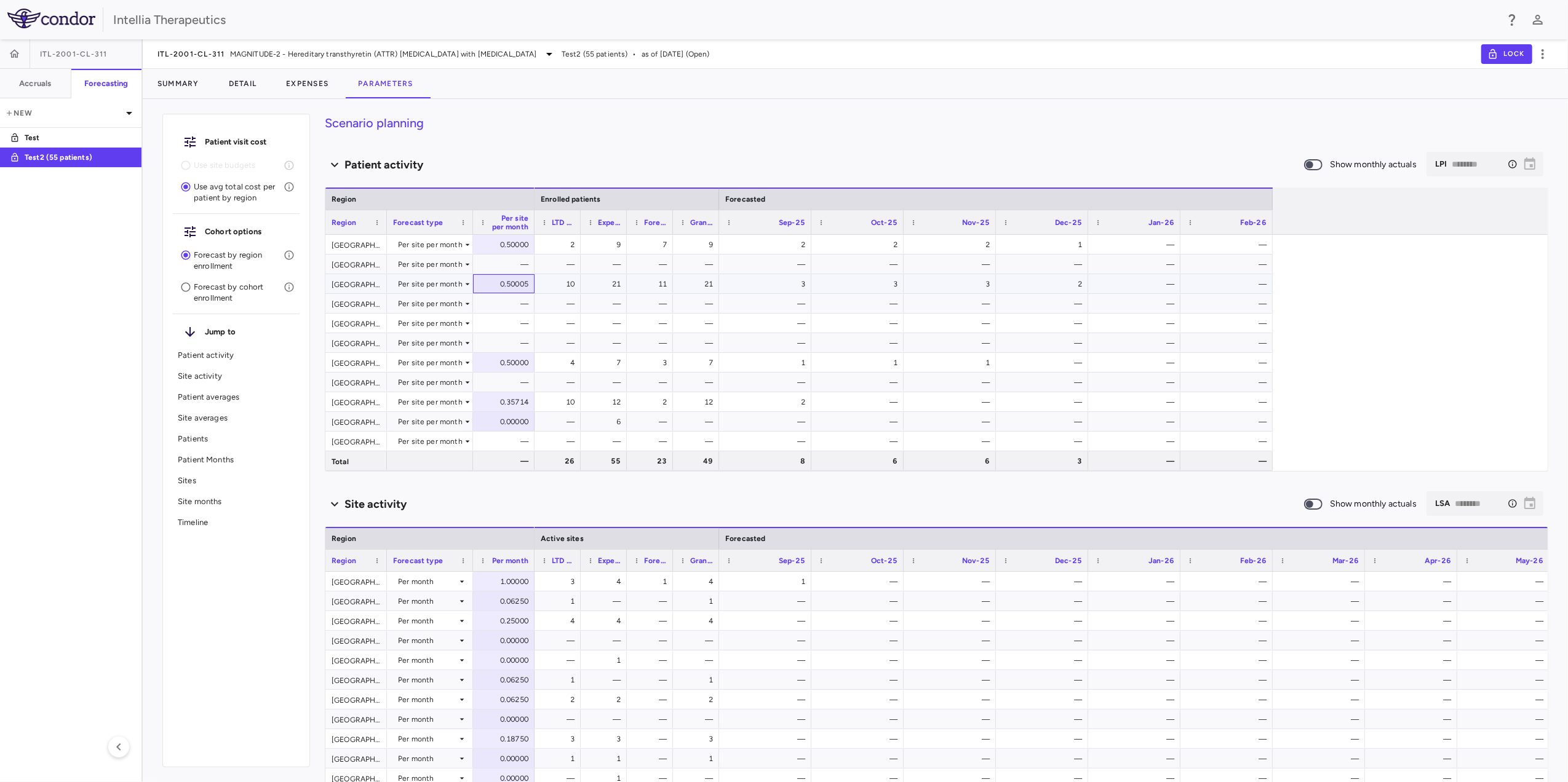
click at [526, 285] on div "0.50005" at bounding box center [506, 284] width 45 height 20
type input "*******"
click at [313, 87] on button "Expenses" at bounding box center [307, 84] width 72 height 30
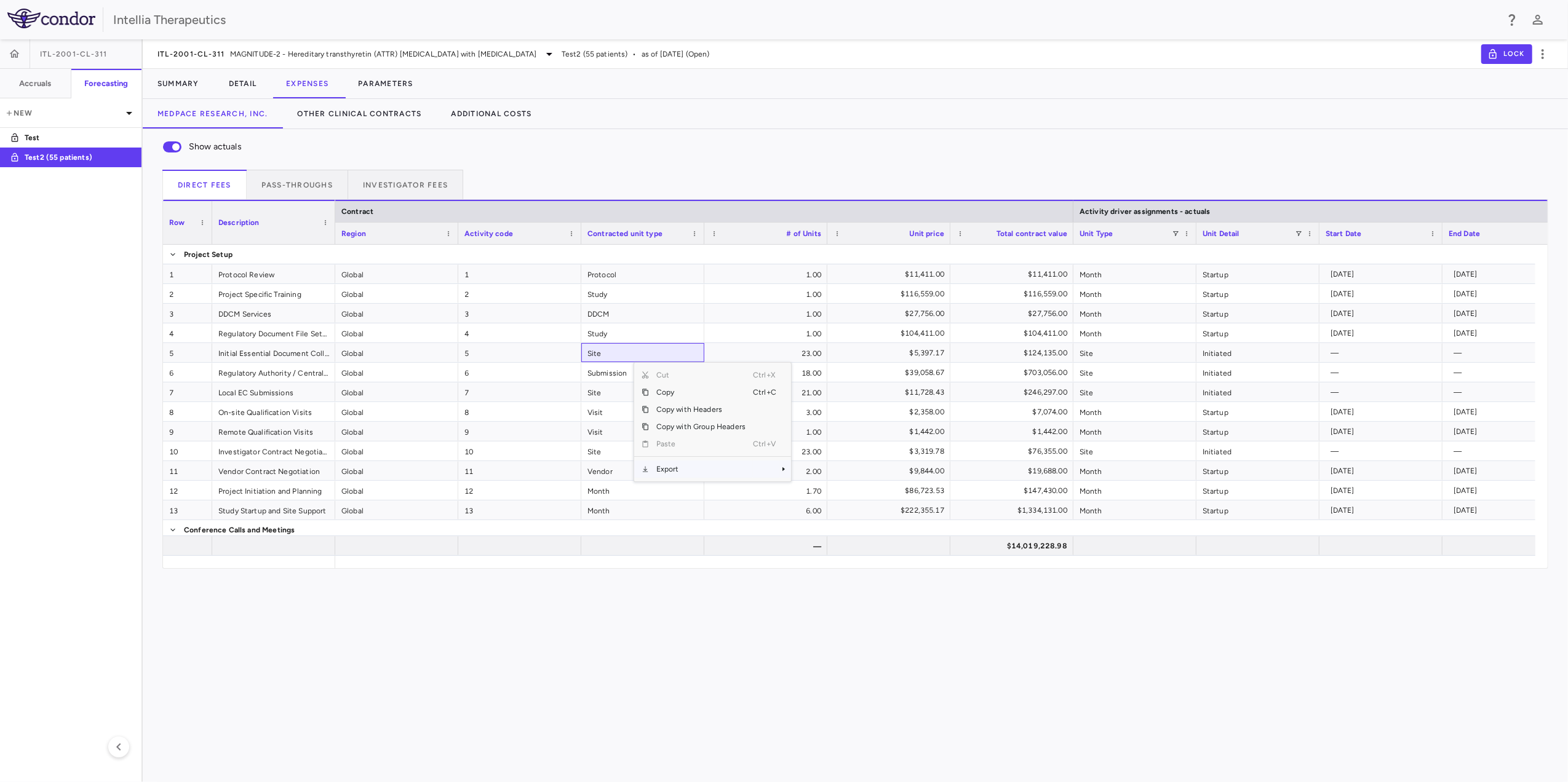
click at [680, 463] on span "Export" at bounding box center [701, 469] width 104 height 18
click at [815, 487] on span "Excel Export" at bounding box center [832, 490] width 58 height 18
click at [326, 190] on button "Pass-throughs" at bounding box center [297, 185] width 101 height 30
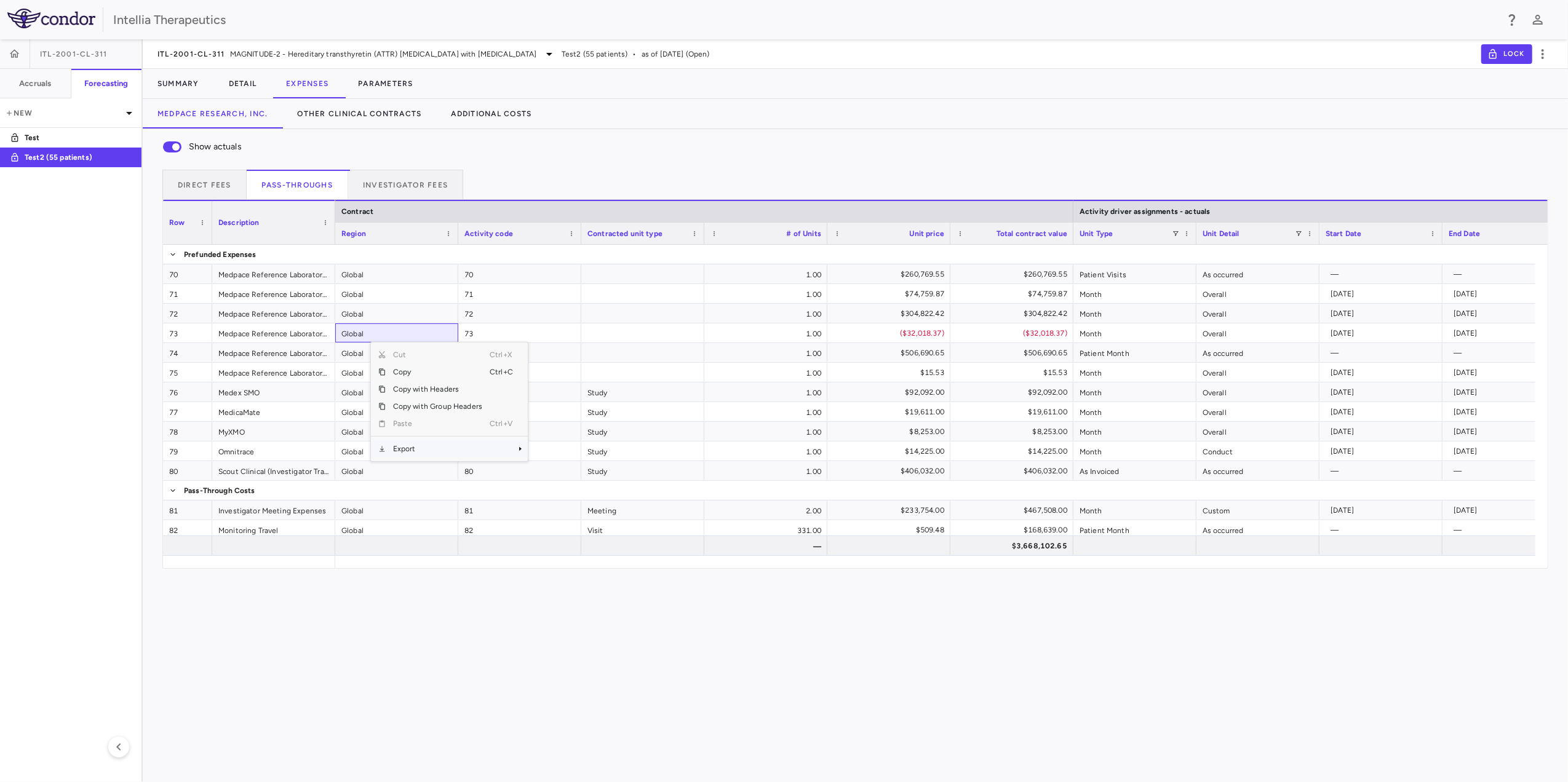
click at [424, 447] on span "Export" at bounding box center [438, 448] width 104 height 18
click at [565, 471] on span "Excel Export" at bounding box center [569, 471] width 58 height 18
click at [404, 185] on button "Investigator Fees" at bounding box center [405, 185] width 115 height 30
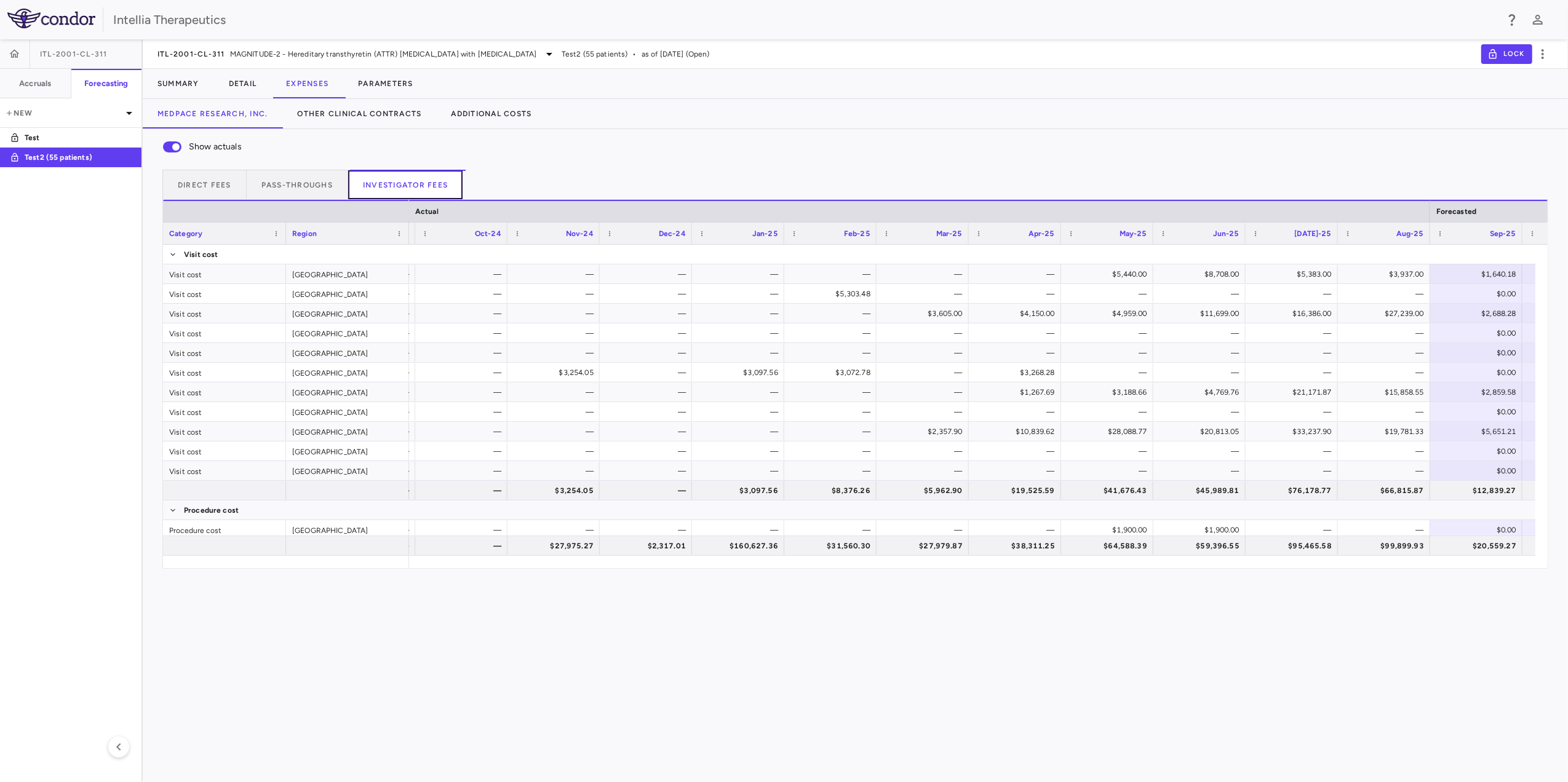
scroll to position [0, 1354]
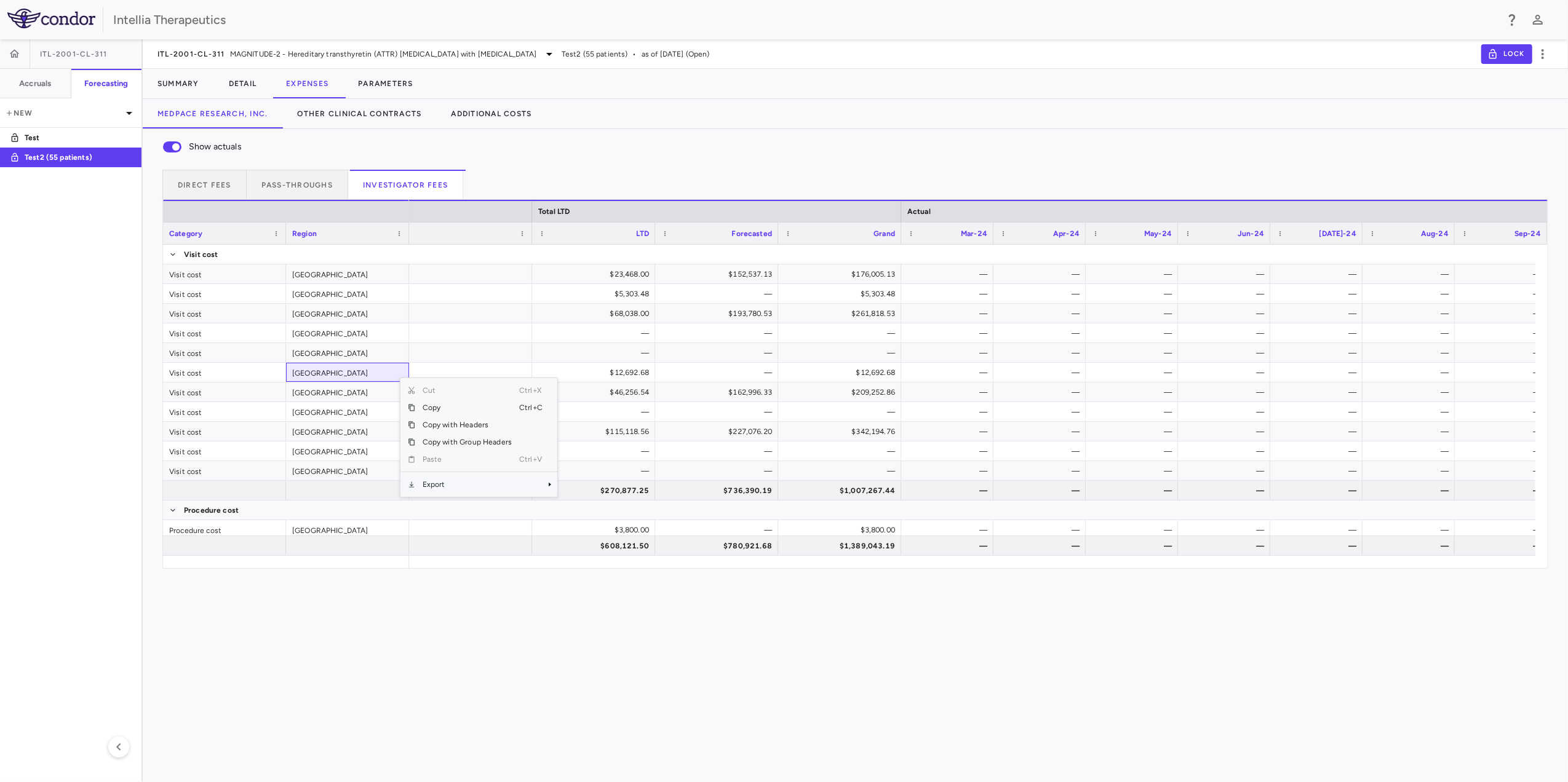
click at [468, 484] on span "Export" at bounding box center [467, 484] width 104 height 18
click at [601, 505] on span "Excel Export" at bounding box center [598, 506] width 58 height 18
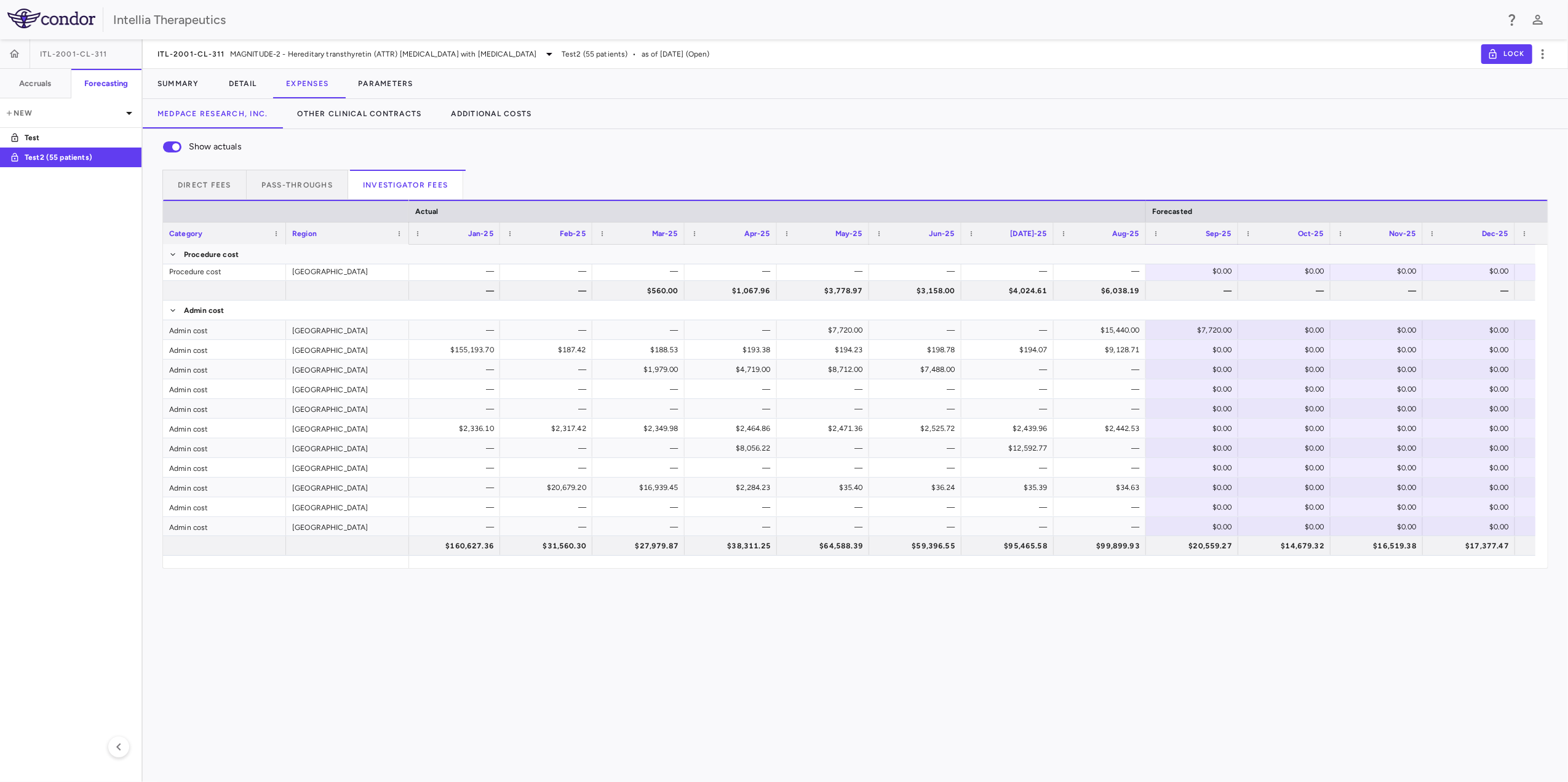
scroll to position [0, 1566]
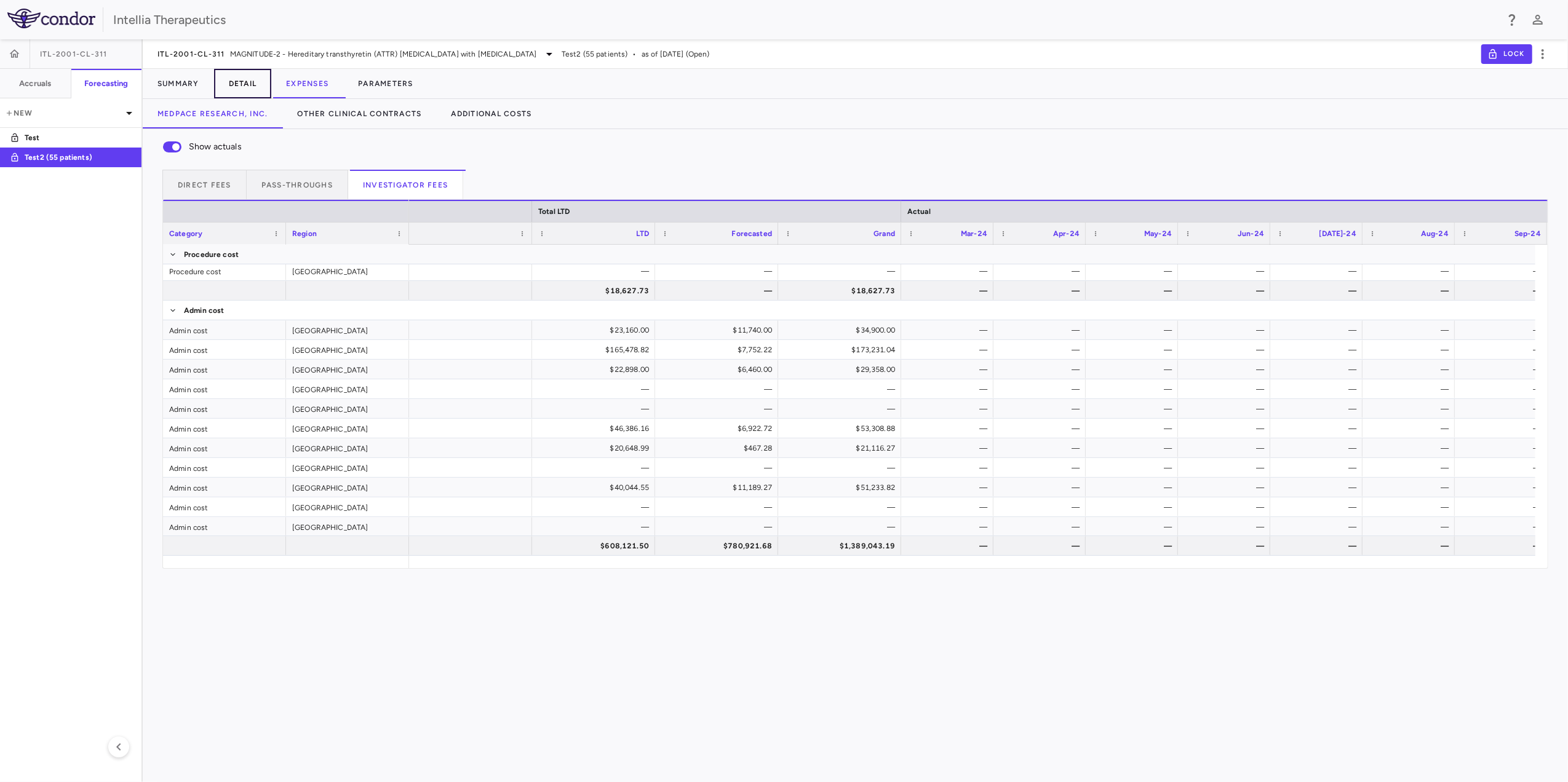
click at [254, 89] on button "Detail" at bounding box center [243, 84] width 58 height 30
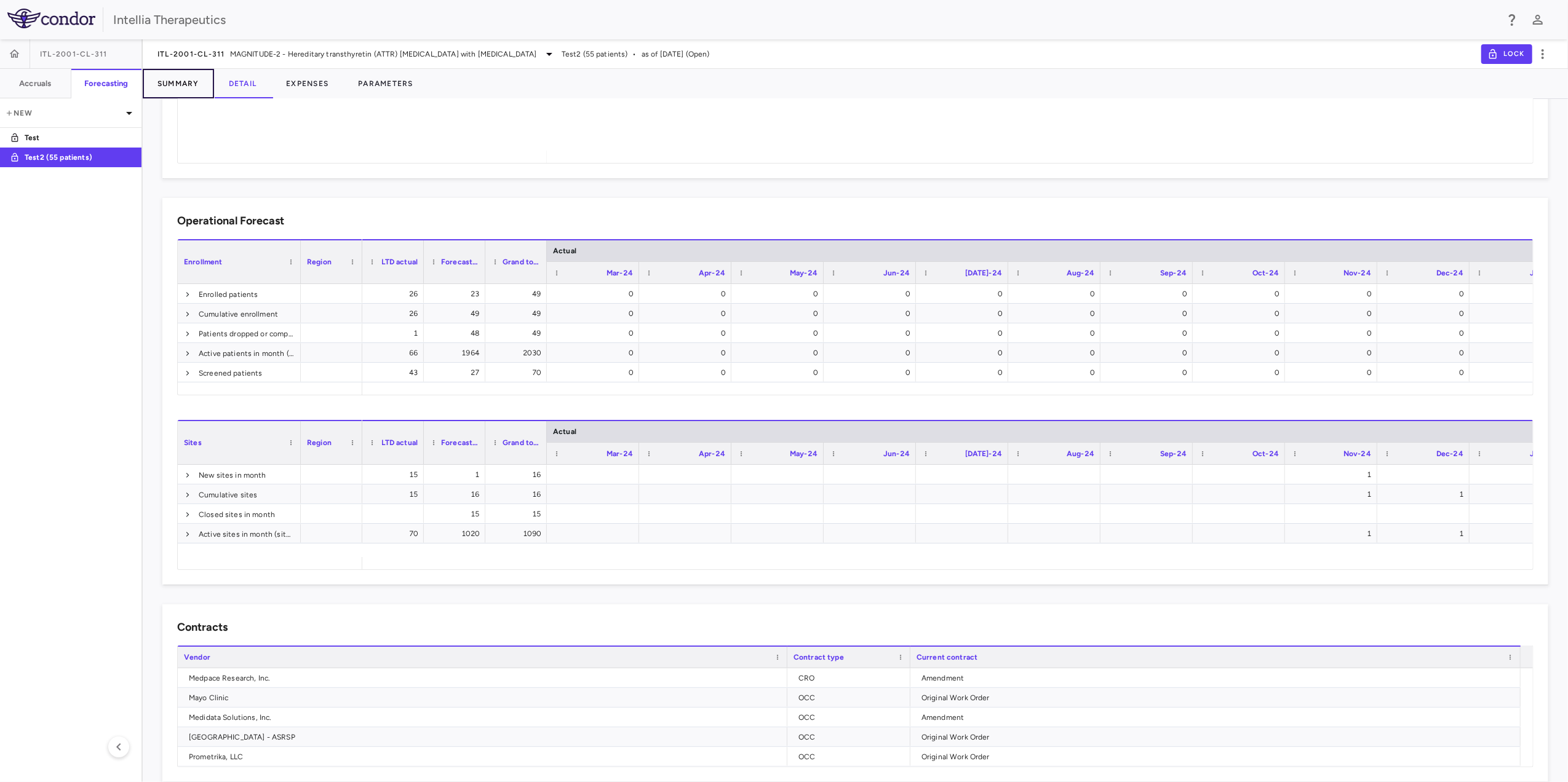
click at [182, 74] on button "Summary" at bounding box center [178, 84] width 72 height 30
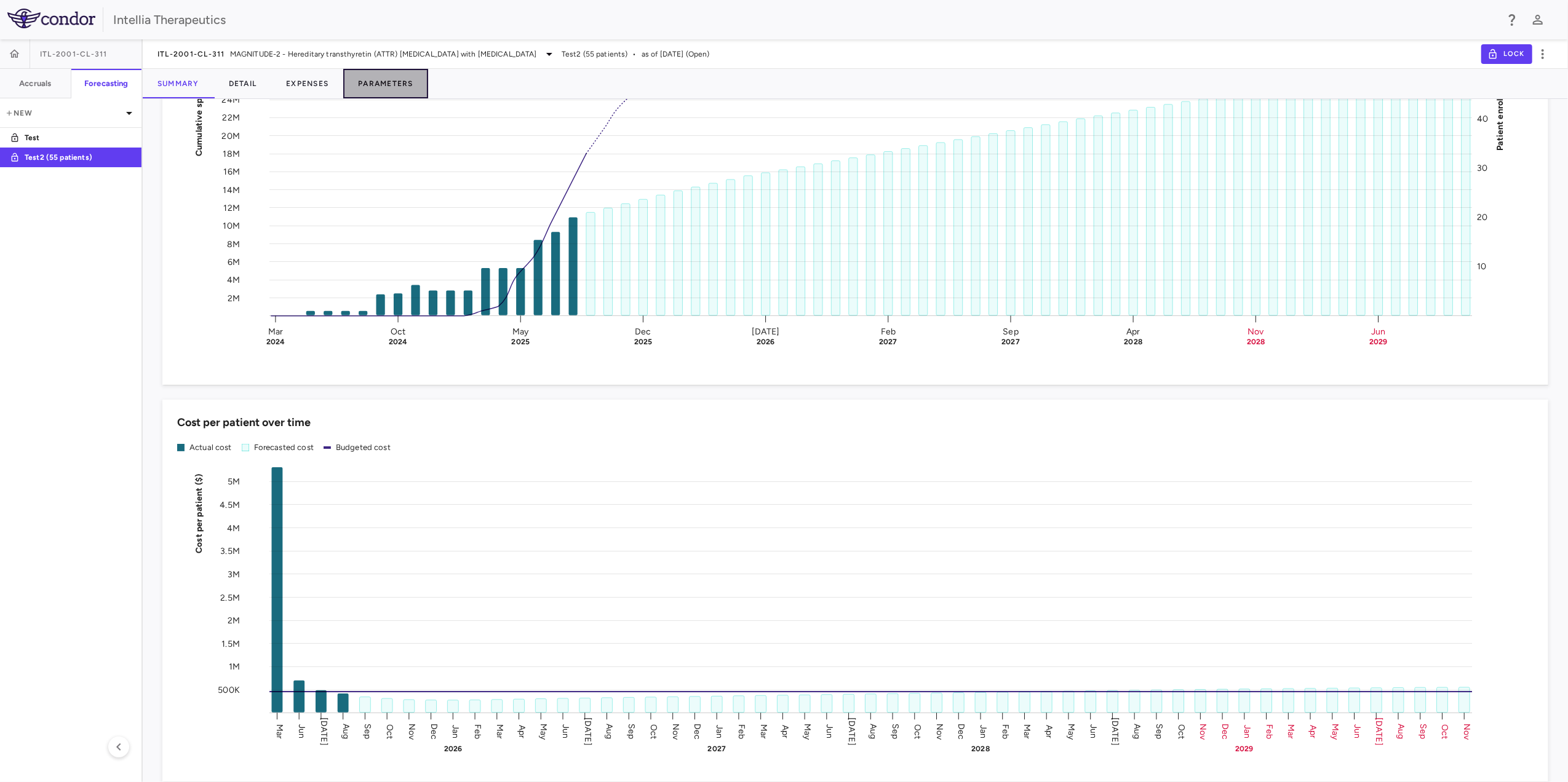
click at [395, 72] on button "Parameters" at bounding box center [385, 84] width 85 height 30
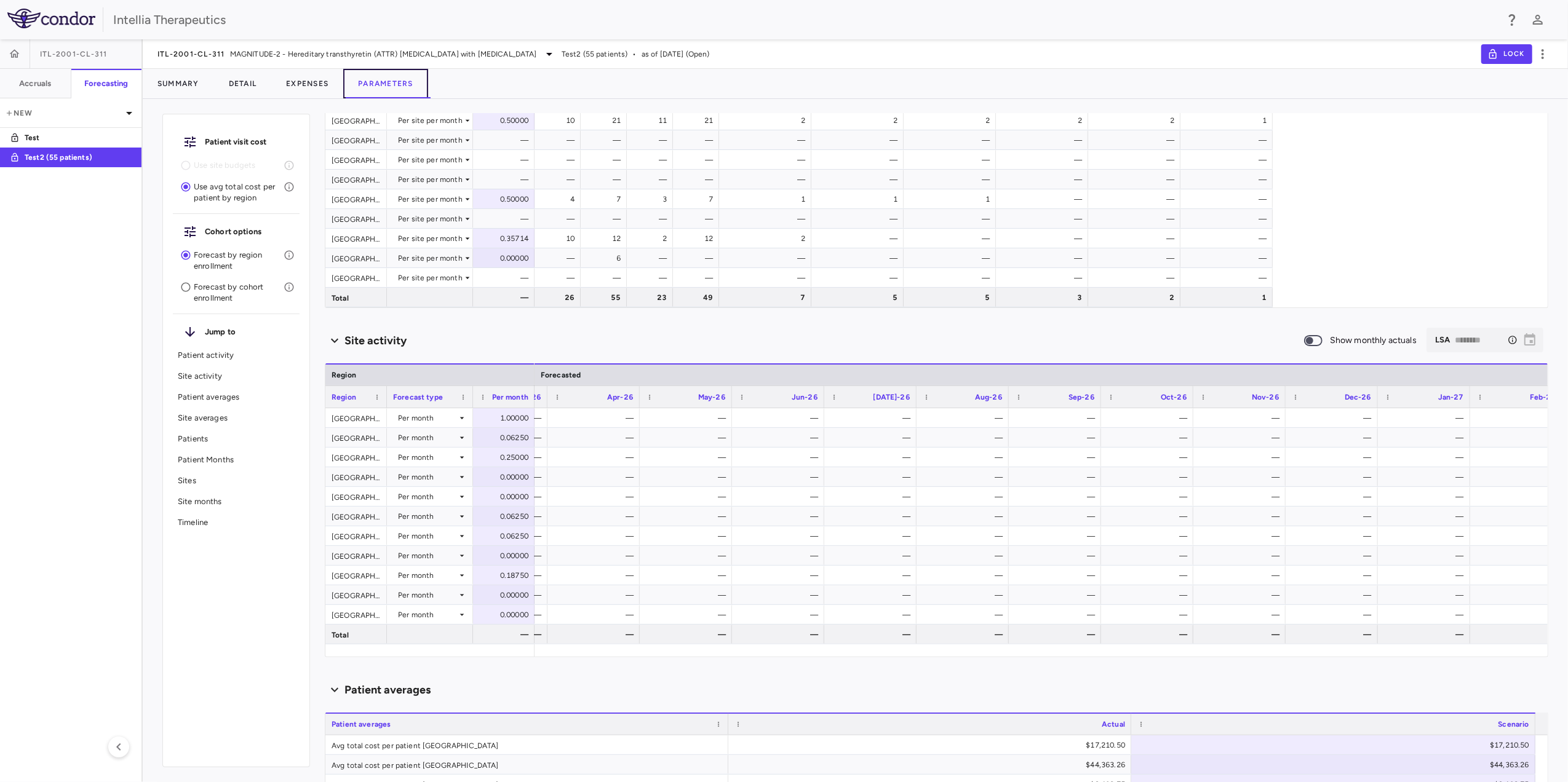
scroll to position [0, 1375]
click at [1307, 346] on span at bounding box center [1313, 340] width 33 height 26
click at [1179, 340] on div "Site activity" at bounding box center [814, 341] width 978 height 17
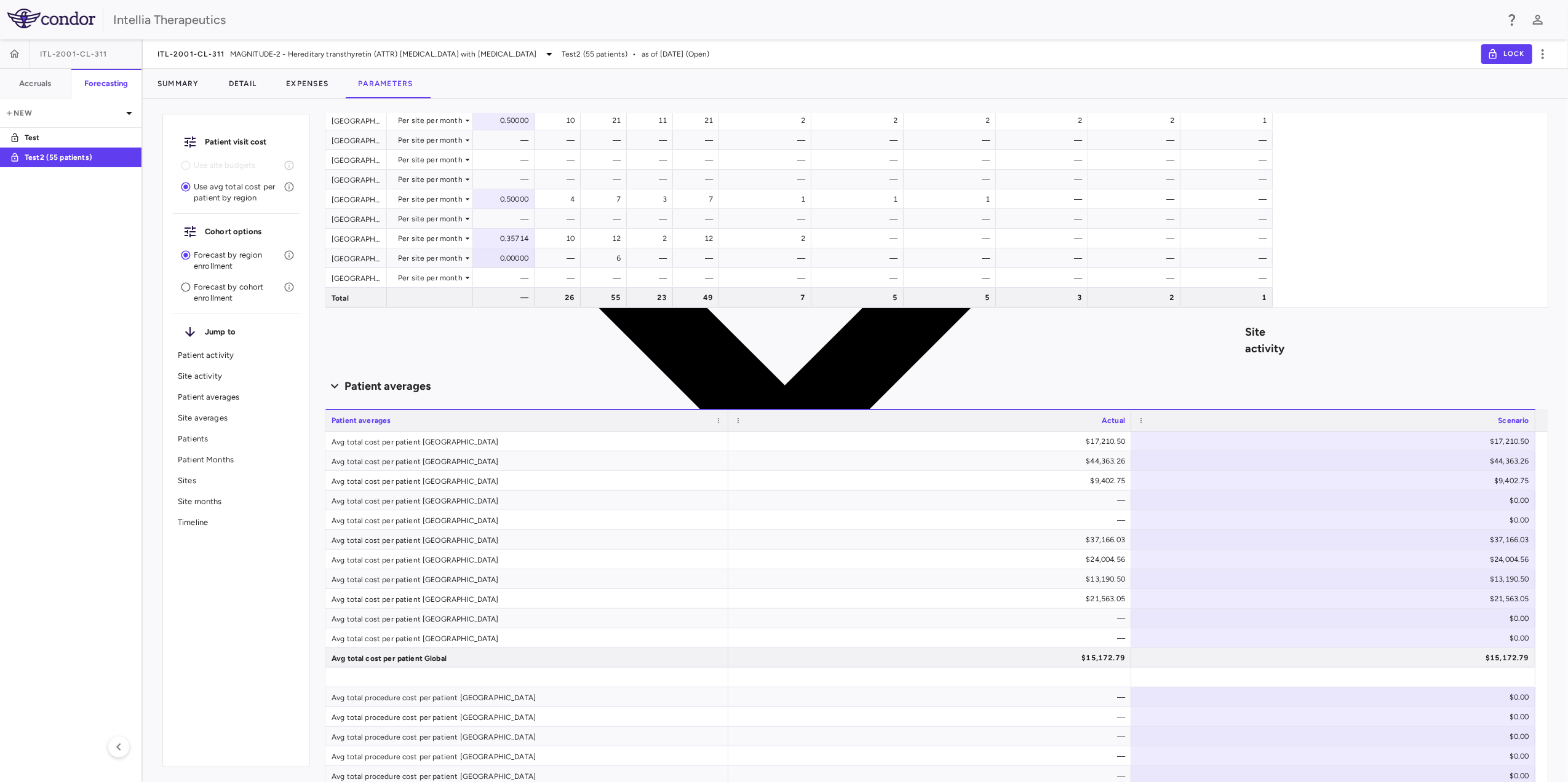
click at [456, 359] on div "Scenario planning Patient activity Show monthly actuals ​ LPI ******** ​ Drag h…" at bounding box center [936, 447] width 1223 height 669
click at [458, 344] on div "Site activity" at bounding box center [814, 340] width 978 height 920
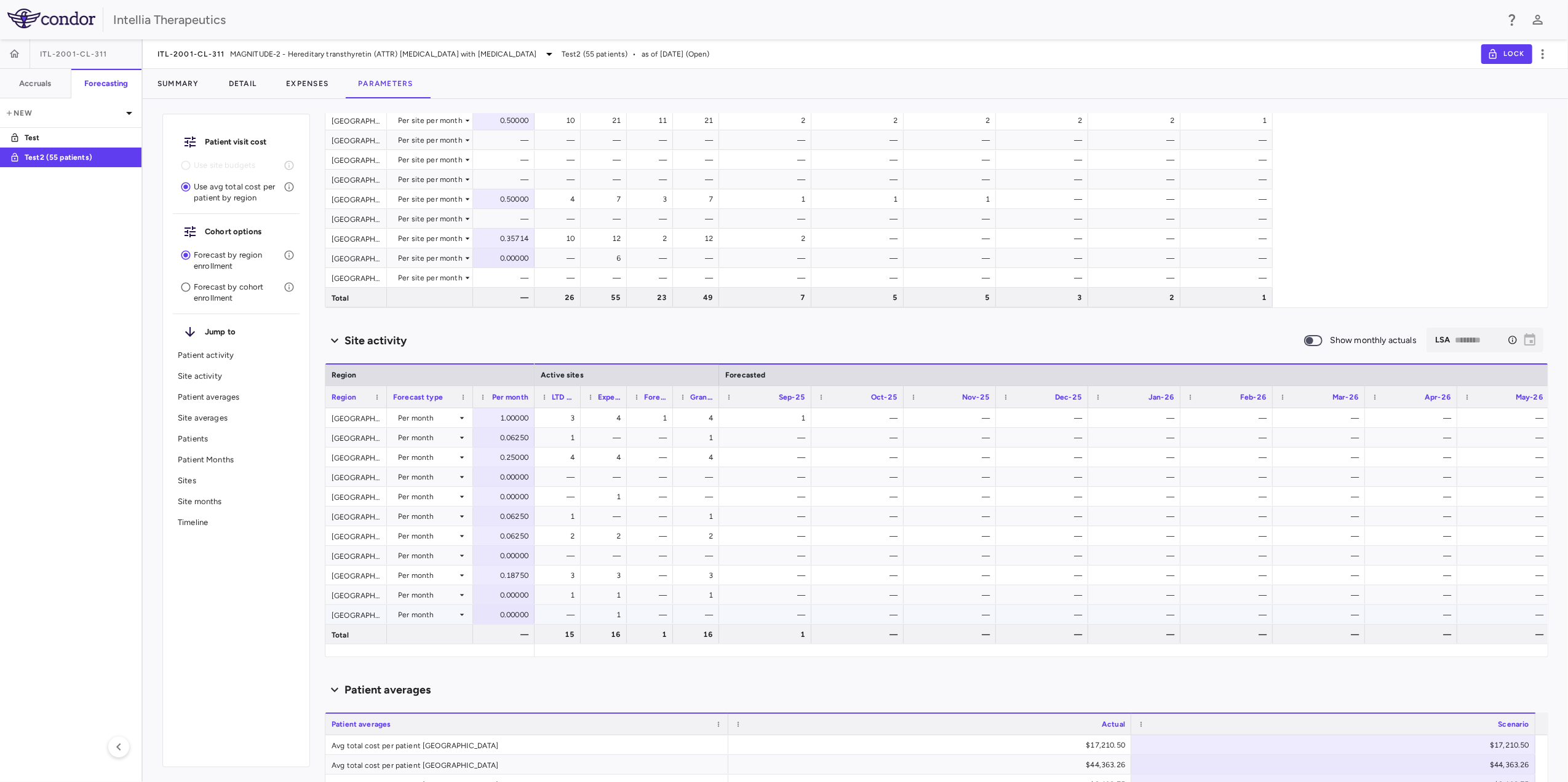
click at [958, 620] on div "—" at bounding box center [951, 615] width 75 height 20
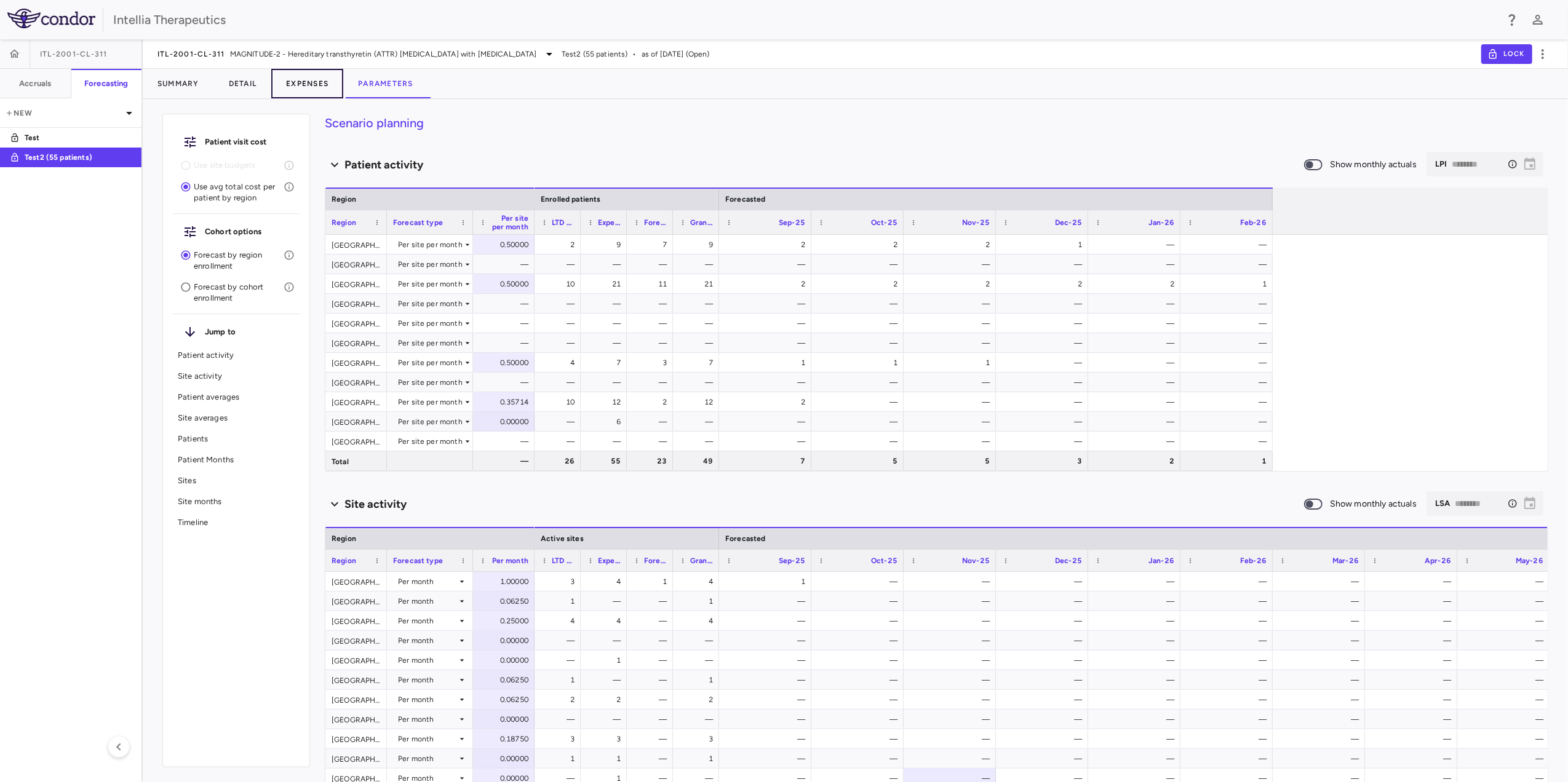
click at [300, 87] on button "Expenses" at bounding box center [307, 84] width 72 height 30
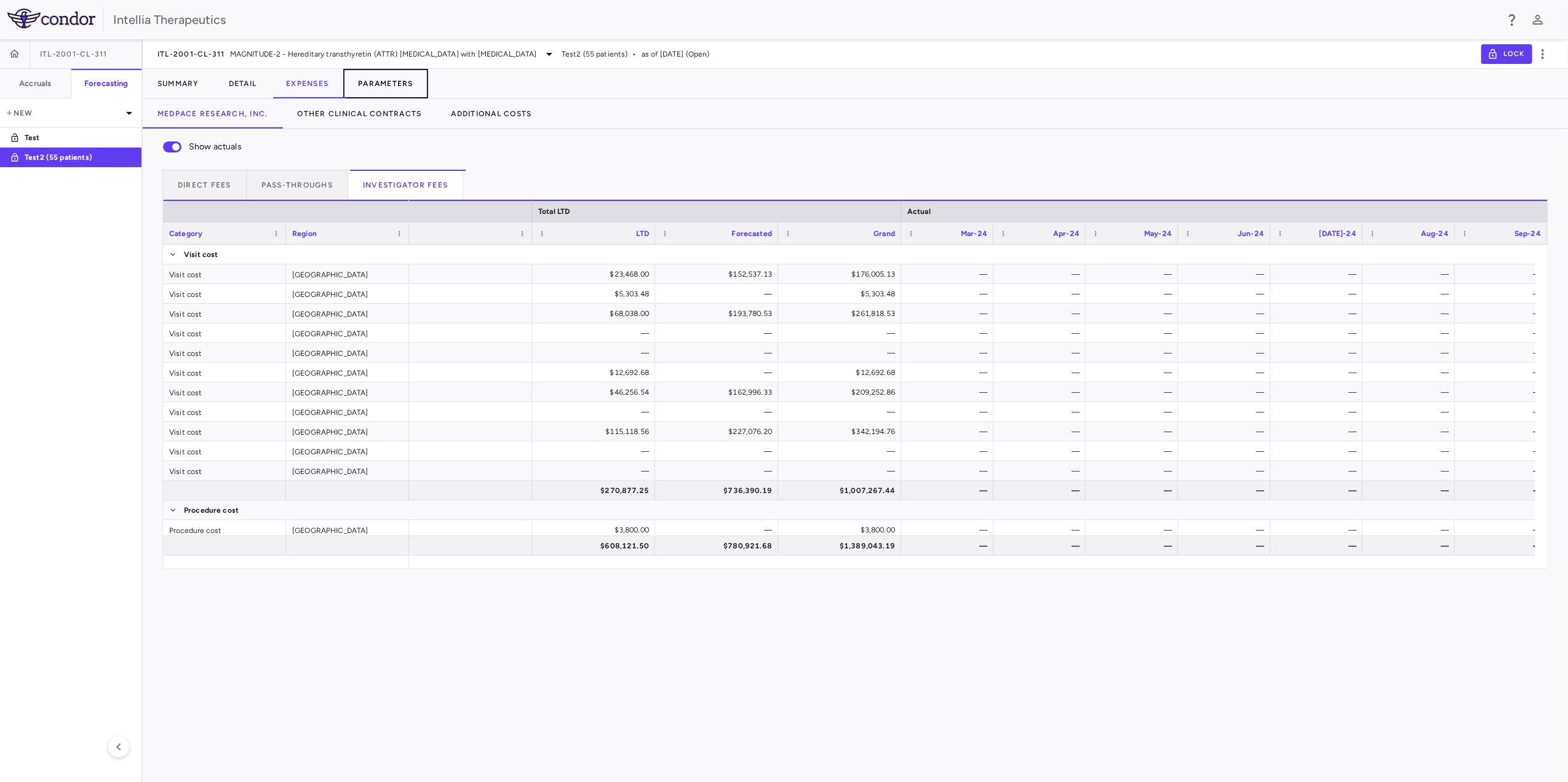
click at [402, 84] on button "Parameters" at bounding box center [385, 84] width 85 height 30
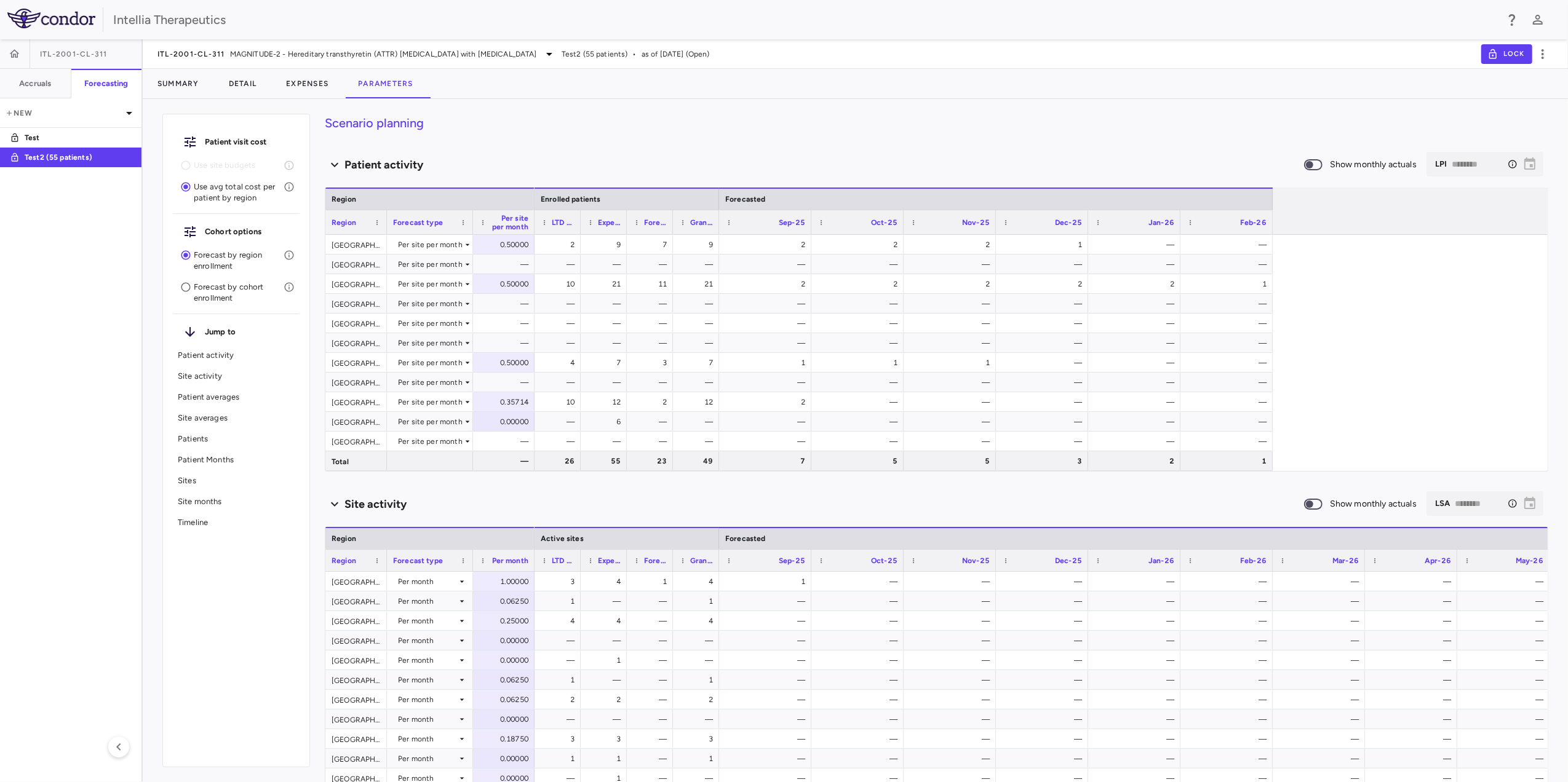
click at [1508, 502] on icon "Select the month to which you want to forecast sites. This does not affect the …" at bounding box center [1512, 503] width 10 height 10
click at [1496, 491] on div "​ LSA ******** ​" at bounding box center [1485, 503] width 117 height 24
click at [429, 580] on div "Per month" at bounding box center [427, 581] width 59 height 20
click at [435, 583] on div "Manual" at bounding box center [427, 581] width 59 height 20
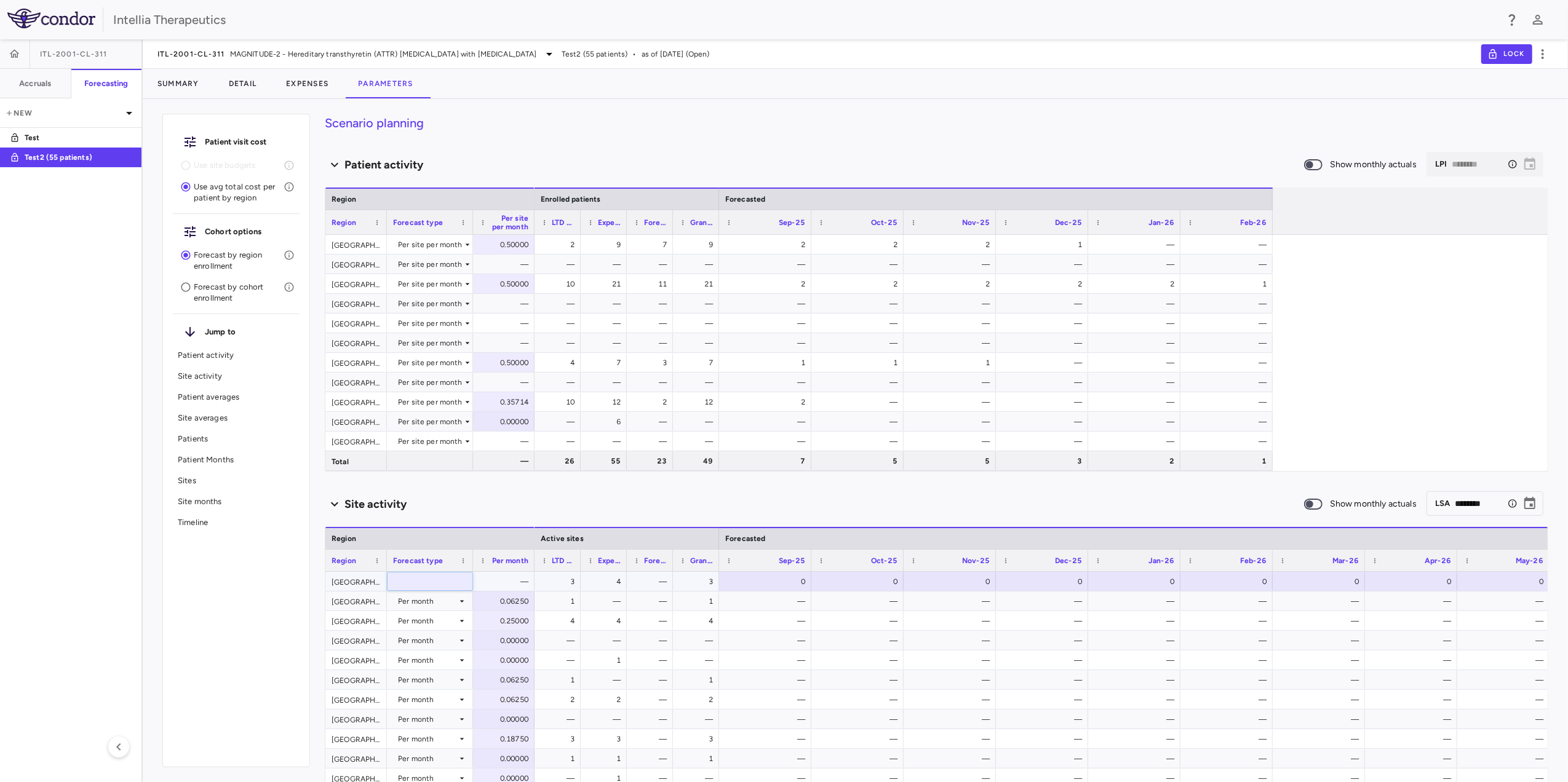
type input "********"
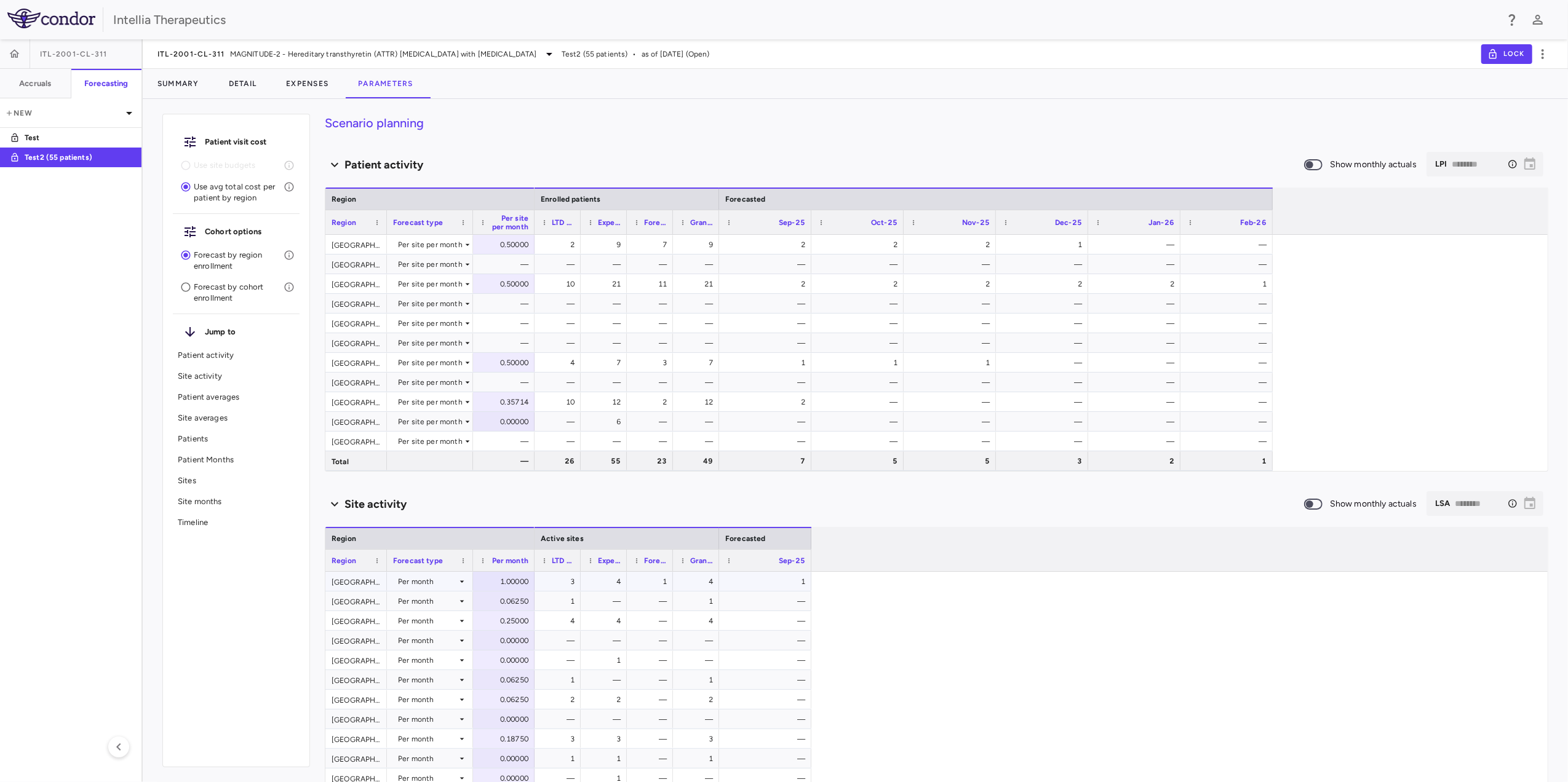
click at [438, 584] on div "Per month" at bounding box center [427, 581] width 59 height 20
click at [463, 510] on div at bounding box center [784, 391] width 1568 height 782
click at [320, 77] on button "Expenses" at bounding box center [307, 84] width 72 height 30
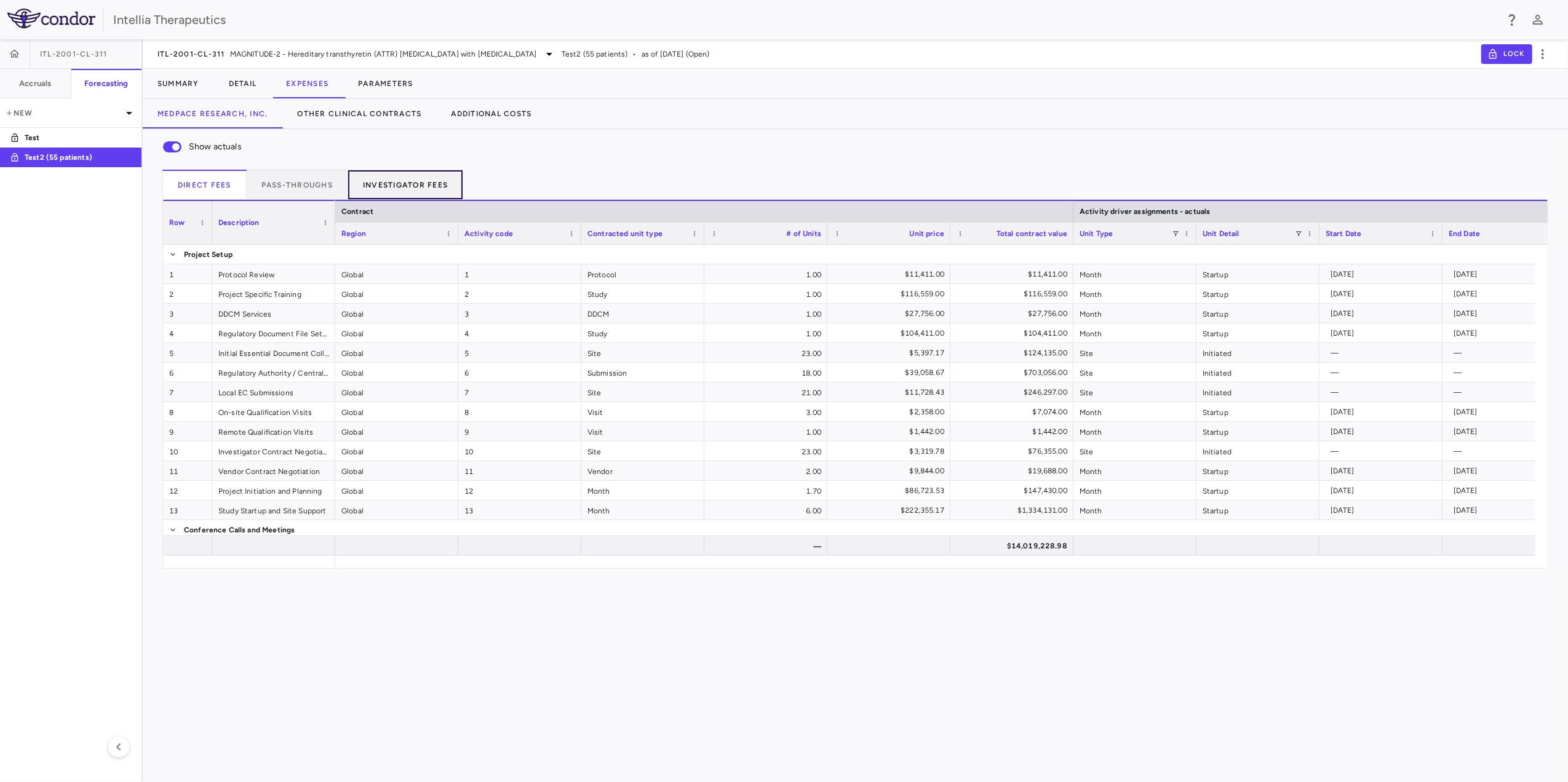
click at [411, 186] on button "Investigator Fees" at bounding box center [405, 185] width 115 height 30
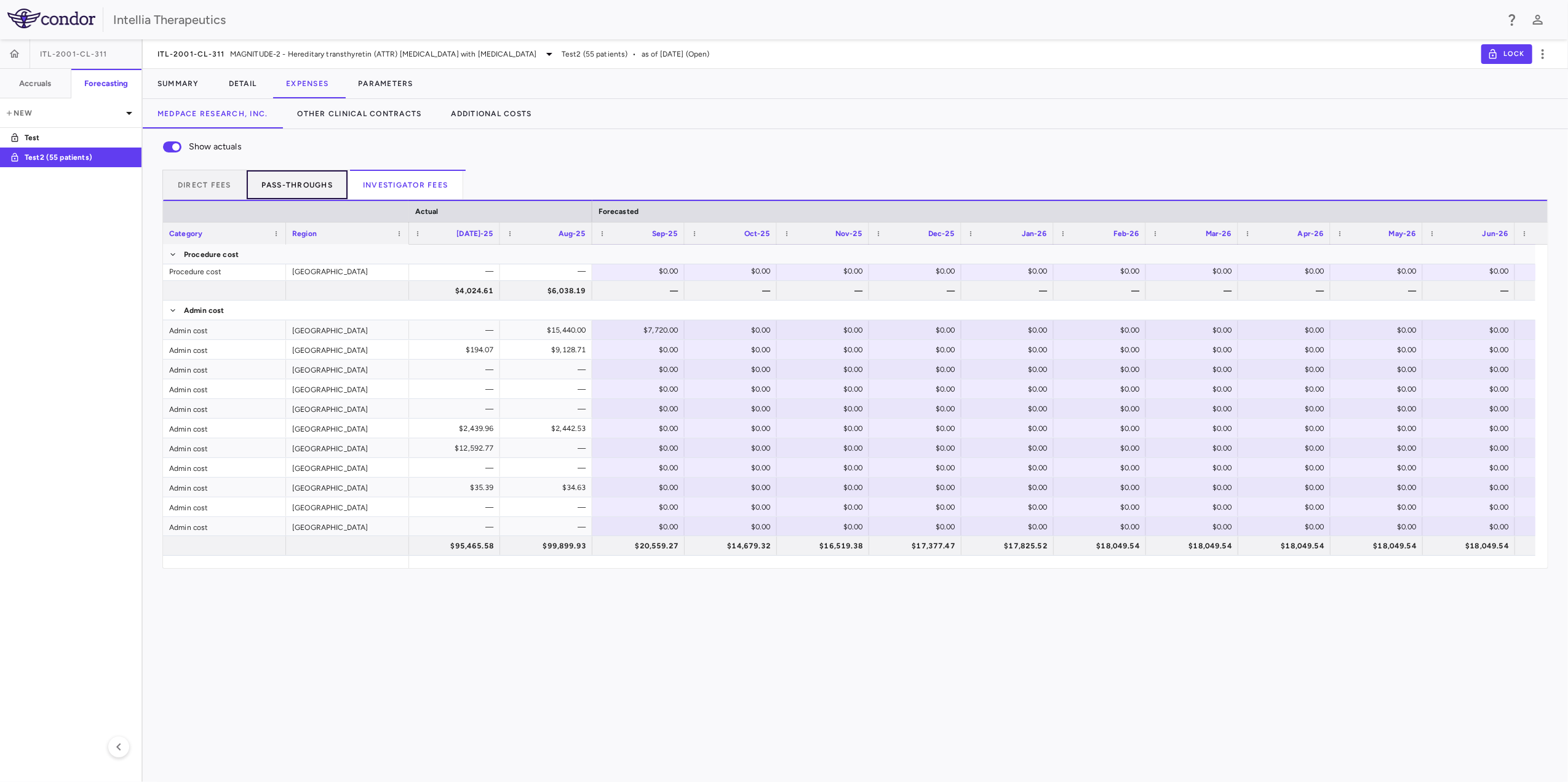
click at [295, 184] on button "Pass-throughs" at bounding box center [297, 185] width 101 height 30
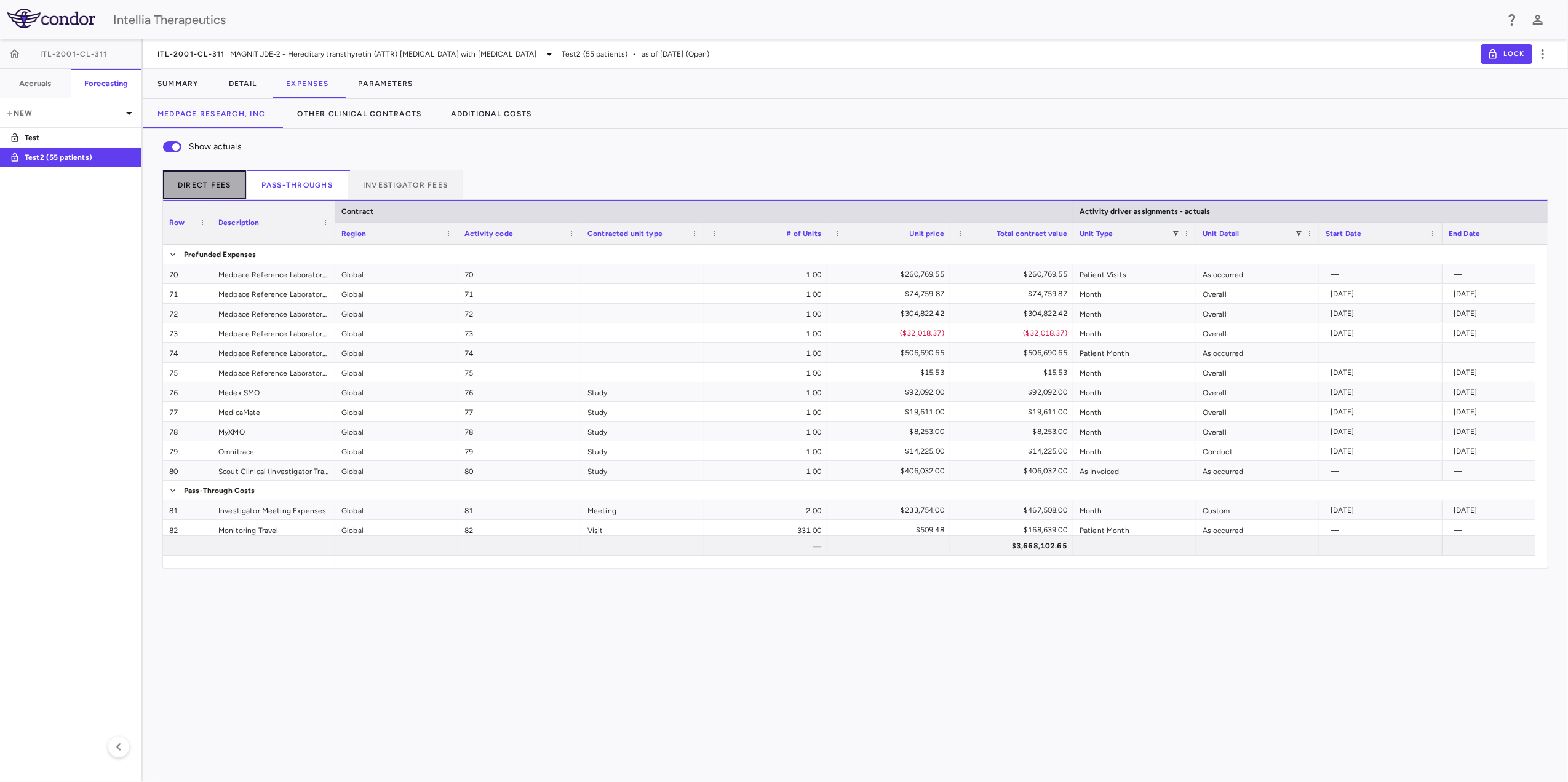
click at [241, 182] on button "Direct Fees" at bounding box center [205, 185] width 85 height 30
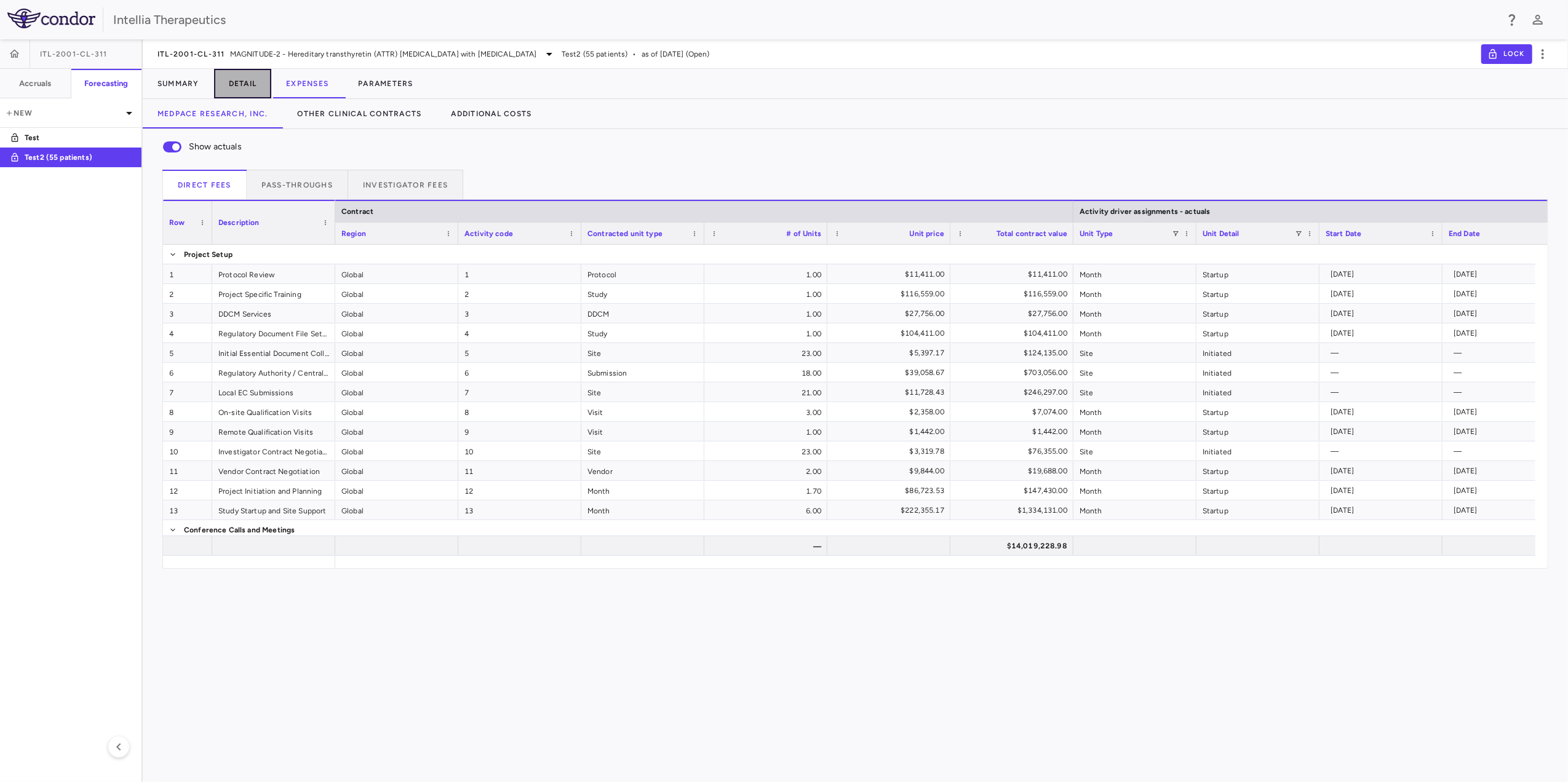
click at [232, 87] on button "Detail" at bounding box center [243, 84] width 58 height 30
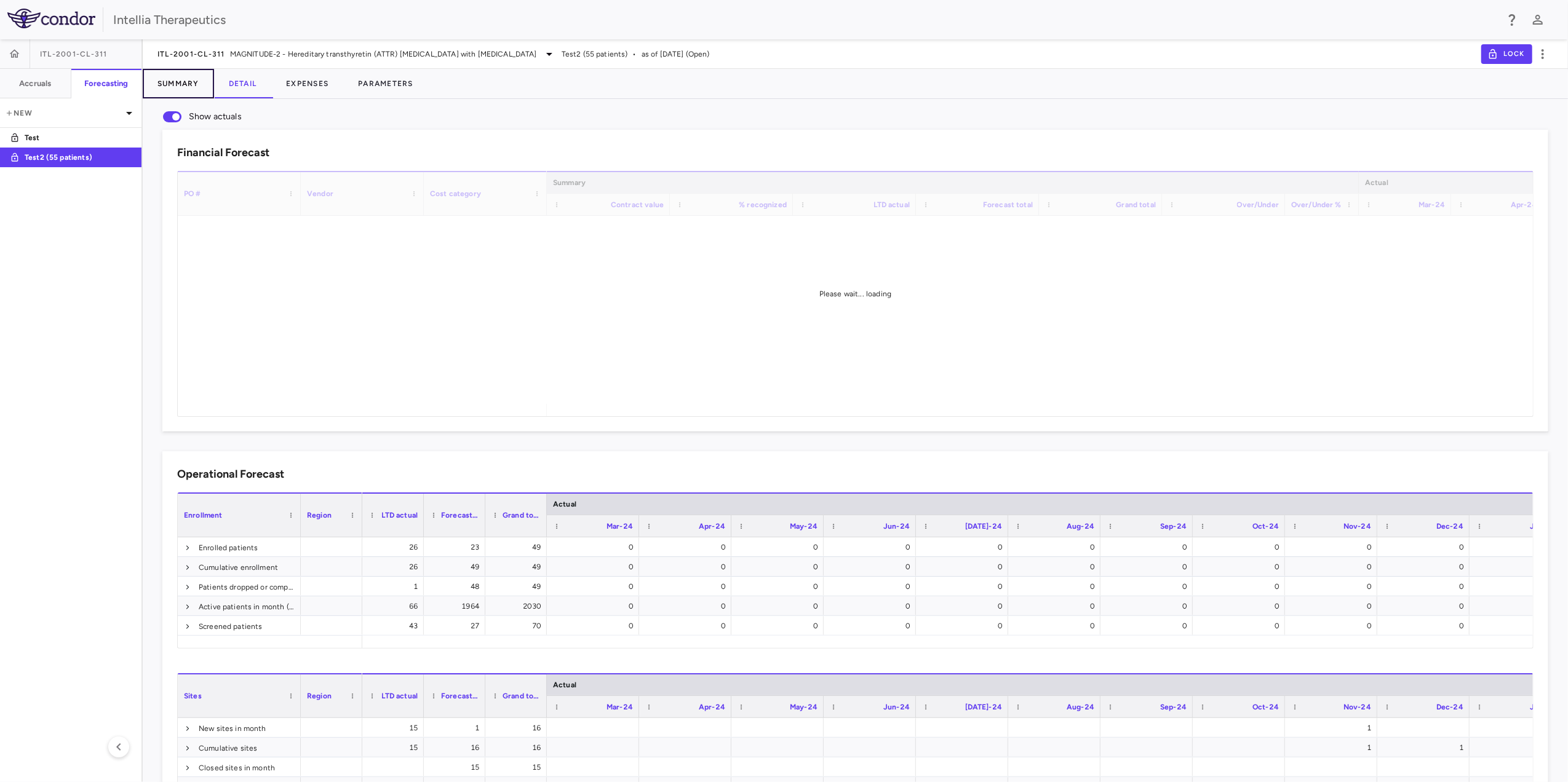
click at [187, 86] on button "Summary" at bounding box center [178, 84] width 72 height 30
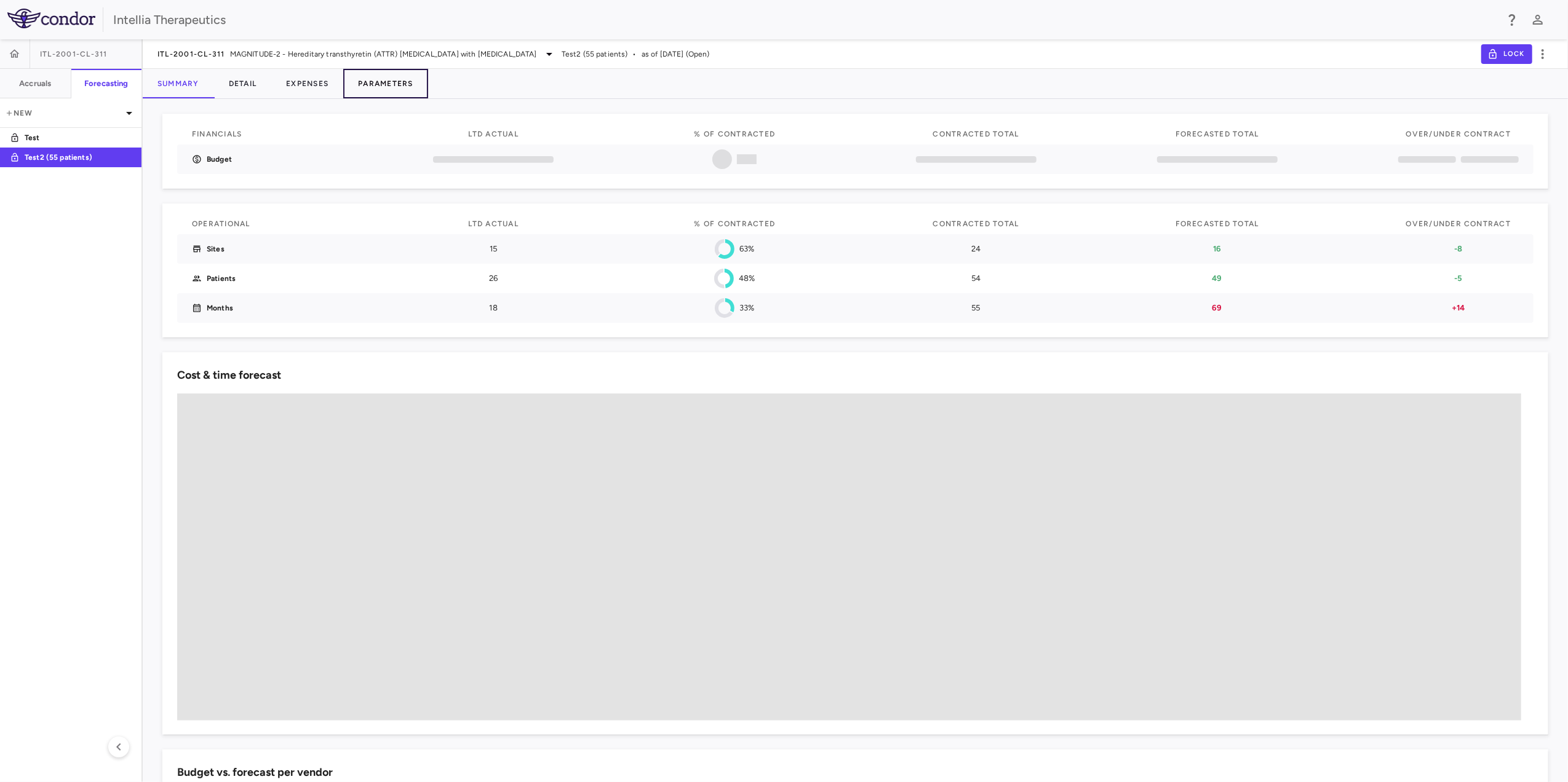
click at [392, 86] on button "Parameters" at bounding box center [385, 84] width 85 height 30
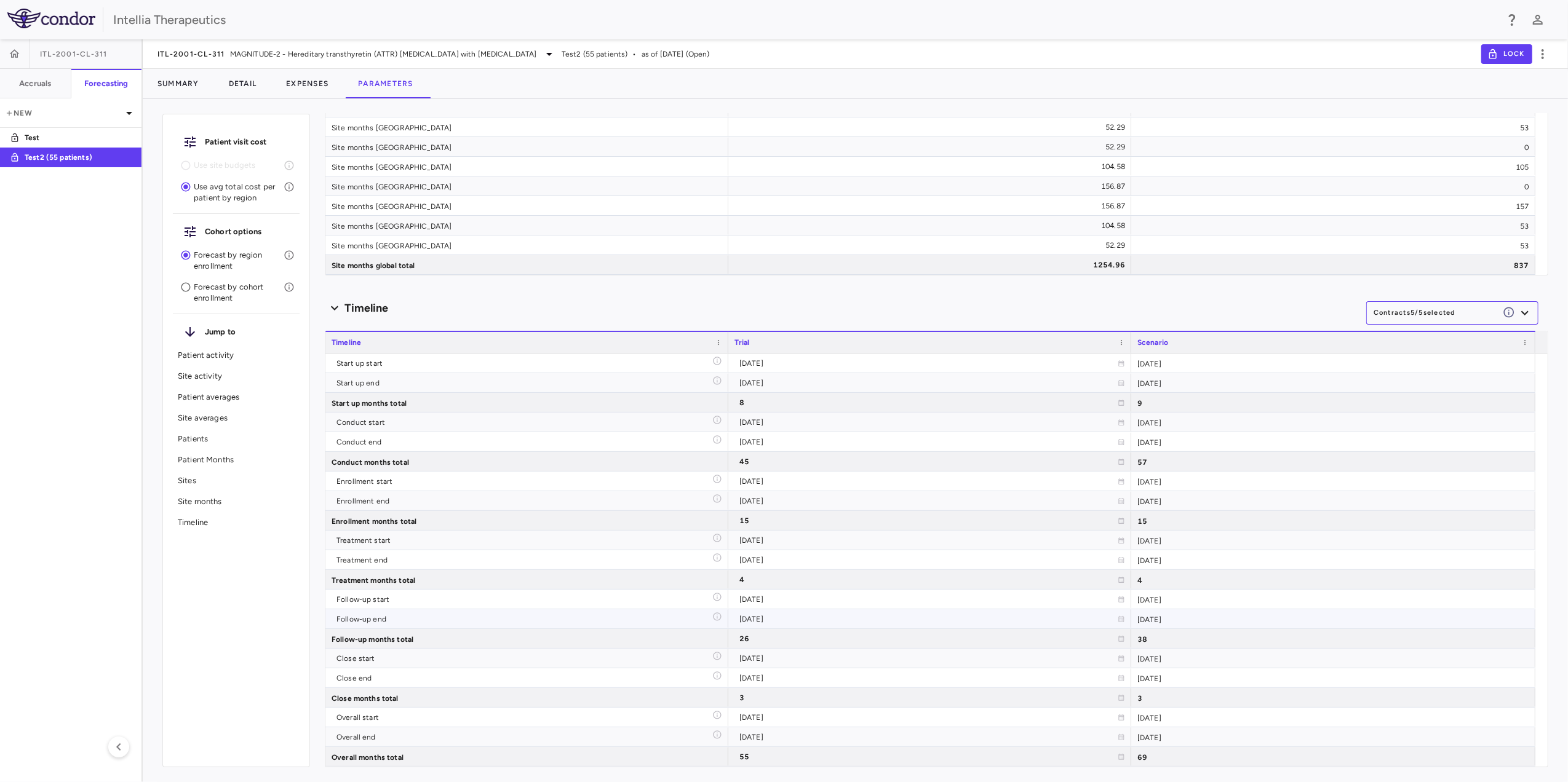
click at [1172, 618] on div "2029-08-31" at bounding box center [1333, 618] width 404 height 20
click at [1181, 618] on div "2029-08-31" at bounding box center [1333, 618] width 404 height 20
click at [717, 616] on icon "Based off Mayo Clinic (OCC)" at bounding box center [716, 616] width 8 height 8
click at [714, 655] on icon "Based off Mayo Clinic (OCC)" at bounding box center [716, 656] width 8 height 8
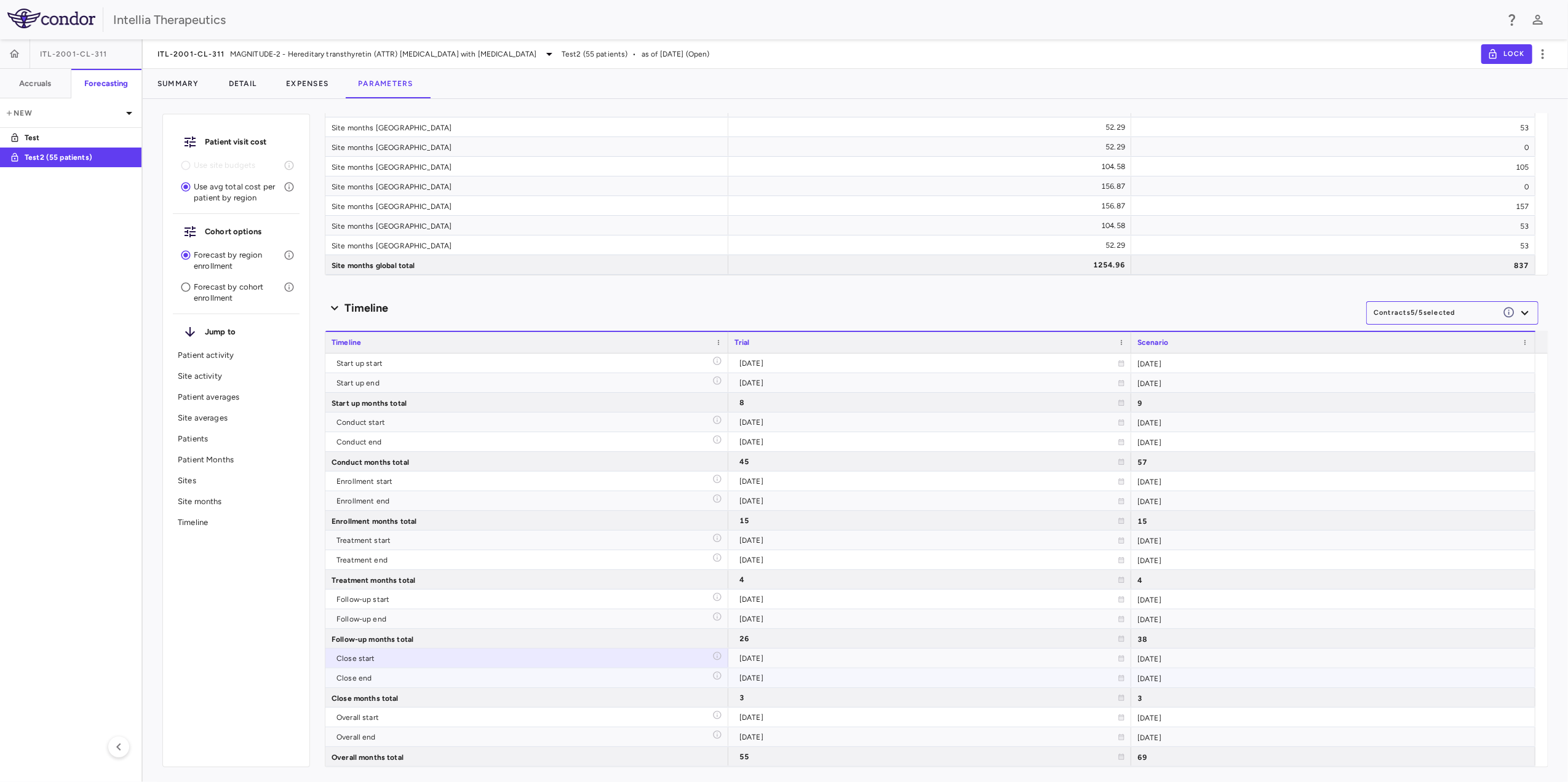
click at [714, 669] on div "Close end" at bounding box center [526, 678] width 403 height 20
click at [1149, 682] on div "2029-11-30" at bounding box center [1333, 678] width 404 height 20
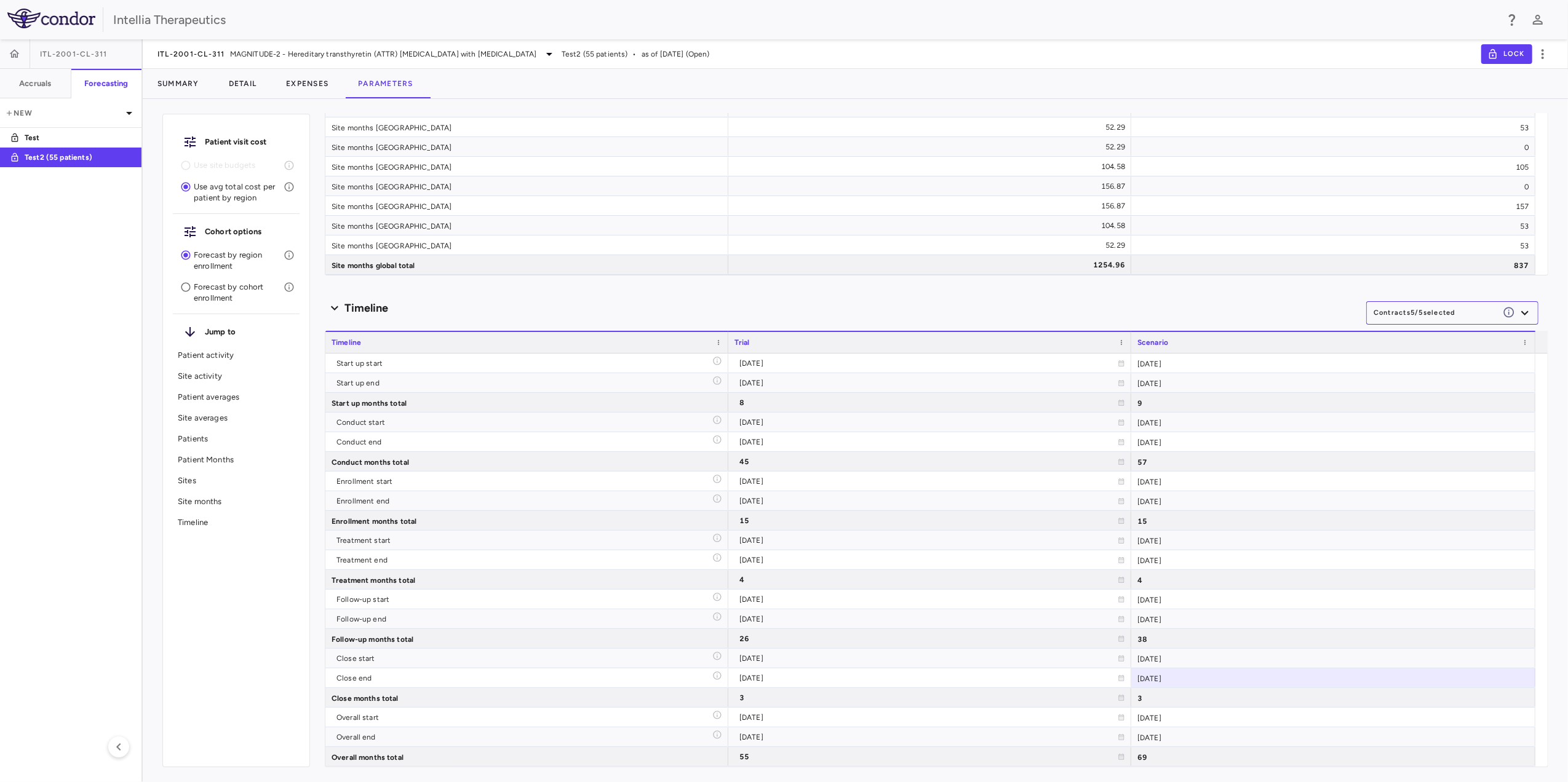
click at [1162, 342] on span "Scenario" at bounding box center [1152, 342] width 31 height 8
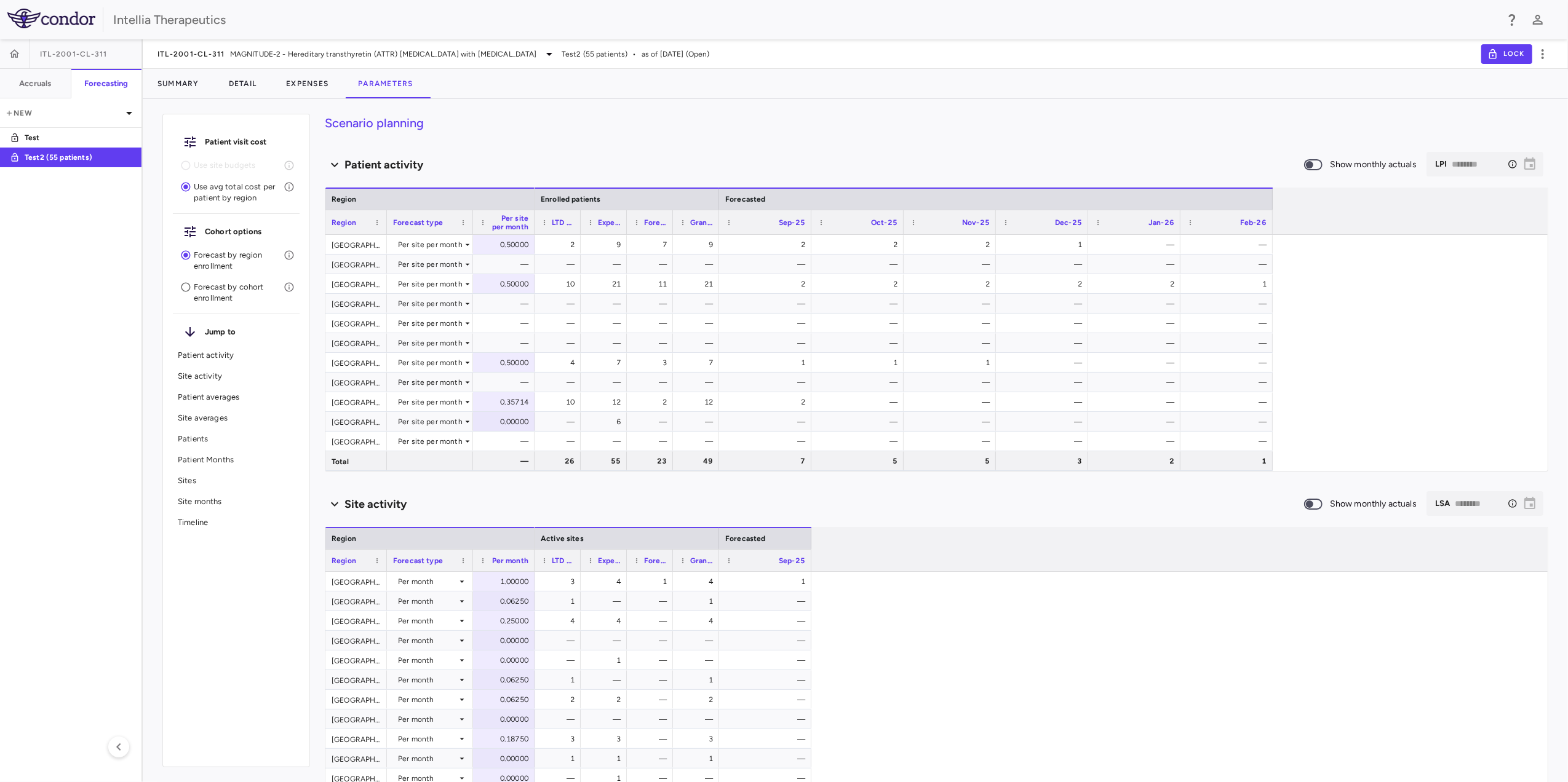
click at [1454, 323] on div "2 9 7 9 2 2 2 1 — — — — — — — — — — — — 10 21 11 21 2 2 2 2 2 1 — — — — — — — —…" at bounding box center [1041, 353] width 1013 height 236
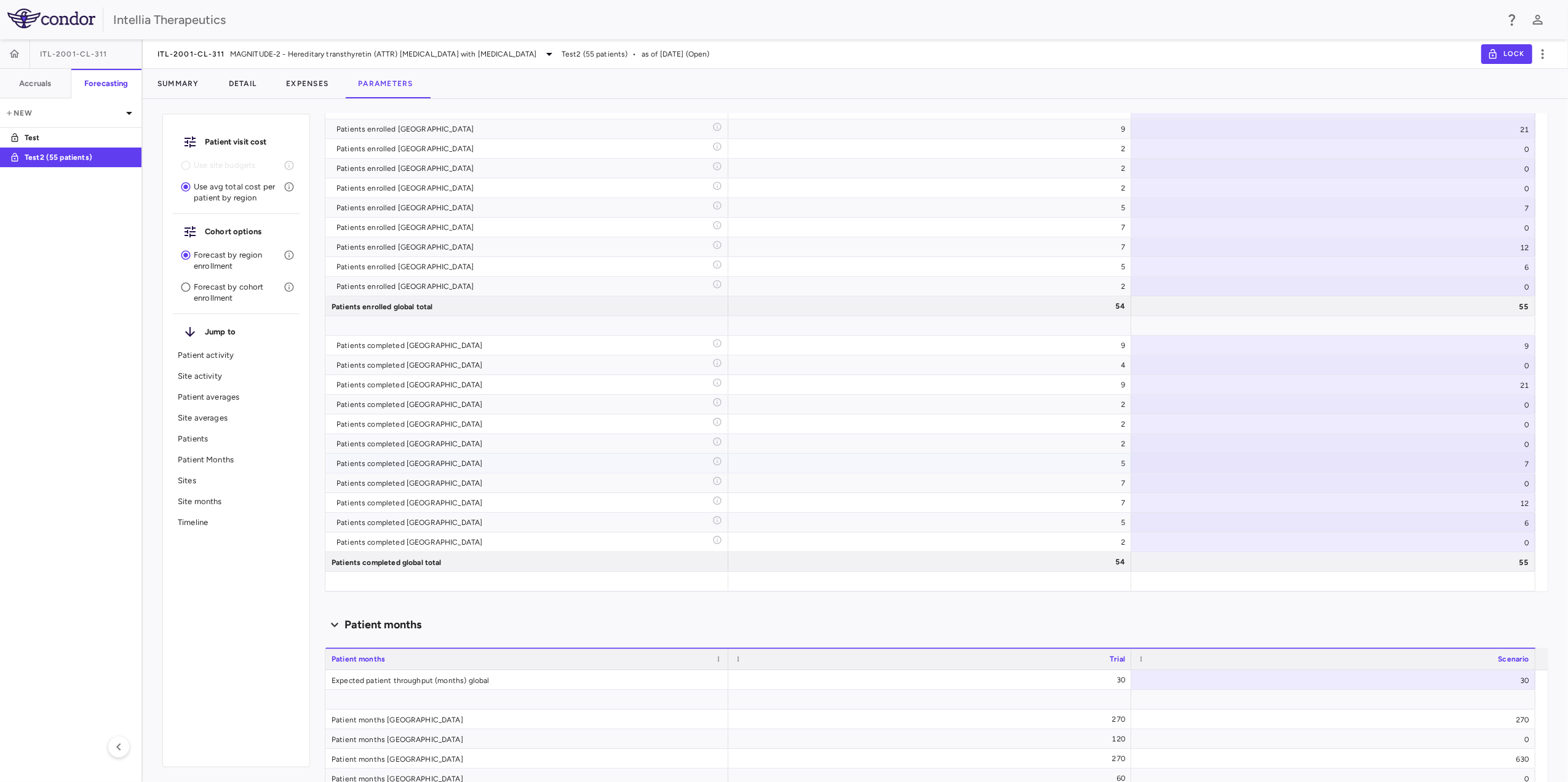
scroll to position [3198, 0]
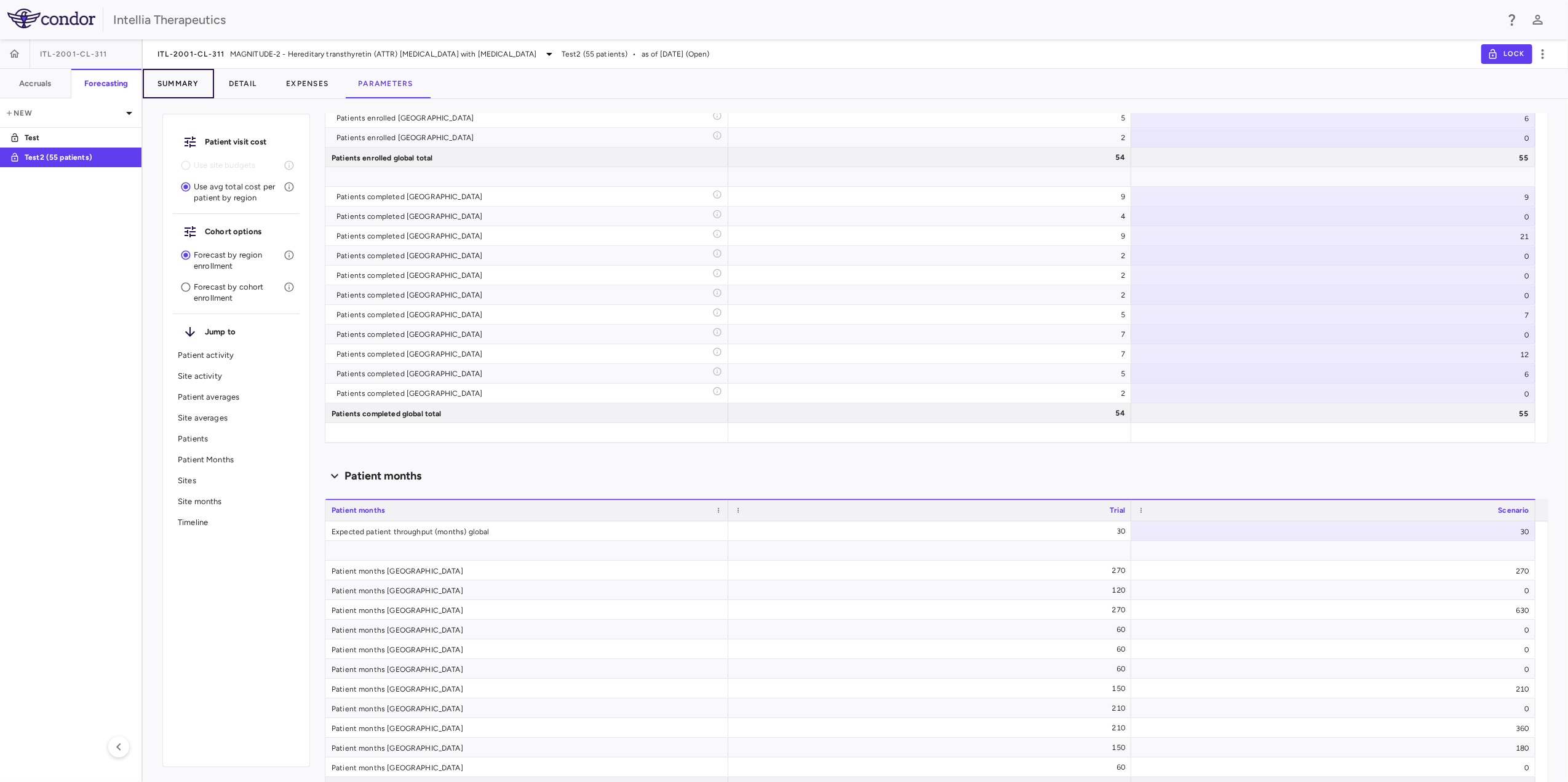
click at [173, 86] on button "Summary" at bounding box center [178, 84] width 72 height 30
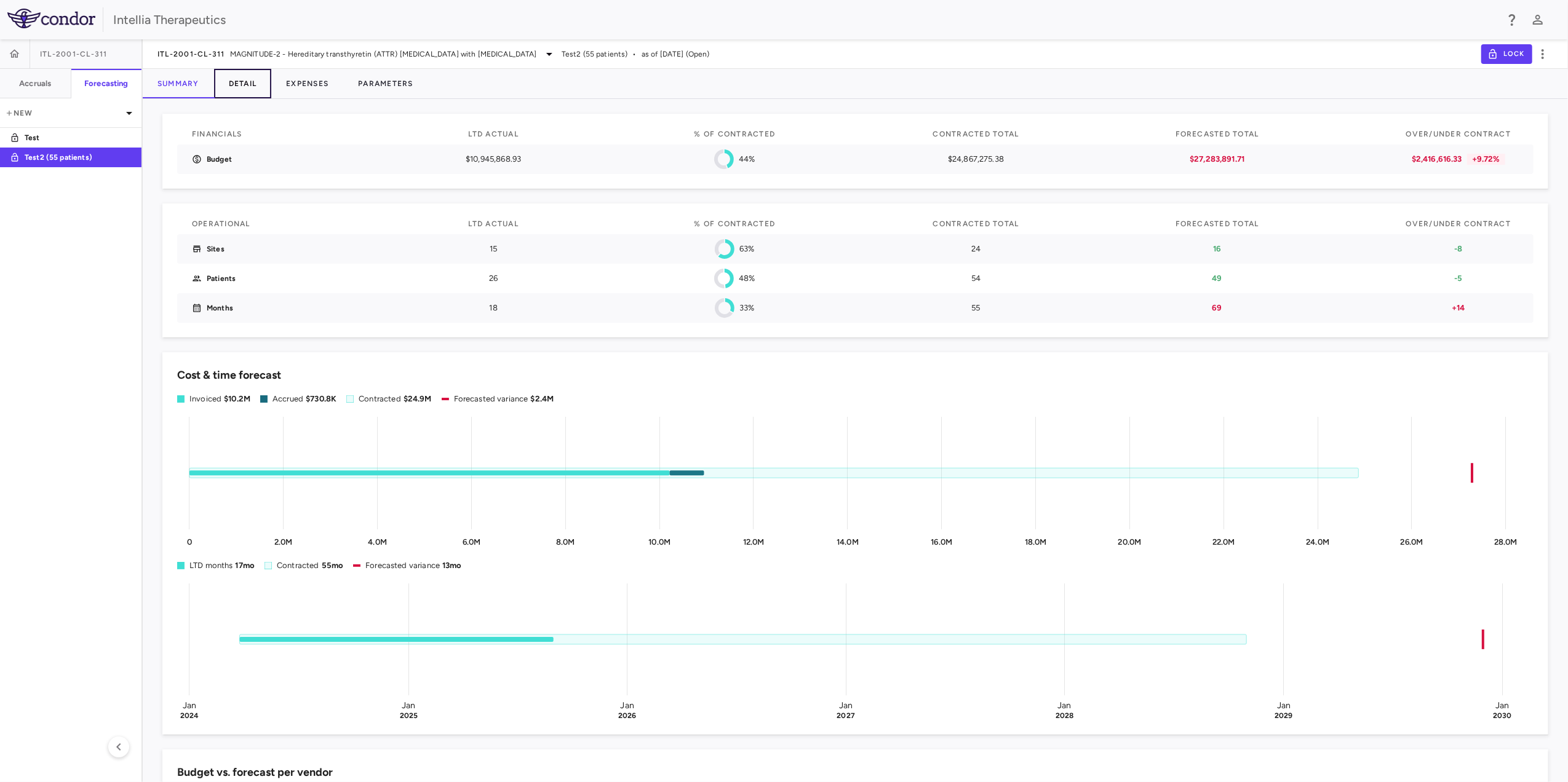
click at [240, 85] on button "Detail" at bounding box center [243, 84] width 58 height 30
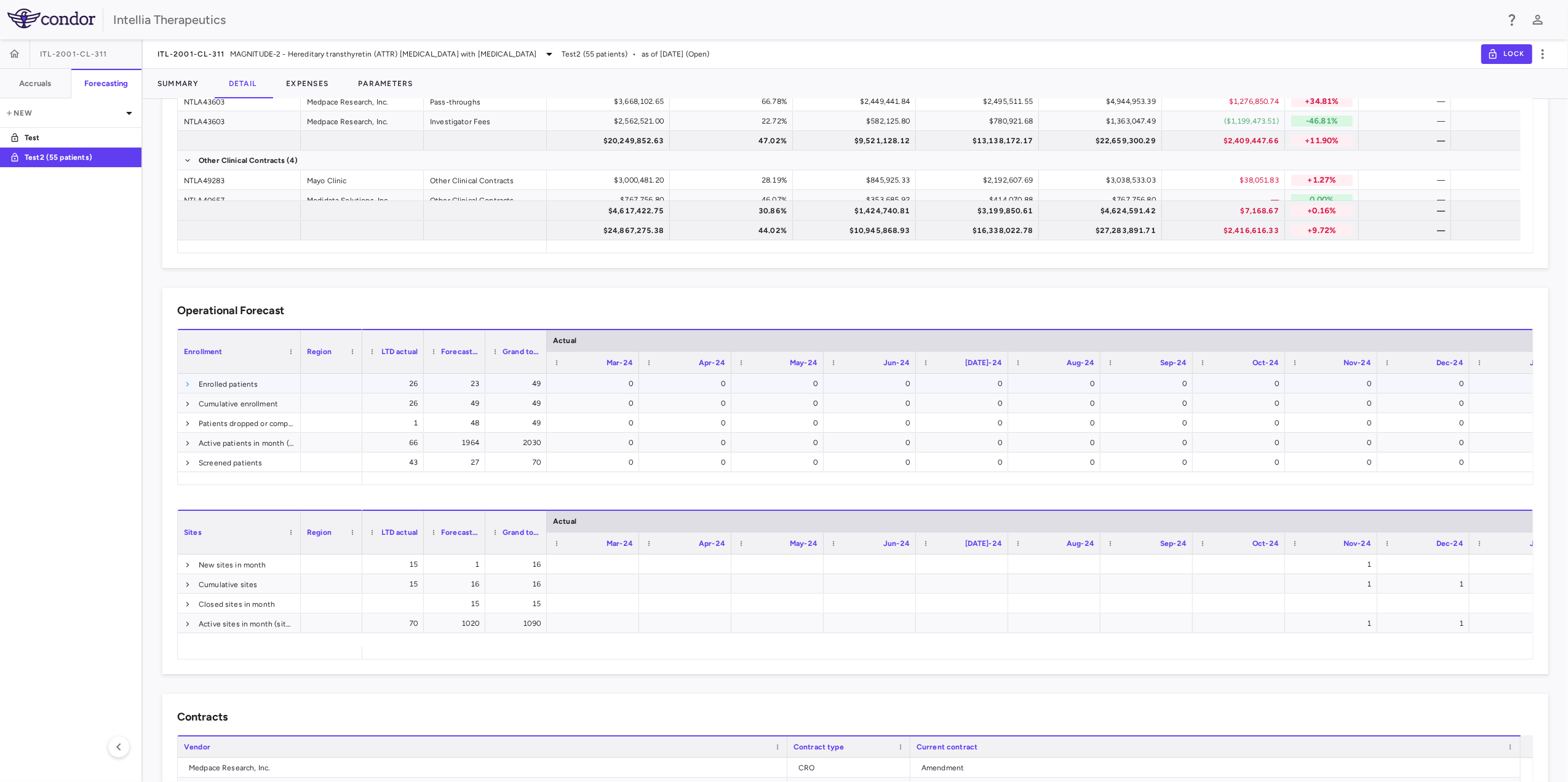
click at [188, 386] on span at bounding box center [188, 384] width 7 height 7
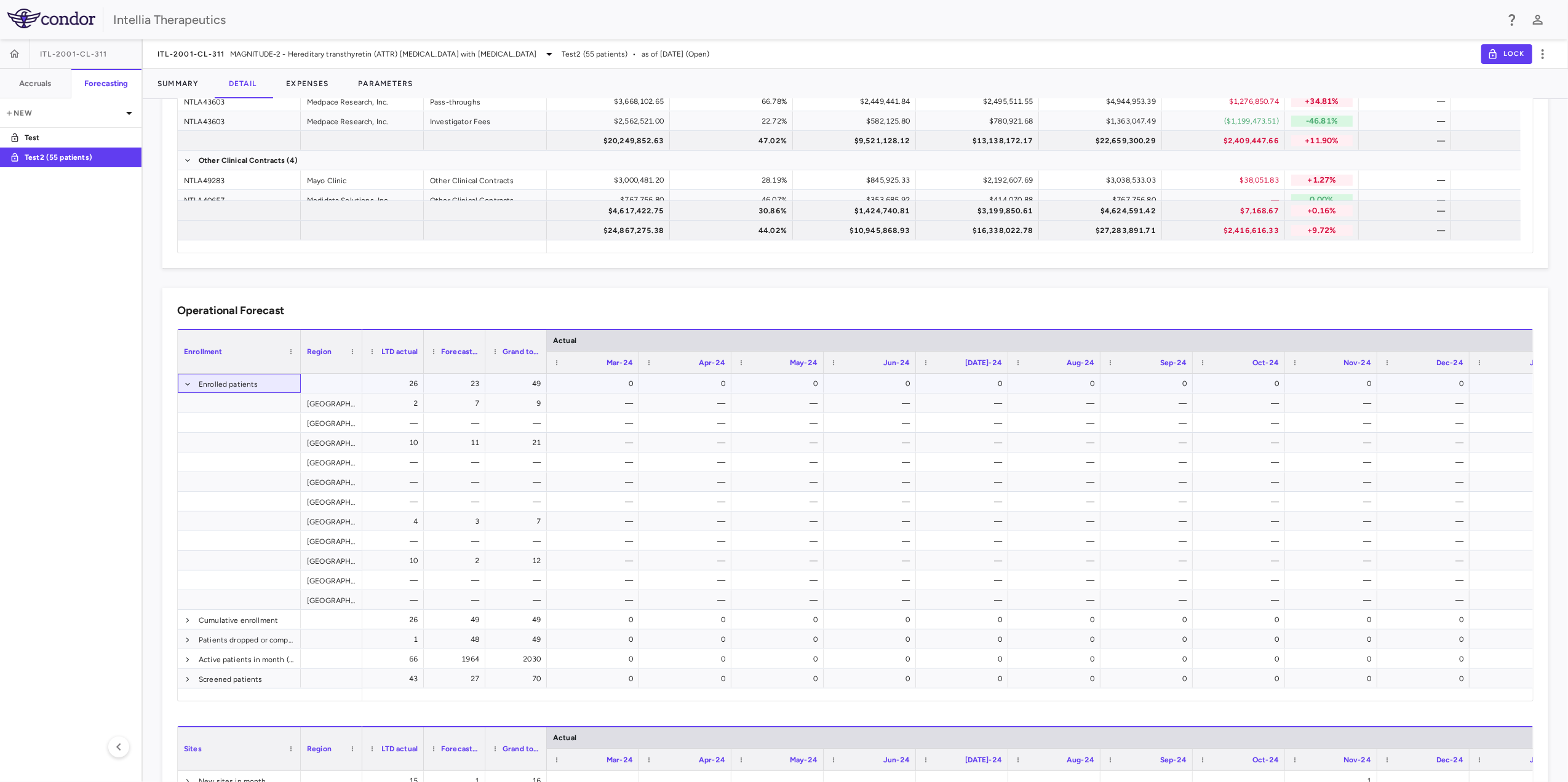
click at [188, 386] on span at bounding box center [188, 384] width 7 height 7
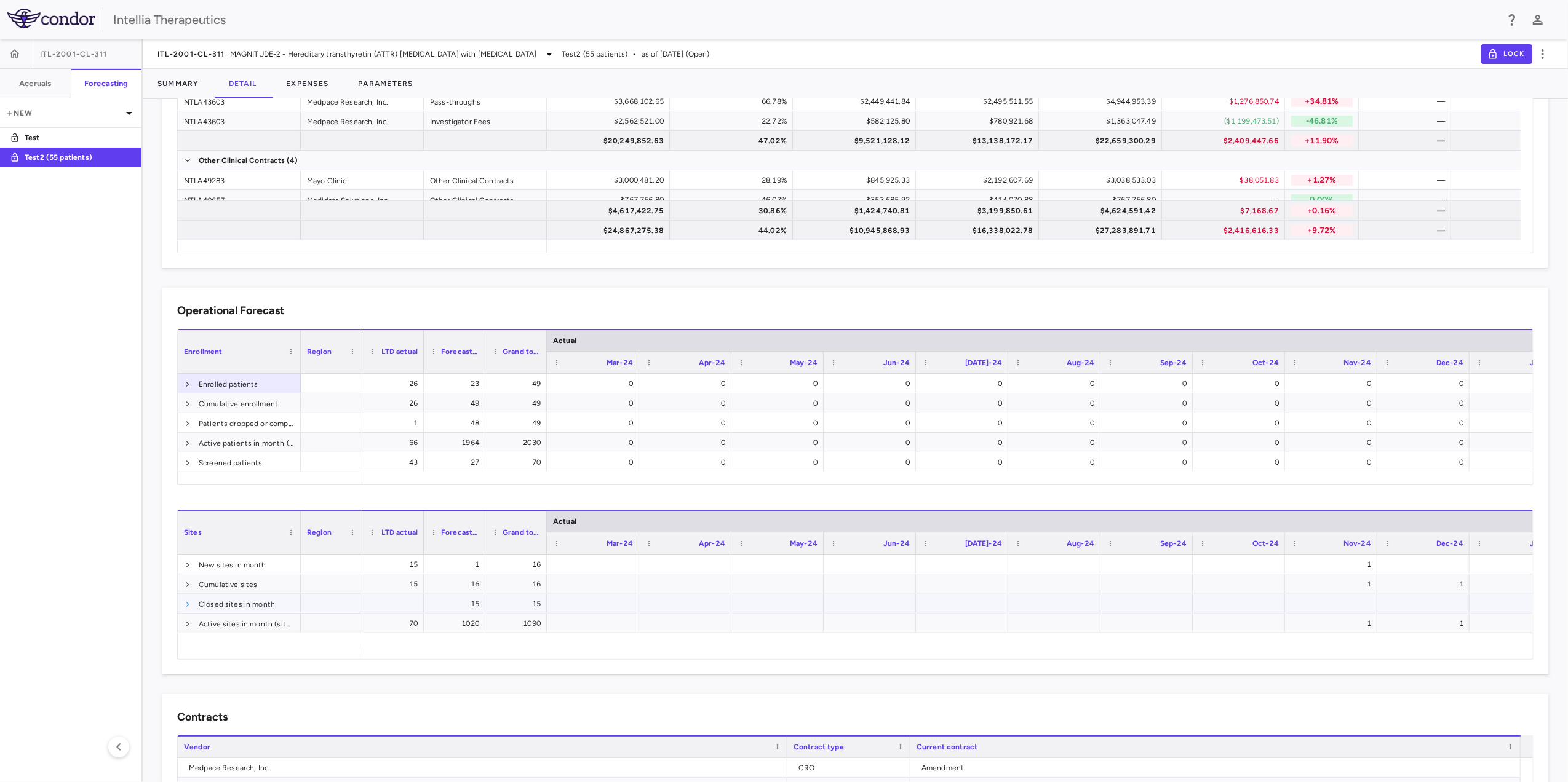
click at [184, 605] on span at bounding box center [188, 604] width 7 height 7
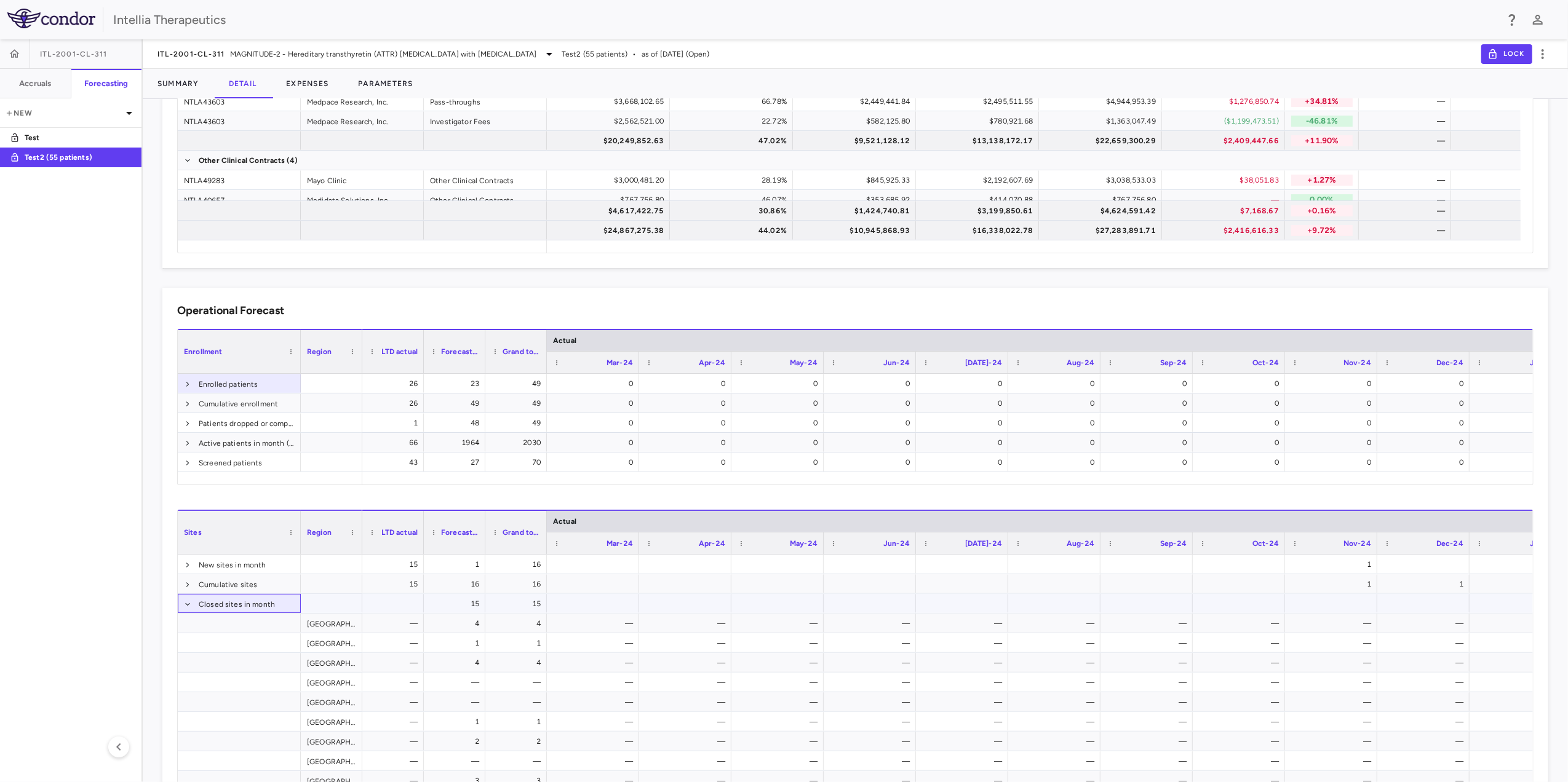
click at [184, 605] on span at bounding box center [188, 604] width 7 height 7
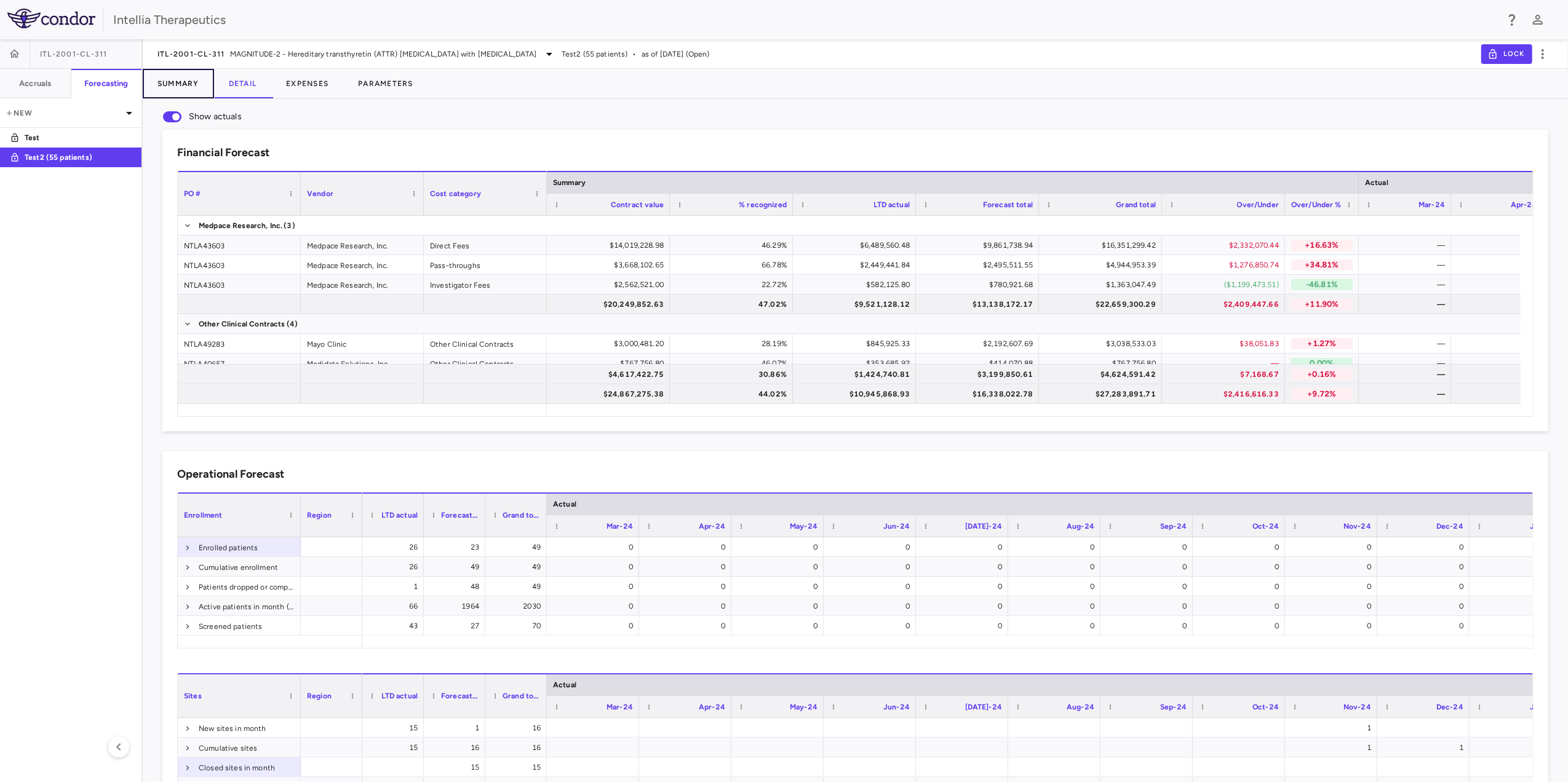
click at [188, 86] on button "Summary" at bounding box center [178, 84] width 72 height 30
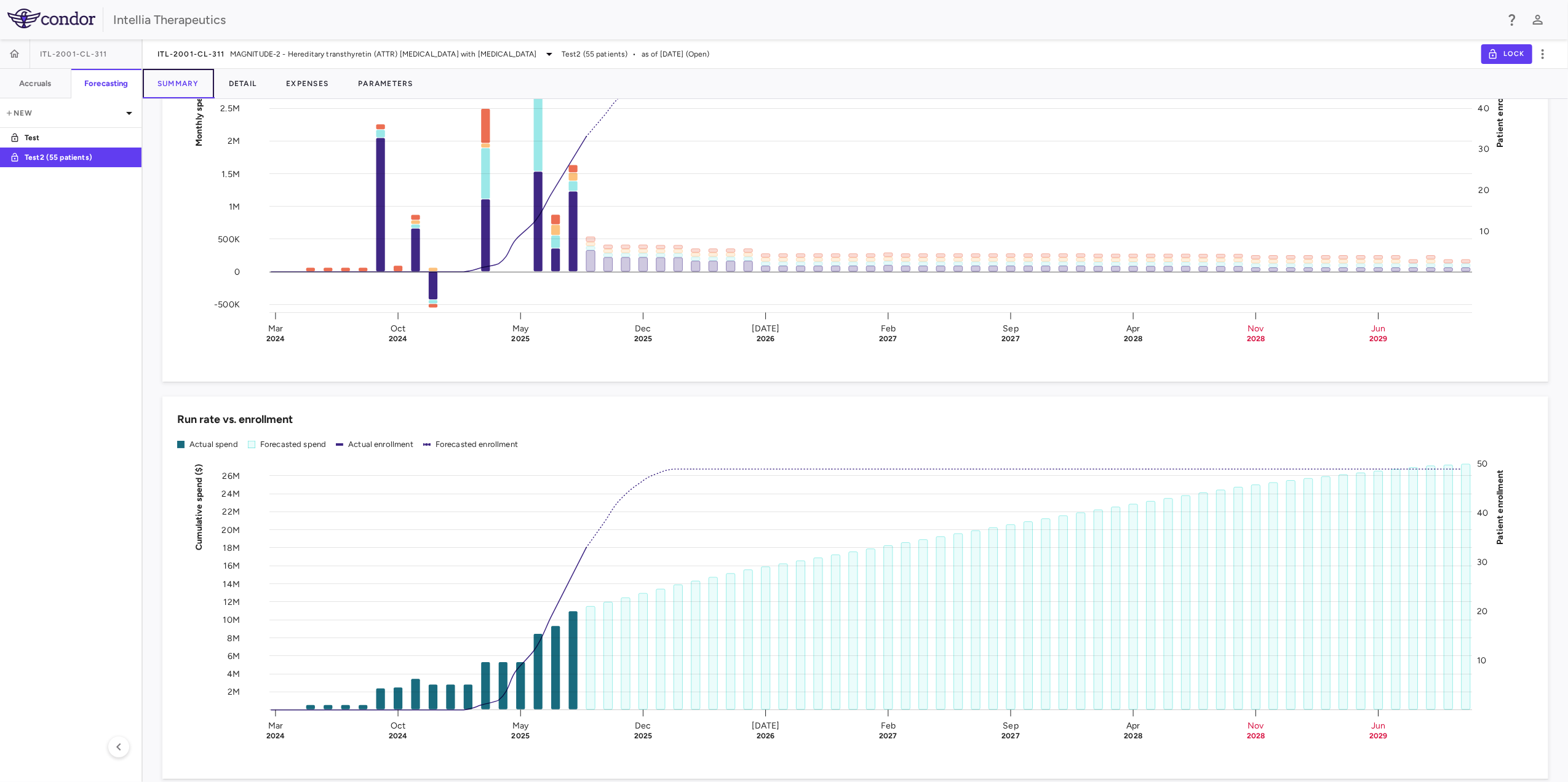
scroll to position [1543, 0]
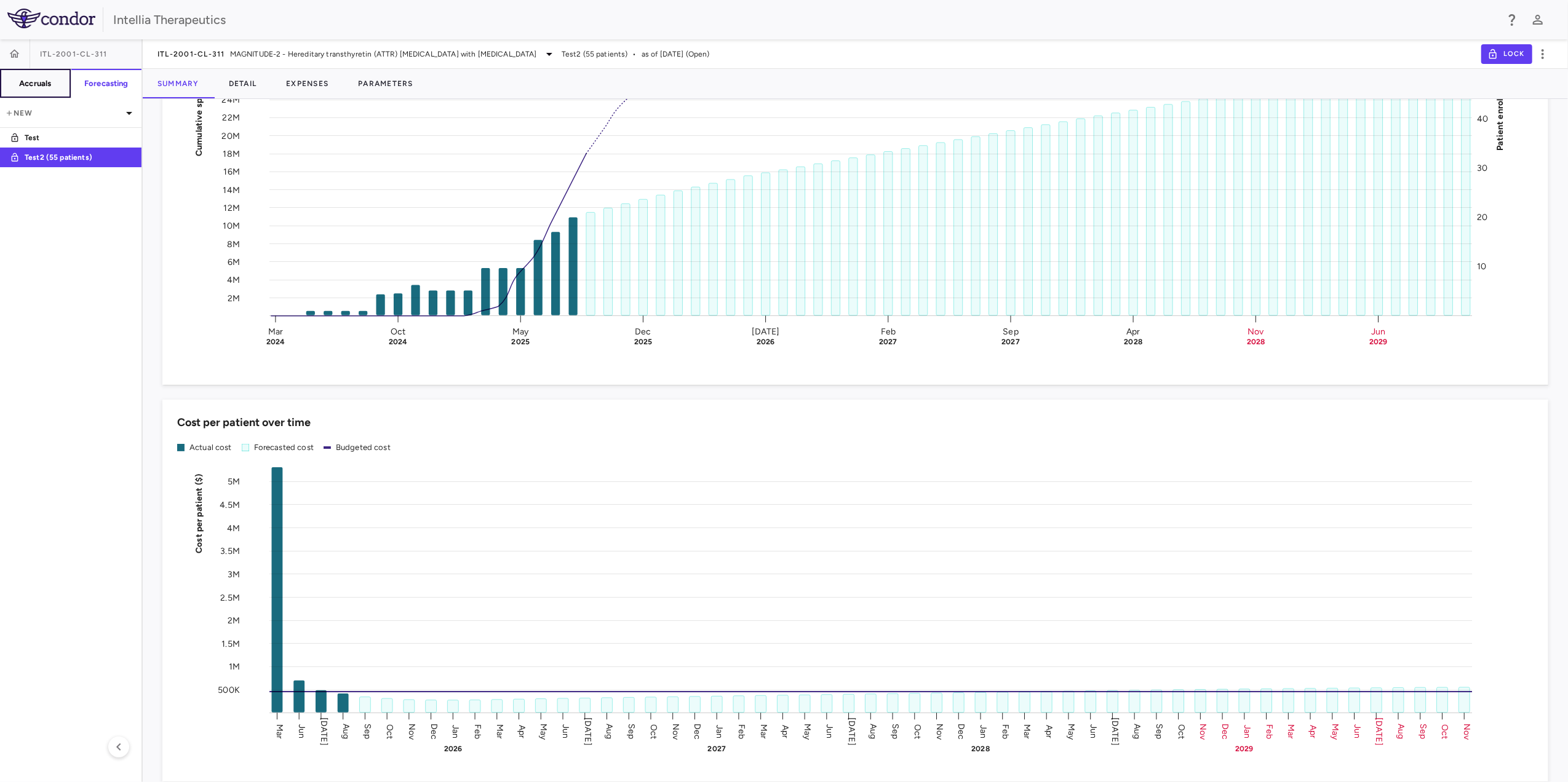
click at [54, 87] on button "Accruals" at bounding box center [35, 84] width 72 height 30
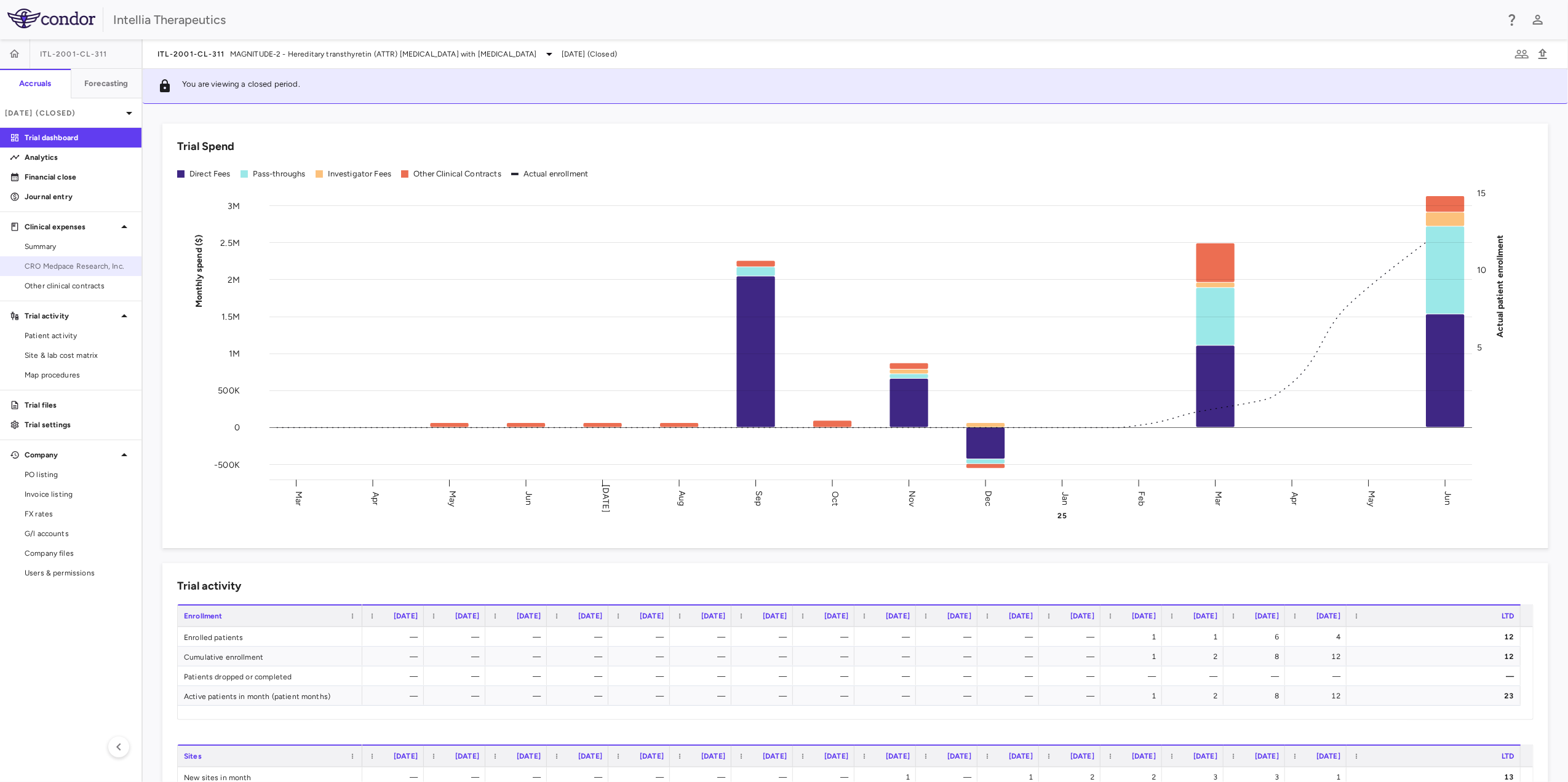
click at [80, 268] on span "CRO Medpace Research, Inc." at bounding box center [77, 266] width 107 height 11
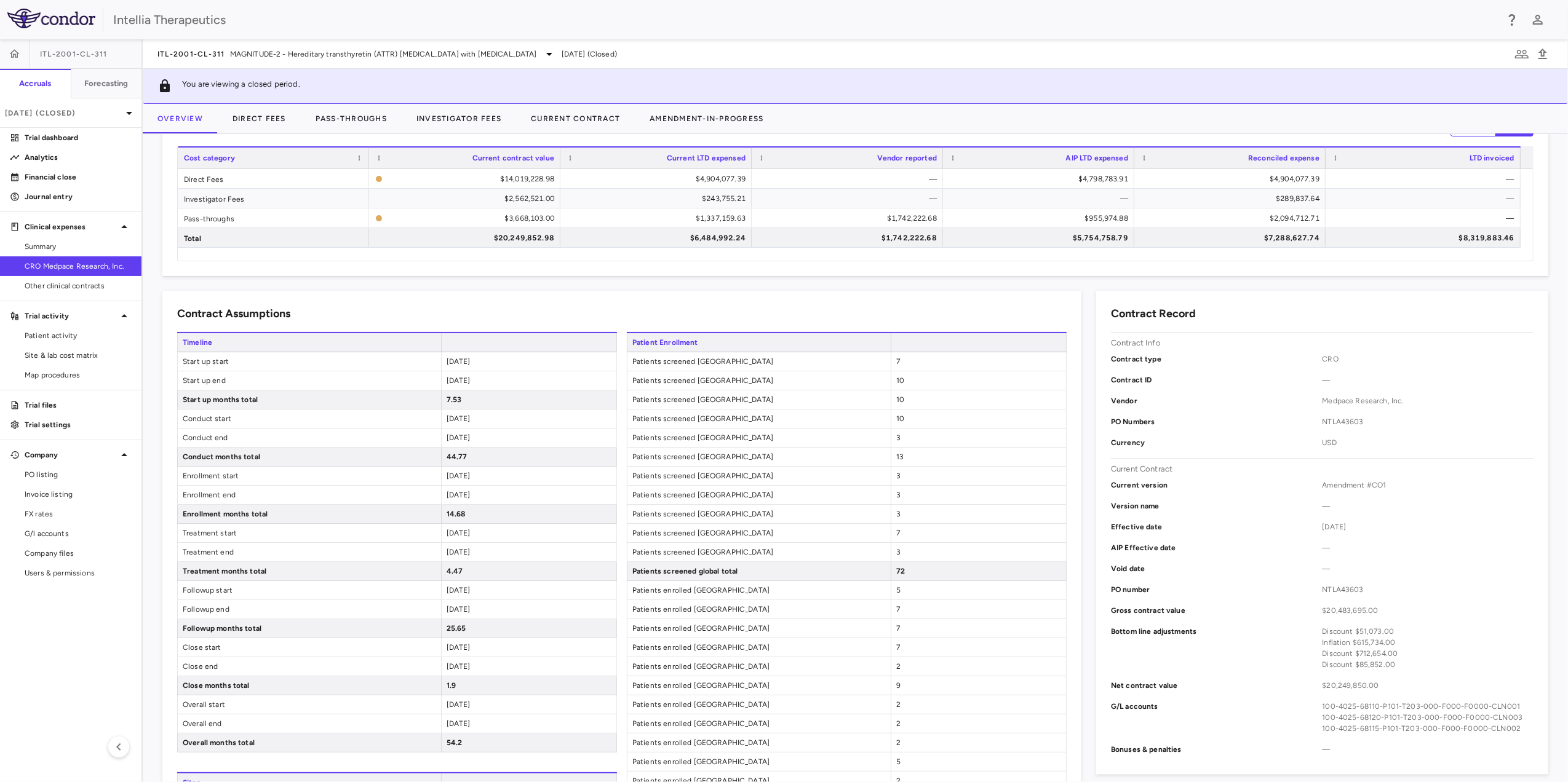
scroll to position [164, 0]
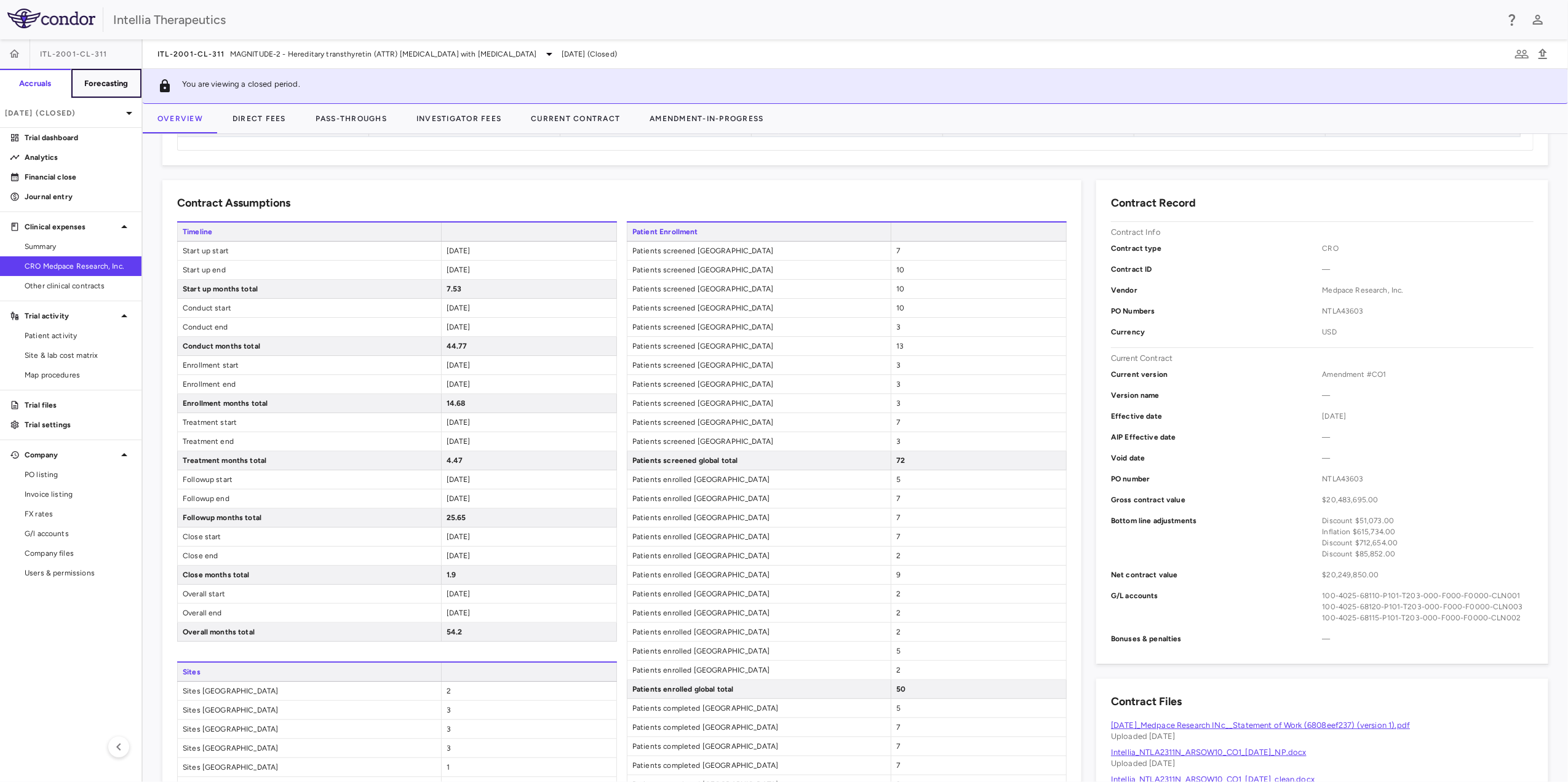
click at [115, 89] on button "Forecasting" at bounding box center [106, 84] width 72 height 30
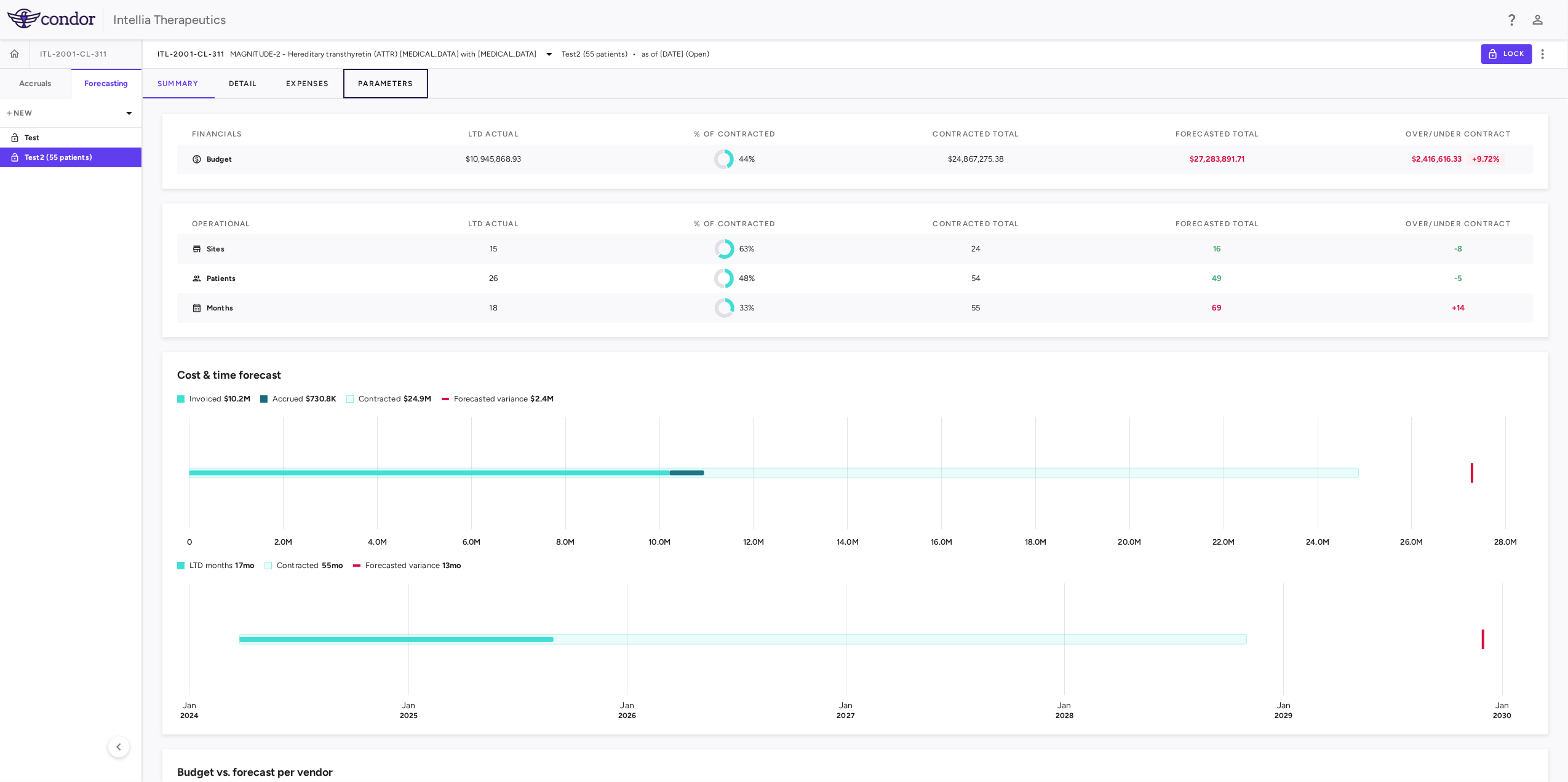
click at [404, 86] on button "Parameters" at bounding box center [385, 84] width 85 height 30
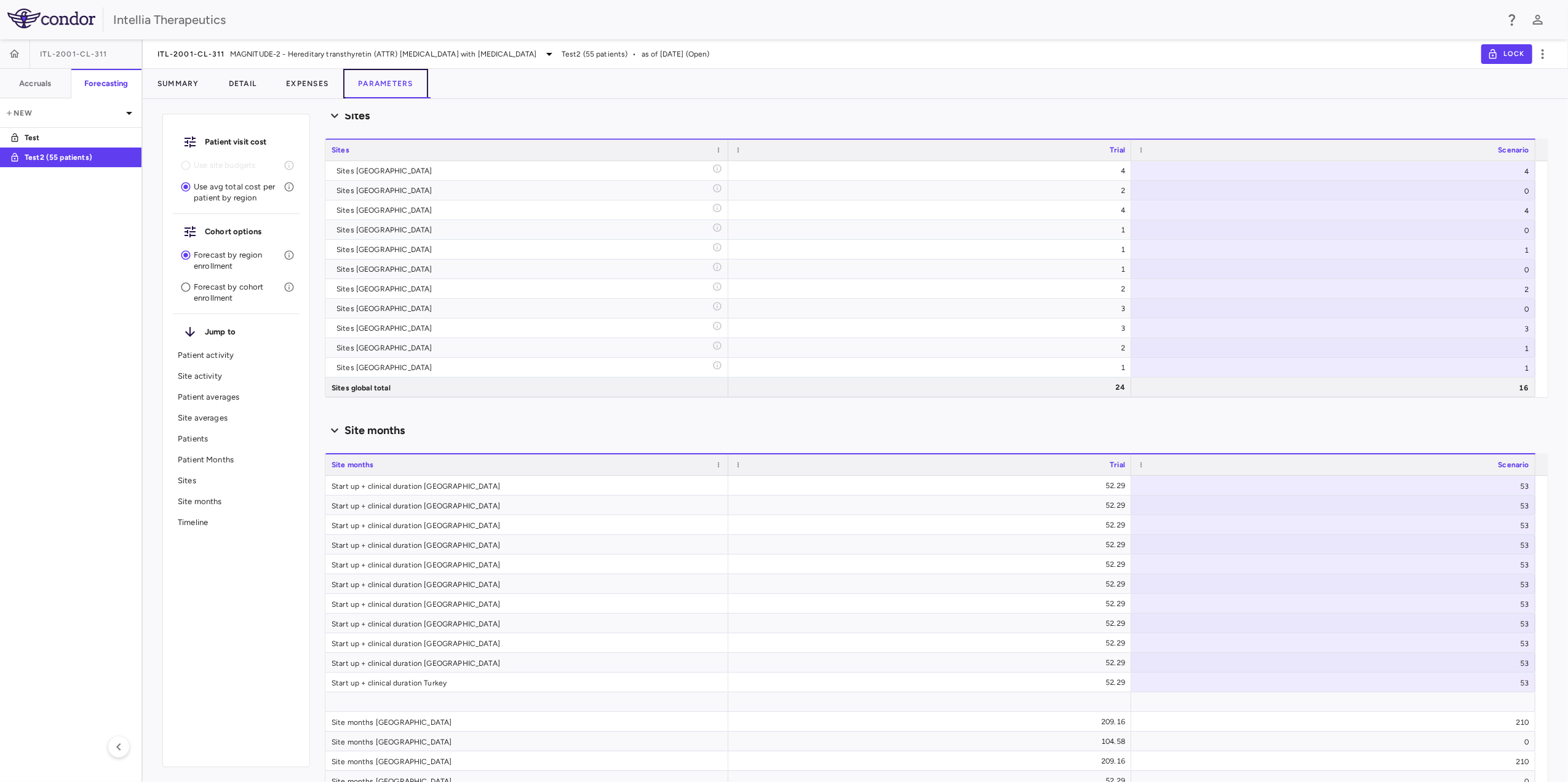
scroll to position [3685, 0]
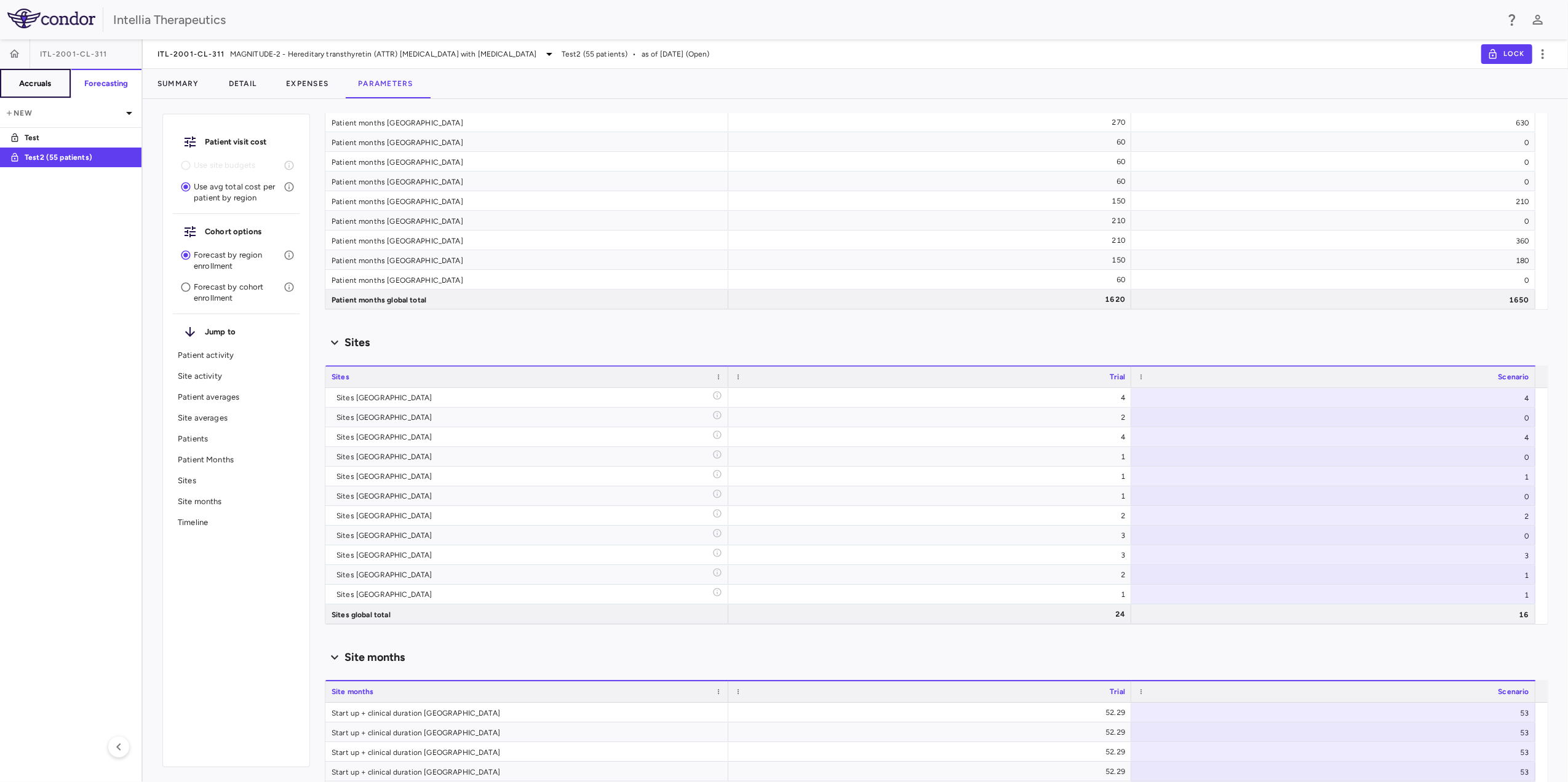
click at [57, 89] on button "Accruals" at bounding box center [35, 84] width 72 height 30
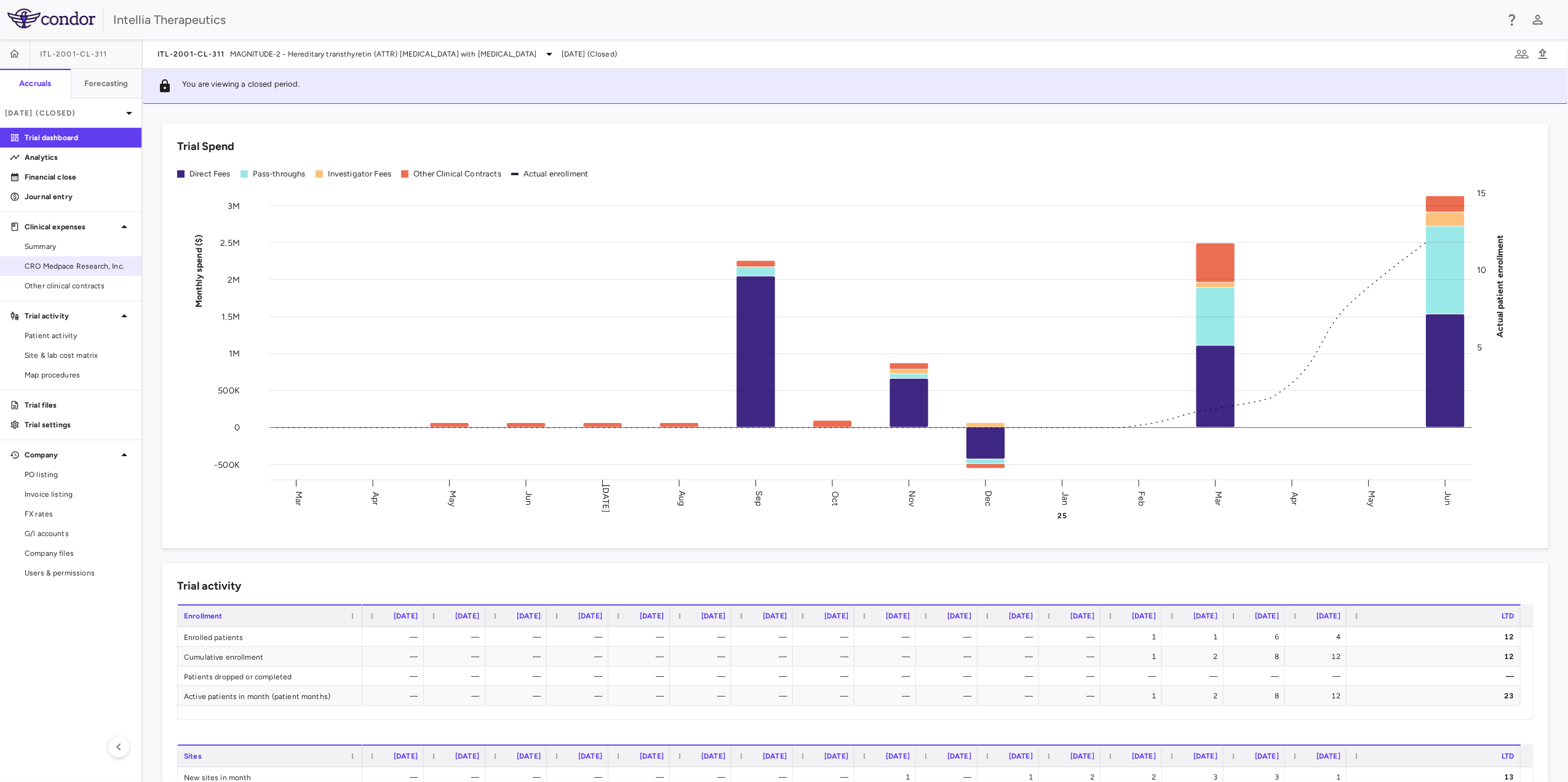
click at [96, 264] on span "CRO Medpace Research, Inc." at bounding box center [77, 266] width 107 height 11
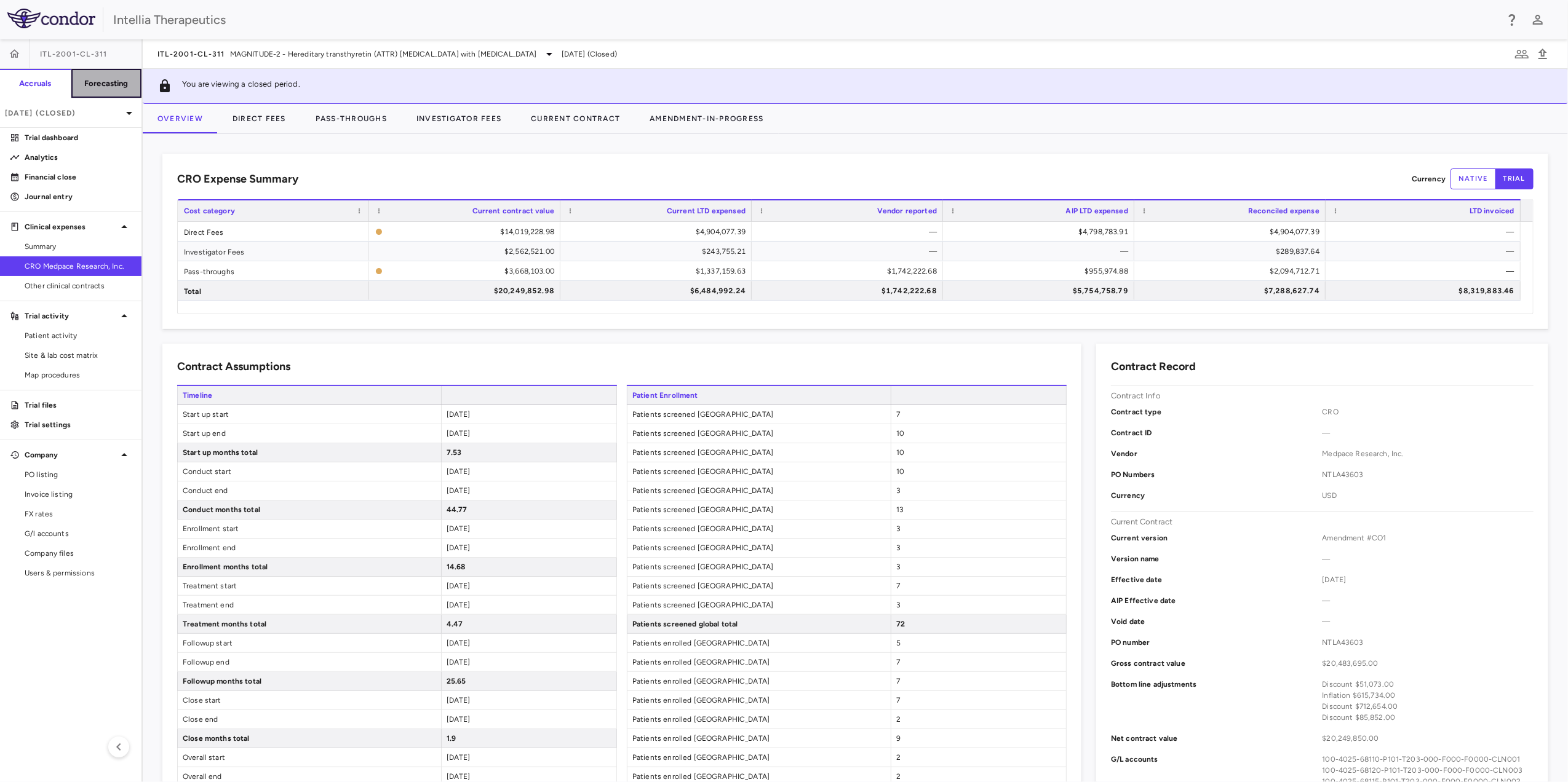
click at [102, 87] on h6 "Forecasting" at bounding box center [107, 84] width 45 height 11
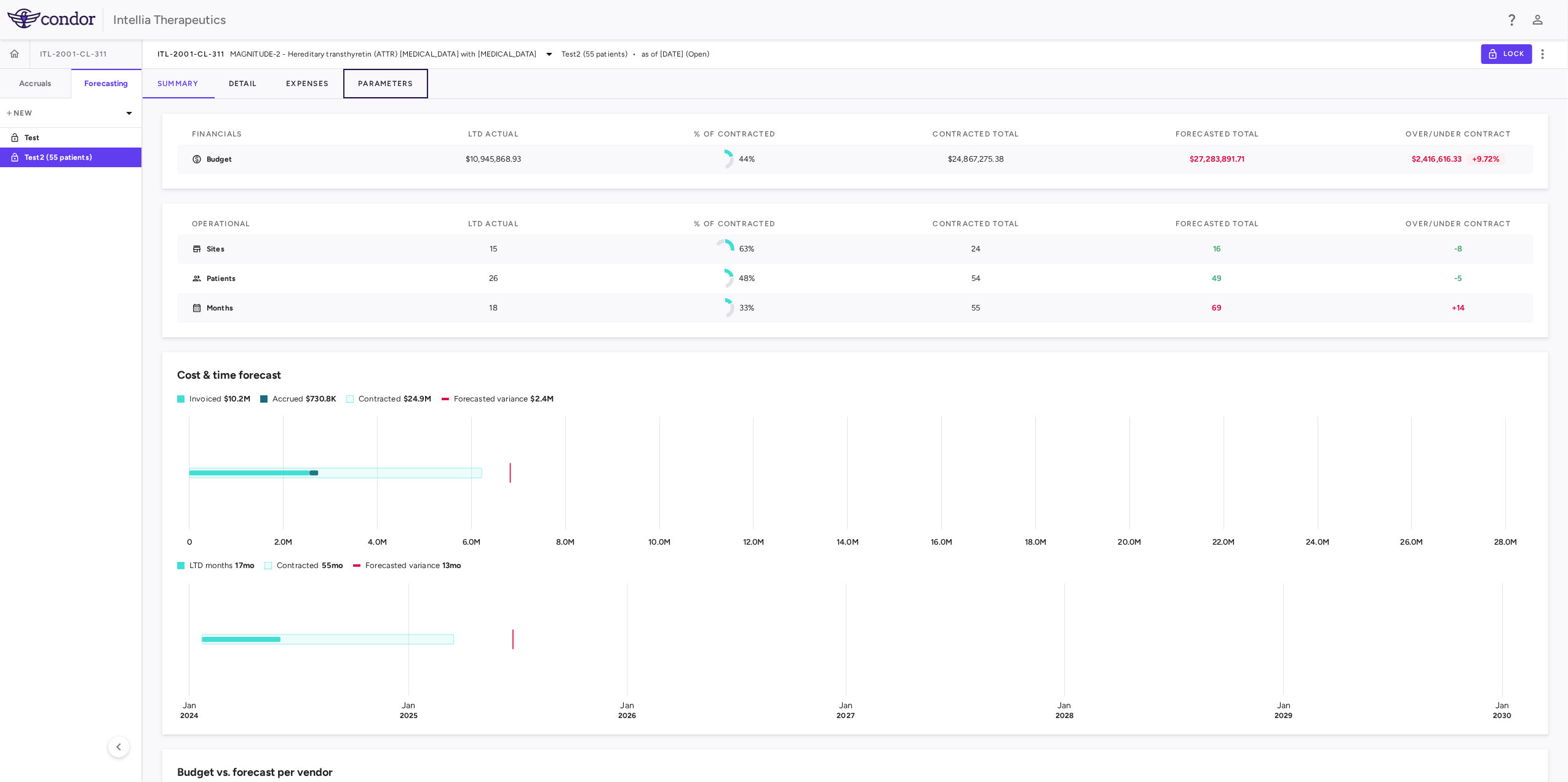
click at [397, 86] on button "Parameters" at bounding box center [385, 84] width 85 height 30
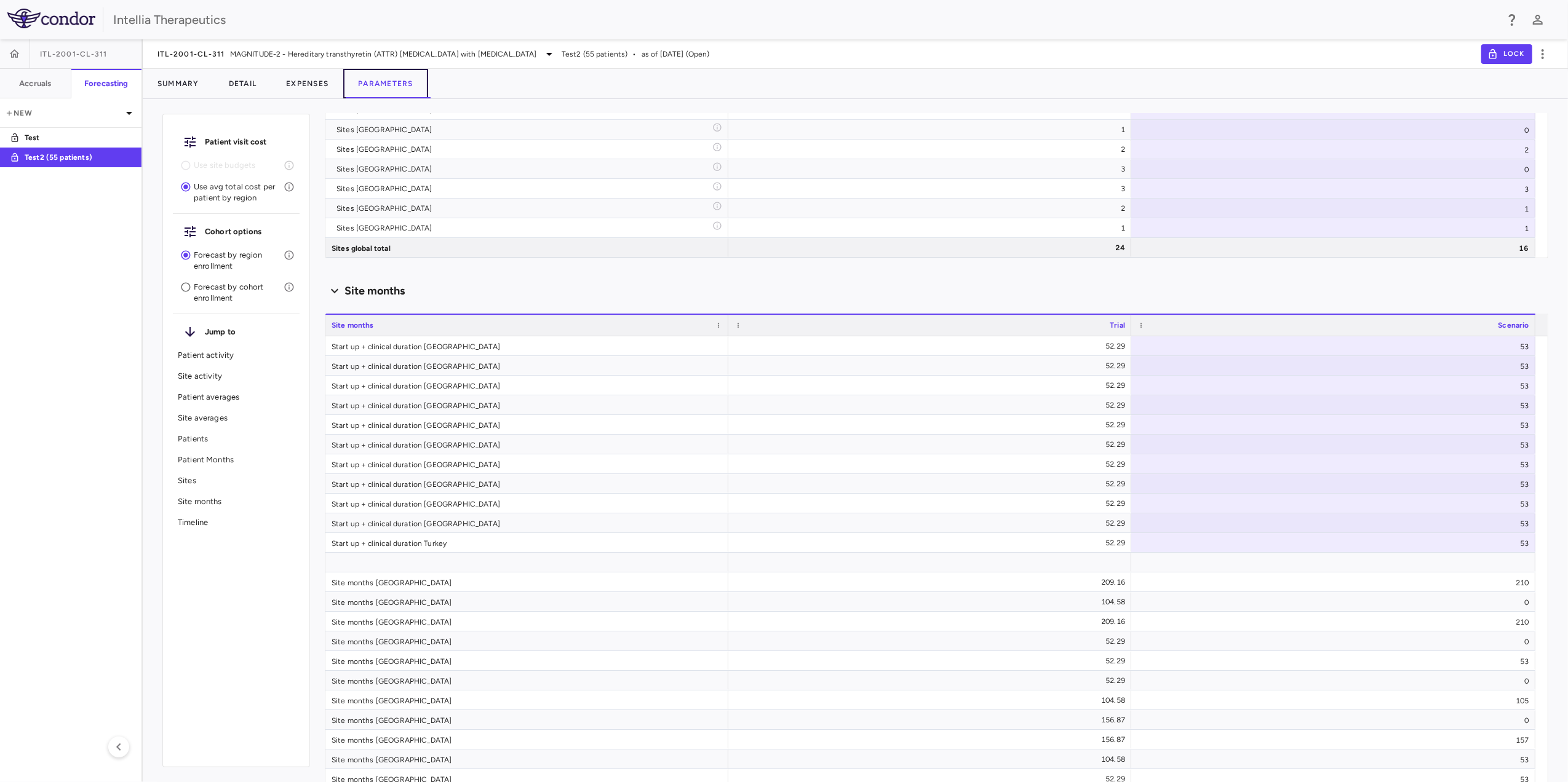
scroll to position [4587, 0]
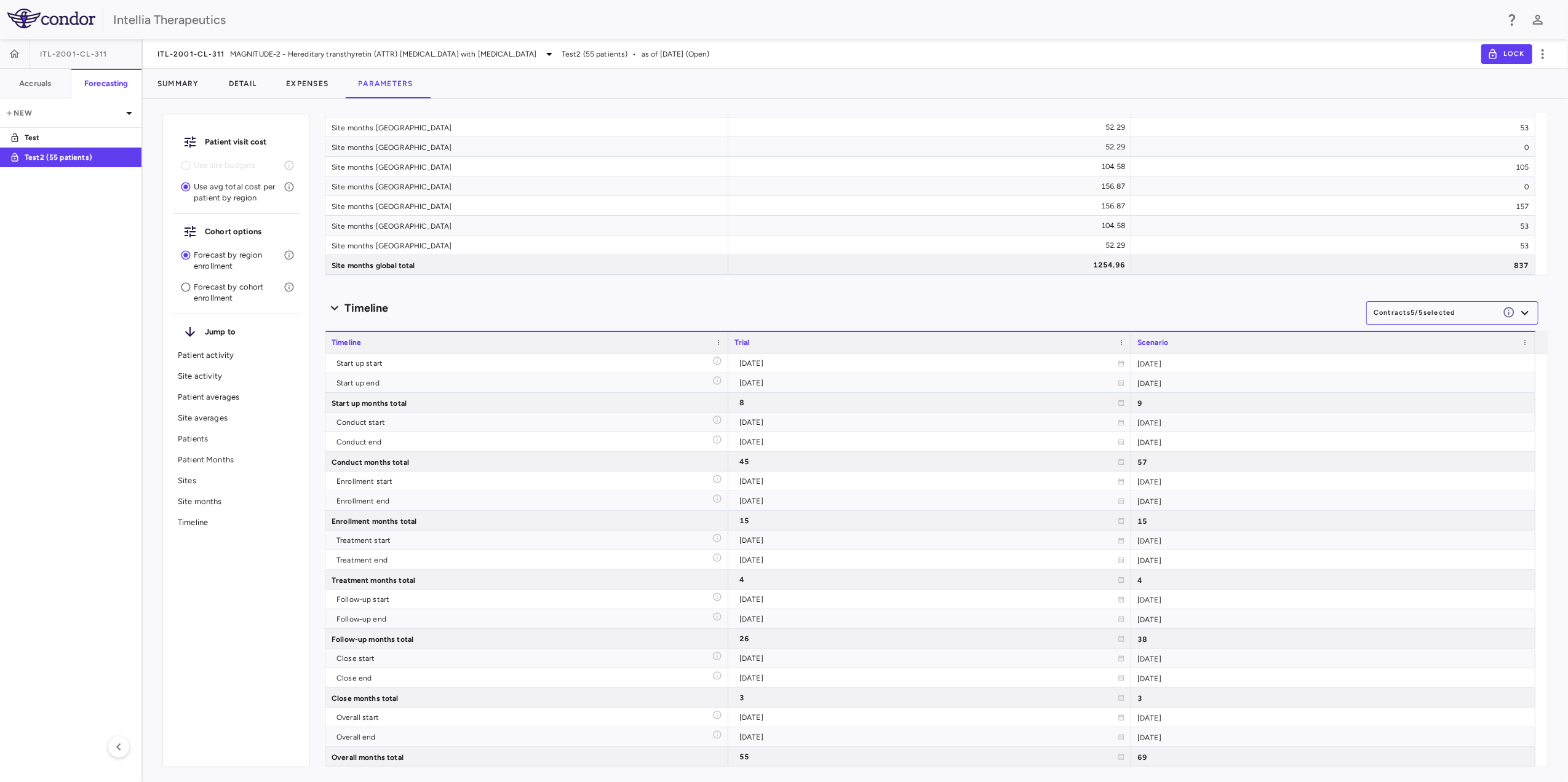
click at [1433, 313] on button "Contracts 5 / 5 selected" at bounding box center [1452, 312] width 172 height 23
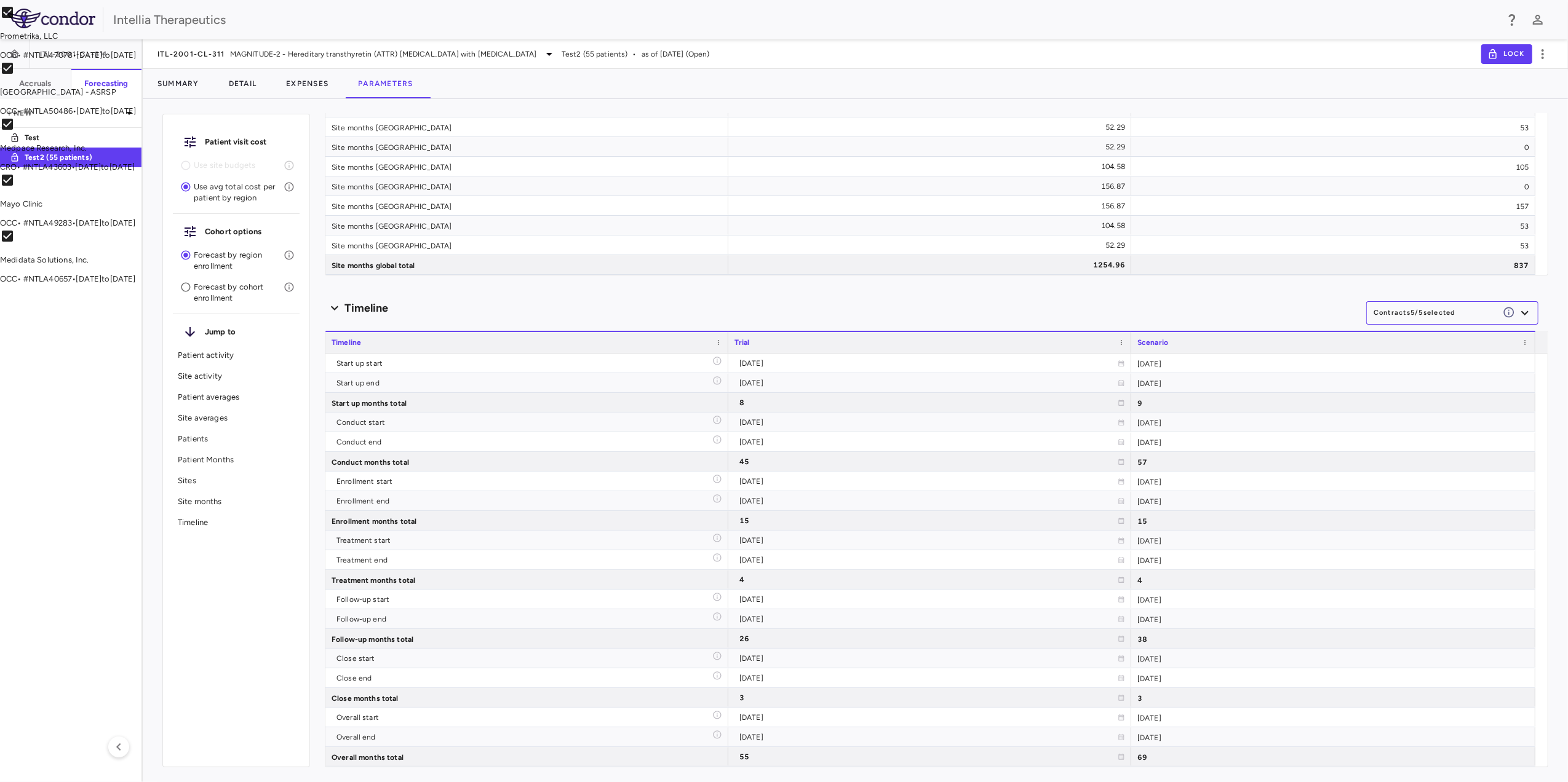
click at [1433, 313] on div at bounding box center [784, 391] width 1568 height 782
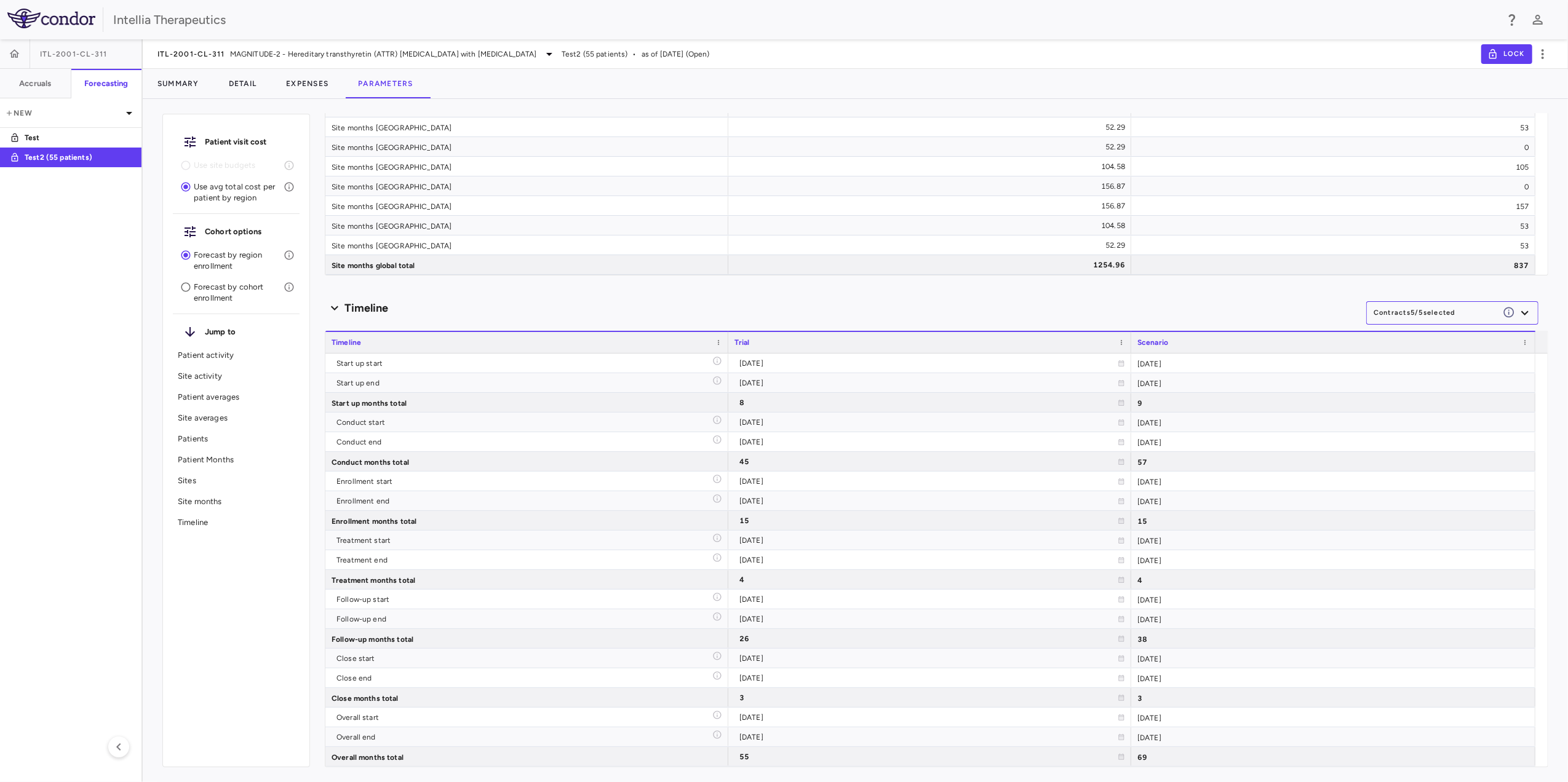
click at [1231, 304] on div "Timeline" at bounding box center [845, 309] width 1042 height 17
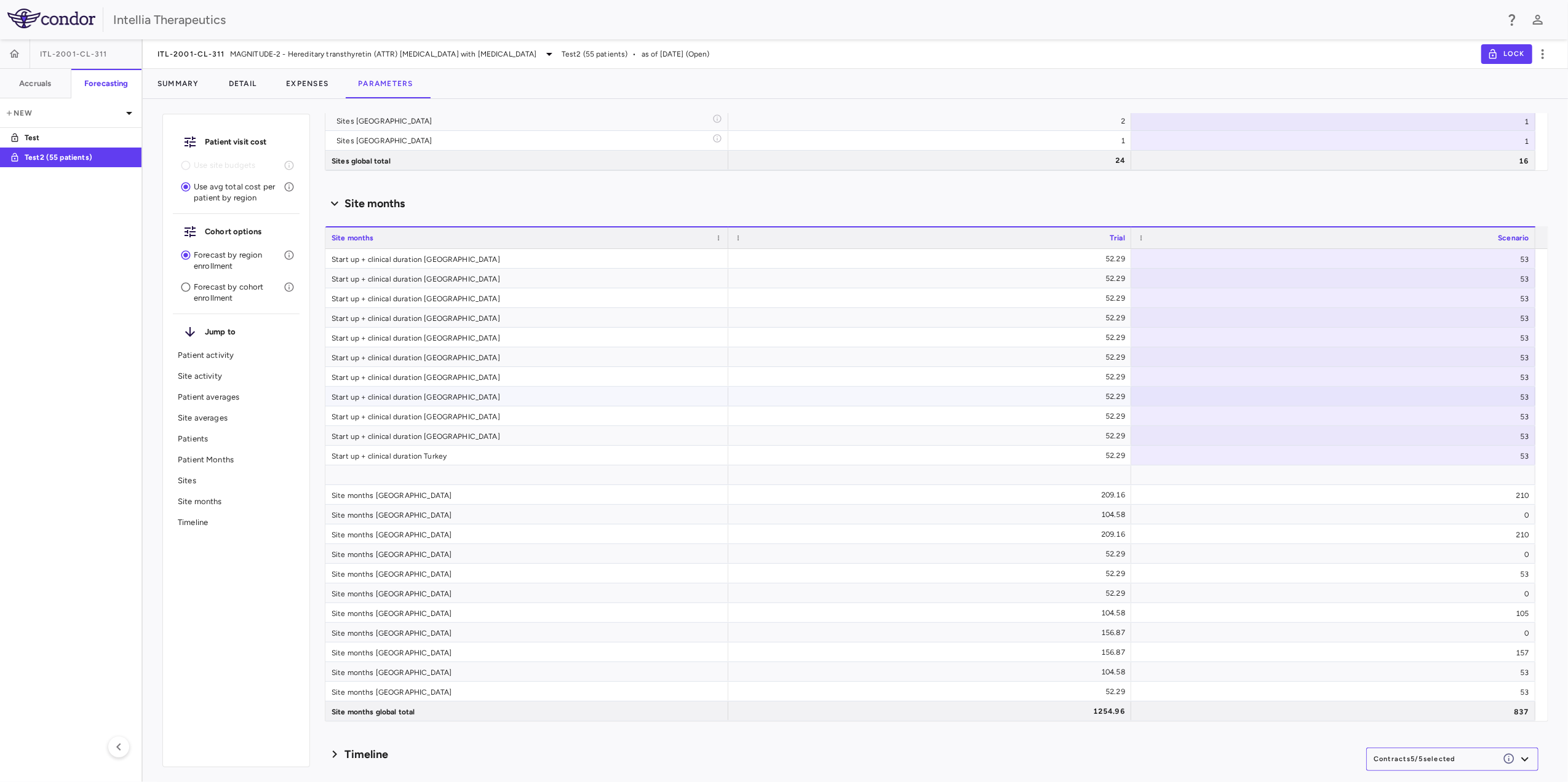
scroll to position [4141, 0]
click at [487, 758] on div "Timeline" at bounding box center [845, 755] width 1042 height 17
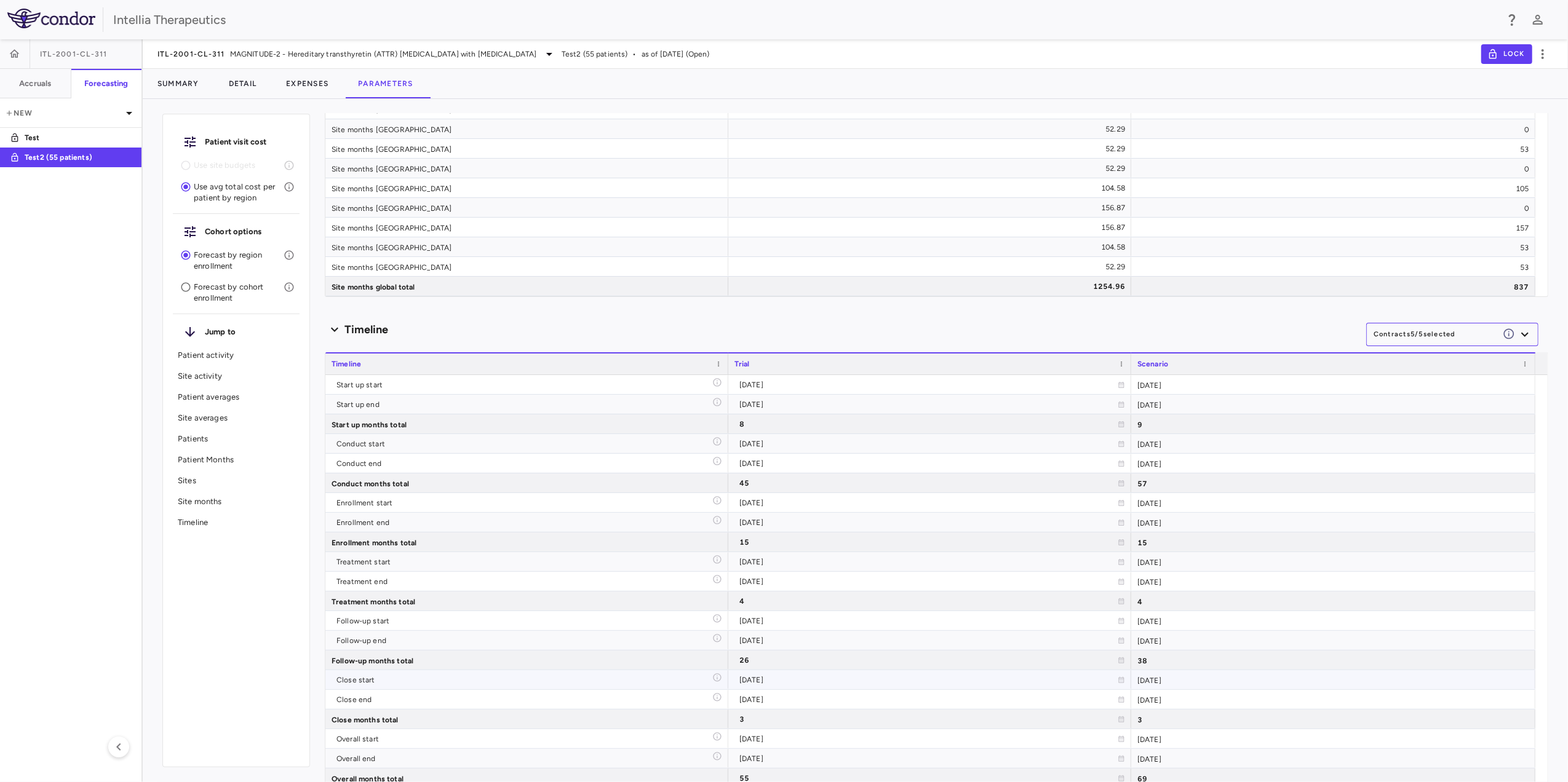
scroll to position [4587, 0]
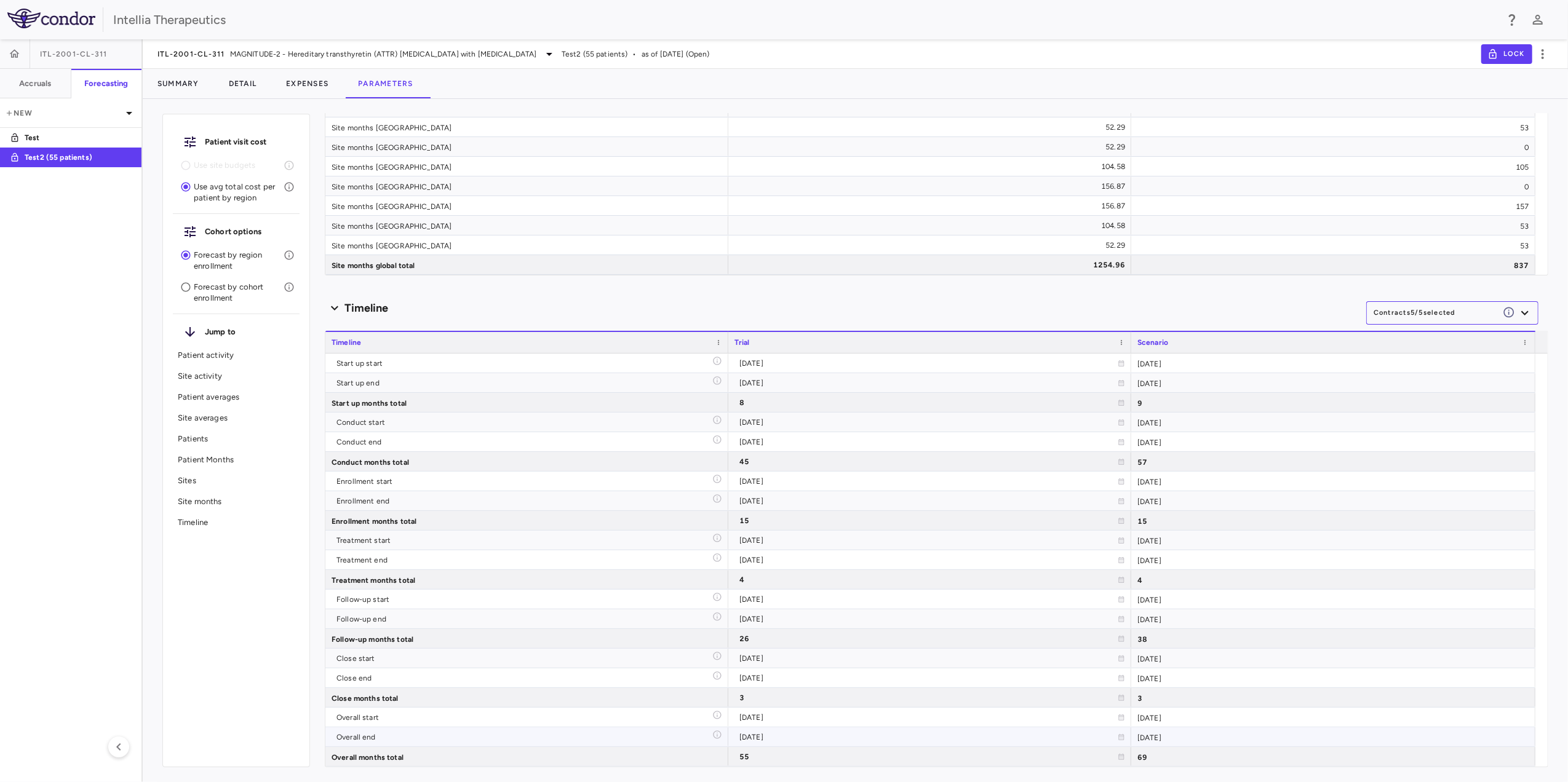
click at [1152, 732] on div "2029-11-30" at bounding box center [1333, 736] width 404 height 20
click at [1218, 736] on div "2029-11-30" at bounding box center [1333, 736] width 404 height 20
click at [457, 321] on div "Drag here to set row groups Drag here to set column labels Timeline Trial Scena…" at bounding box center [936, 544] width 1223 height 446
click at [225, 402] on p "Patient averages" at bounding box center [236, 397] width 117 height 11
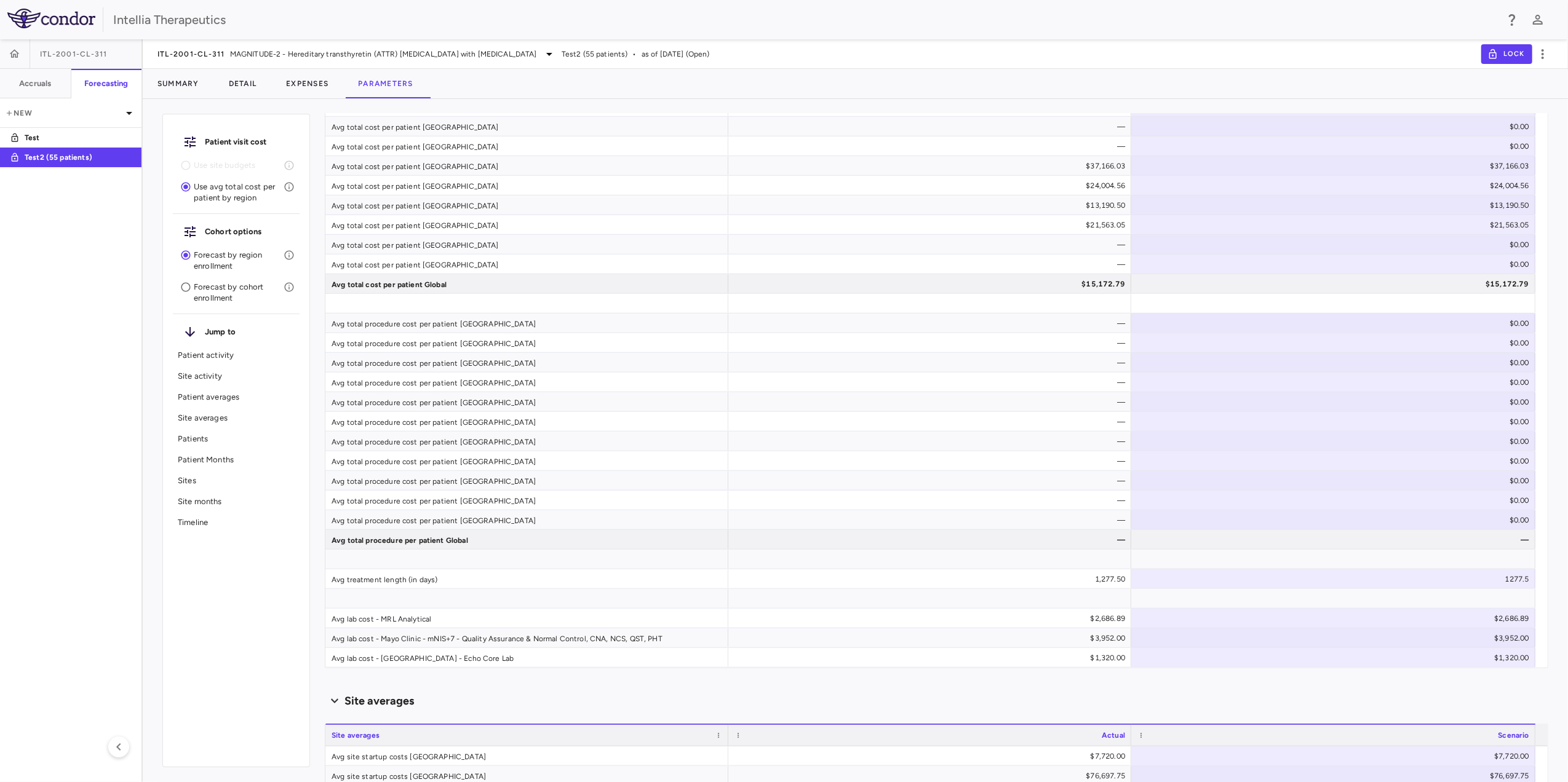
scroll to position [720, 0]
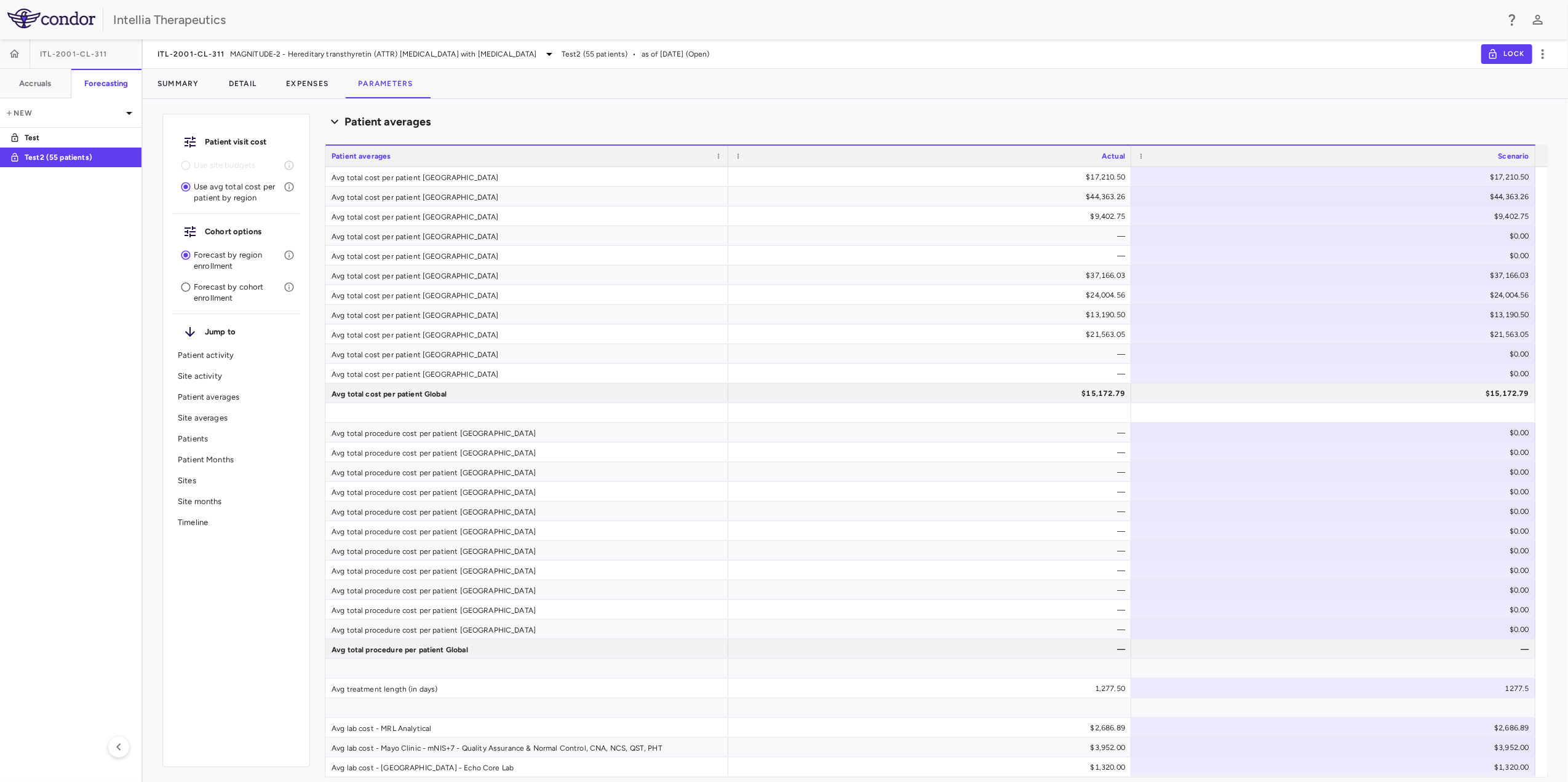
click at [233, 458] on p "Patient Months" at bounding box center [236, 460] width 117 height 11
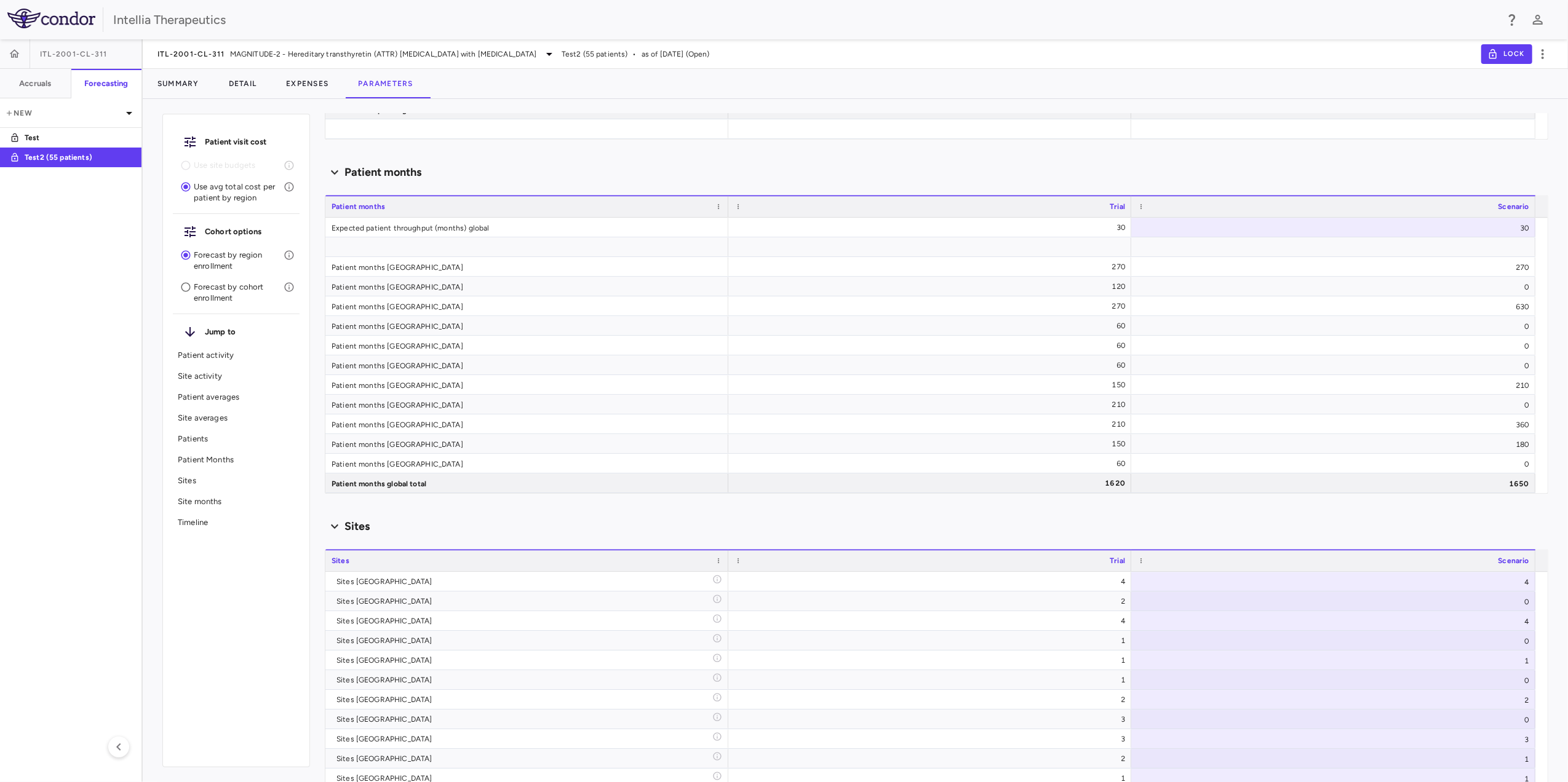
scroll to position [3552, 0]
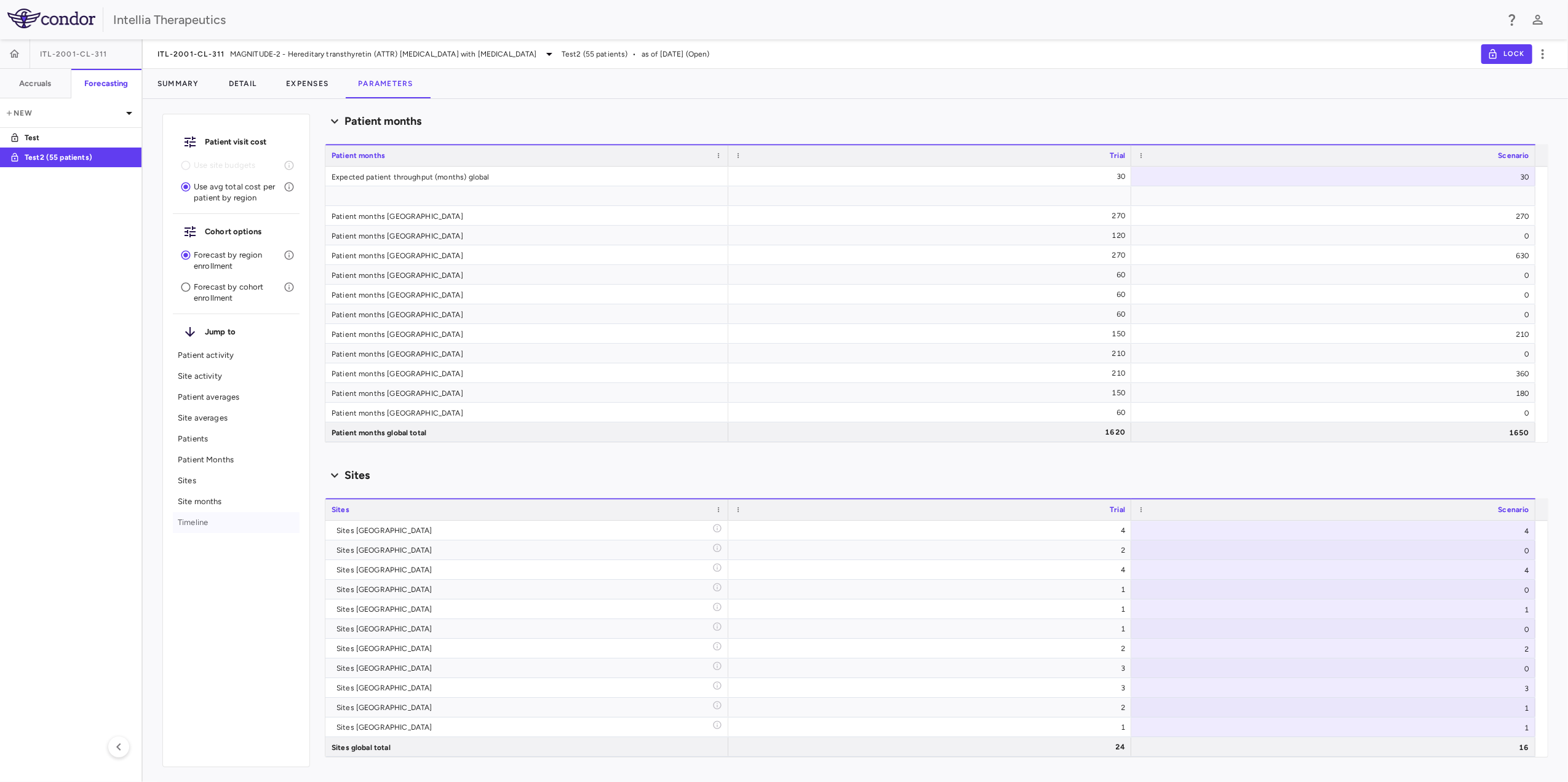
click at [233, 514] on div "Timeline" at bounding box center [236, 523] width 126 height 20
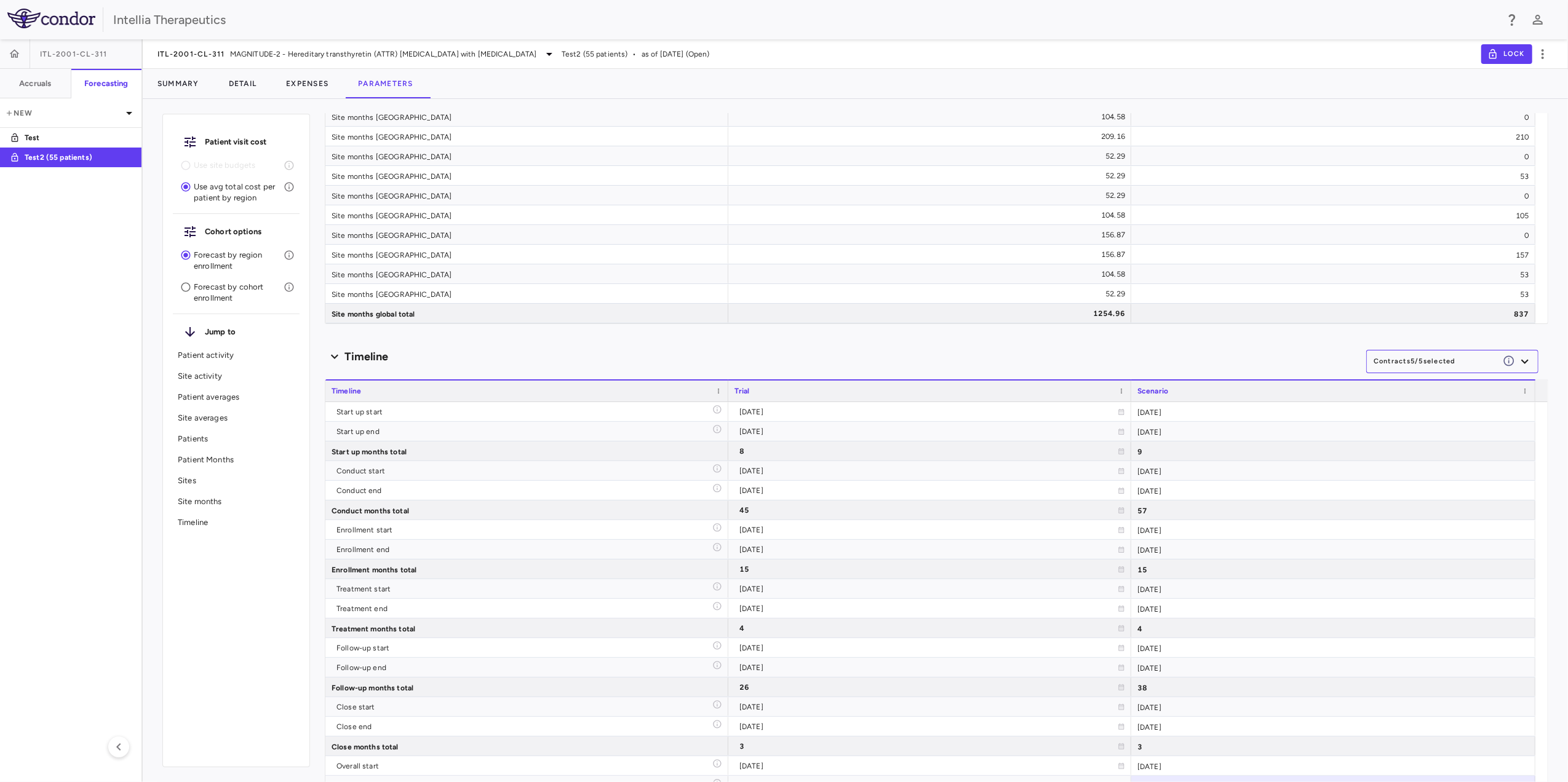
scroll to position [4587, 0]
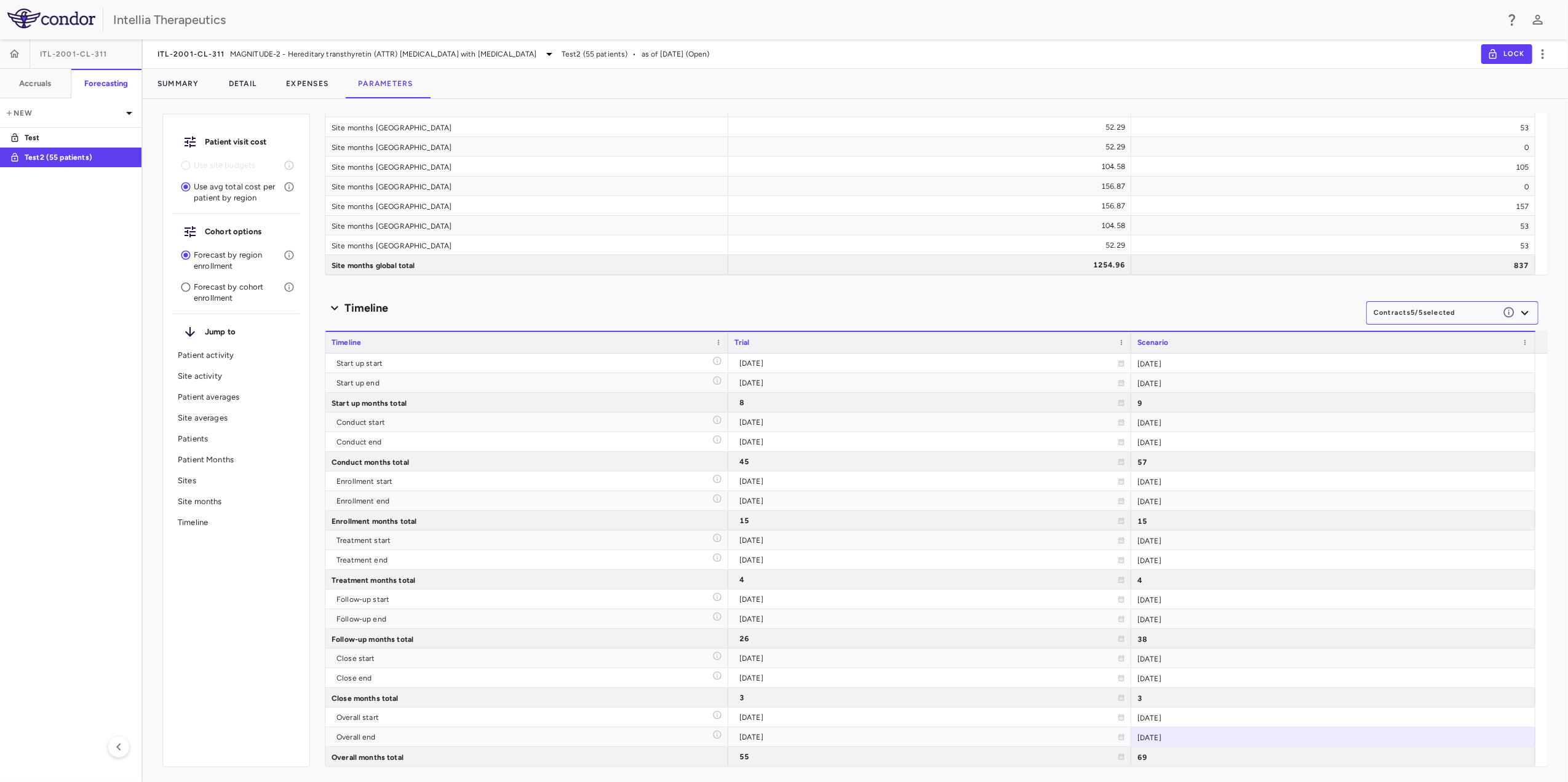
click at [37, 50] on div "ITL-2001-CL-311" at bounding box center [71, 54] width 141 height 30
click at [41, 90] on button "Accruals" at bounding box center [35, 84] width 72 height 30
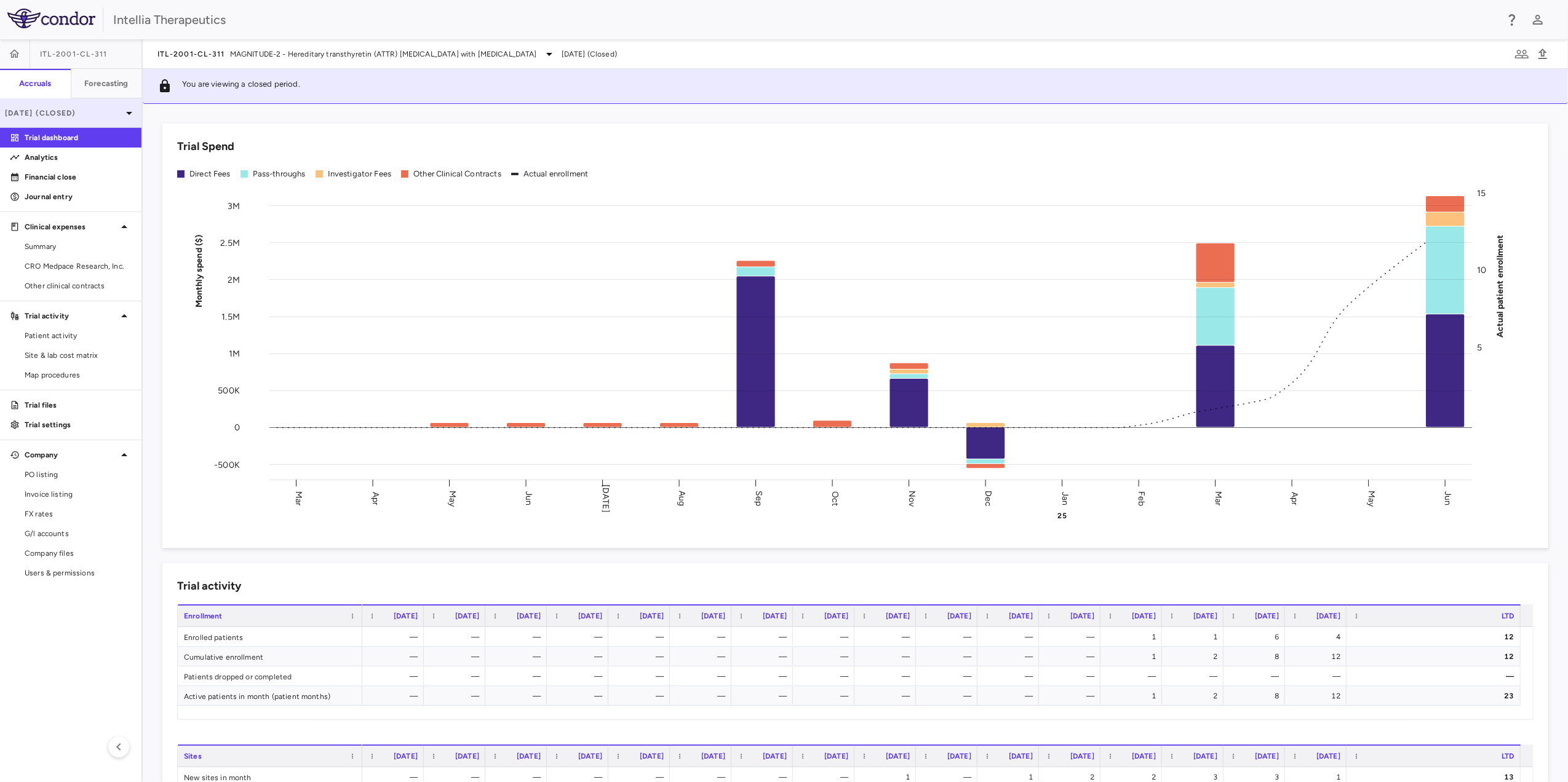
click at [87, 114] on p "Jun 2025 (Closed)" at bounding box center [63, 113] width 117 height 11
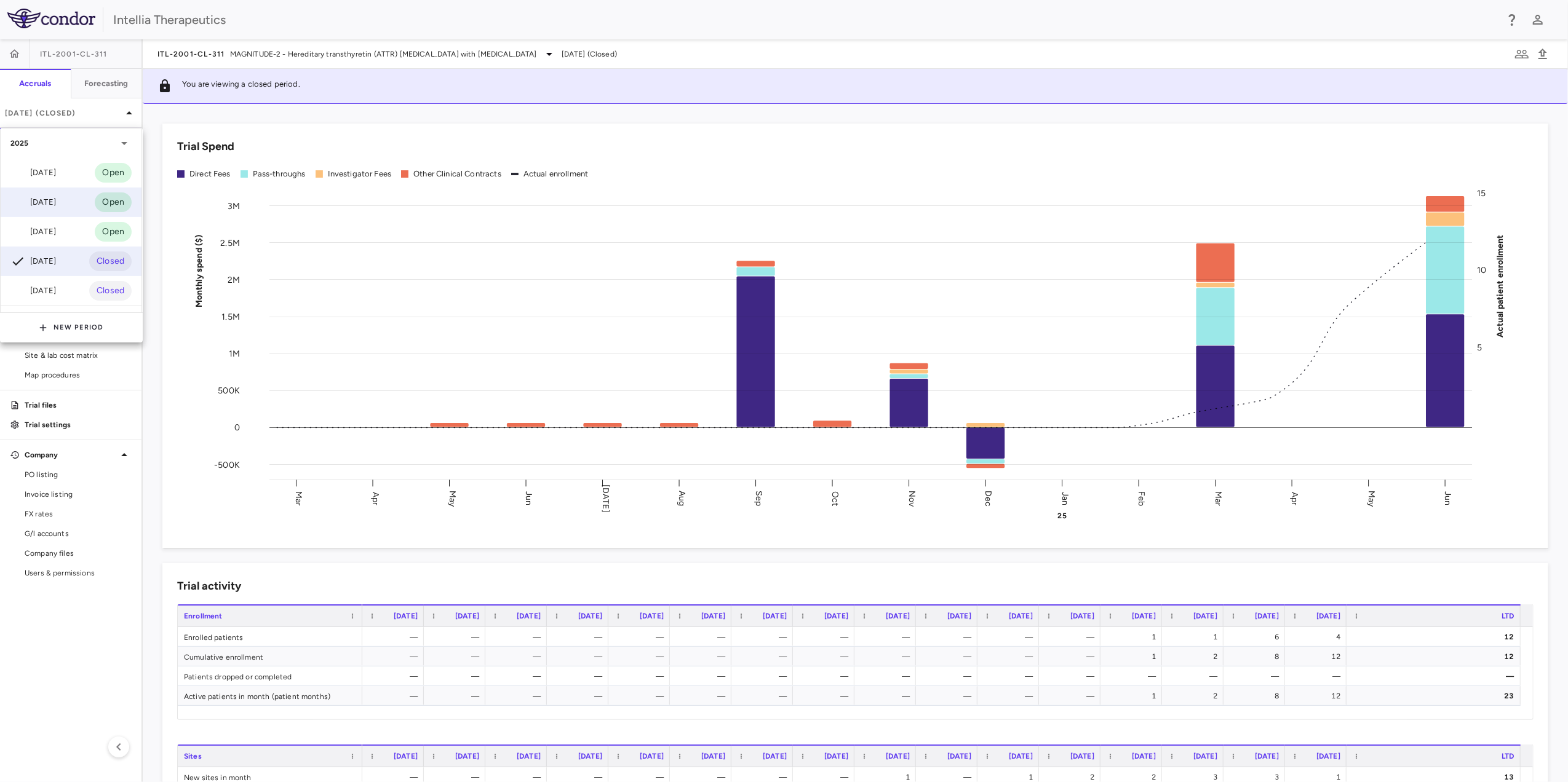
click at [56, 202] on div "Aug 2025" at bounding box center [33, 203] width 46 height 15
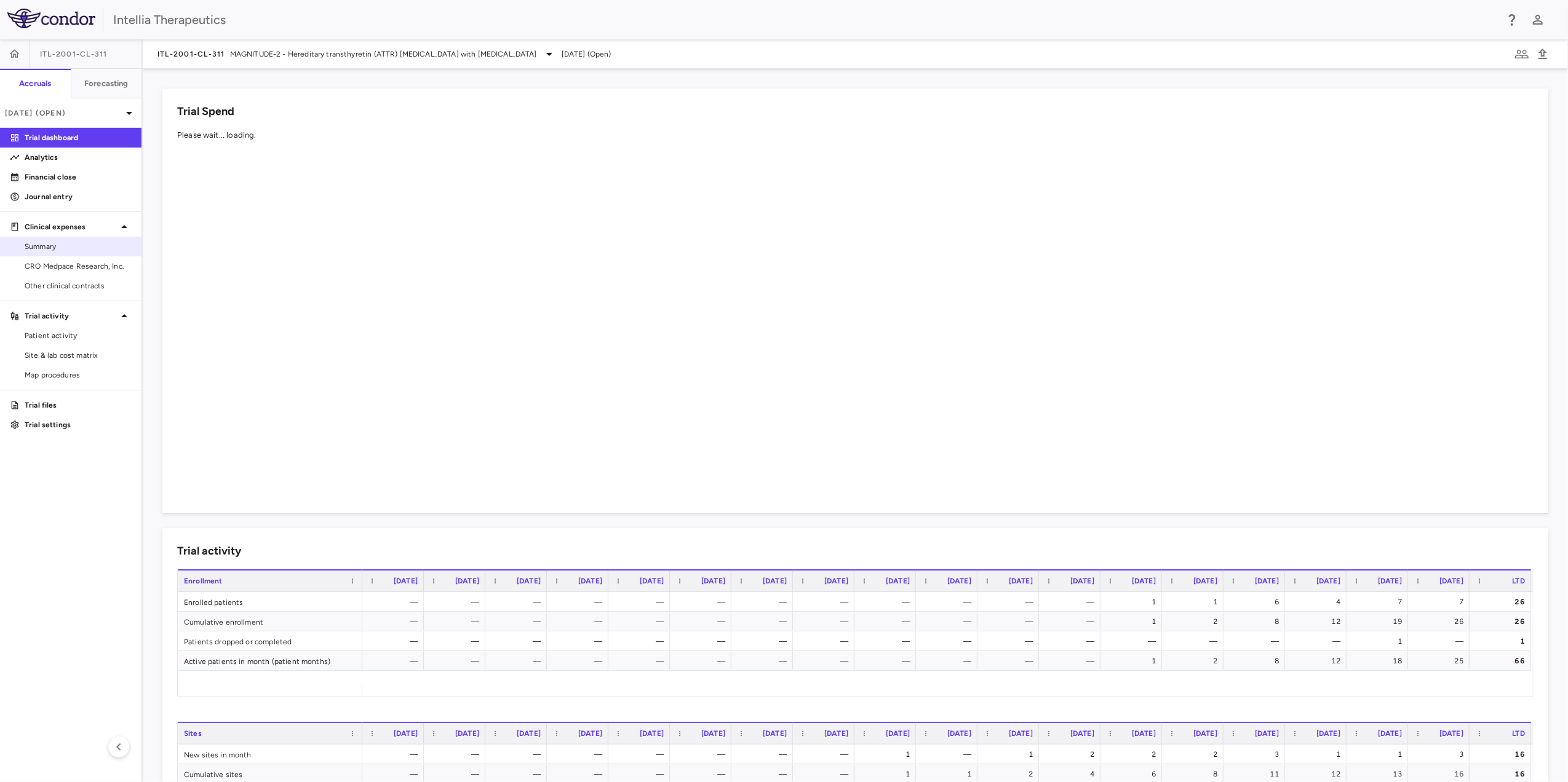
click at [79, 253] on link "Summary" at bounding box center [71, 246] width 141 height 19
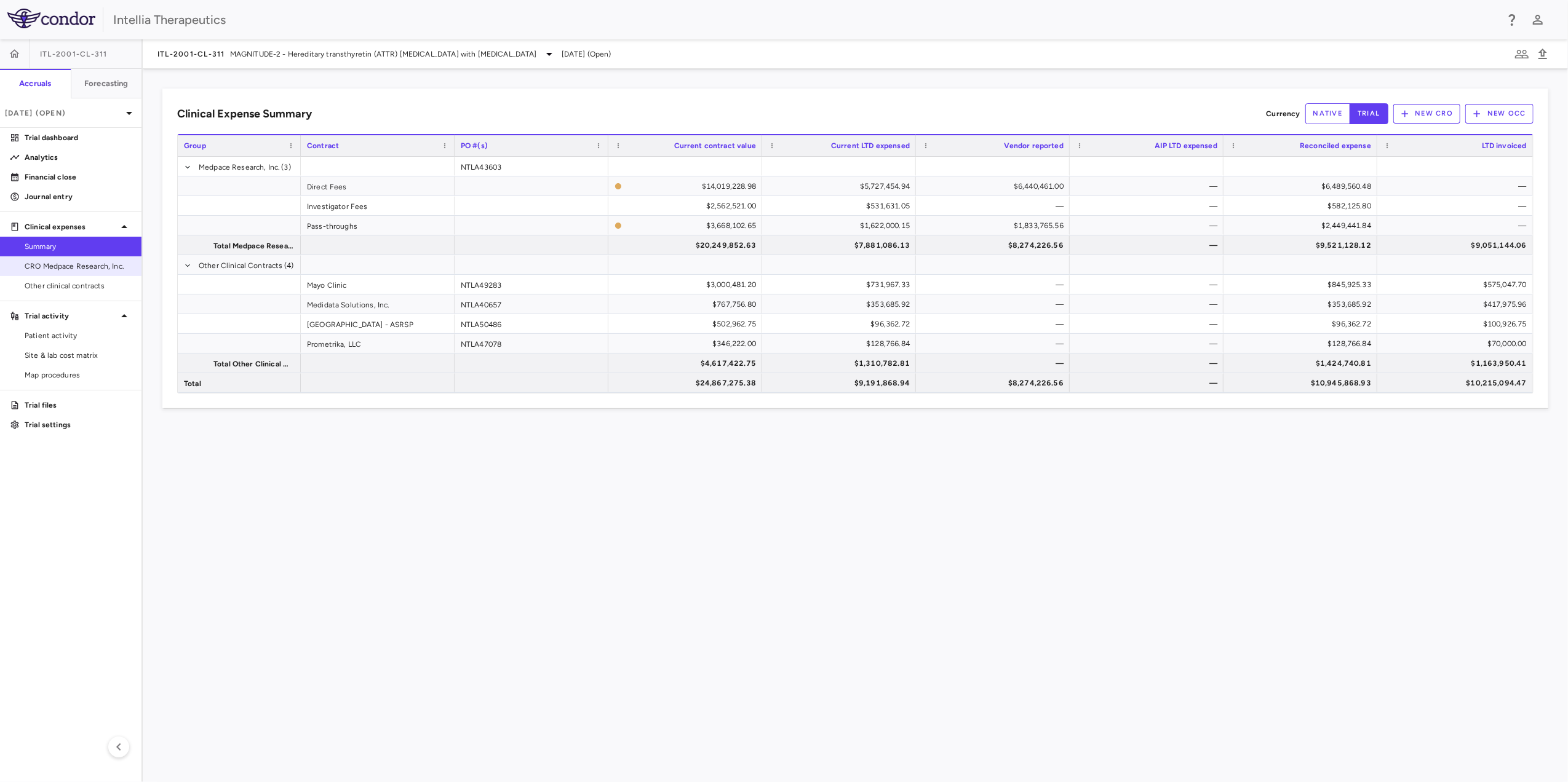
click at [66, 269] on span "CRO Medpace Research, Inc." at bounding box center [77, 266] width 107 height 11
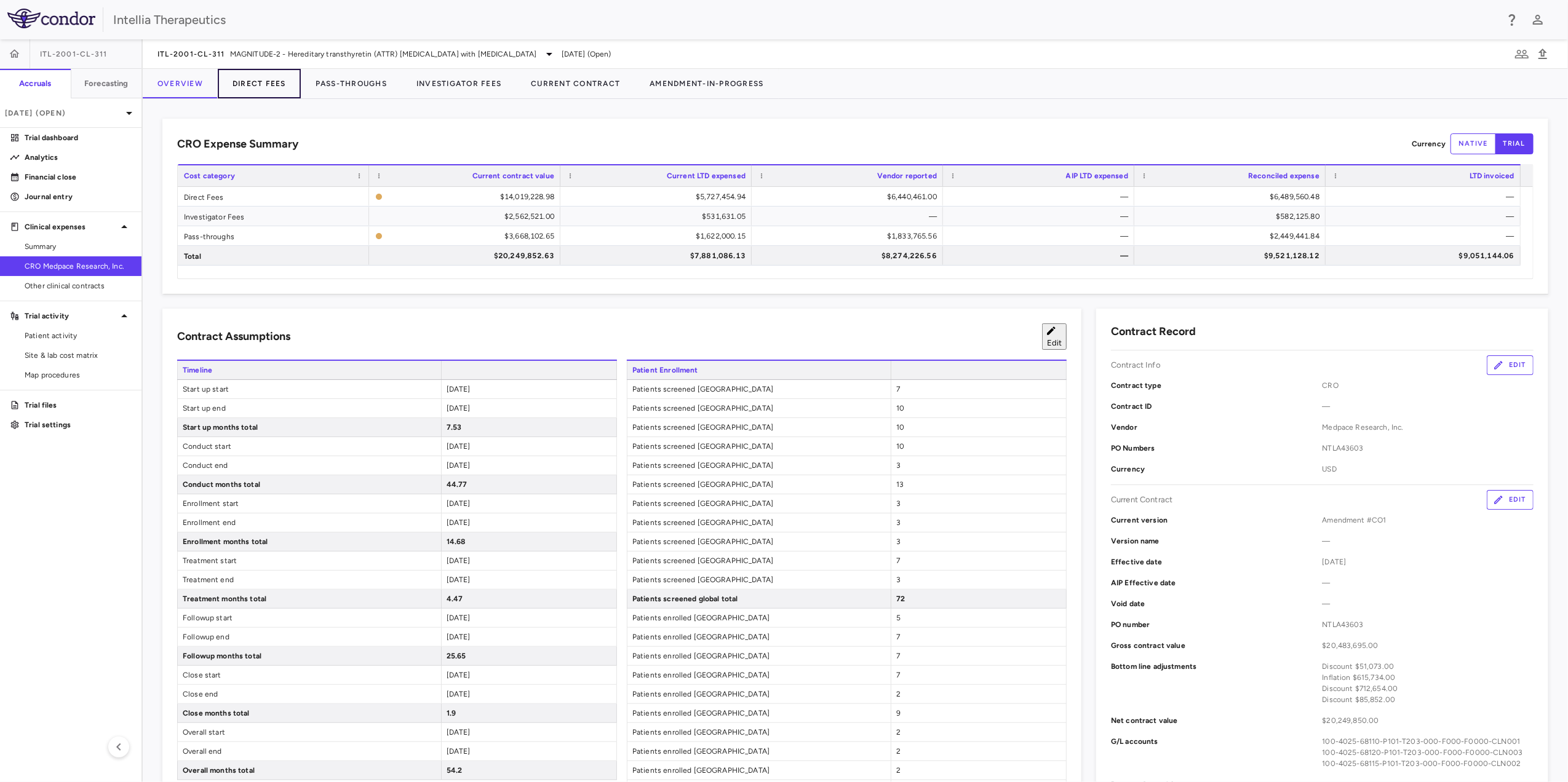
click at [291, 81] on button "Direct Fees" at bounding box center [259, 84] width 83 height 30
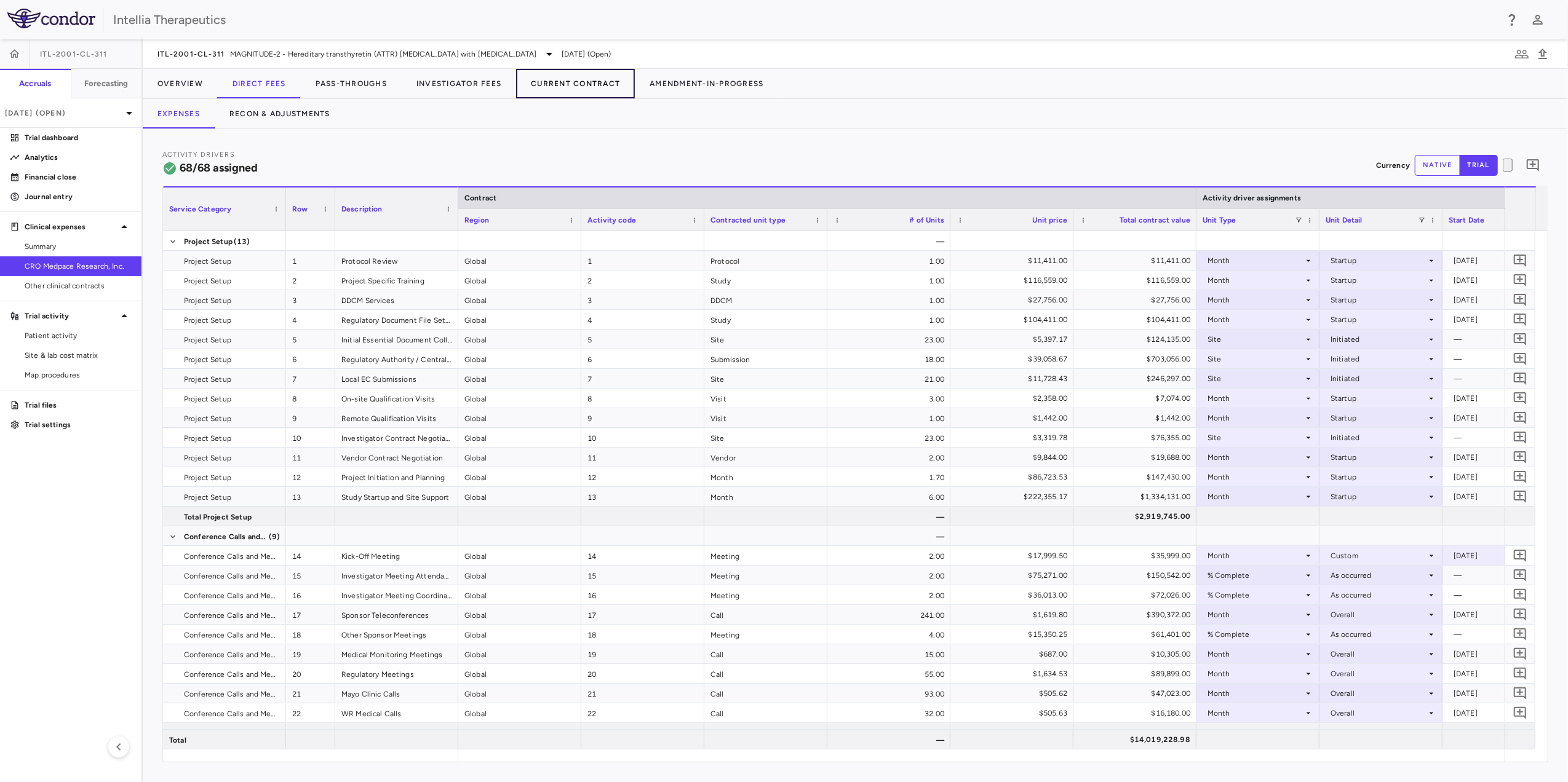
click at [599, 79] on button "Current Contract" at bounding box center [576, 84] width 119 height 30
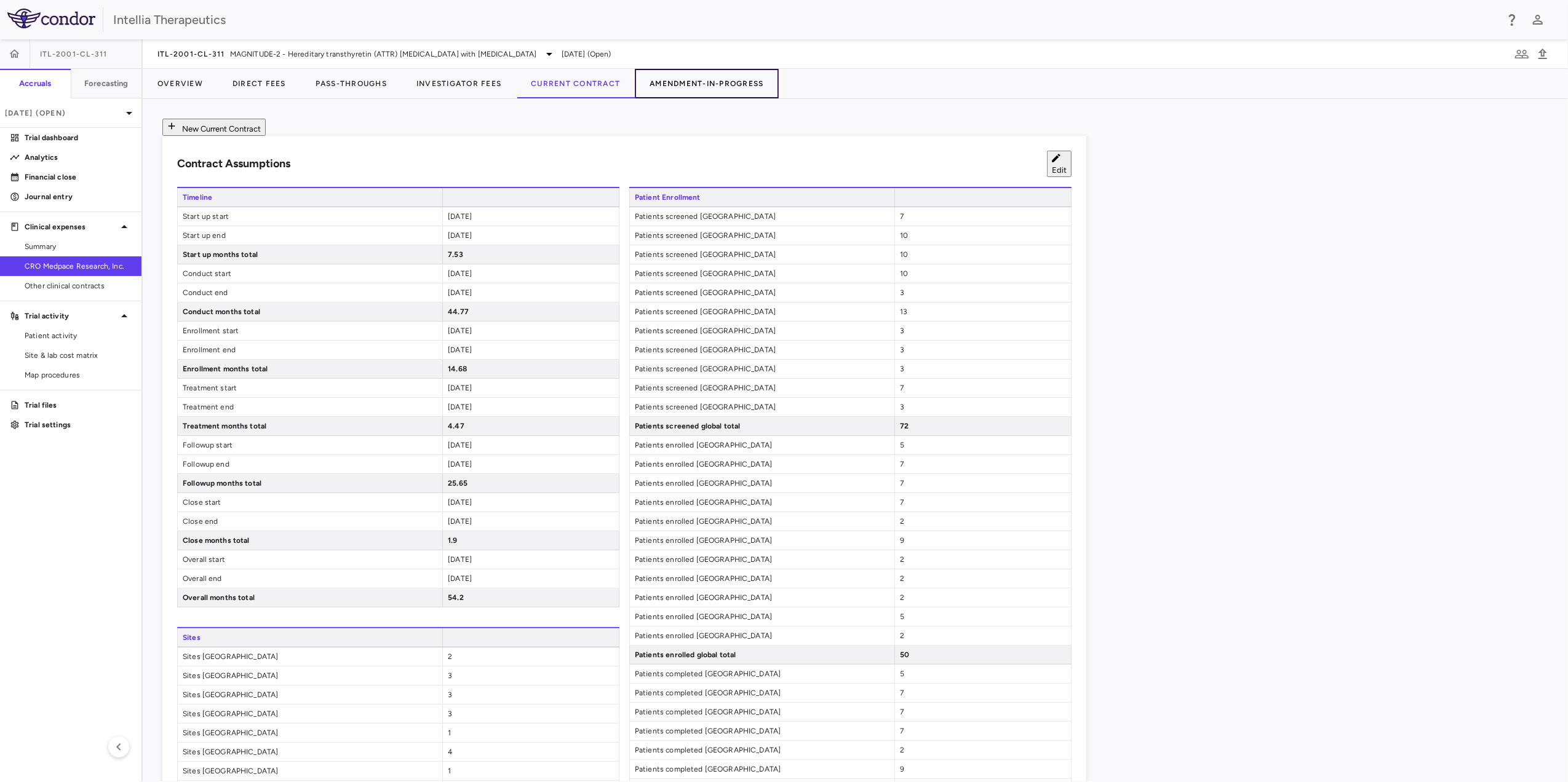
click at [680, 79] on button "Amendment-In-Progress" at bounding box center [706, 84] width 143 height 30
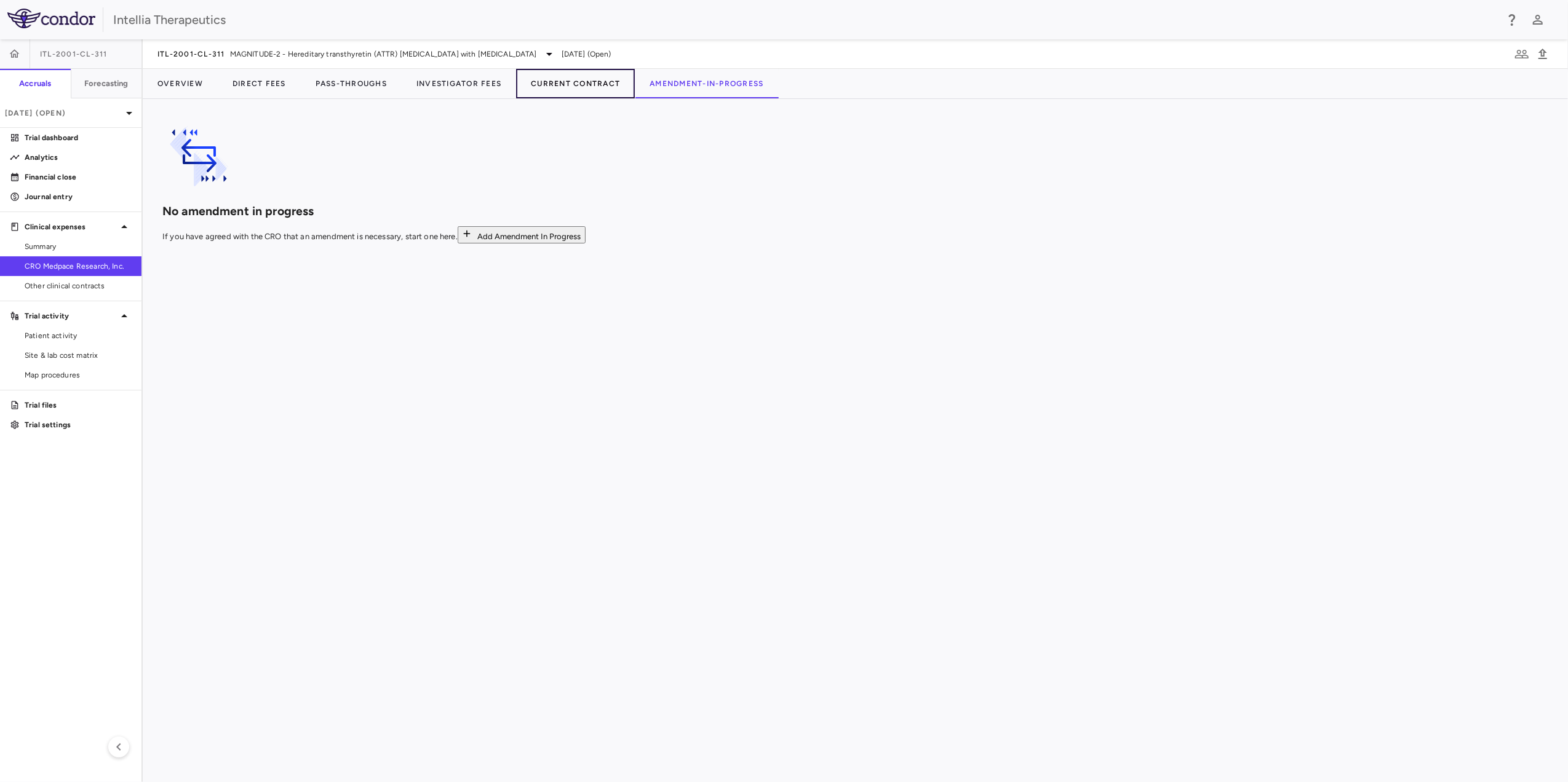
click at [584, 85] on button "Current Contract" at bounding box center [576, 84] width 119 height 30
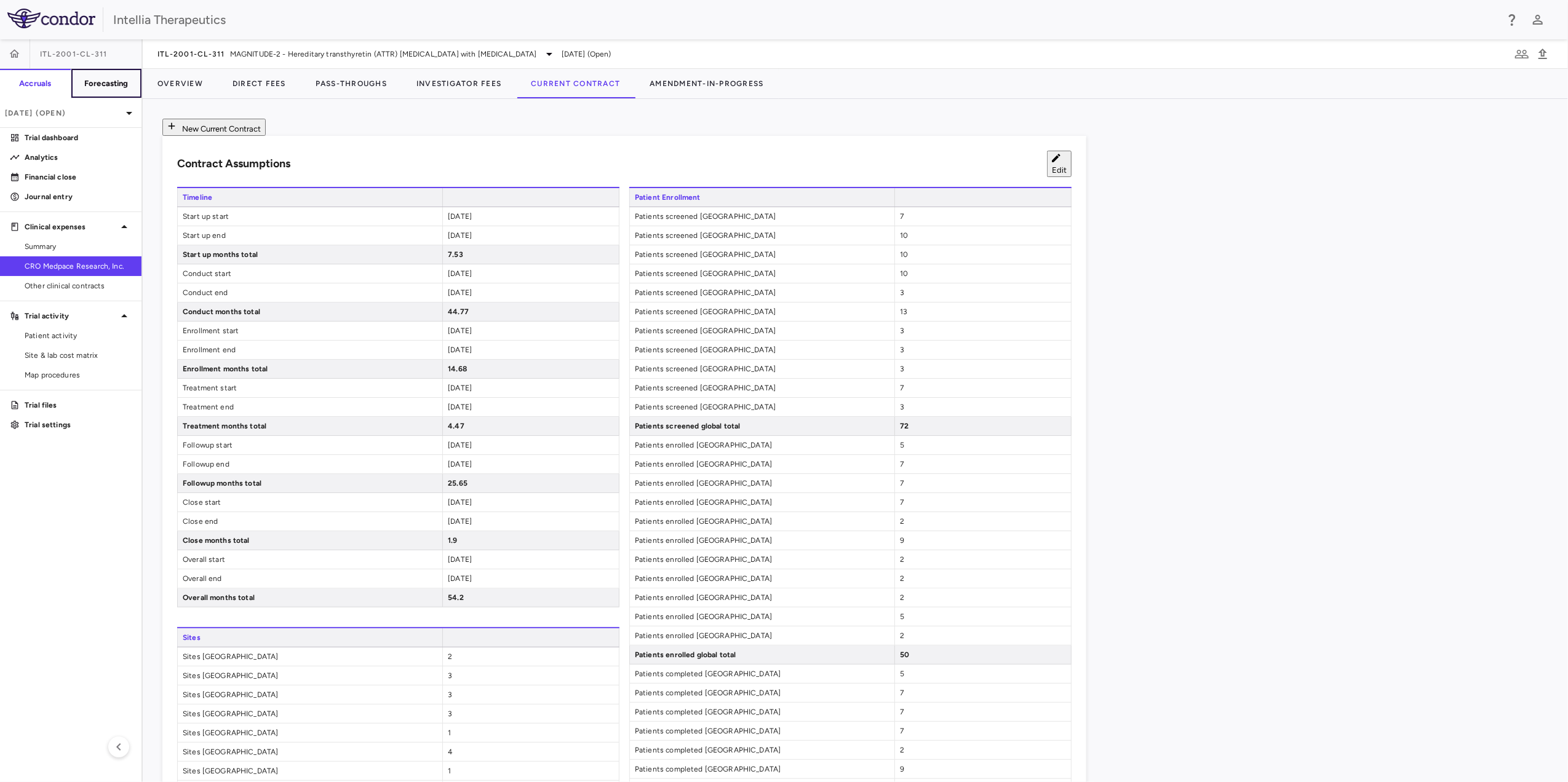
click at [126, 90] on button "Forecasting" at bounding box center [106, 84] width 72 height 30
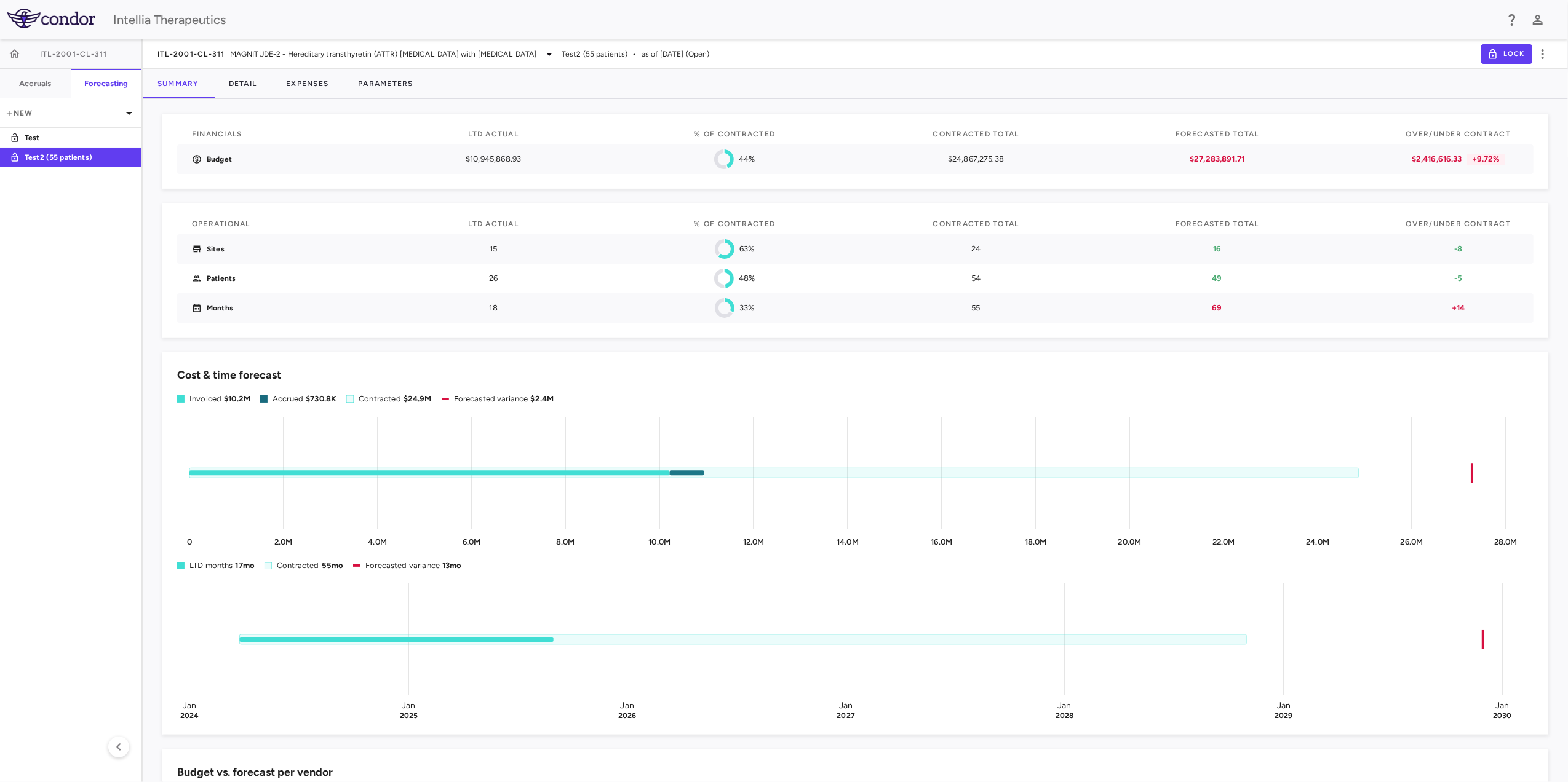
click at [435, 91] on div "Summary Detail Expenses Parameters" at bounding box center [855, 84] width 1425 height 30
click at [401, 82] on button "Parameters" at bounding box center [385, 84] width 85 height 30
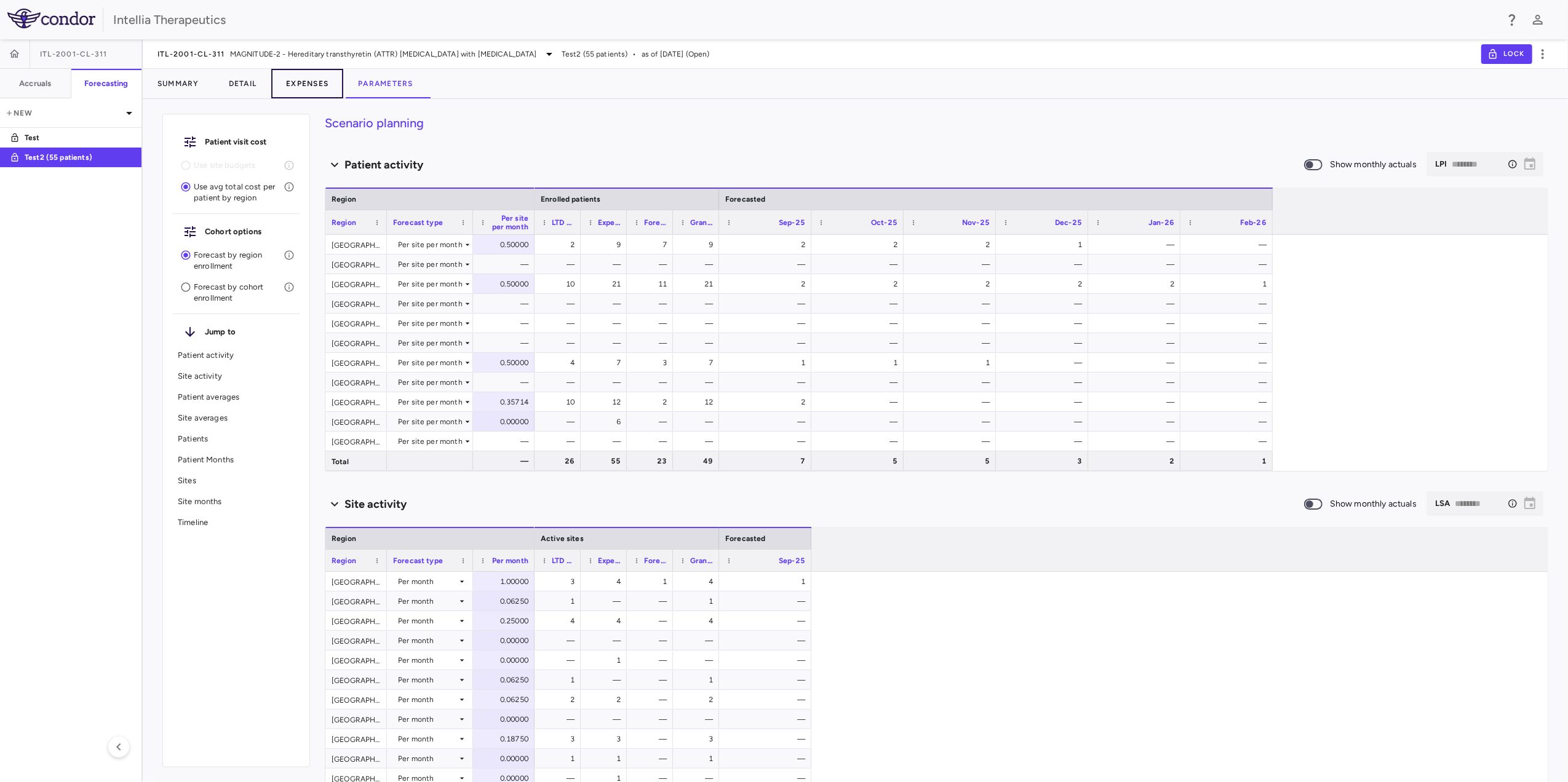
click at [319, 86] on button "Expenses" at bounding box center [307, 84] width 72 height 30
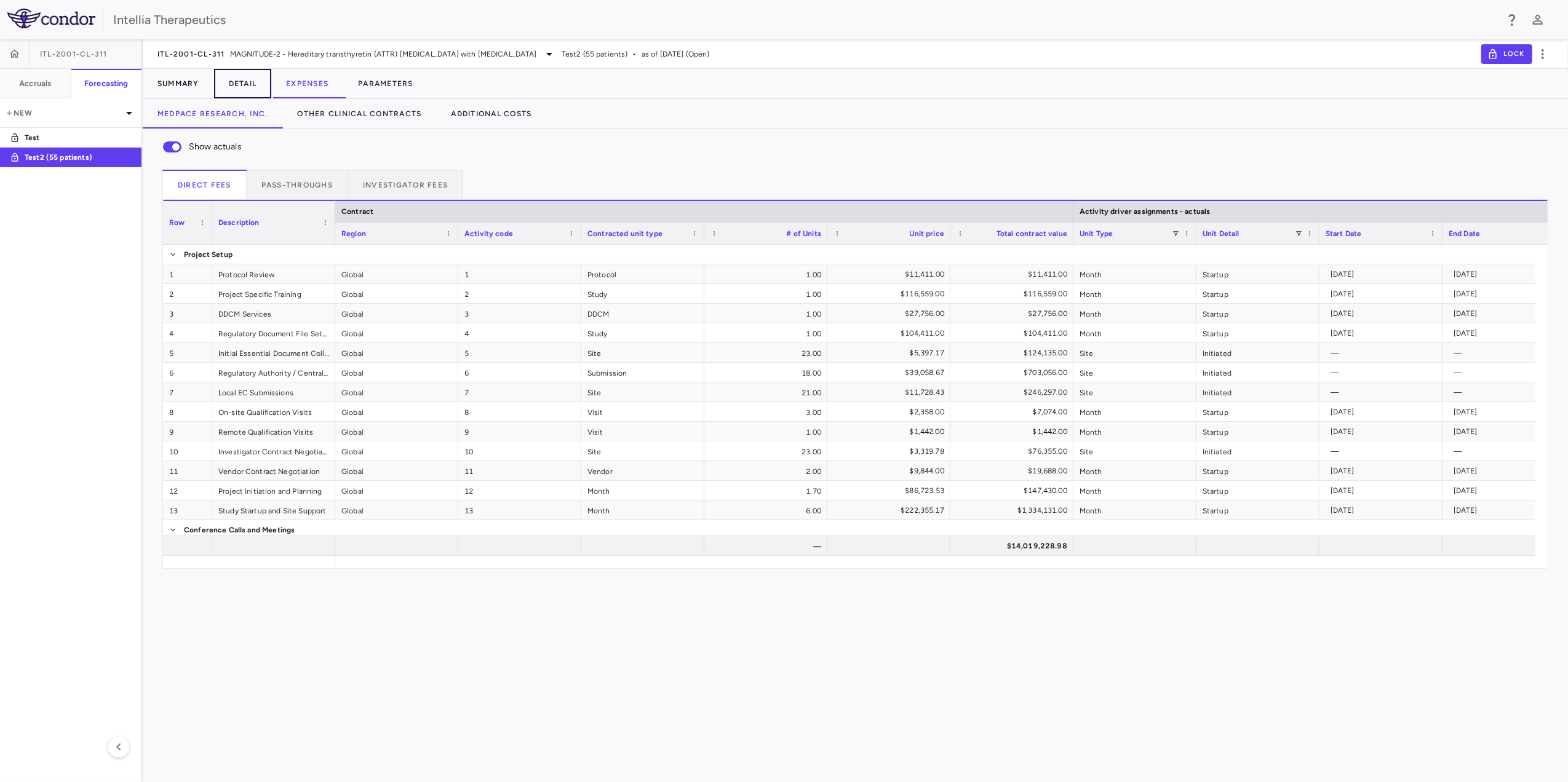
click at [255, 85] on button "Detail" at bounding box center [243, 84] width 58 height 30
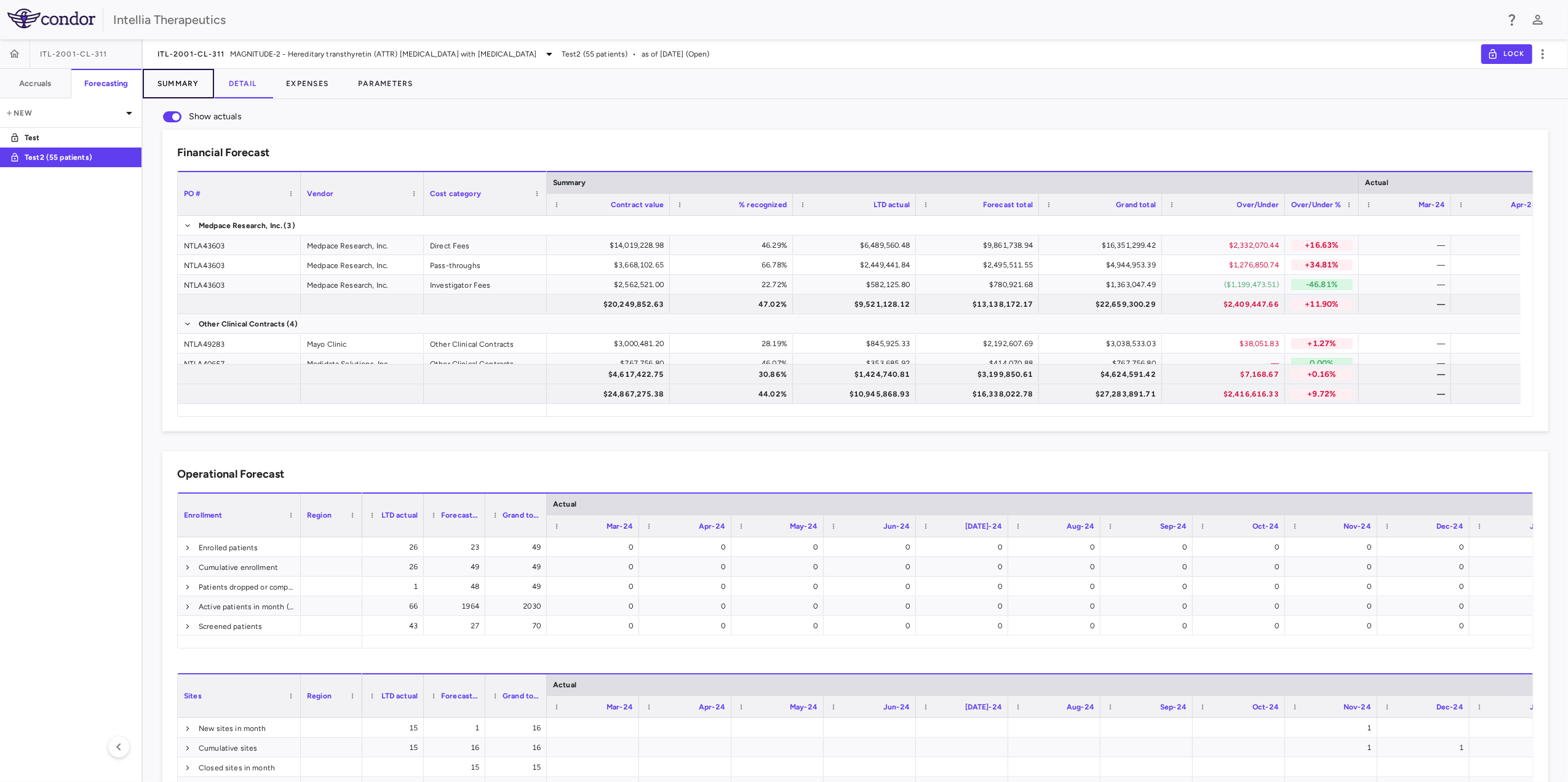
click at [176, 86] on button "Summary" at bounding box center [178, 84] width 72 height 30
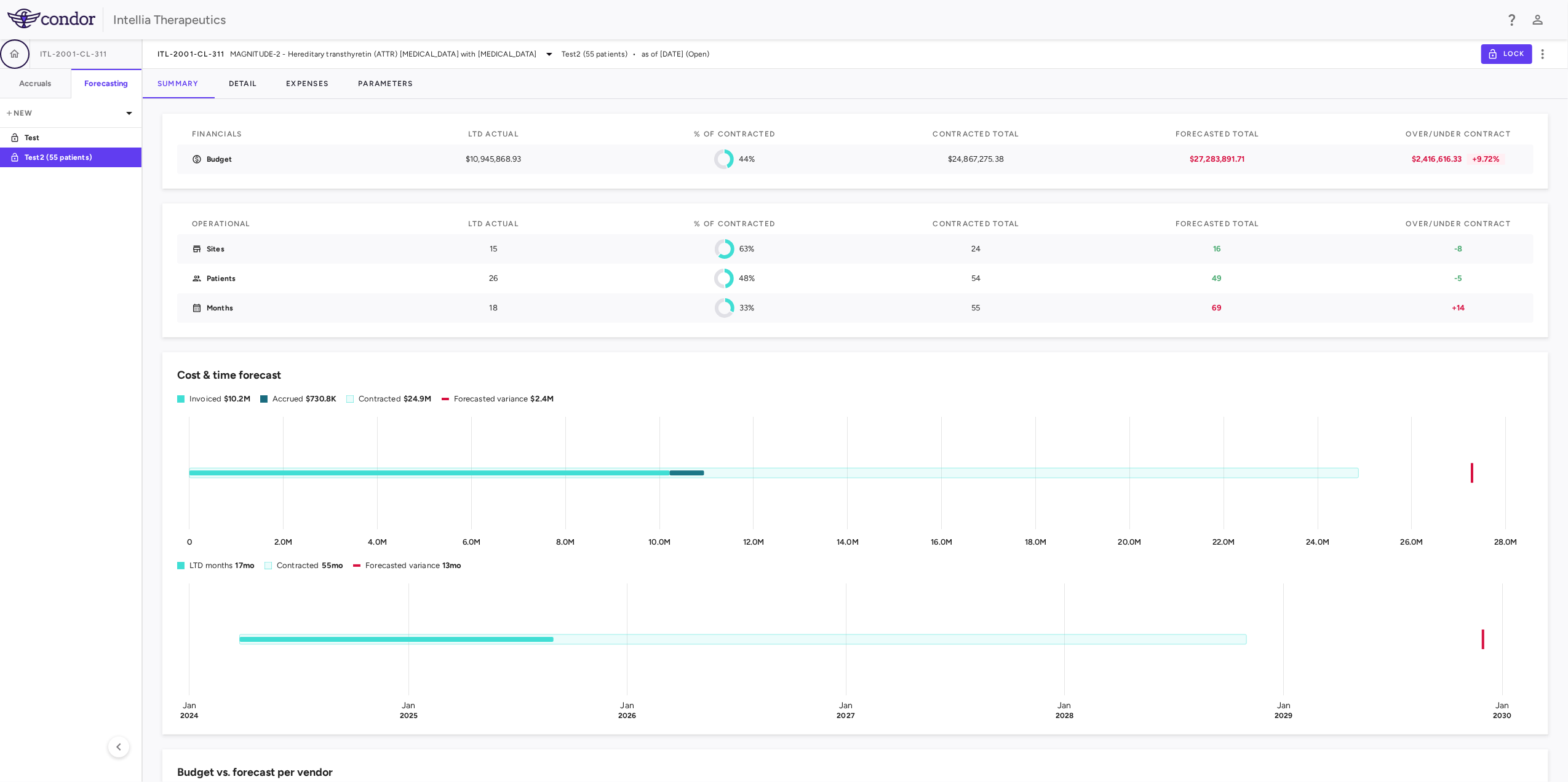
click at [16, 56] on icon "button" at bounding box center [15, 53] width 10 height 8
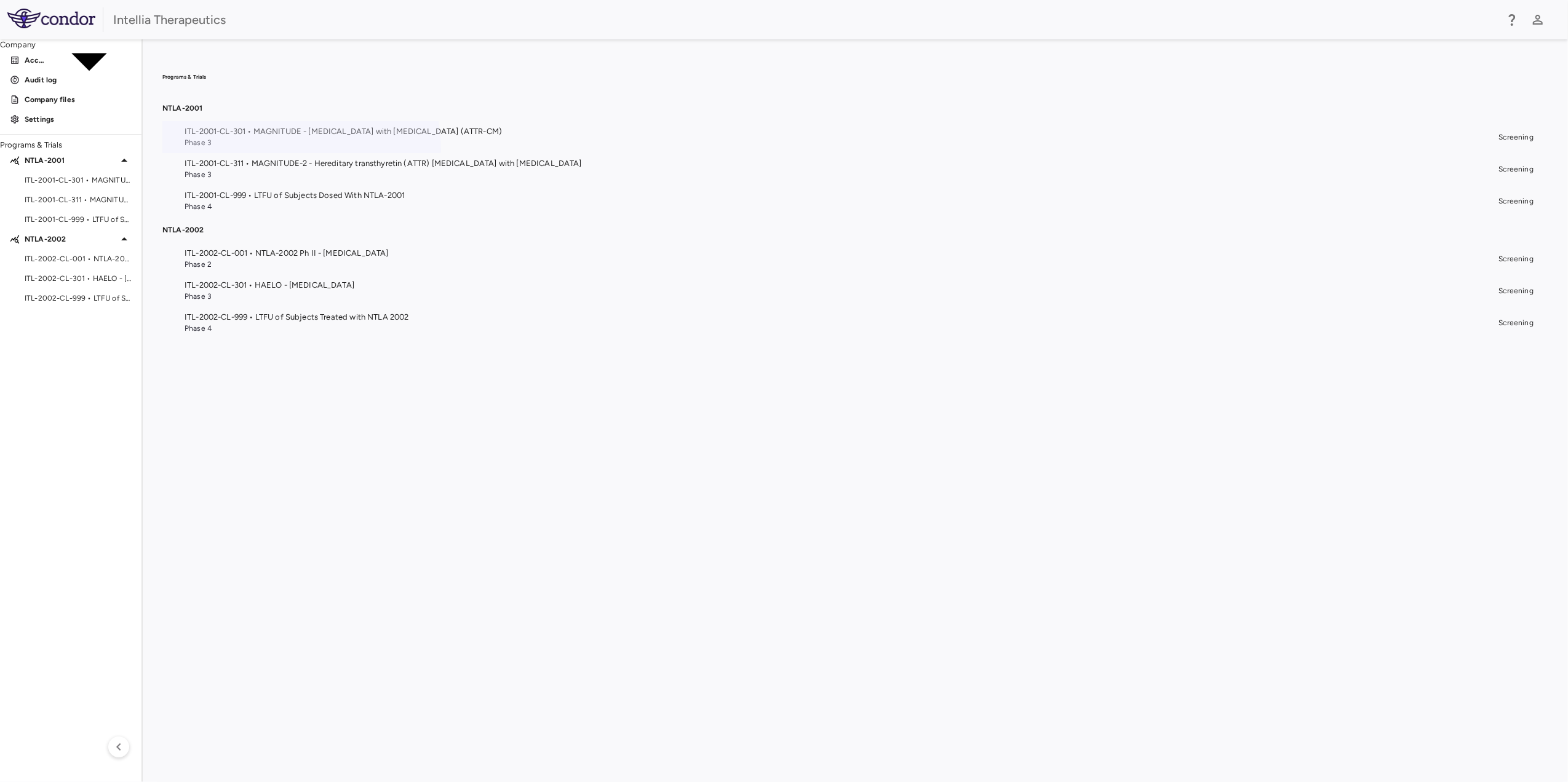
click at [807, 148] on span "Phase 3" at bounding box center [839, 142] width 1309 height 11
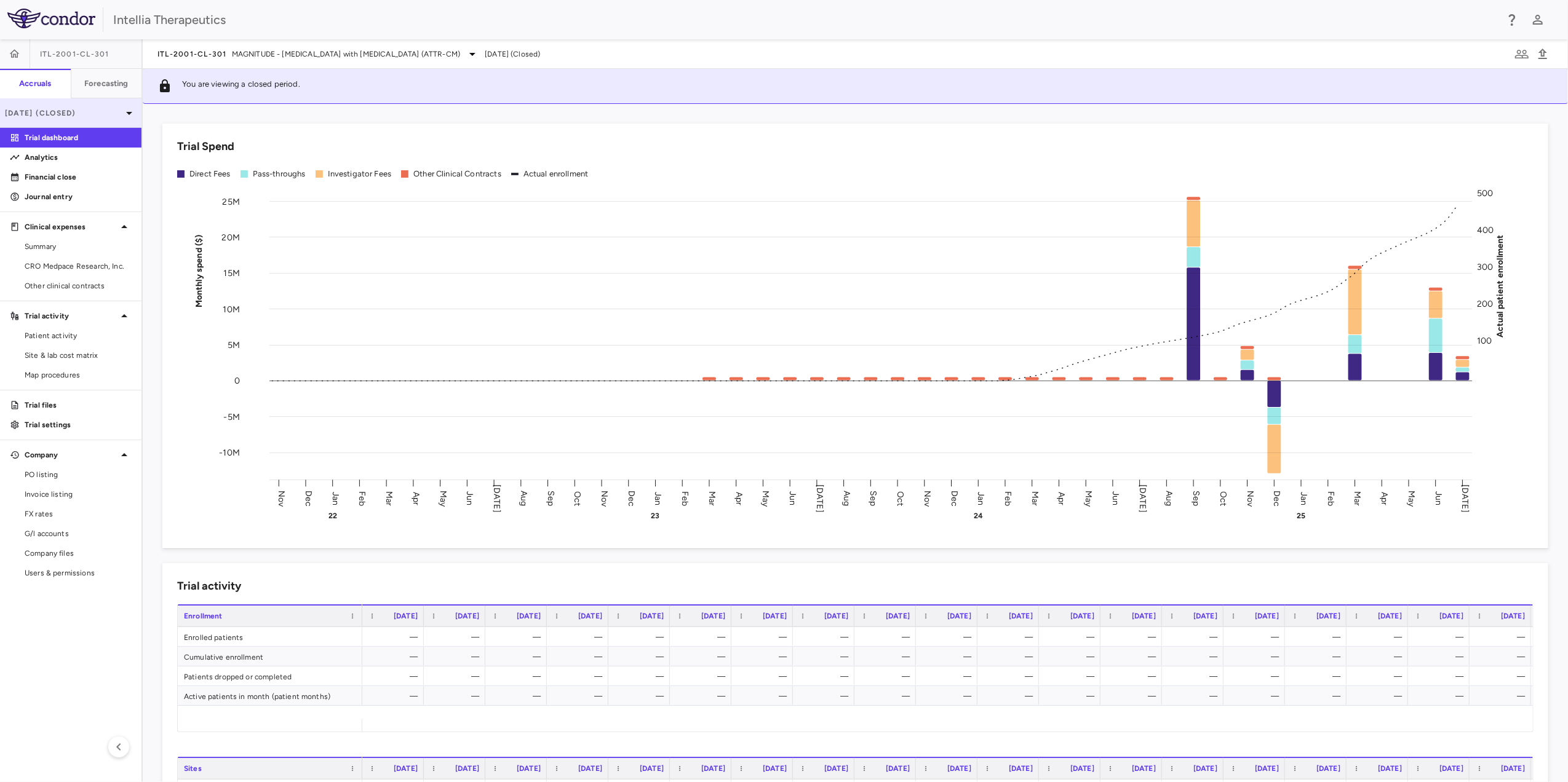
click at [118, 99] on div "Jul 2025 (Closed)" at bounding box center [71, 113] width 141 height 30
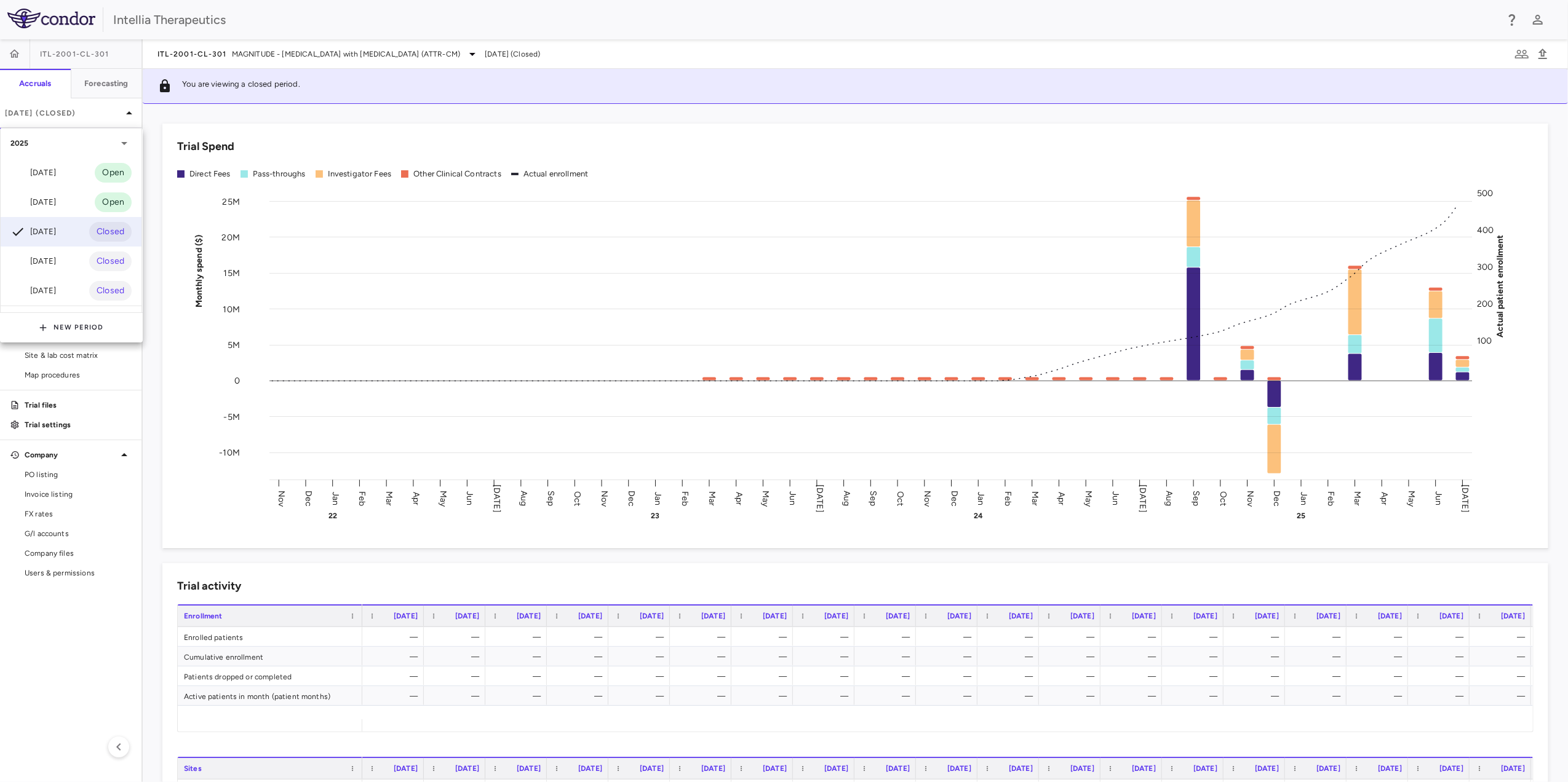
click at [118, 94] on div at bounding box center [784, 391] width 1568 height 782
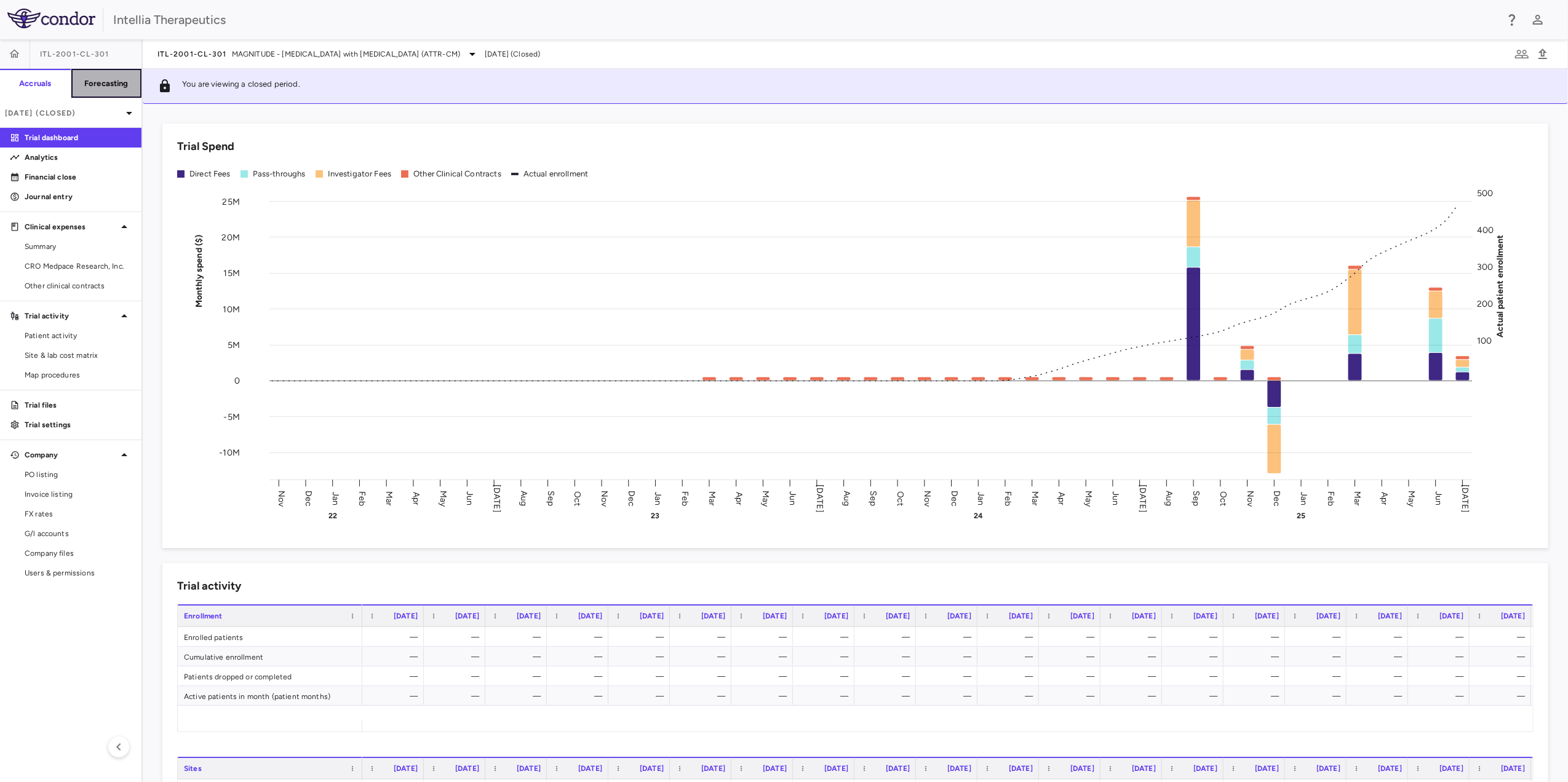
click at [126, 80] on h6 "Forecasting" at bounding box center [107, 84] width 45 height 11
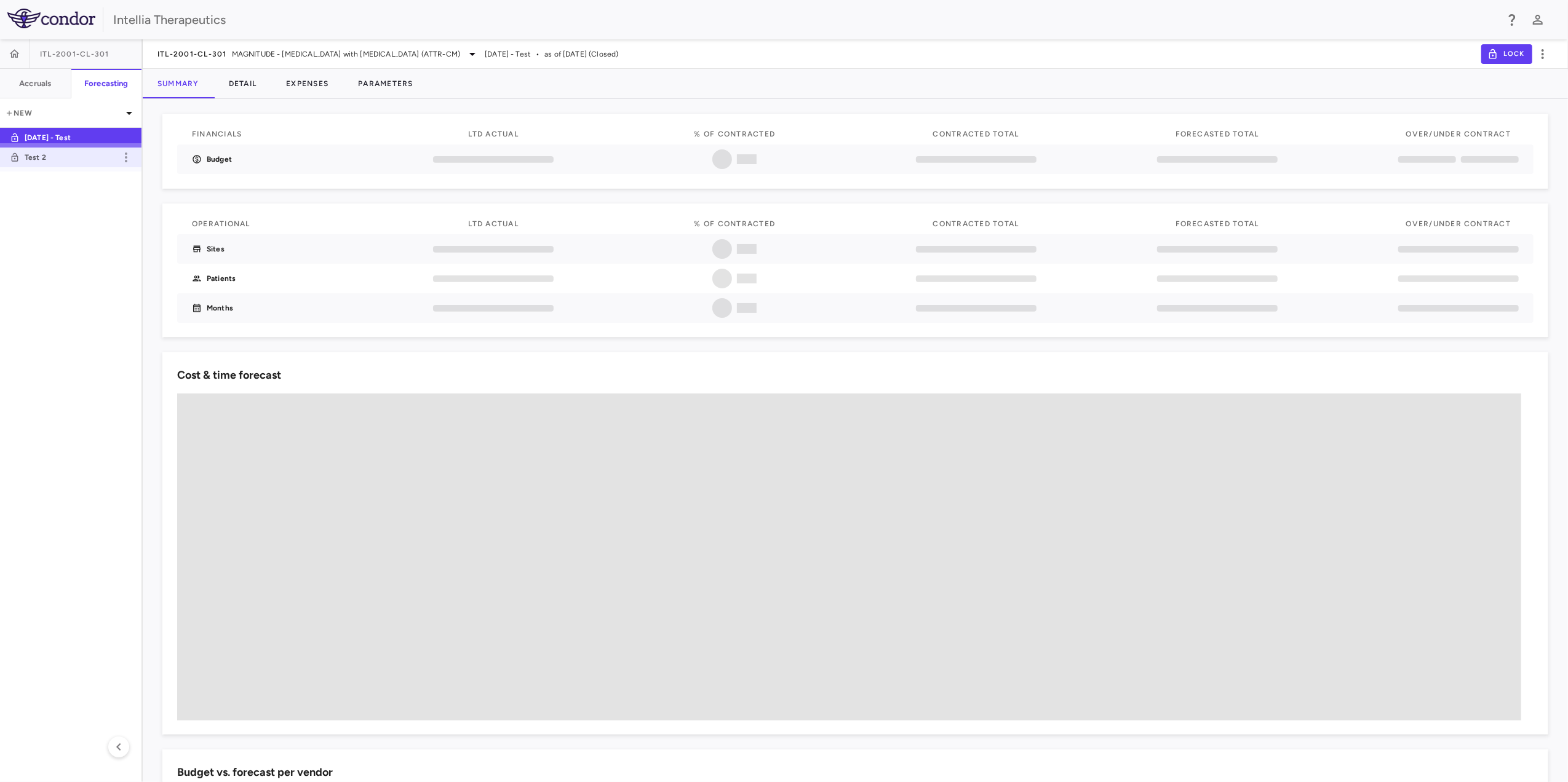
click at [65, 151] on link "Test 2" at bounding box center [71, 157] width 141 height 28
click at [30, 113] on p "New" at bounding box center [63, 113] width 117 height 11
click at [52, 150] on div "New forecast" at bounding box center [71, 144] width 142 height 11
type input "**********"
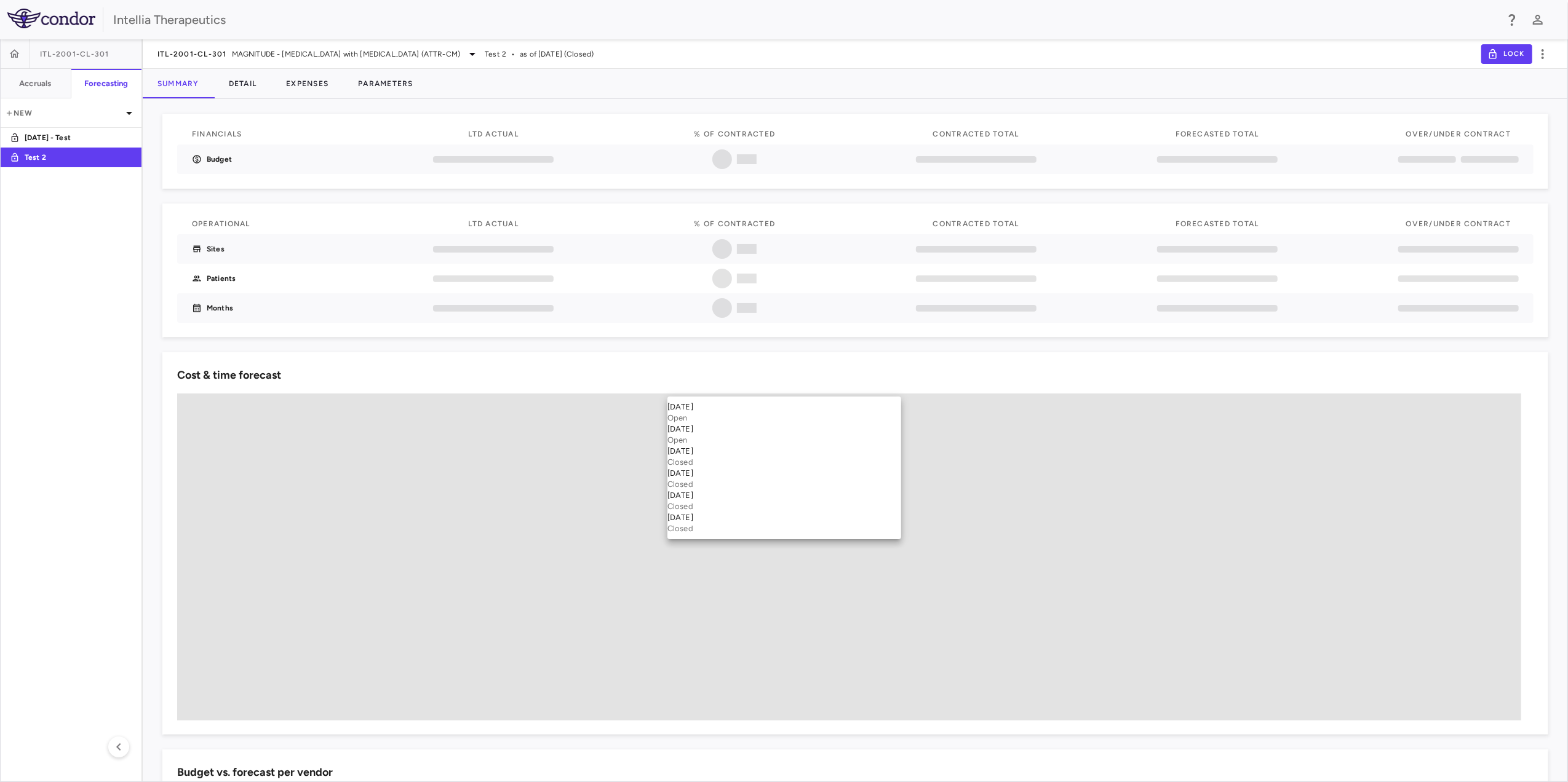
click at [743, 367] on body "**********" at bounding box center [784, 391] width 1568 height 782
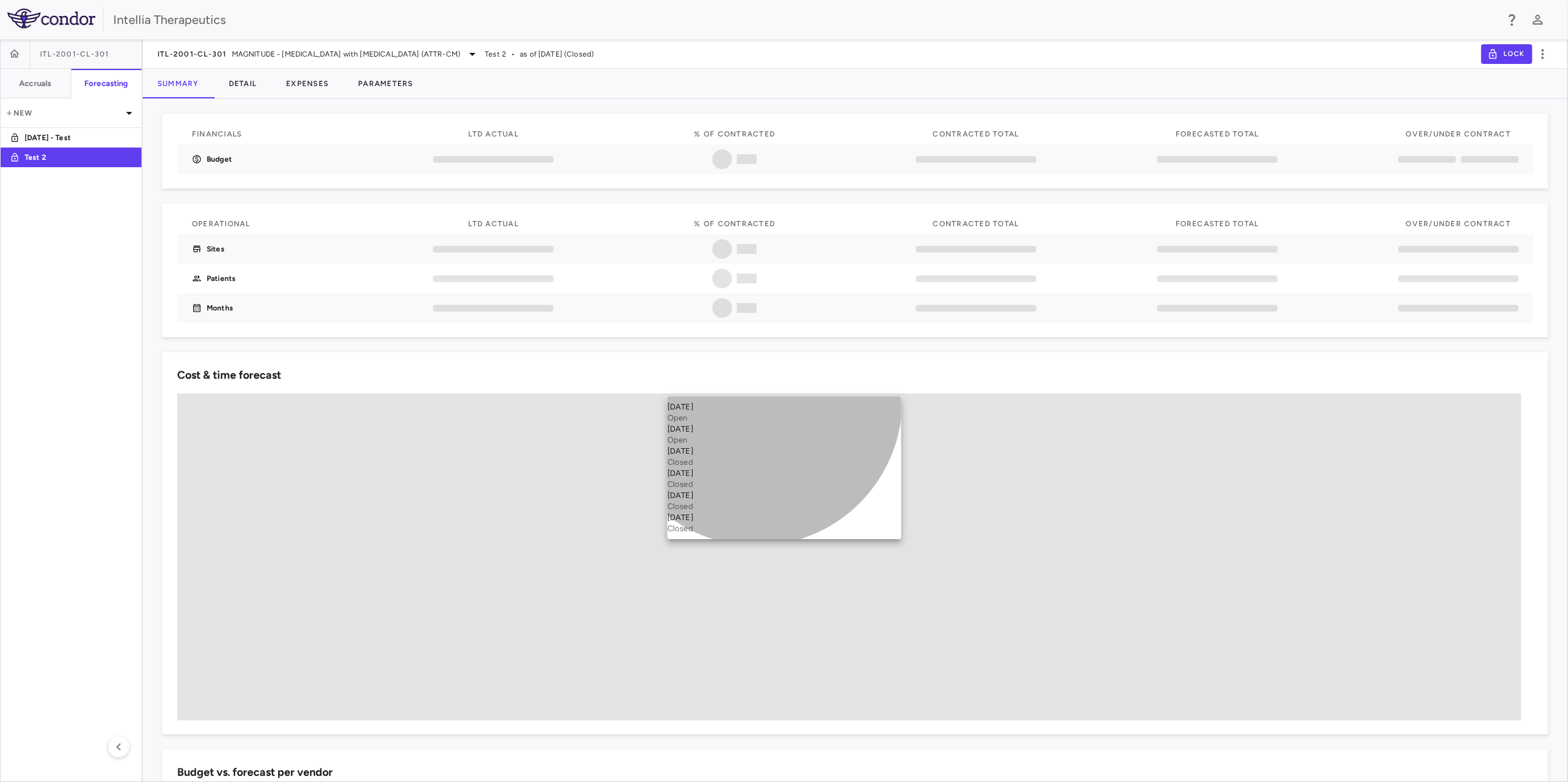
click at [756, 424] on div "Aug 2025 Open" at bounding box center [784, 435] width 233 height 22
type input "**********"
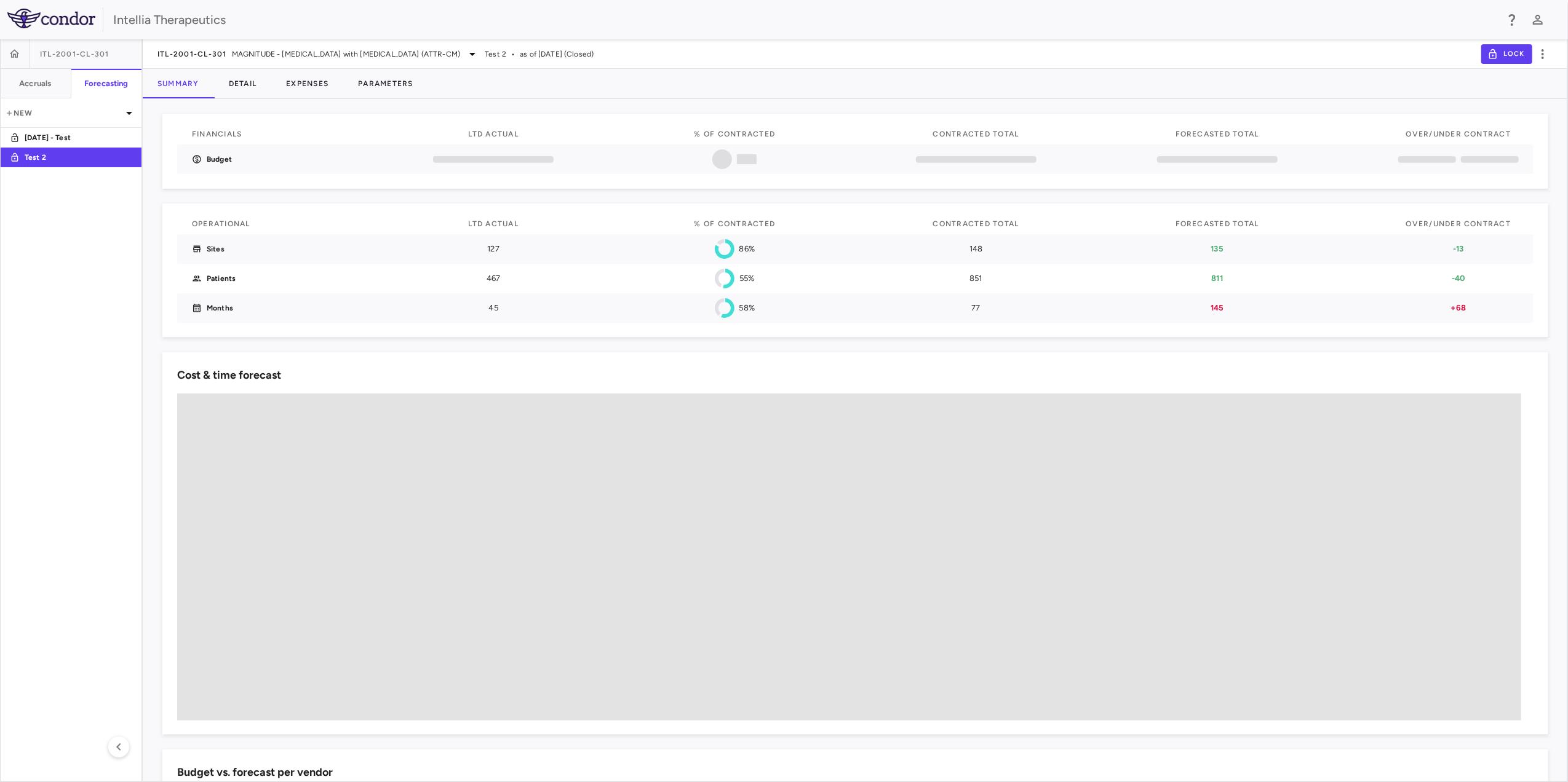
click at [764, 445] on body "**********" at bounding box center [784, 391] width 1568 height 782
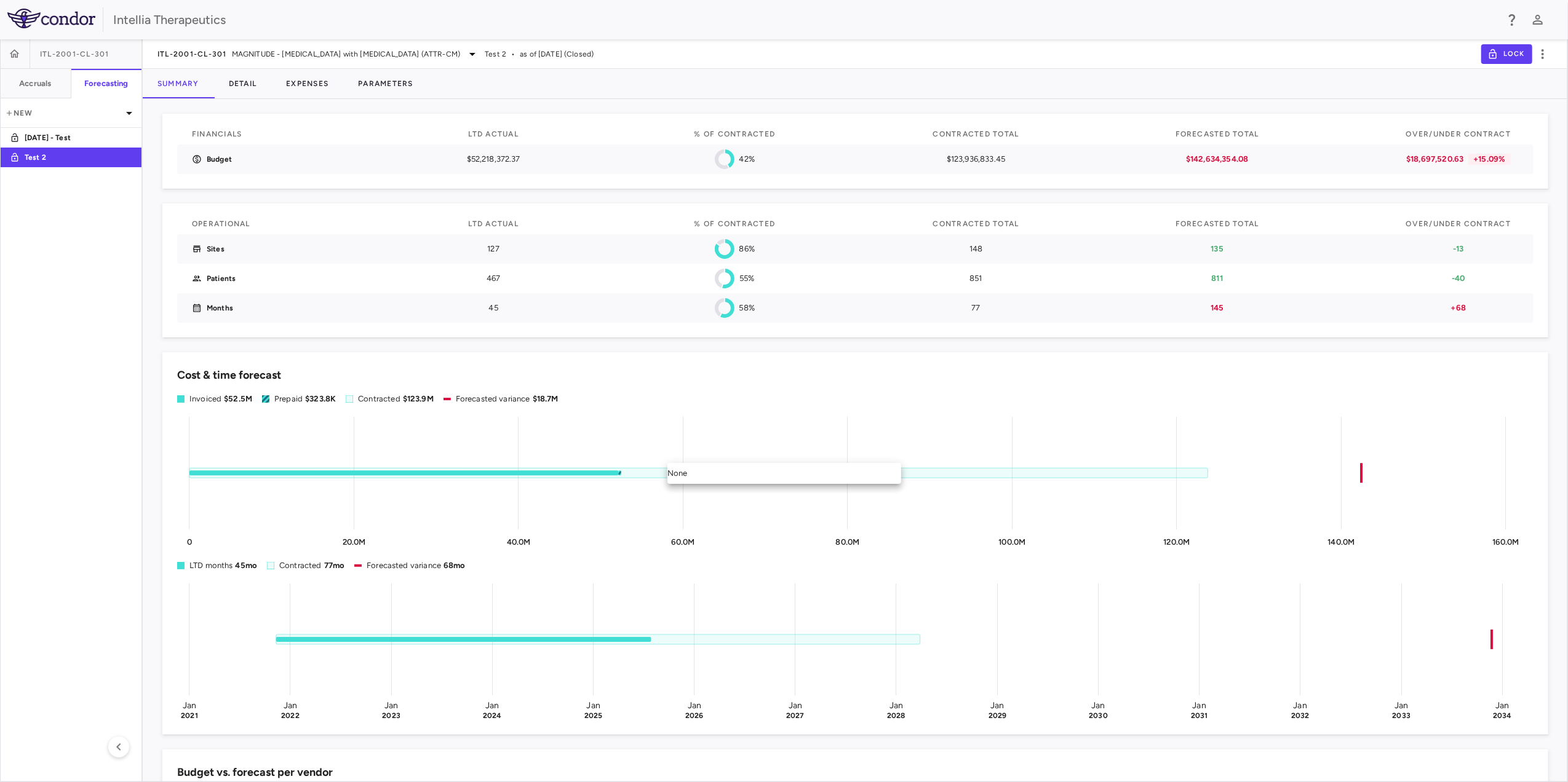
click at [764, 445] on div at bounding box center [784, 391] width 1568 height 782
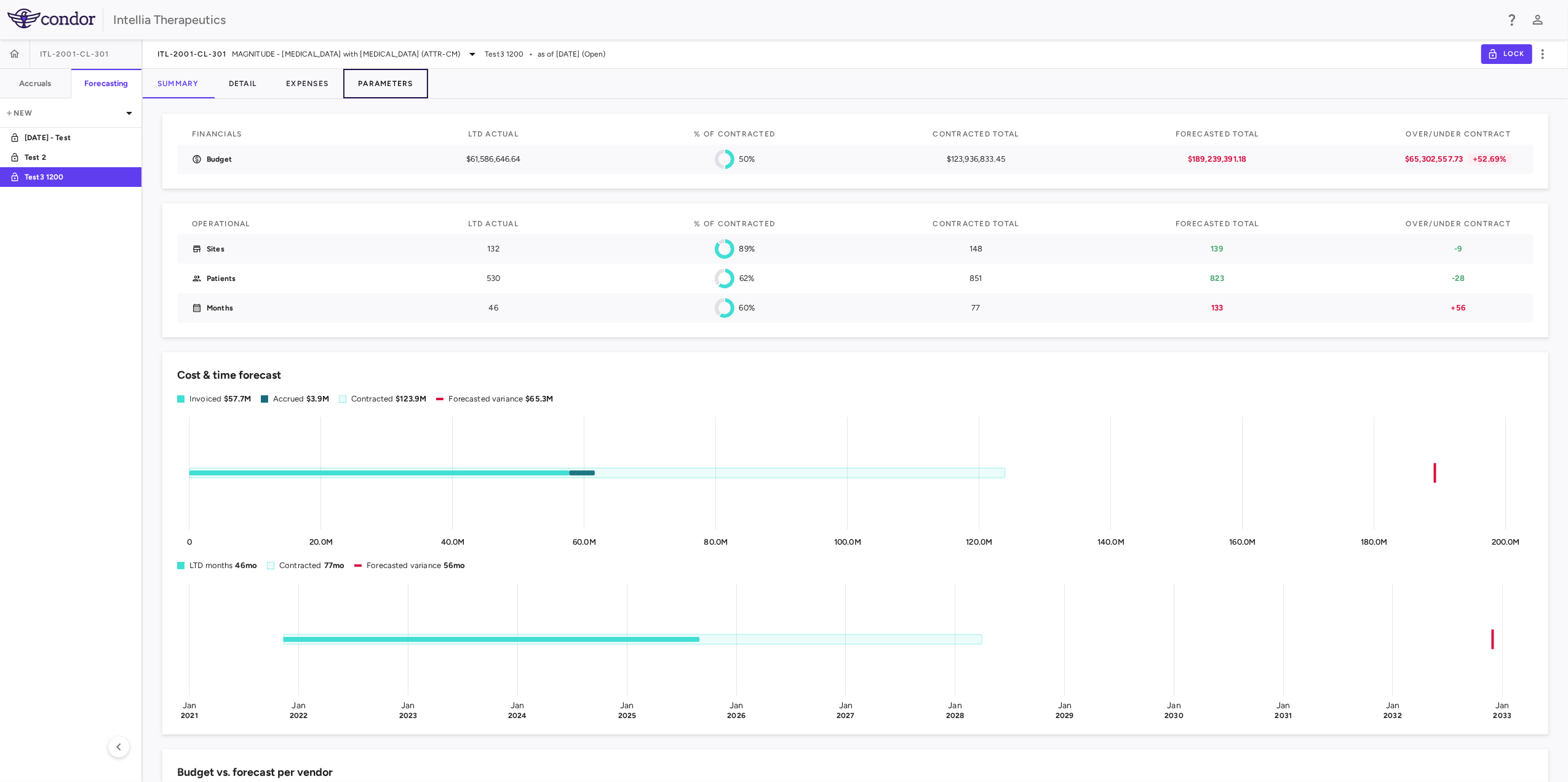
click at [393, 77] on button "Parameters" at bounding box center [385, 84] width 85 height 30
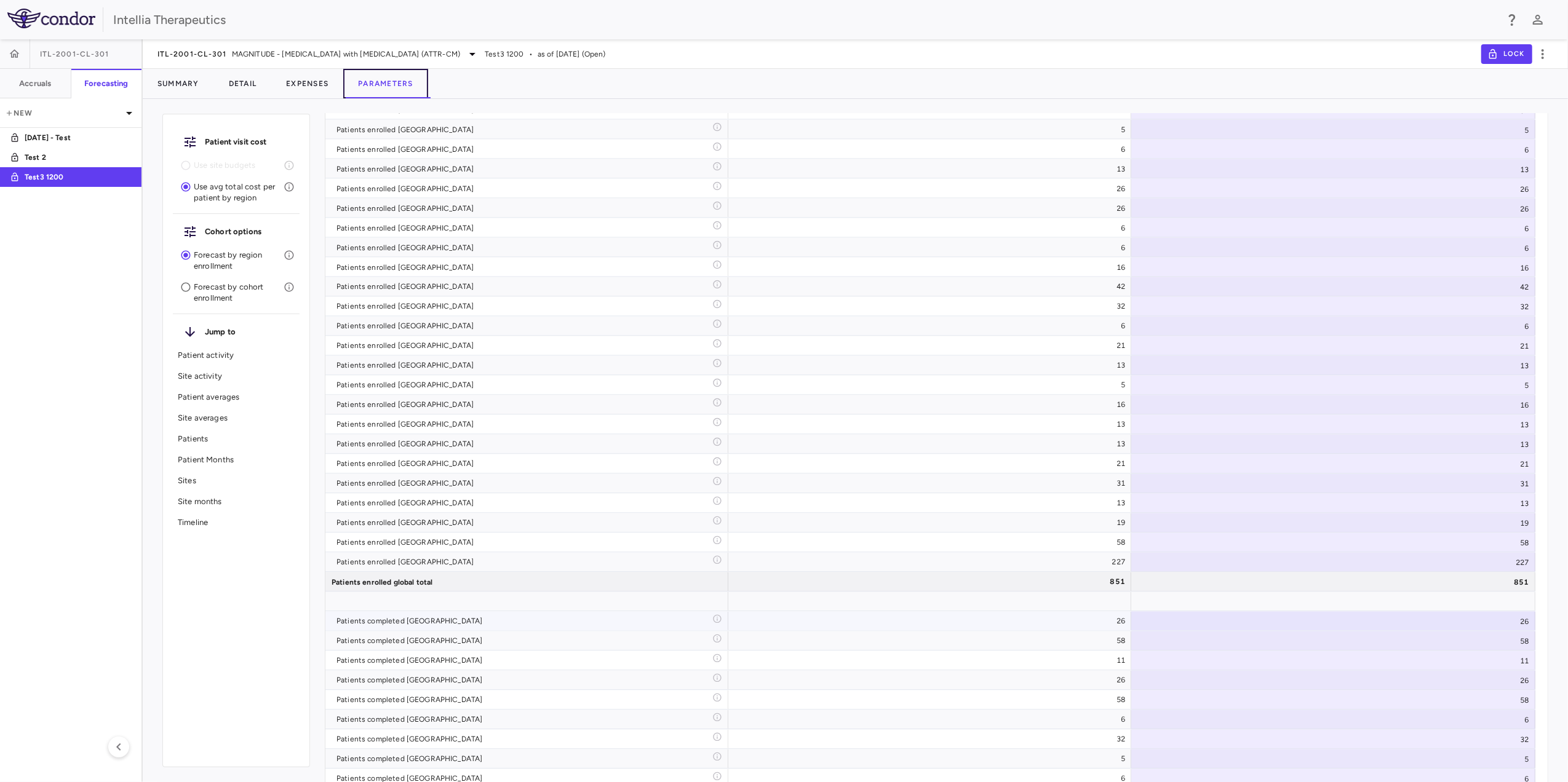
scroll to position [7540, 0]
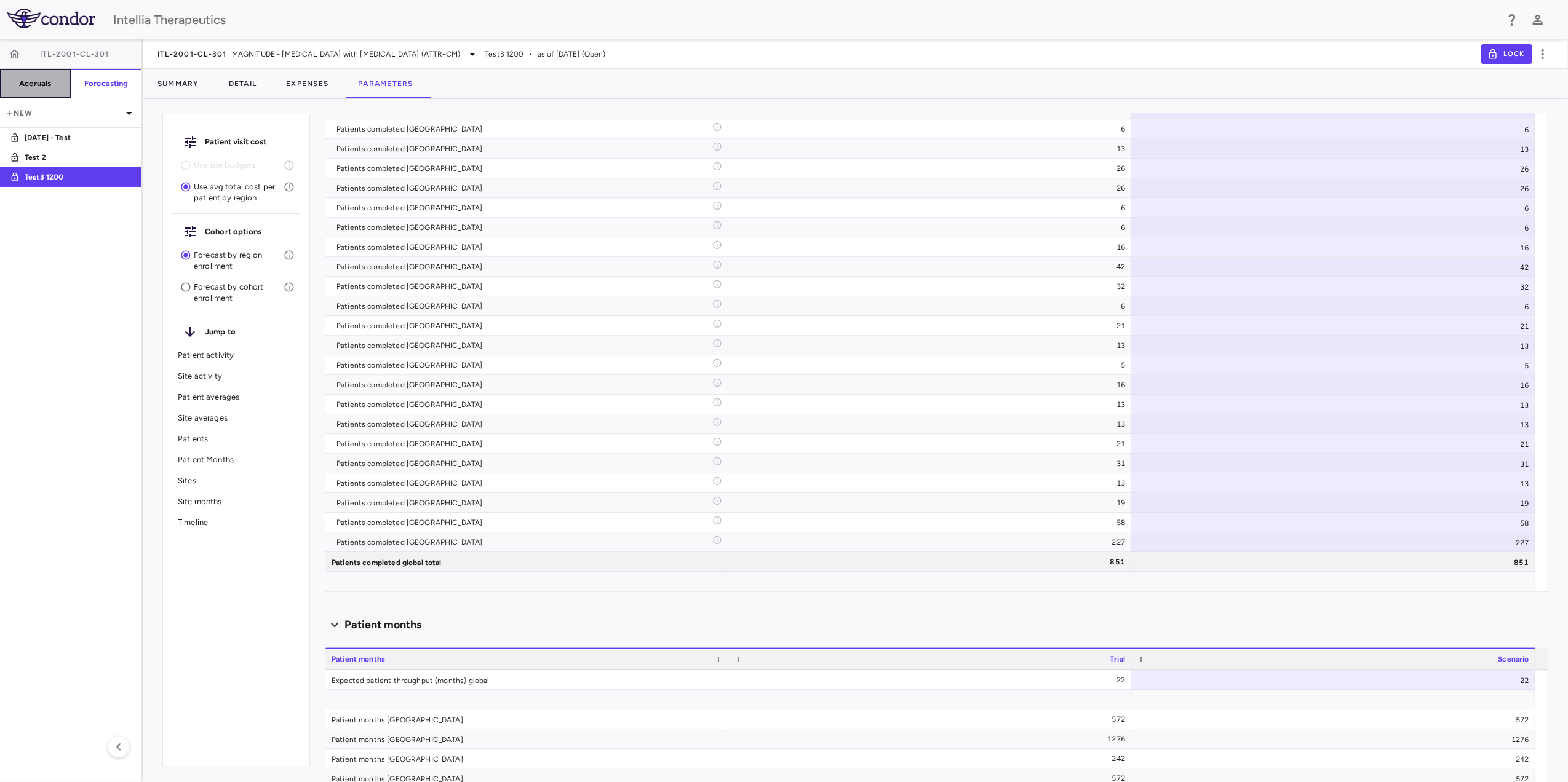
click at [39, 87] on h6 "Accruals" at bounding box center [35, 84] width 32 height 11
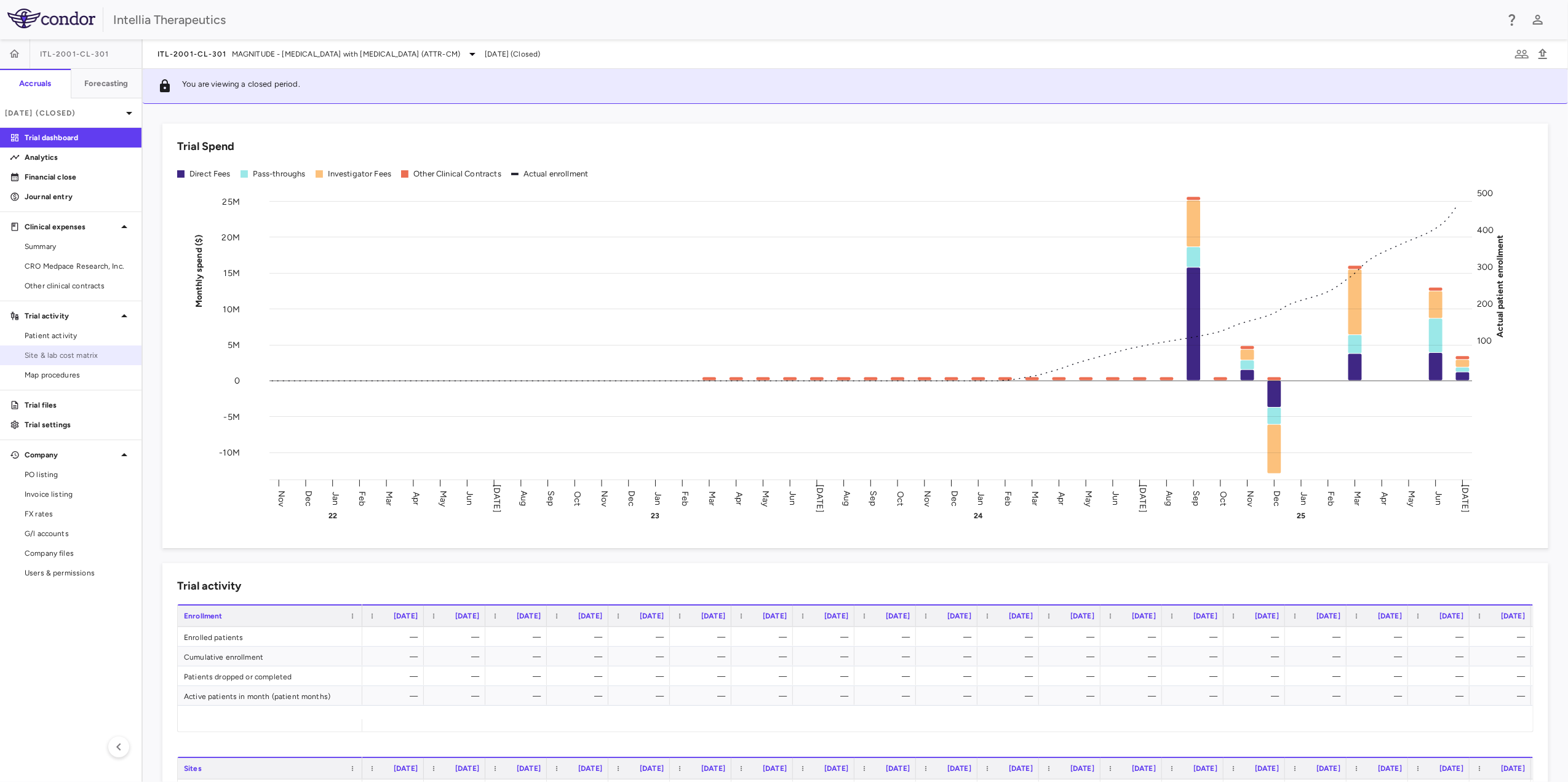
click at [43, 357] on span "Site & lab cost matrix" at bounding box center [77, 355] width 107 height 11
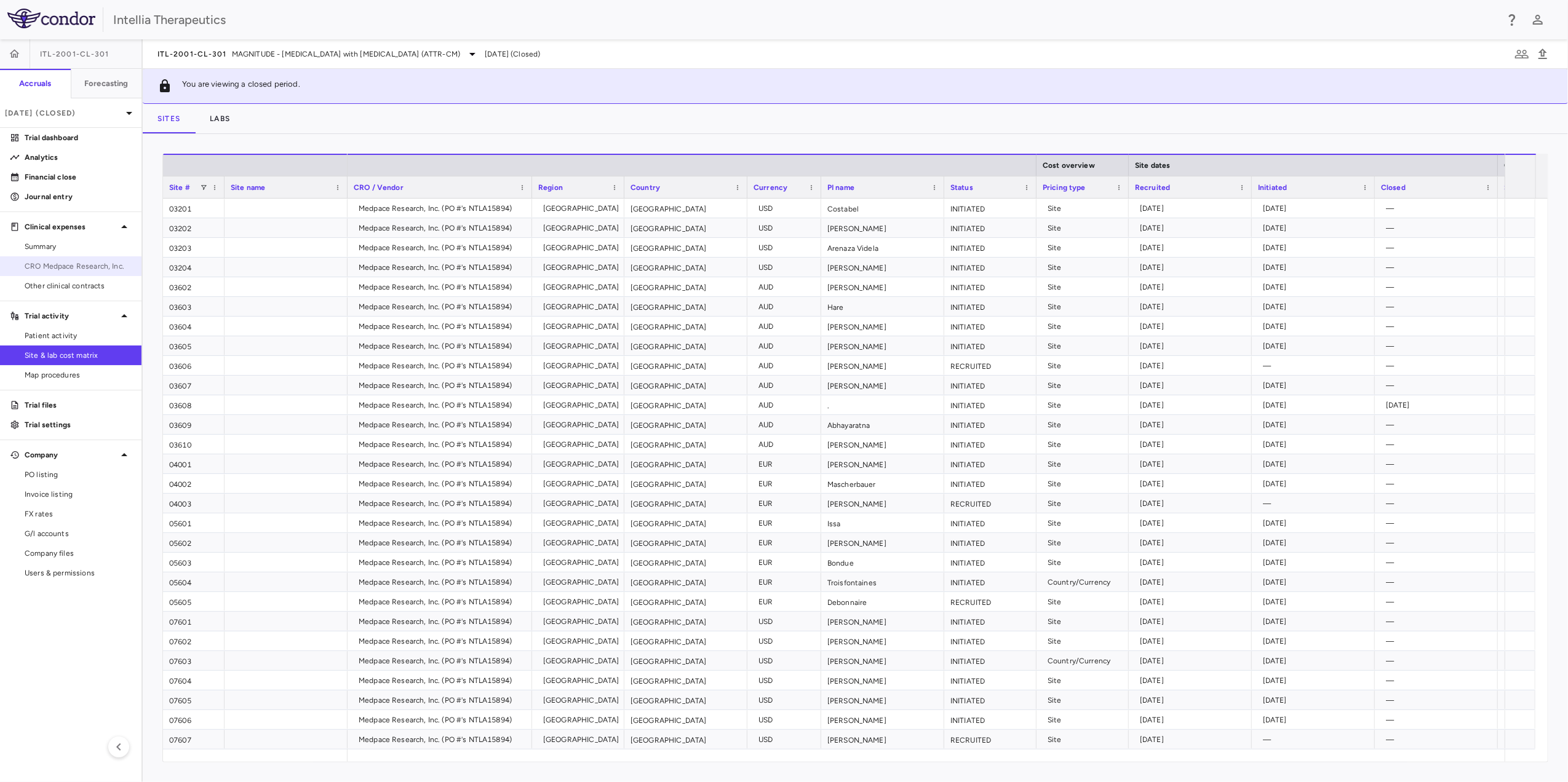
click at [97, 264] on span "CRO Medpace Research, Inc." at bounding box center [77, 266] width 107 height 11
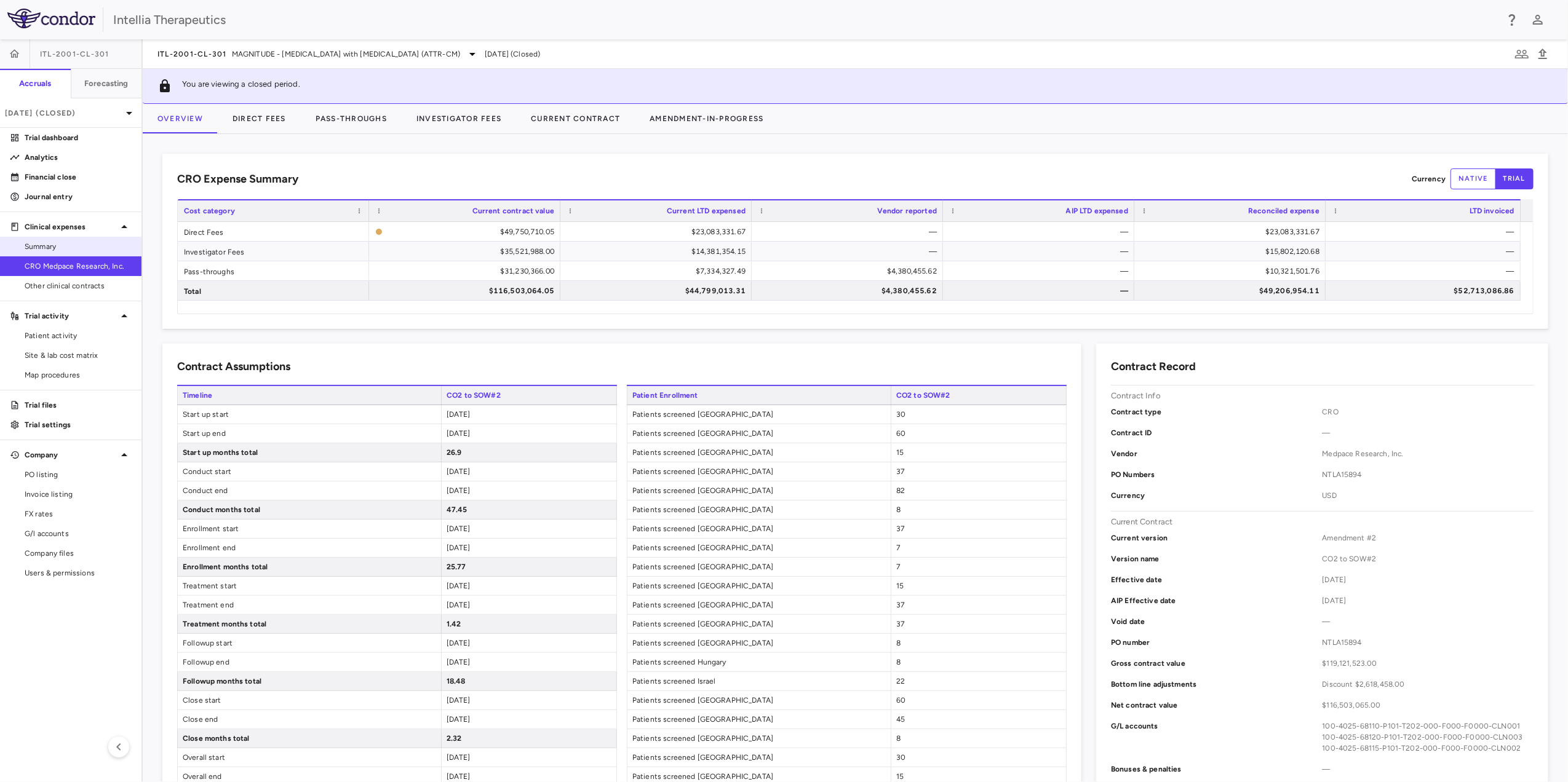
click at [102, 249] on span "Summary" at bounding box center [77, 246] width 107 height 11
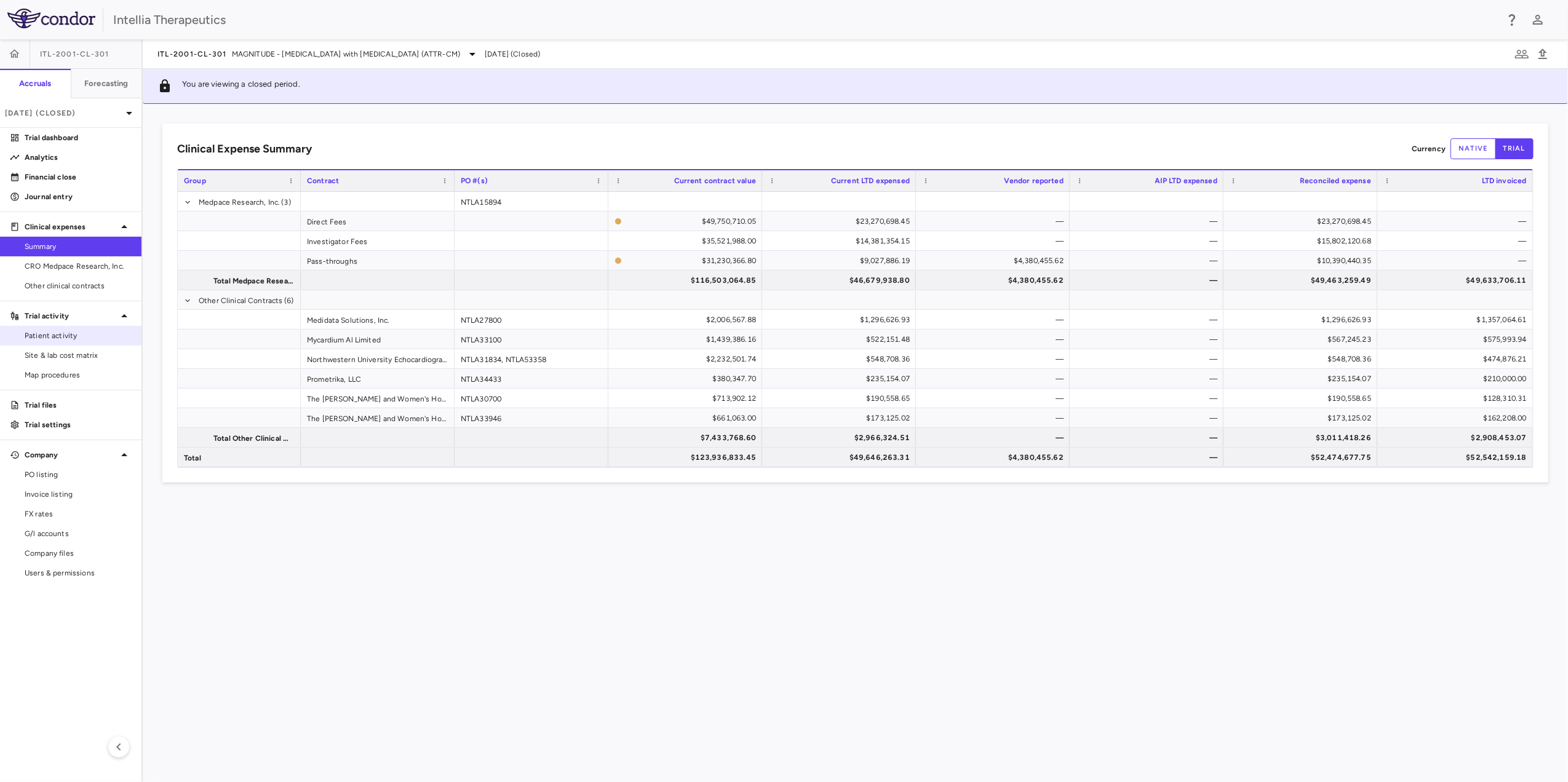
click at [64, 338] on span "Patient activity" at bounding box center [77, 336] width 107 height 11
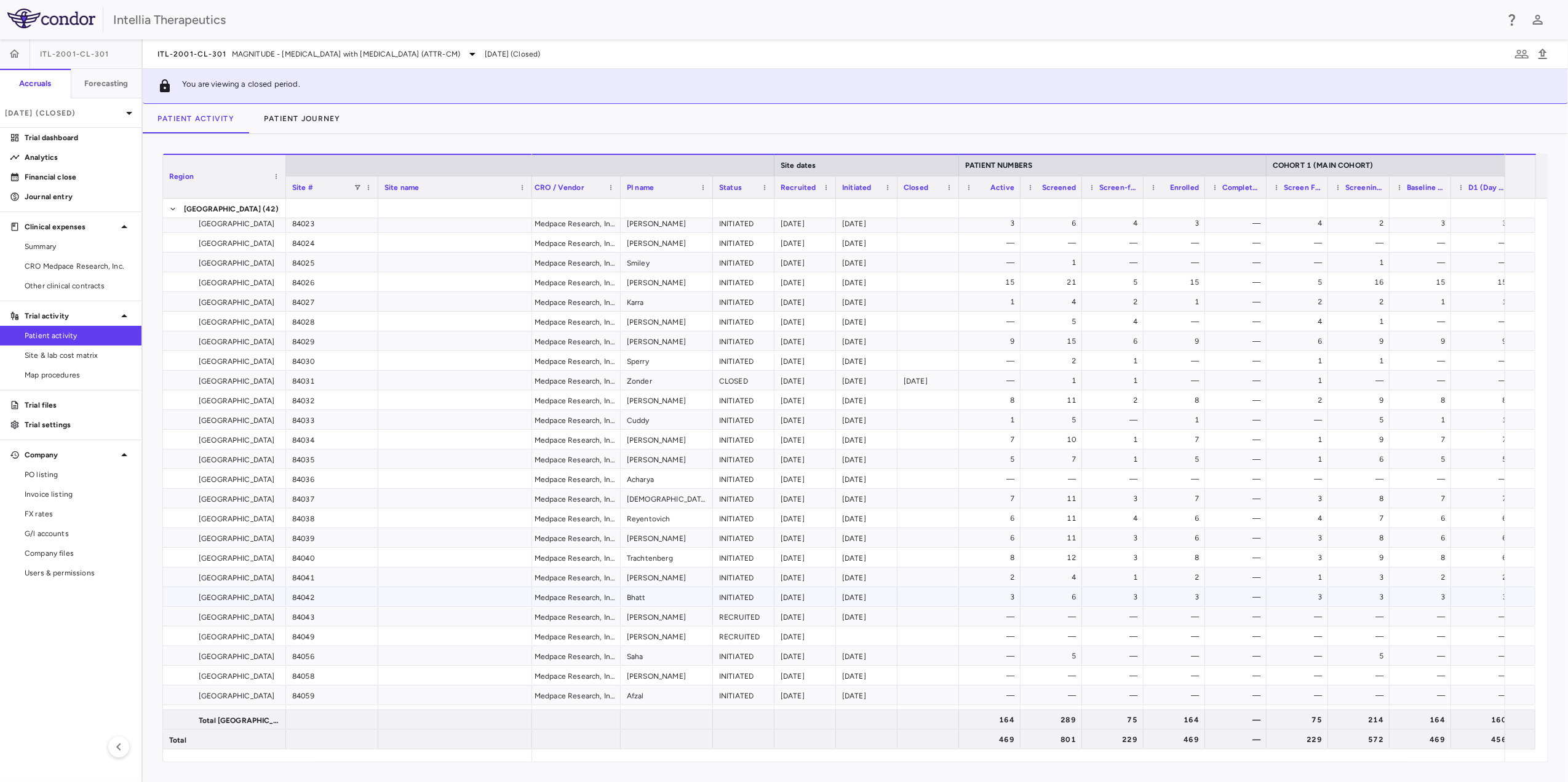
scroll to position [3700, 0]
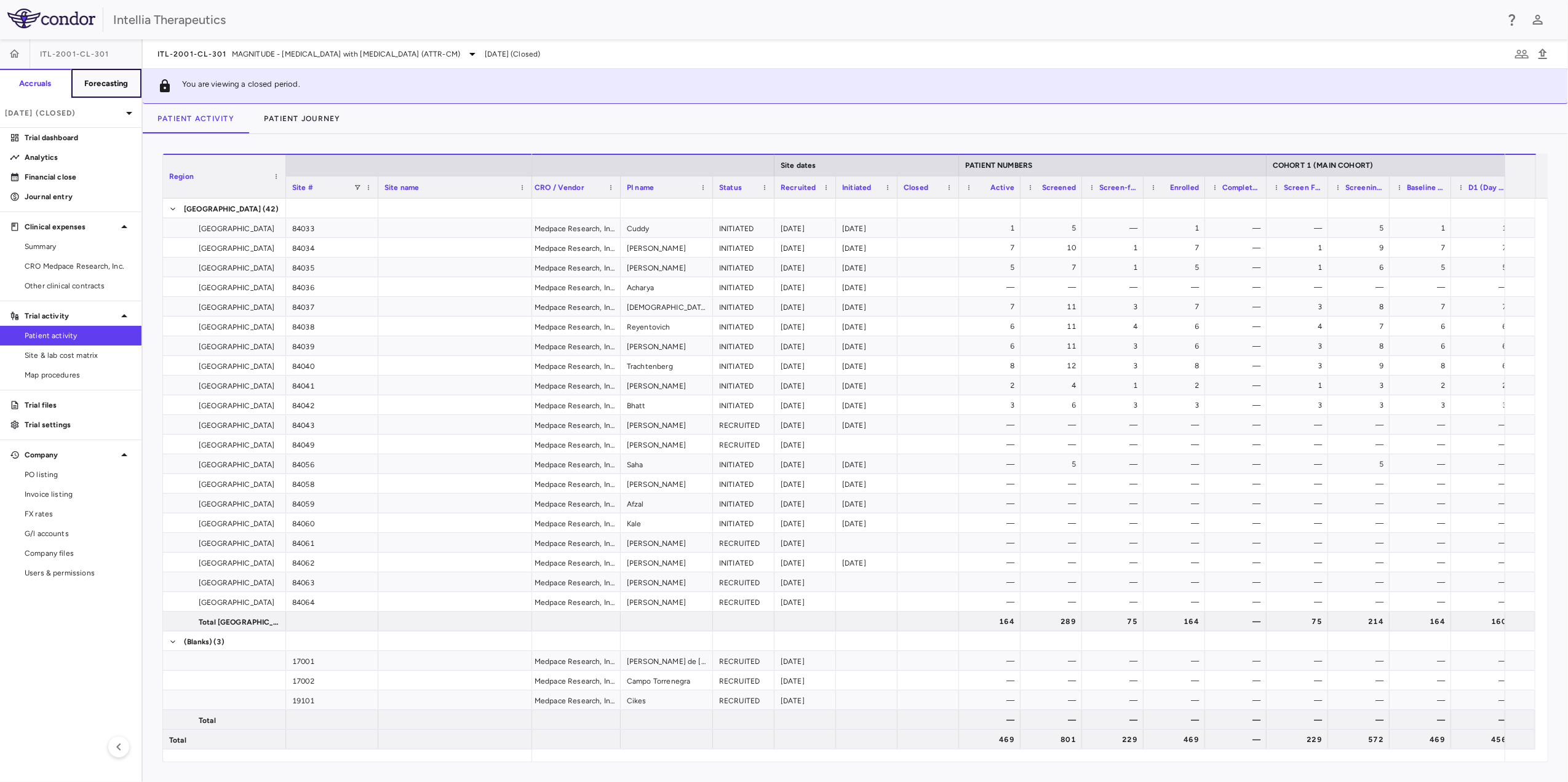
click at [117, 87] on h6 "Forecasting" at bounding box center [107, 84] width 45 height 11
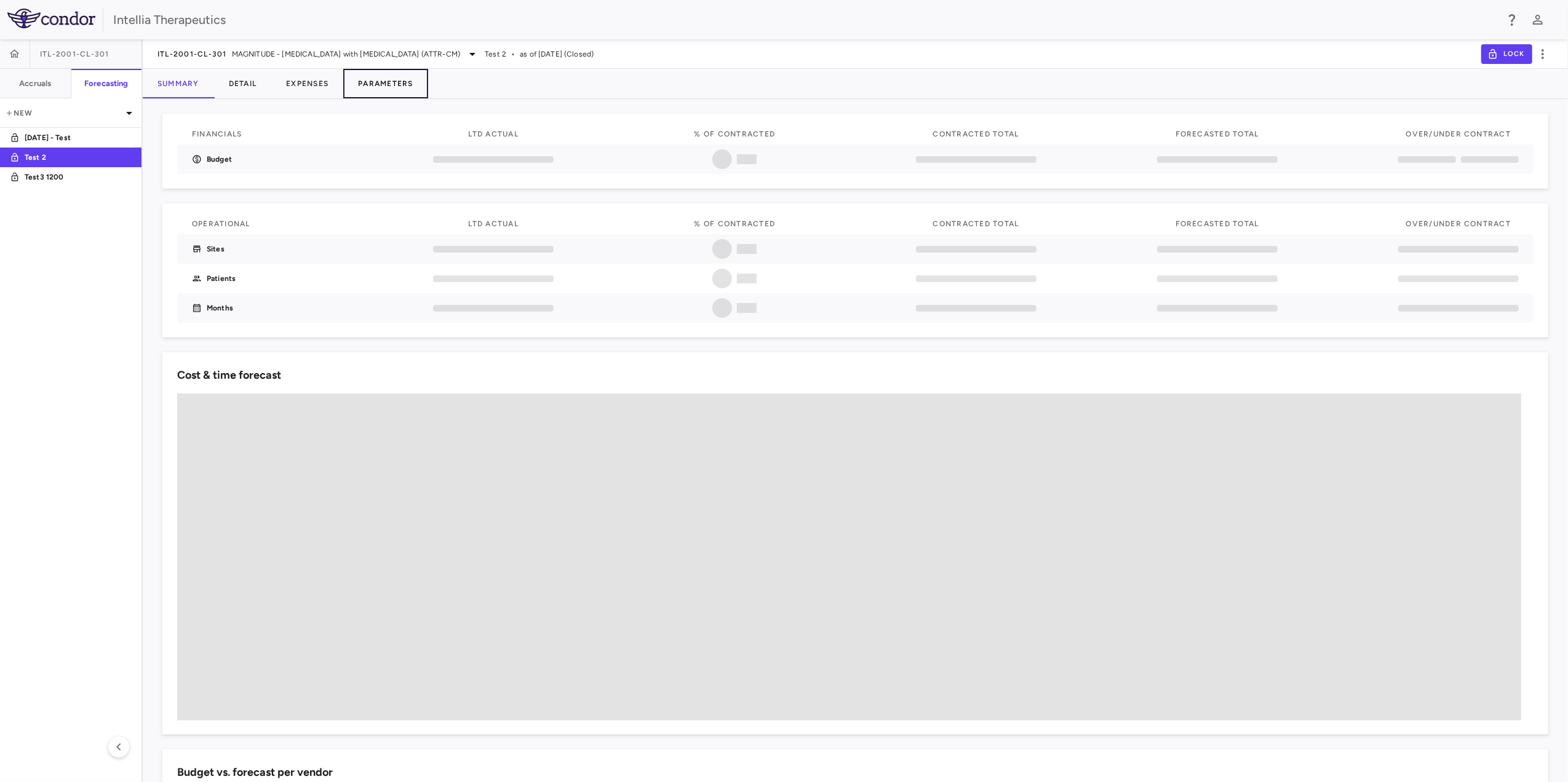
click at [369, 84] on button "Parameters" at bounding box center [385, 84] width 85 height 30
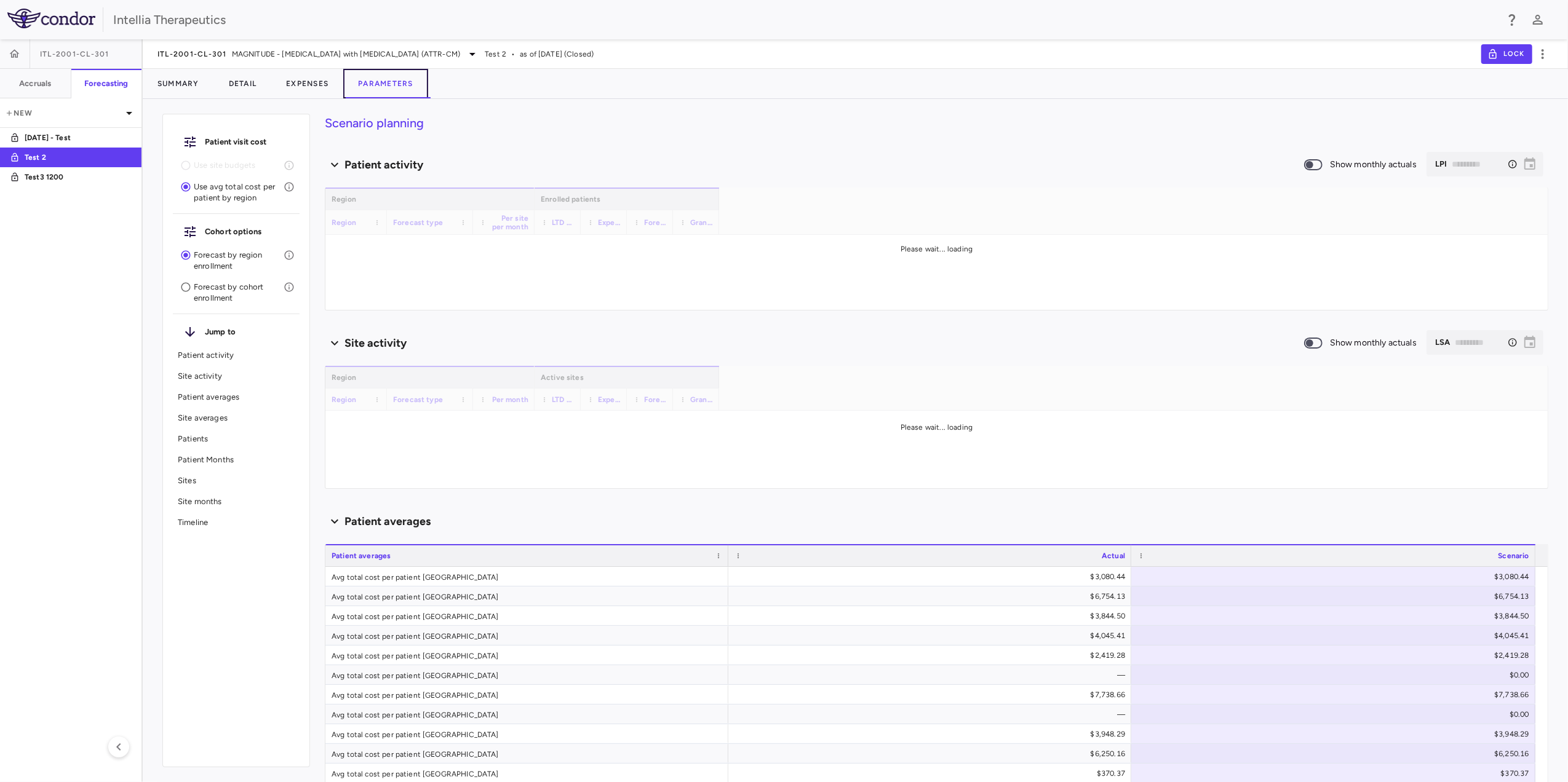
type input "********"
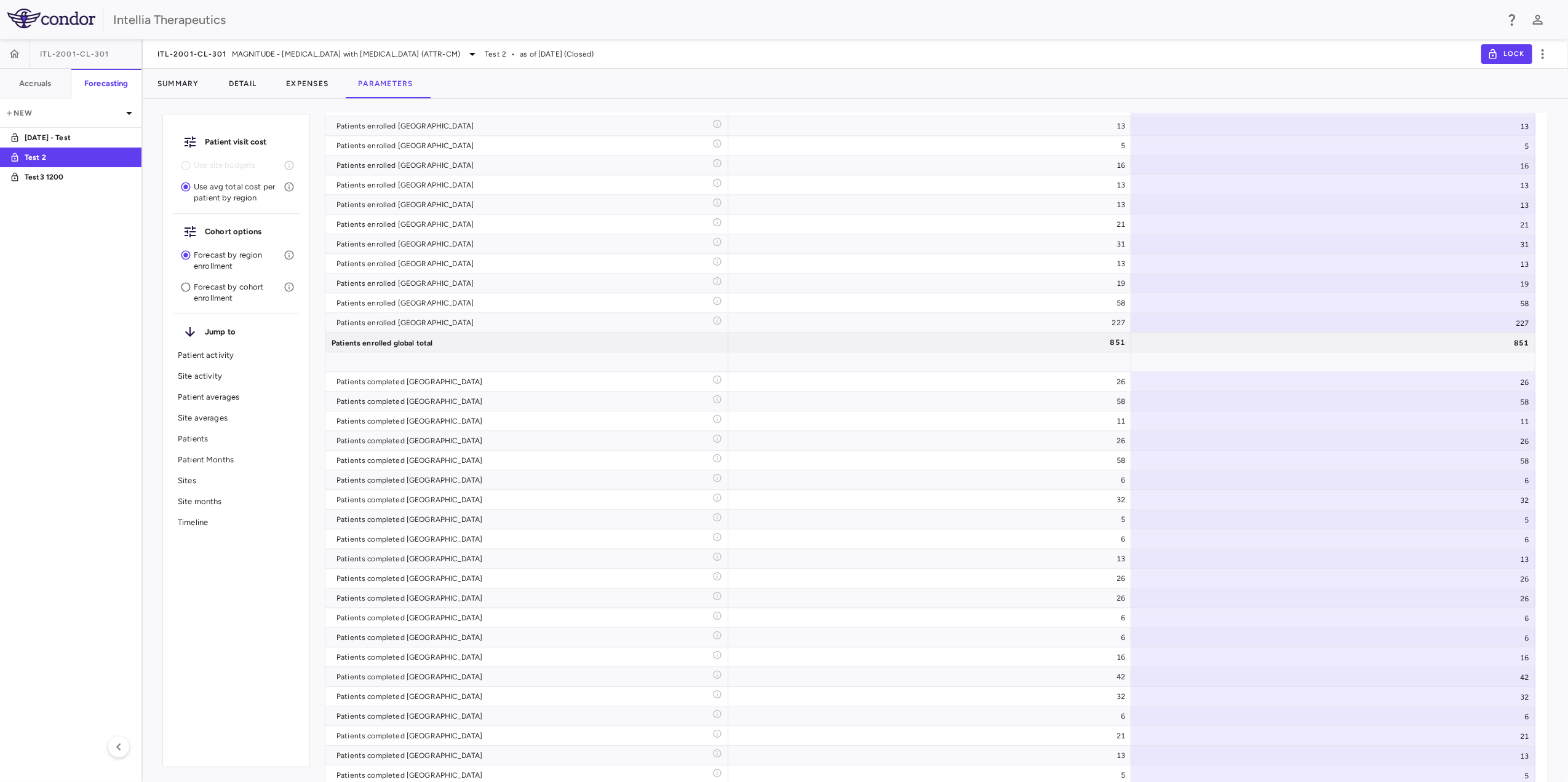
scroll to position [7130, 0]
click at [40, 88] on button "Accruals" at bounding box center [35, 84] width 72 height 30
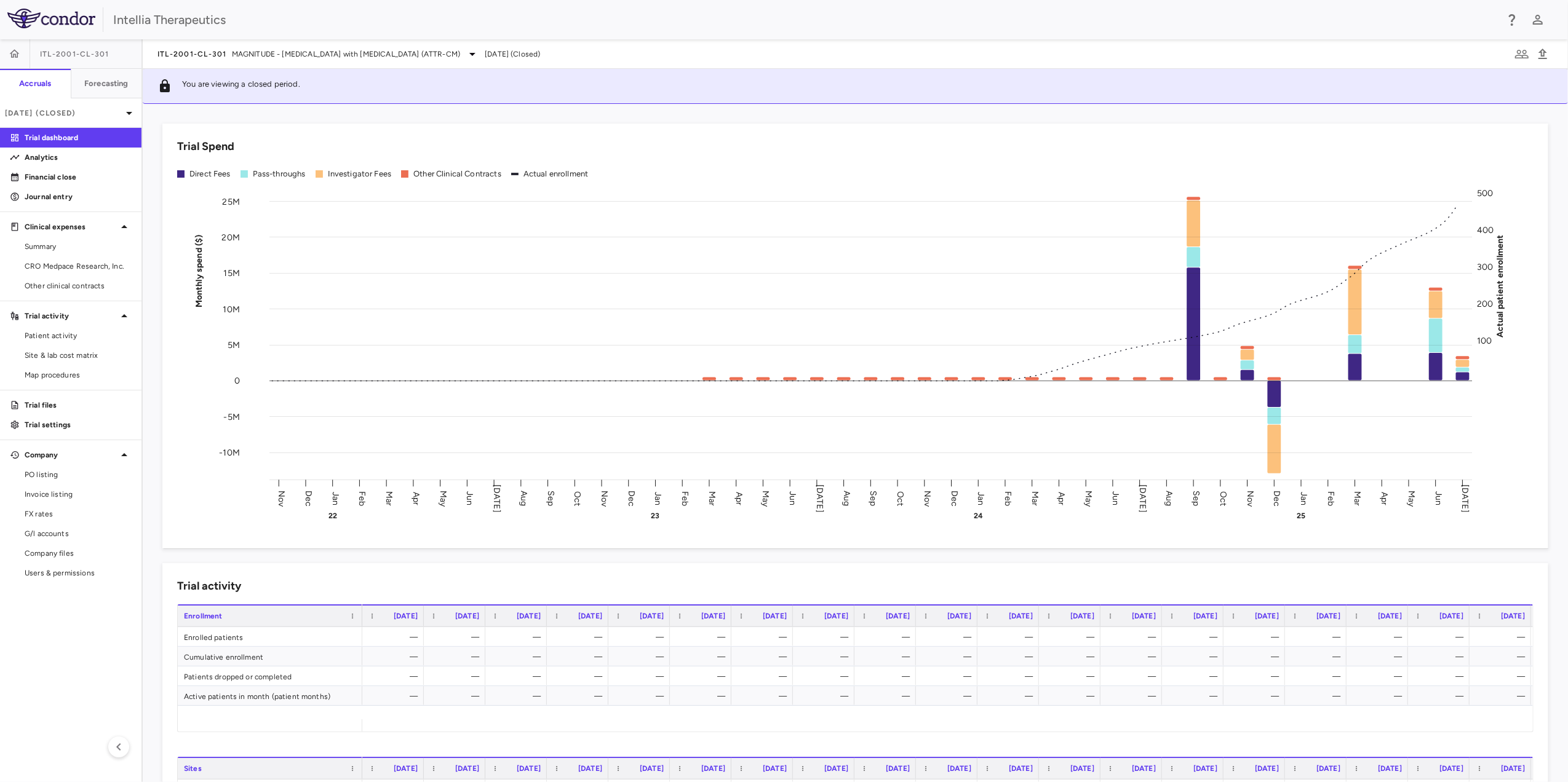
scroll to position [577, 0]
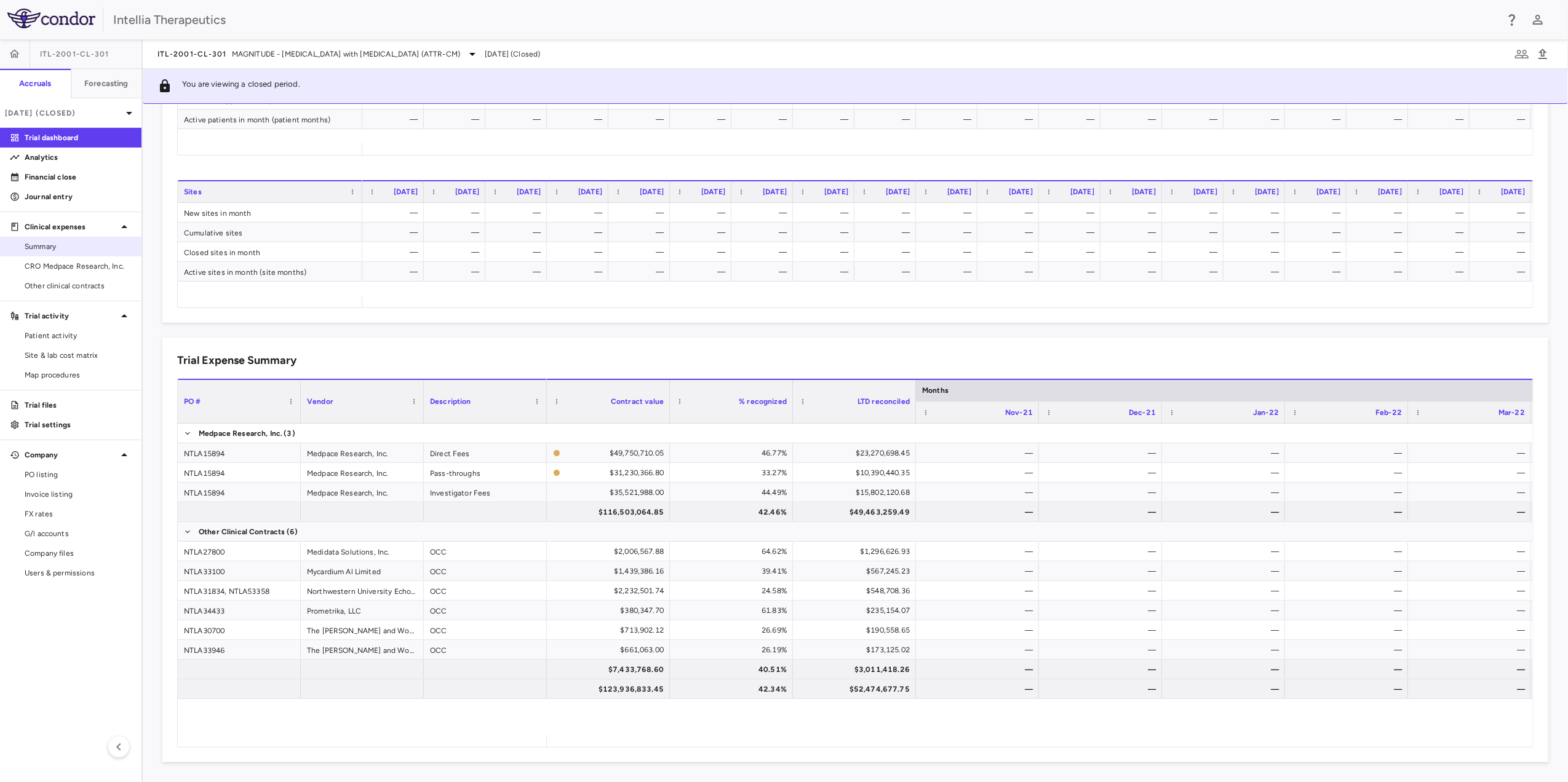
click at [80, 243] on span "Summary" at bounding box center [77, 246] width 107 height 11
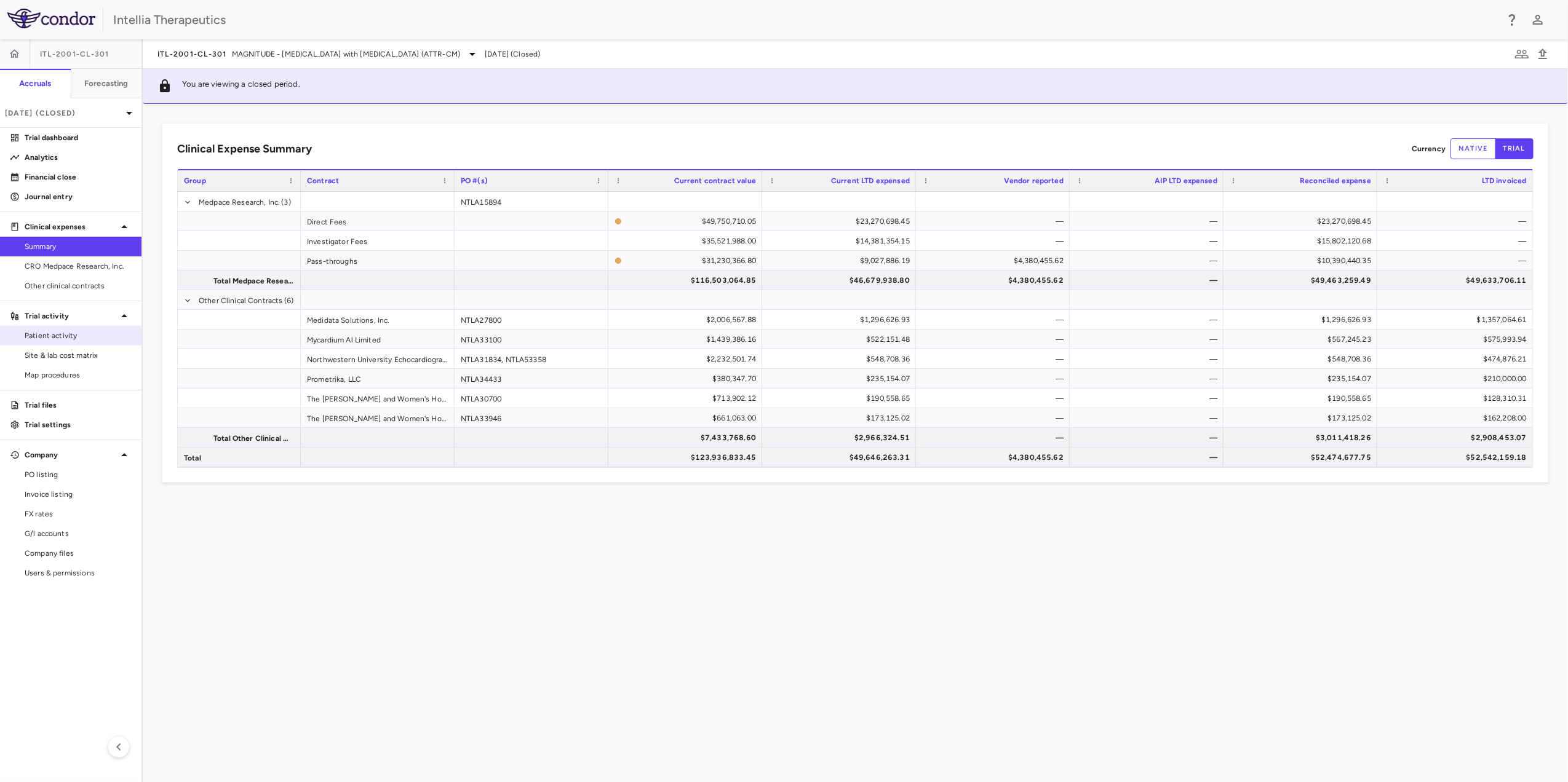
click at [68, 343] on link "Patient activity" at bounding box center [71, 336] width 141 height 19
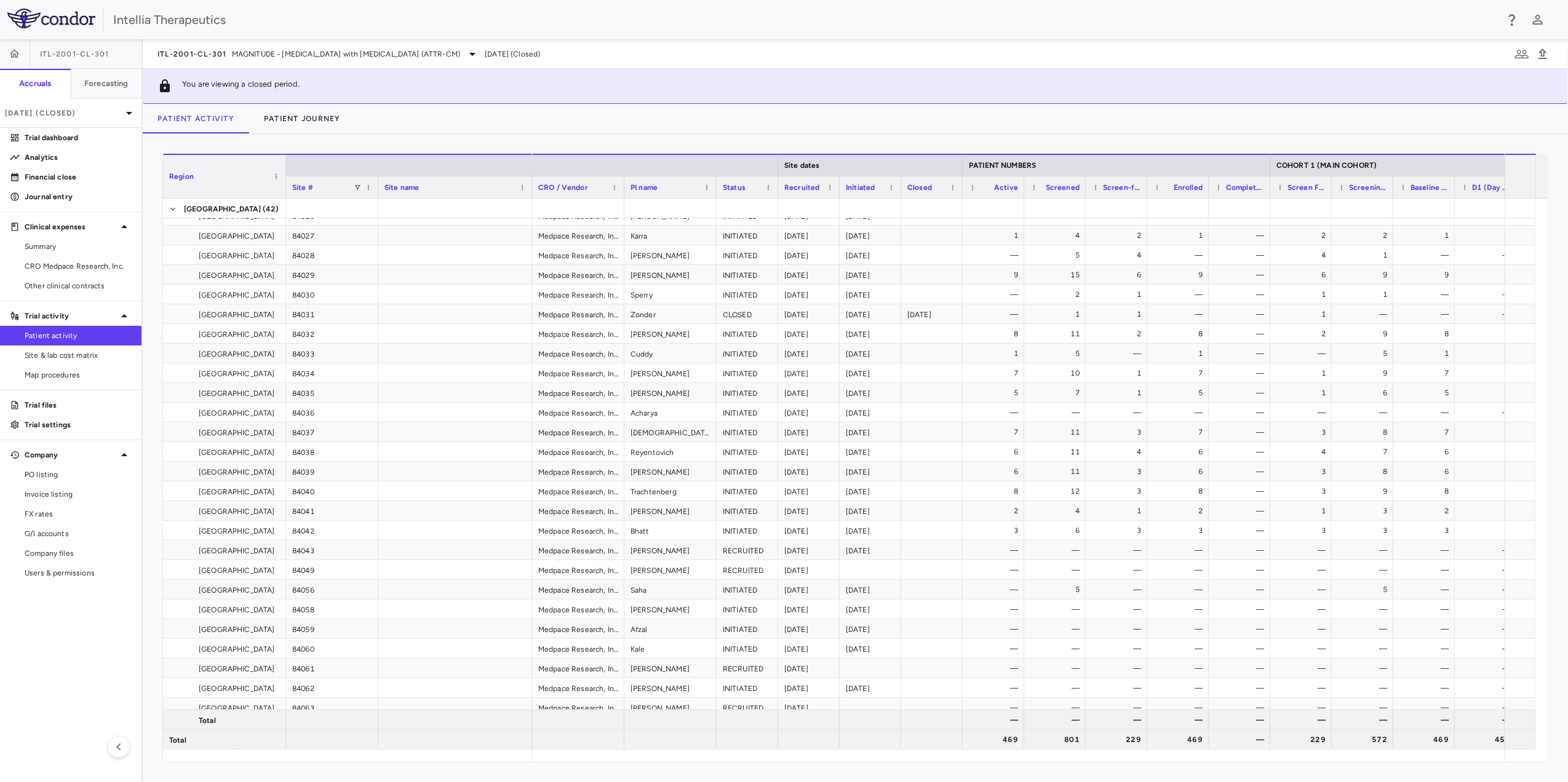
scroll to position [3700, 0]
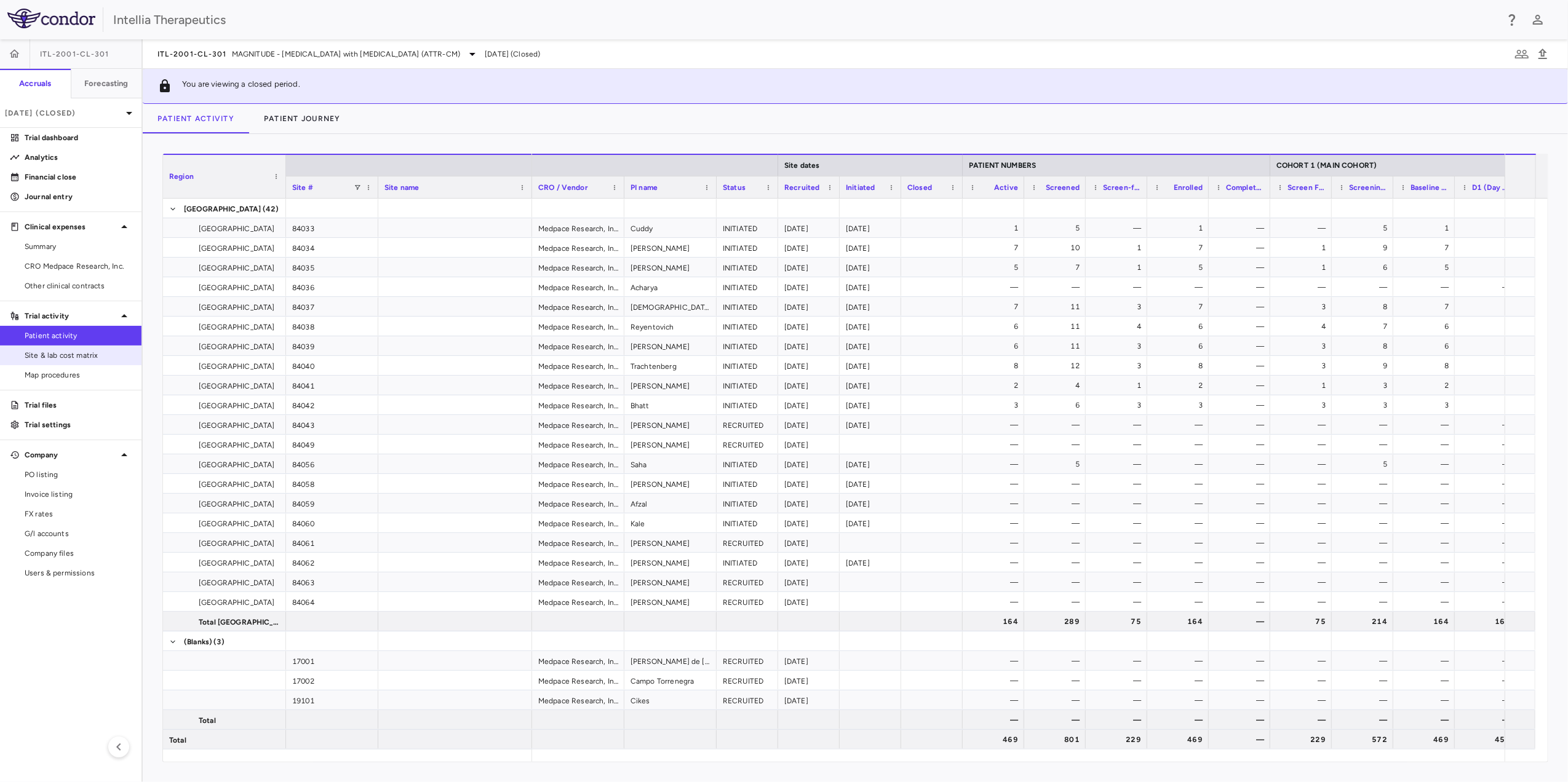
click at [89, 354] on span "Site & lab cost matrix" at bounding box center [77, 355] width 107 height 11
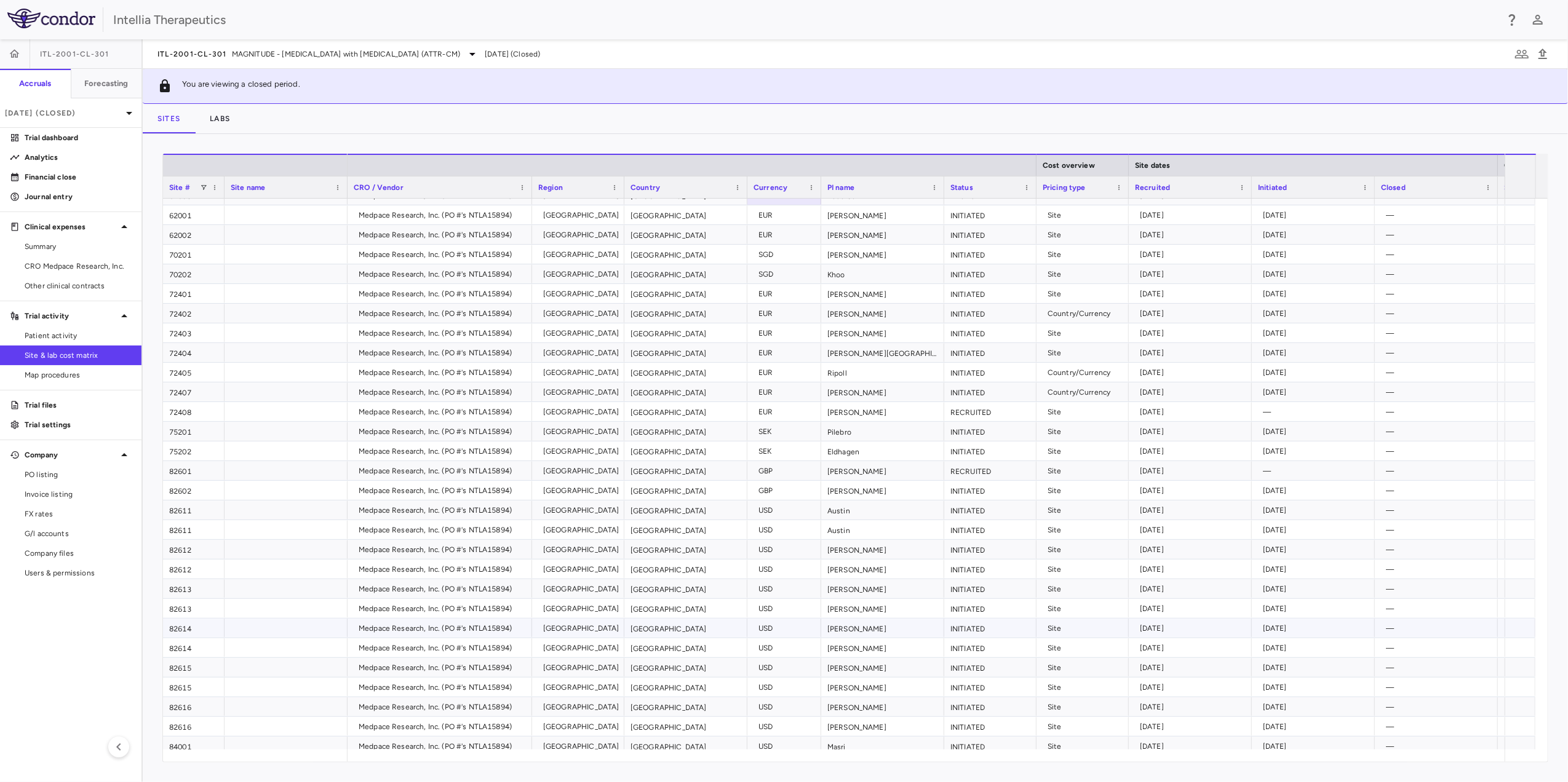
scroll to position [2618, 0]
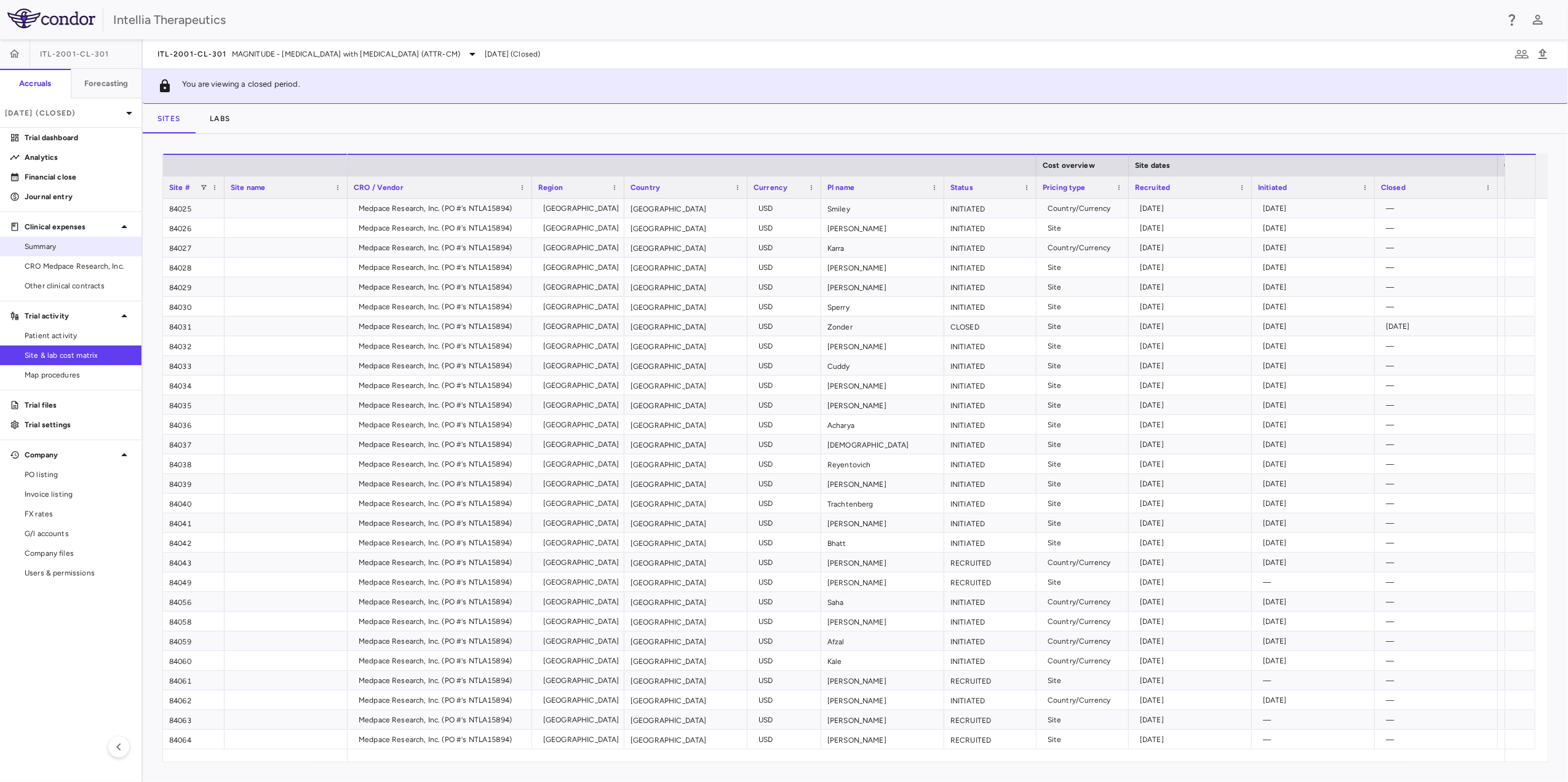
click at [82, 249] on span "Summary" at bounding box center [77, 246] width 107 height 11
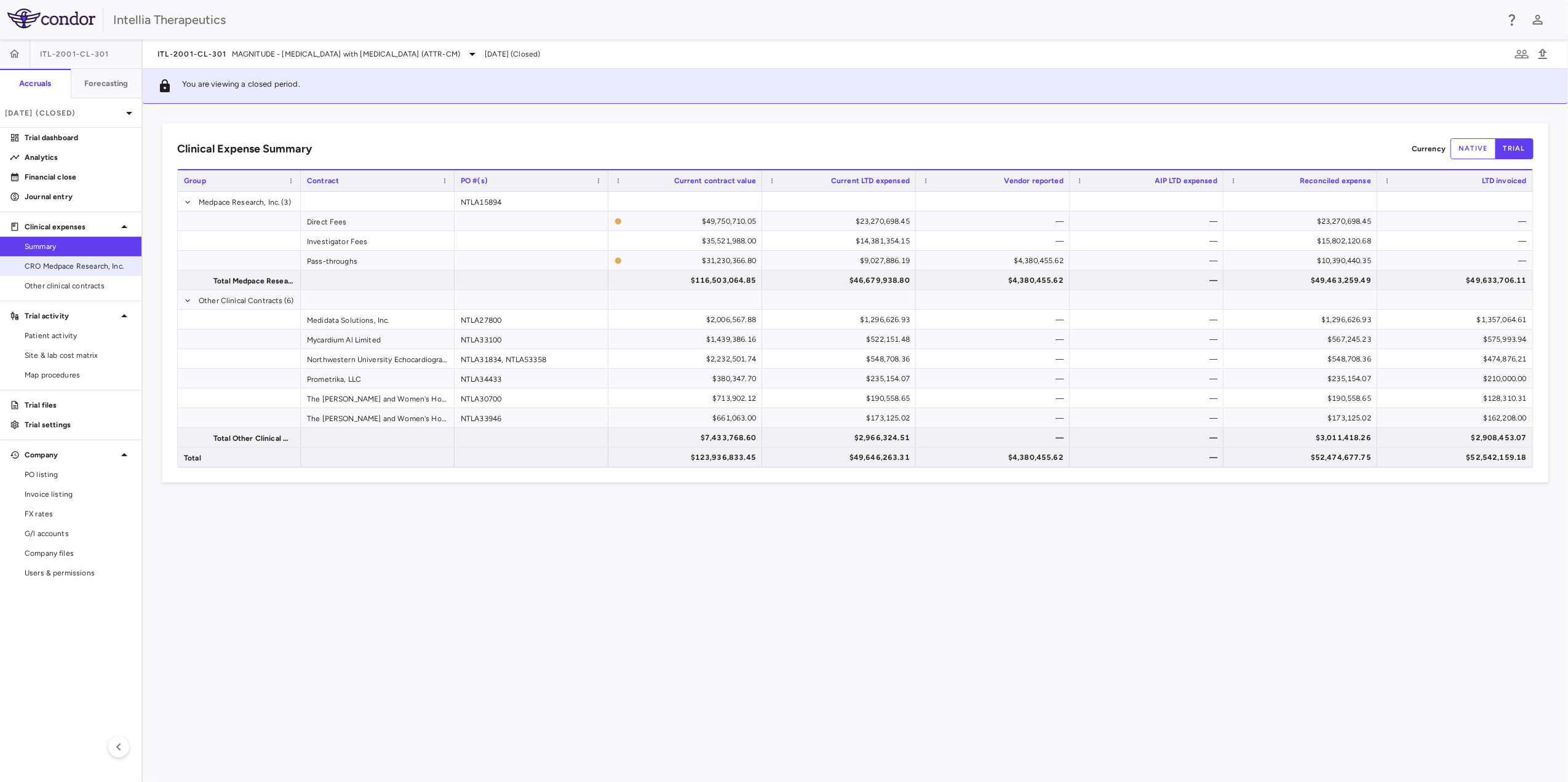
click at [77, 273] on link "CRO Medpace Research, Inc." at bounding box center [71, 266] width 141 height 19
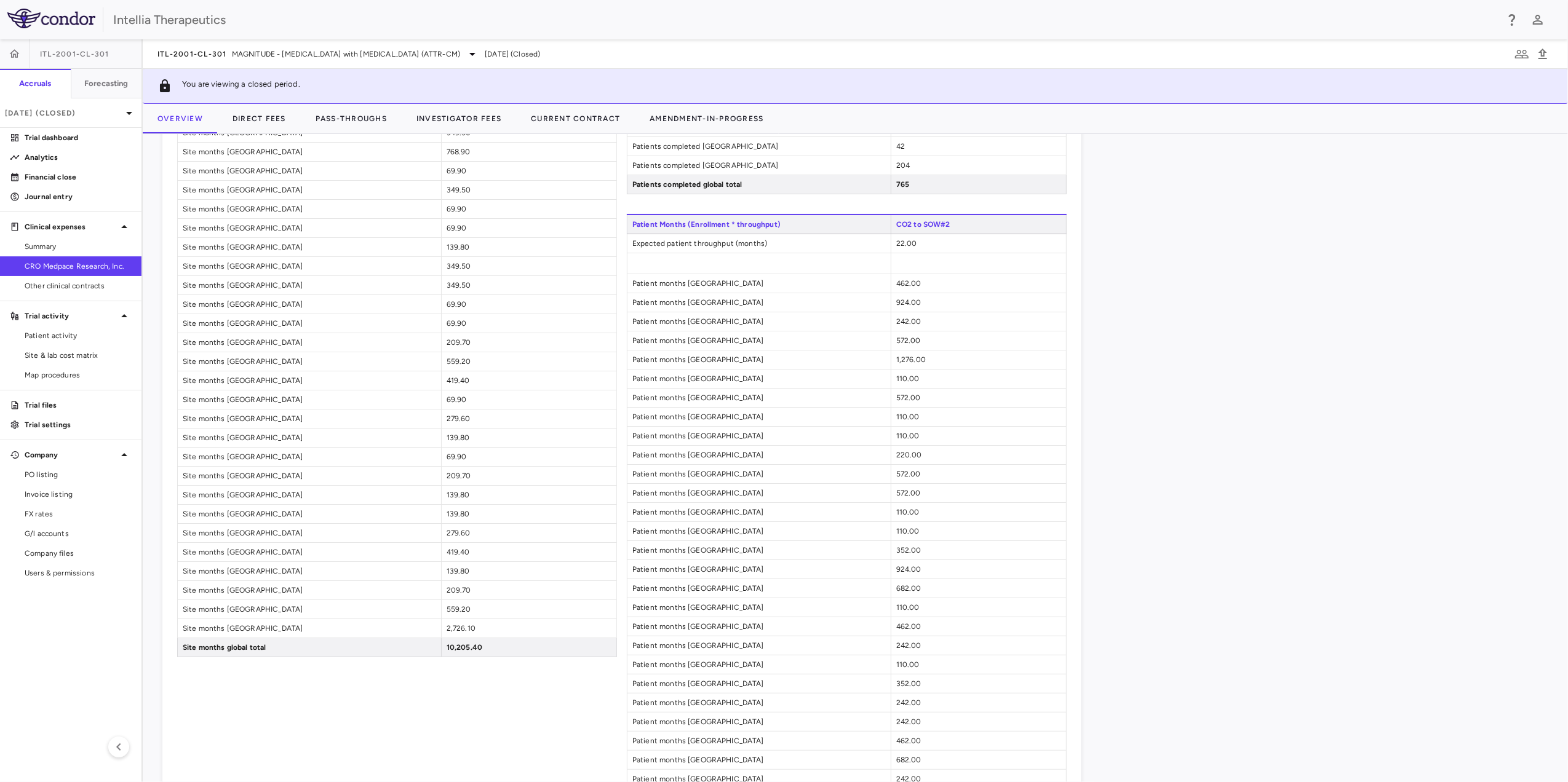
scroll to position [2313, 0]
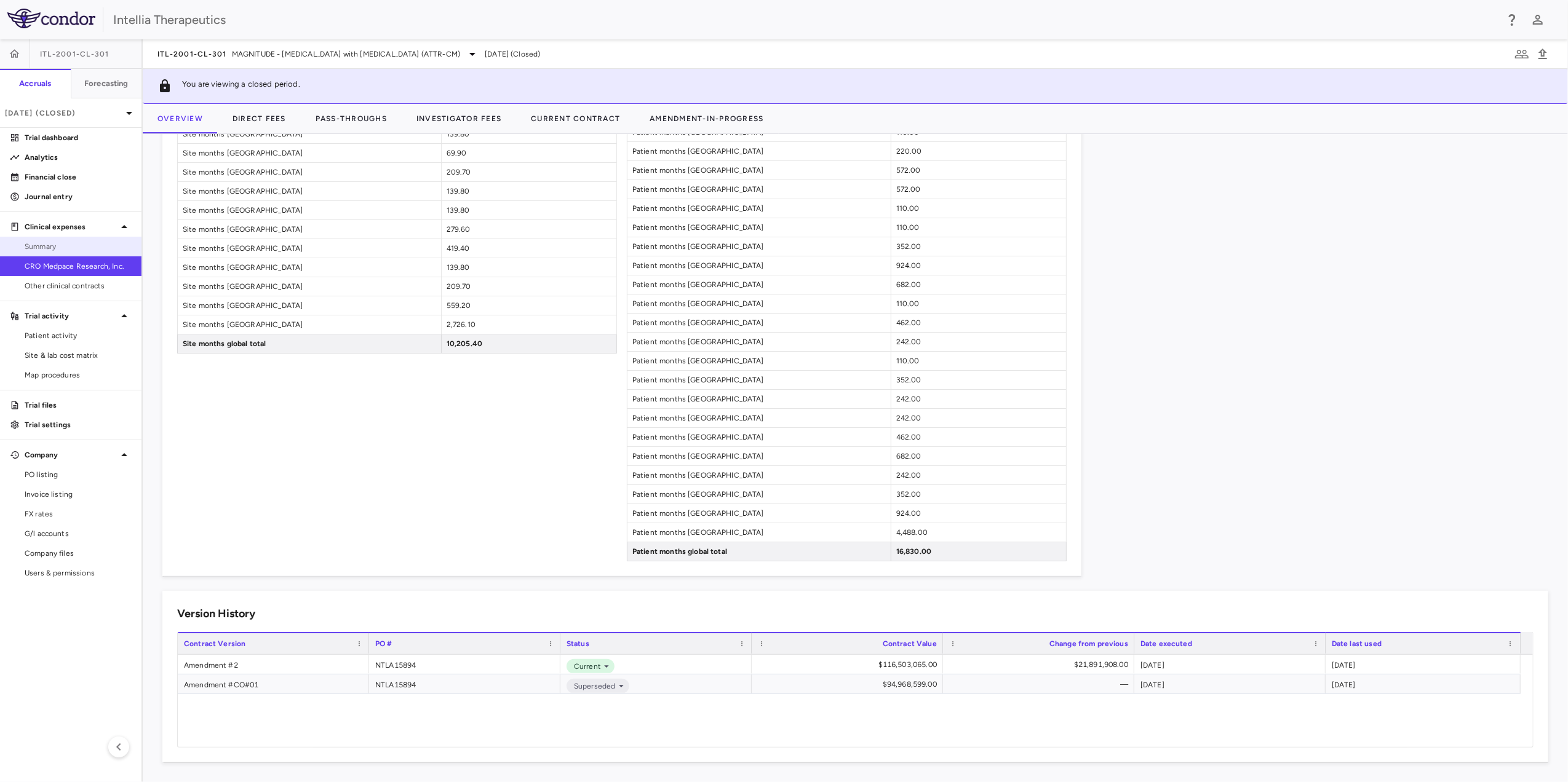
click at [86, 245] on span "Summary" at bounding box center [77, 246] width 107 height 11
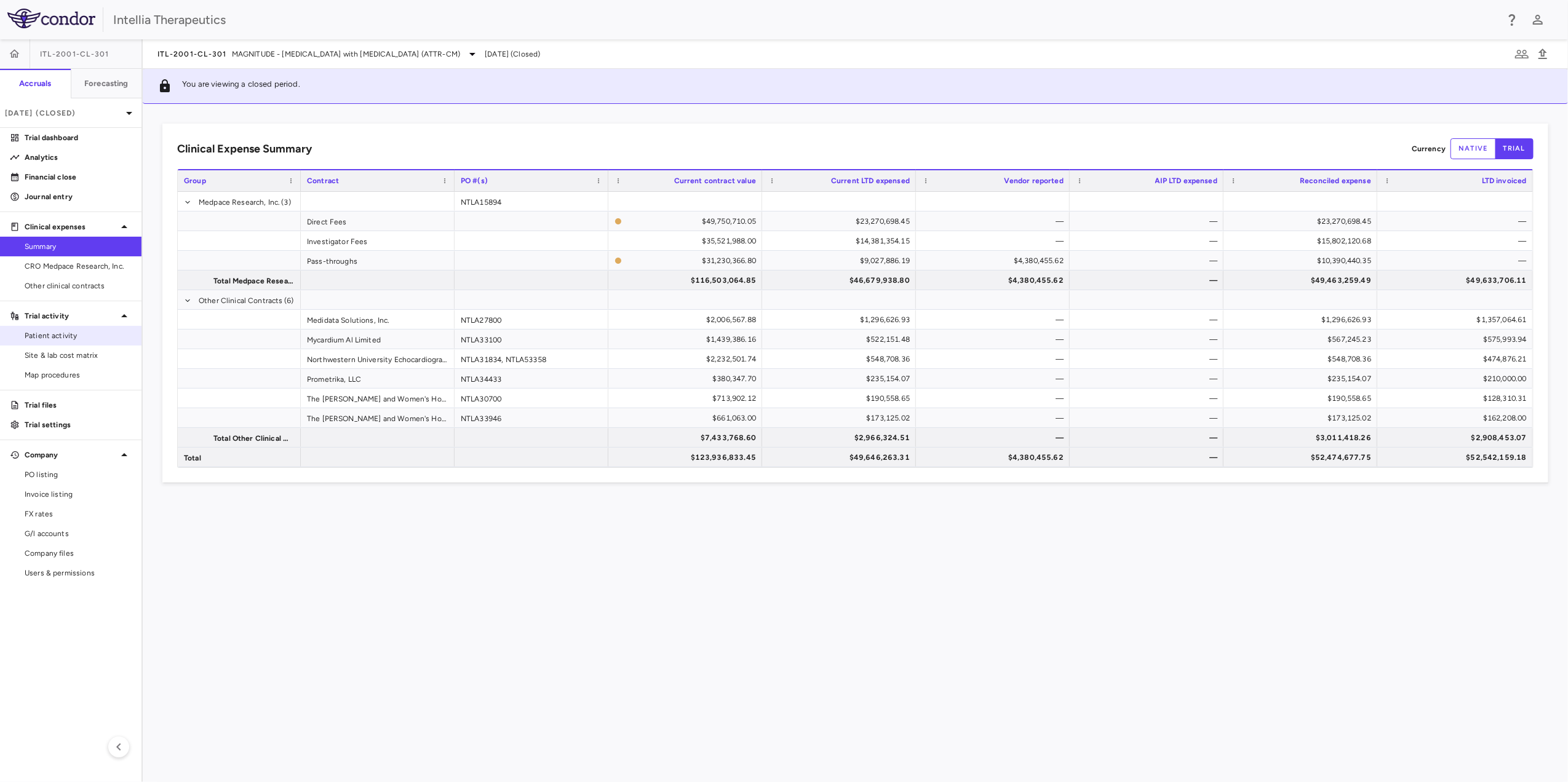
click at [97, 344] on link "Patient activity" at bounding box center [71, 336] width 141 height 19
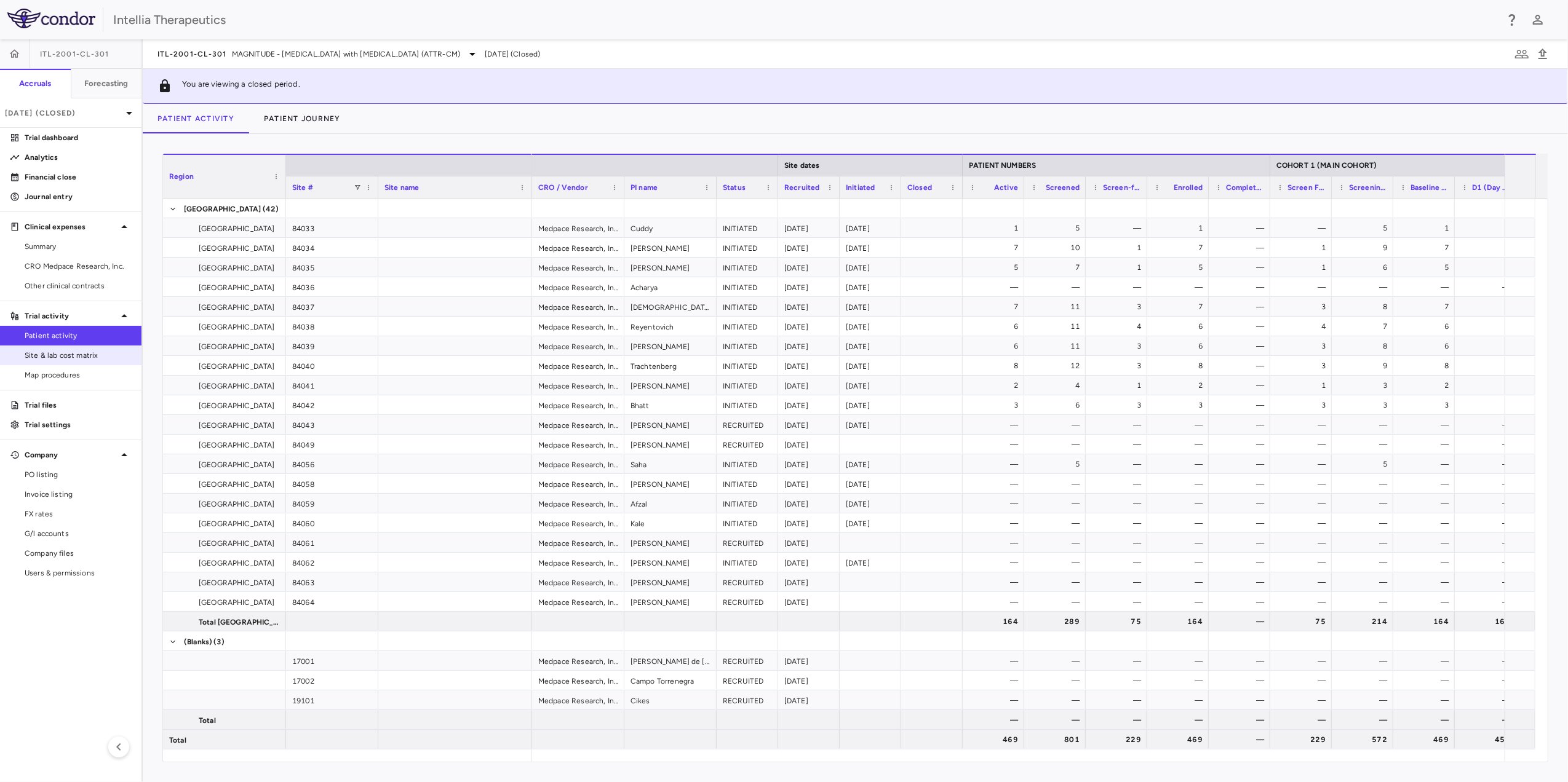
click at [76, 348] on link "Site & lab cost matrix" at bounding box center [71, 355] width 141 height 19
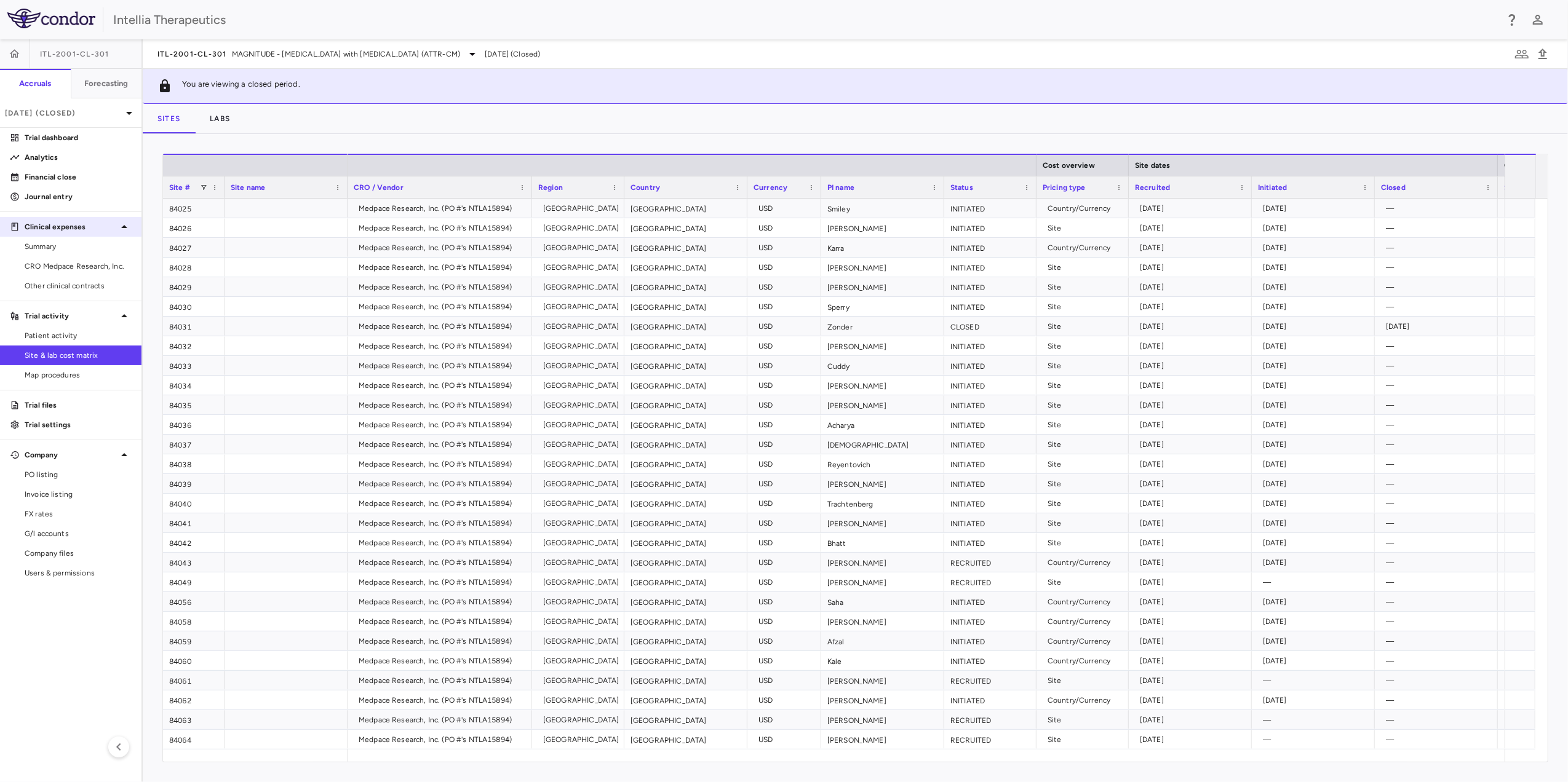
click at [85, 234] on div "Clinical expenses" at bounding box center [71, 227] width 141 height 22
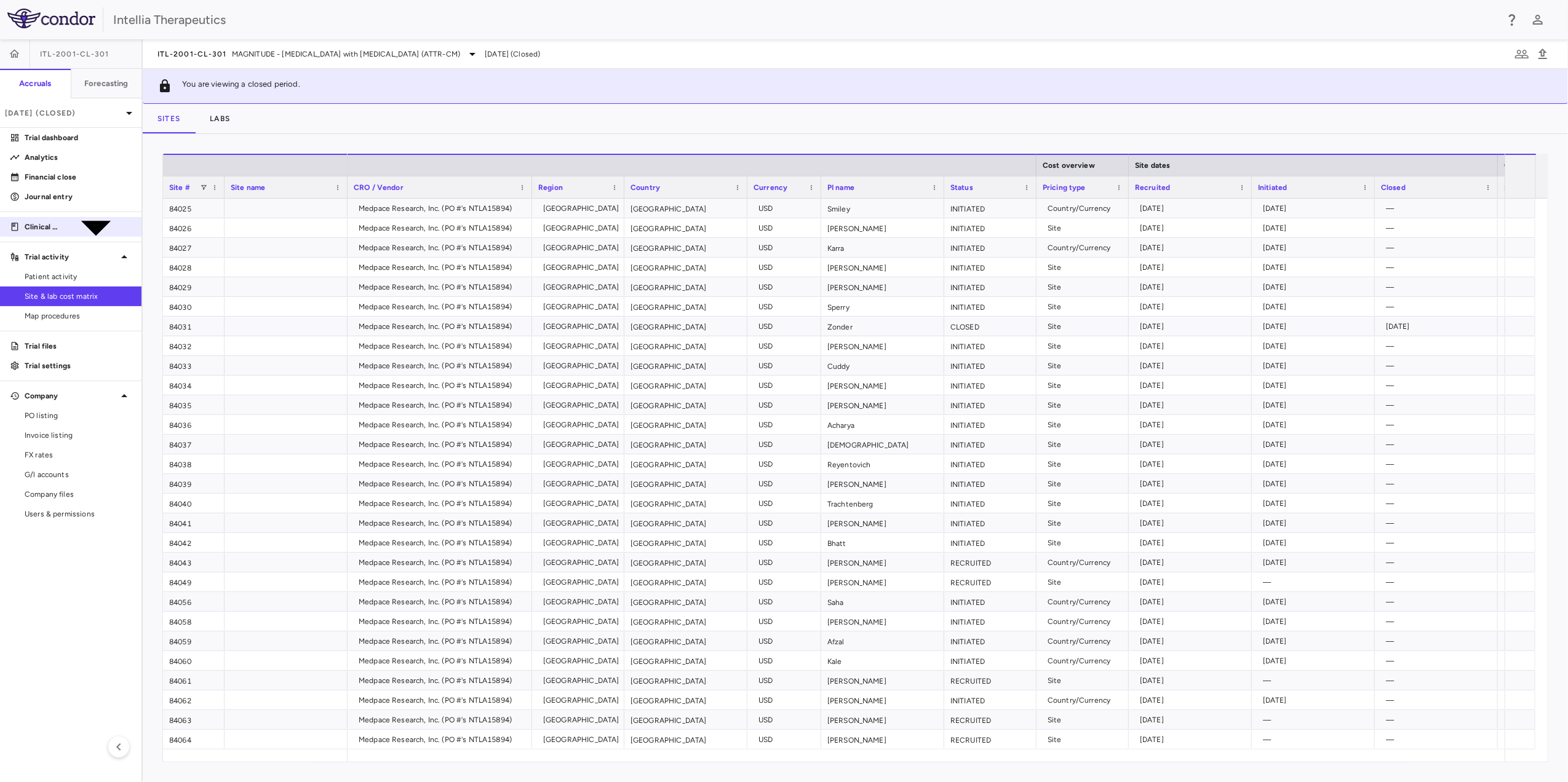
click at [85, 234] on div "Clinical expenses" at bounding box center [71, 227] width 141 height 79
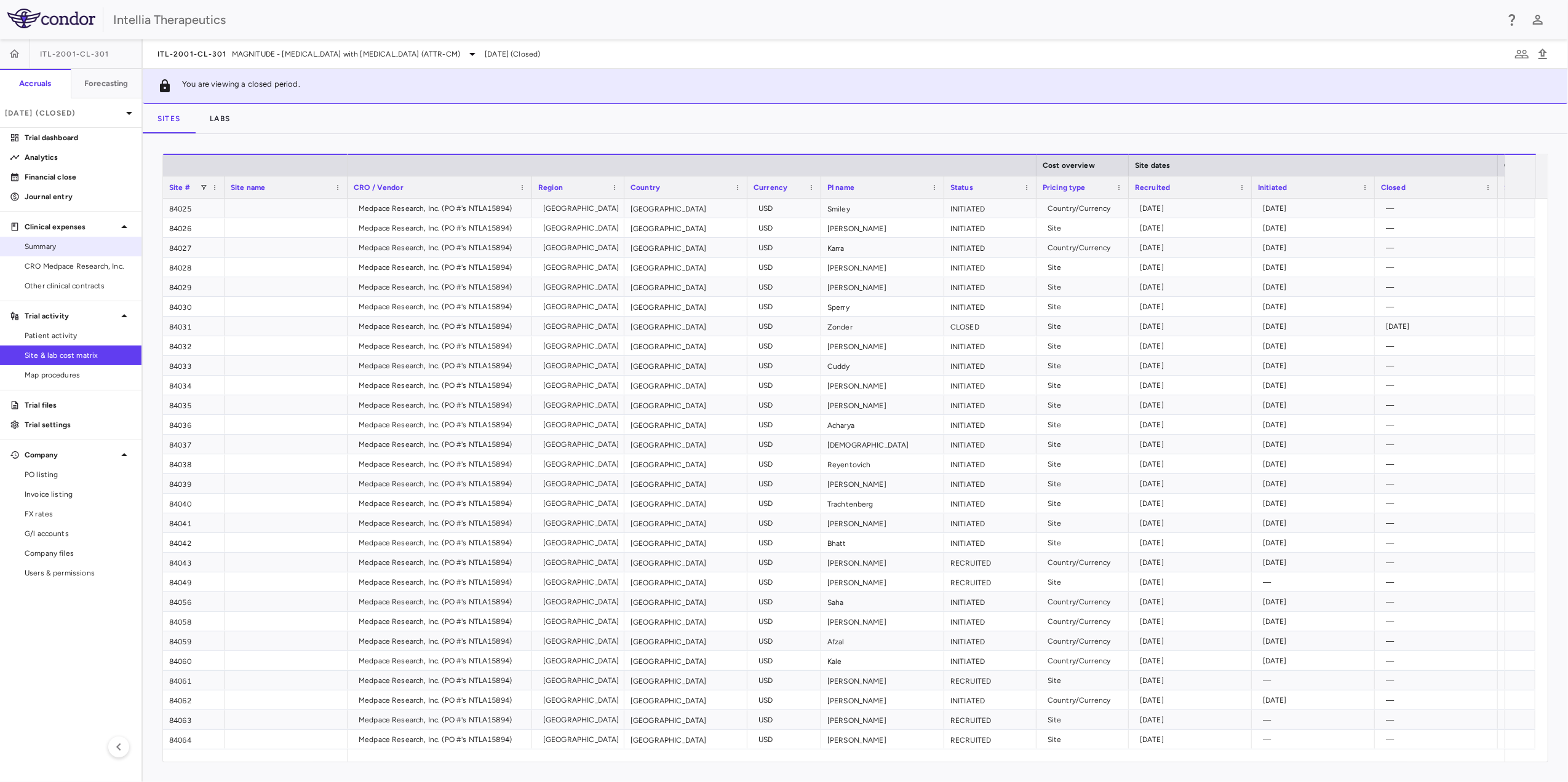
click at [72, 244] on span "Summary" at bounding box center [77, 246] width 107 height 11
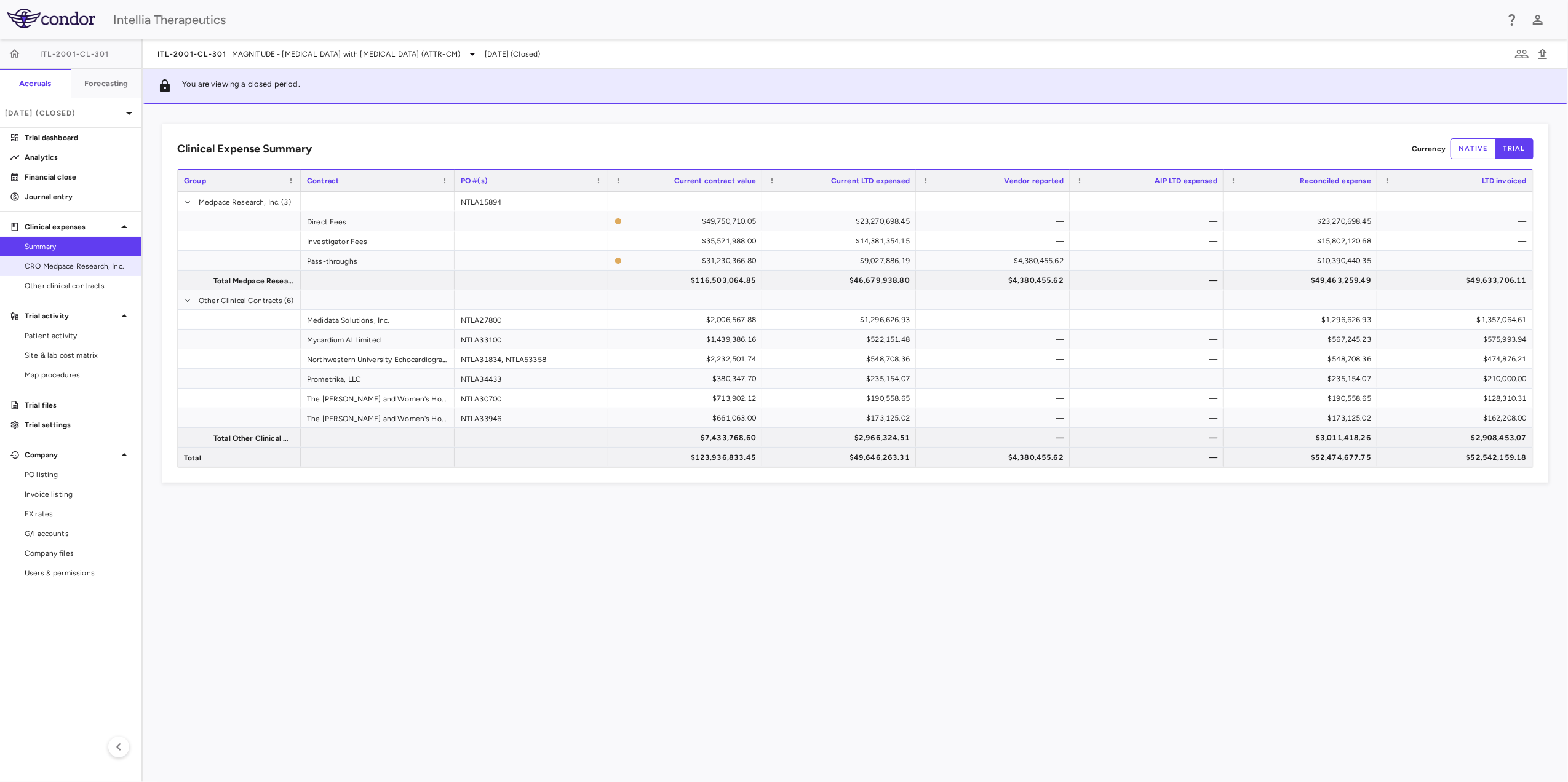
click at [58, 273] on link "CRO Medpace Research, Inc." at bounding box center [71, 266] width 141 height 19
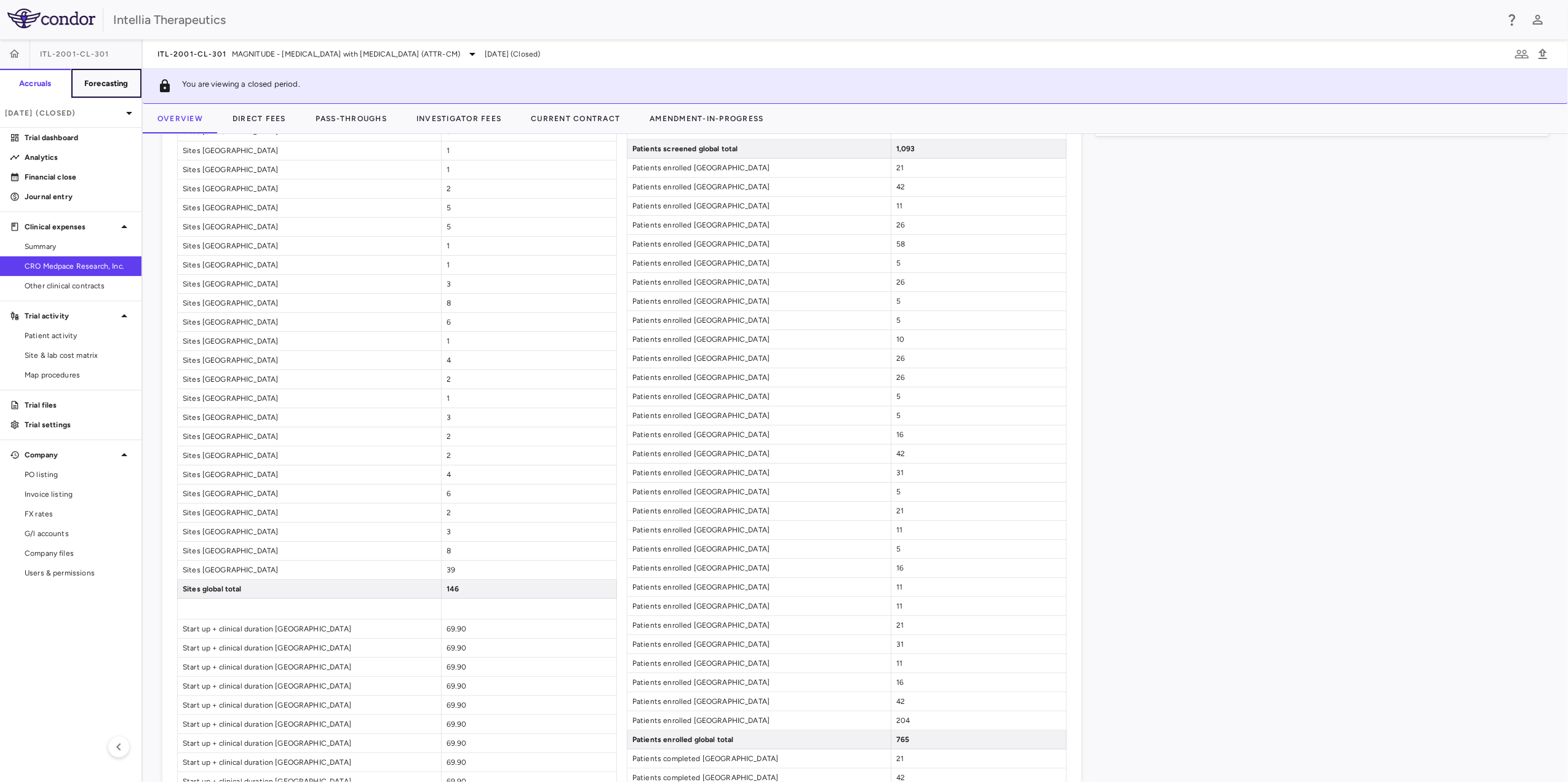
click at [108, 87] on h6 "Forecasting" at bounding box center [107, 84] width 45 height 11
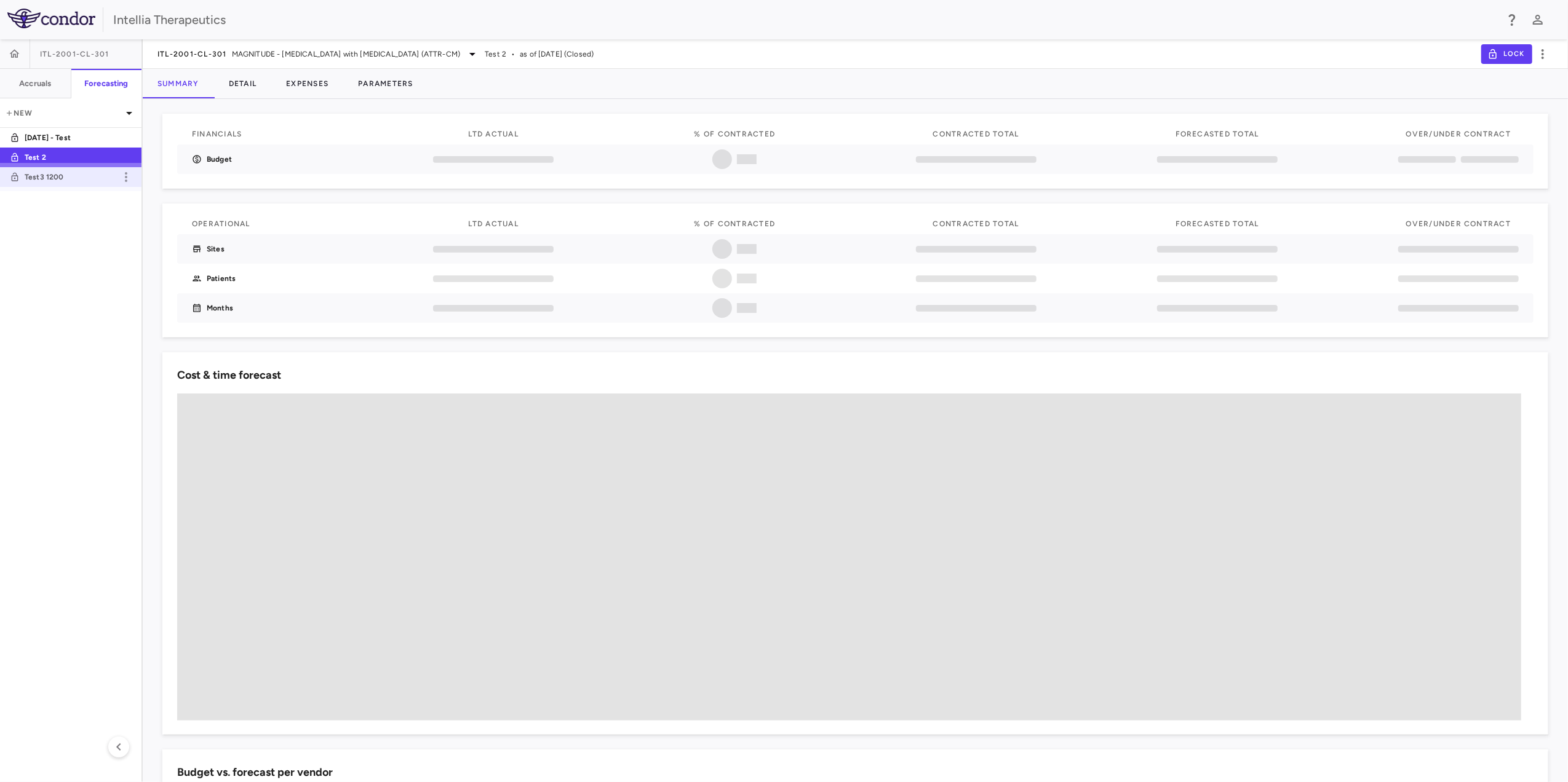
click at [70, 180] on p "Test3 1200" at bounding box center [70, 178] width 91 height 11
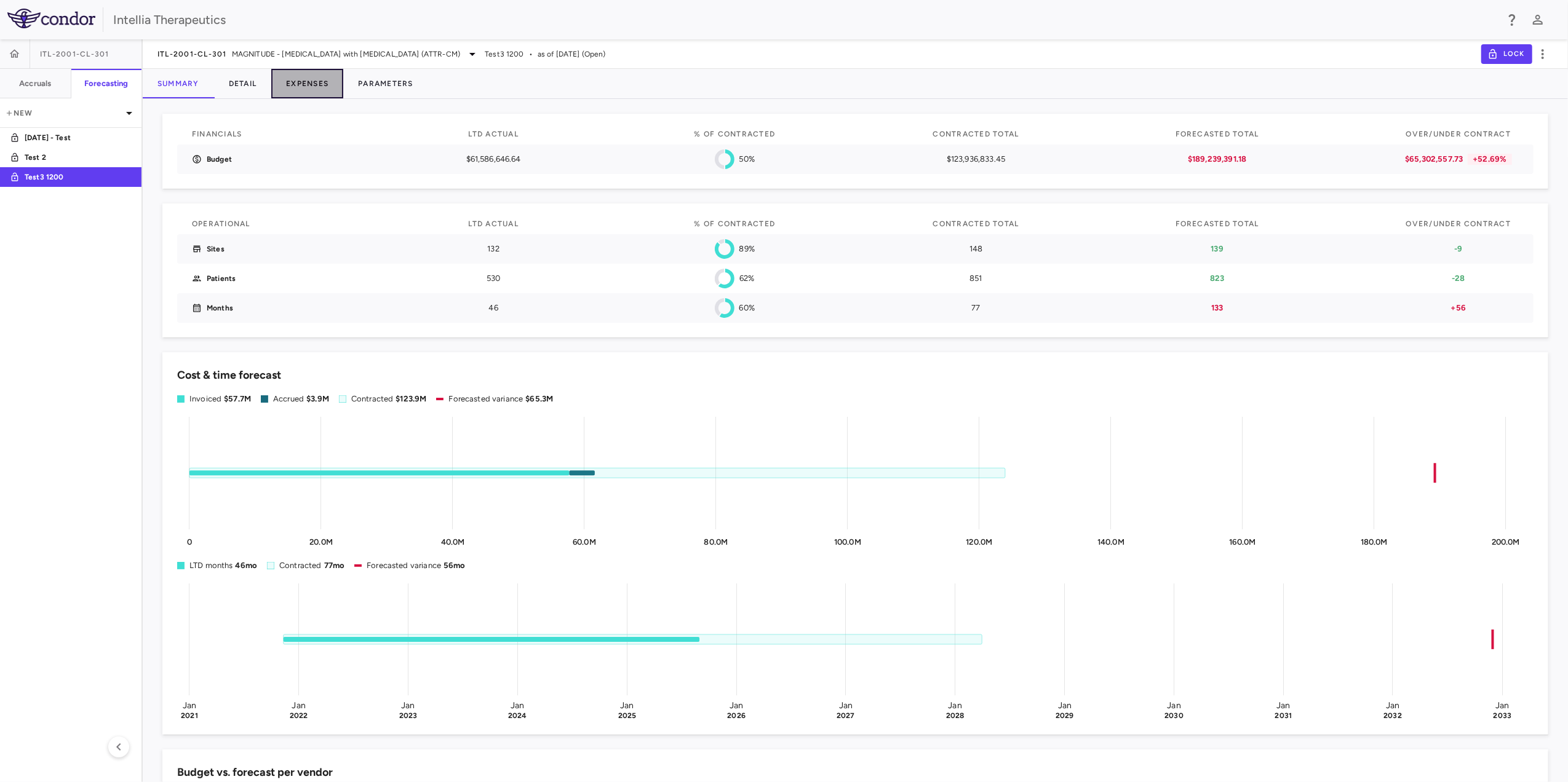
click at [306, 86] on button "Expenses" at bounding box center [307, 84] width 72 height 30
